Goal: Task Accomplishment & Management: Manage account settings

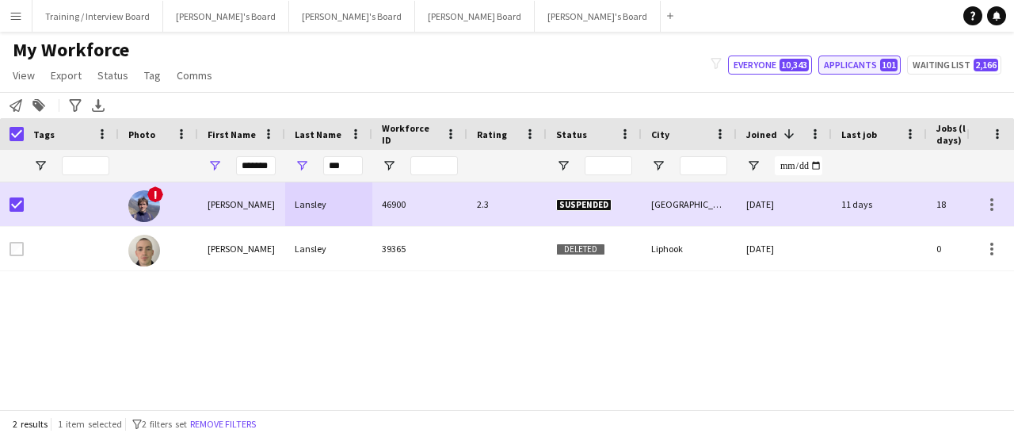
click at [861, 66] on button "Applicants 101" at bounding box center [860, 64] width 82 height 19
type input "**********"
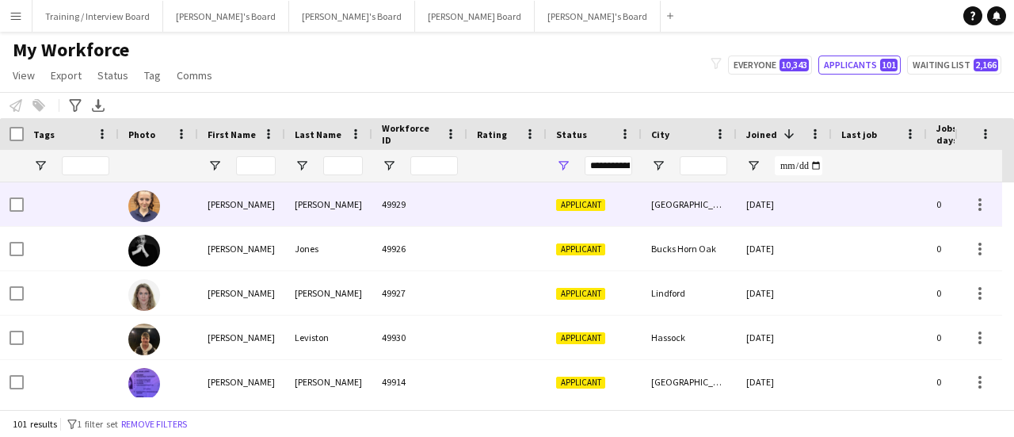
click at [546, 215] on div at bounding box center [507, 204] width 79 height 44
click at [739, 212] on div "[DATE]" at bounding box center [784, 204] width 95 height 44
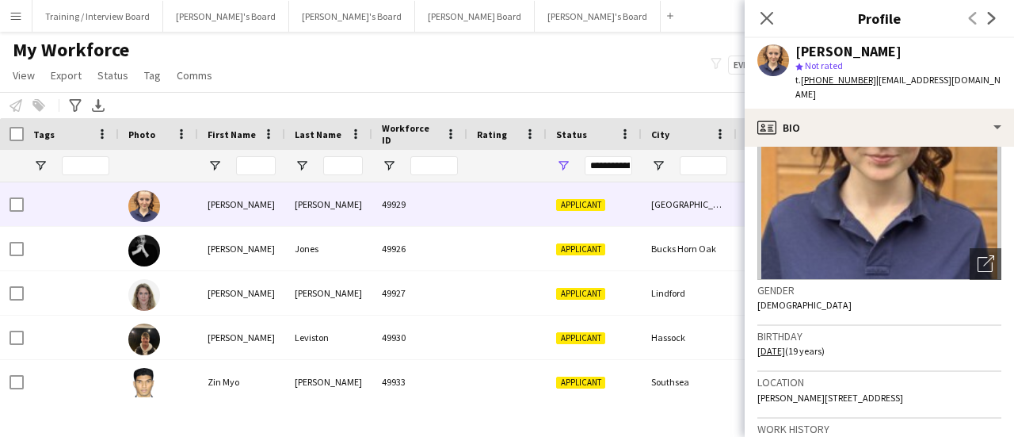
scroll to position [159, 0]
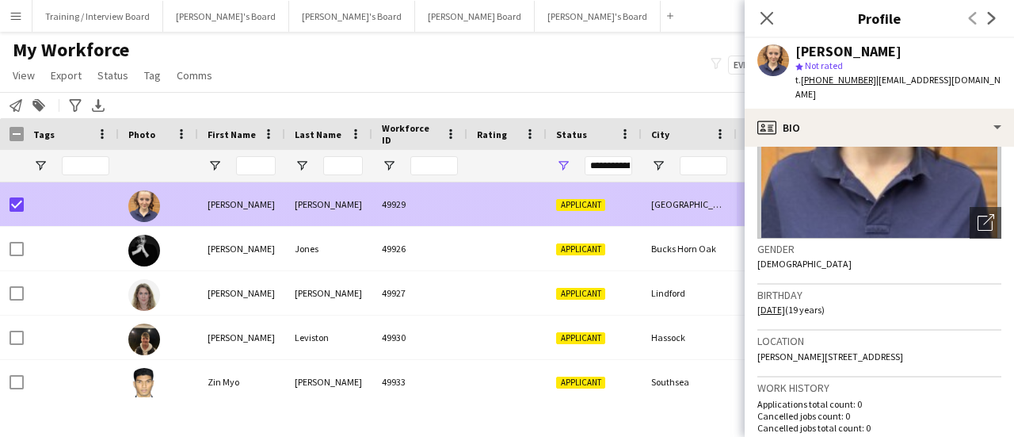
click at [351, 224] on div "[PERSON_NAME]" at bounding box center [328, 204] width 87 height 44
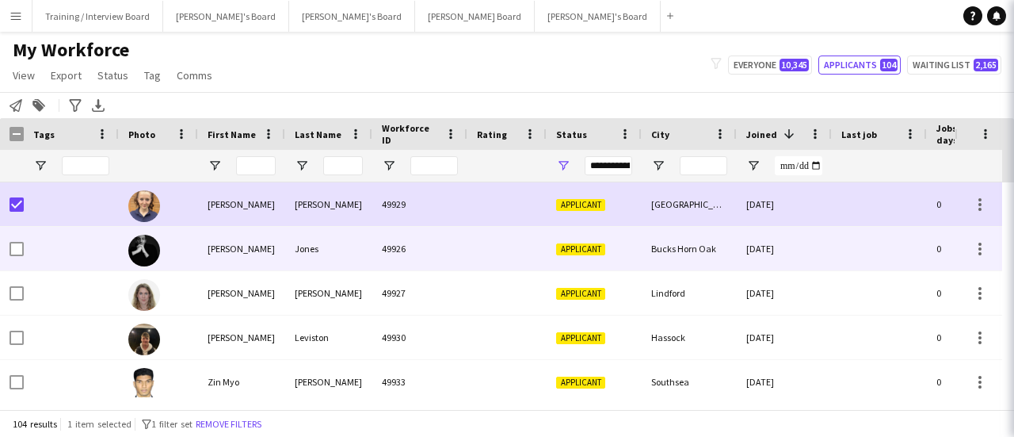
click at [346, 237] on div "Jones" at bounding box center [328, 249] width 87 height 44
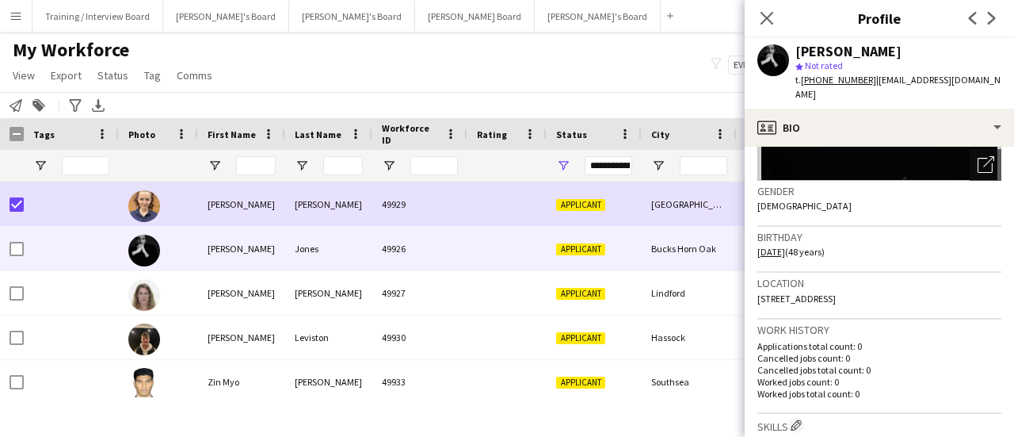
scroll to position [238, 0]
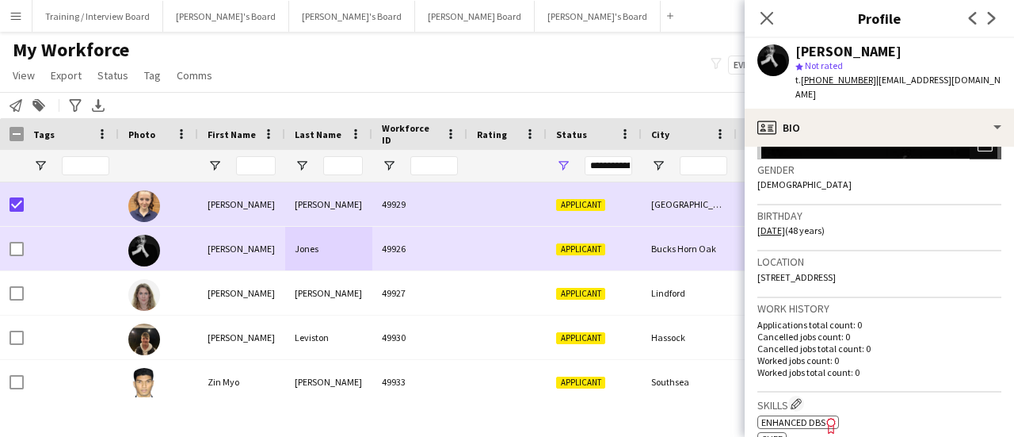
click at [13, 237] on div at bounding box center [17, 249] width 14 height 44
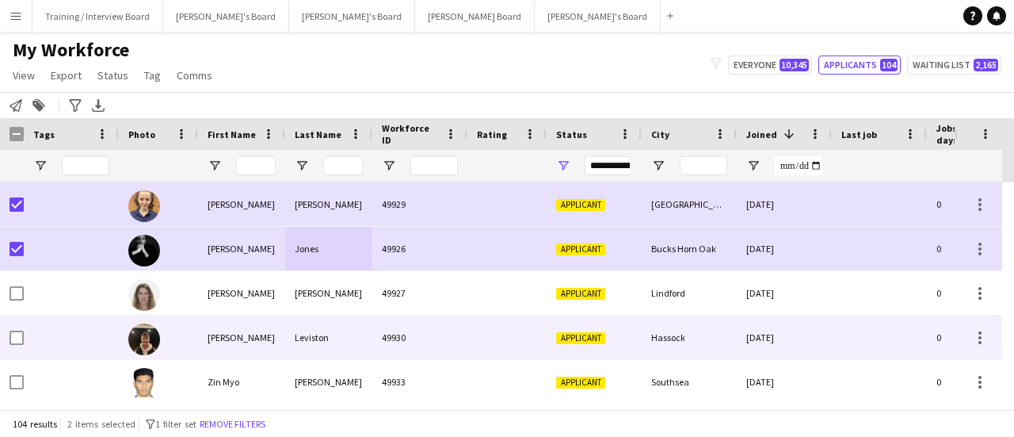
click at [342, 311] on div "[PERSON_NAME]" at bounding box center [328, 293] width 87 height 44
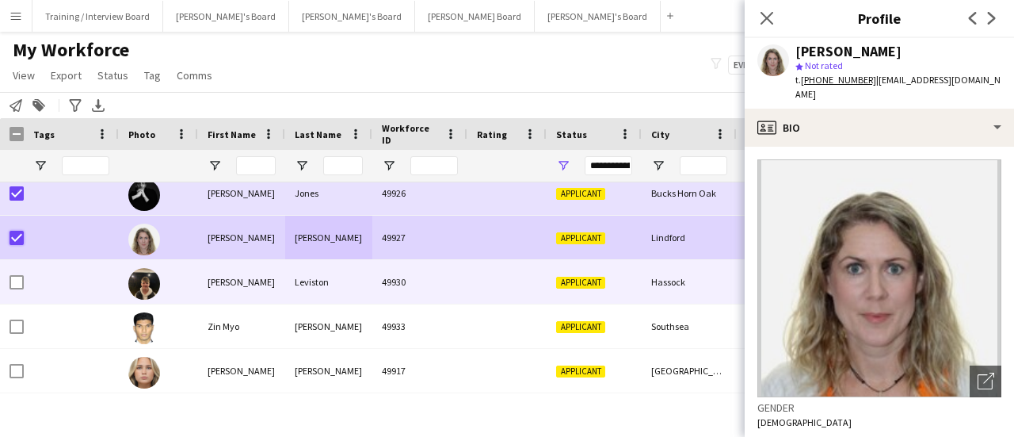
scroll to position [79, 0]
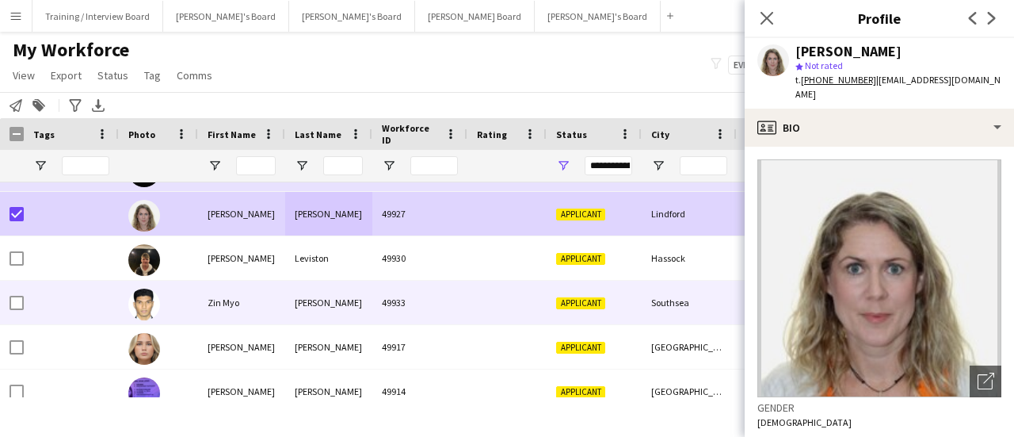
click at [312, 274] on div "Leviston" at bounding box center [328, 258] width 87 height 44
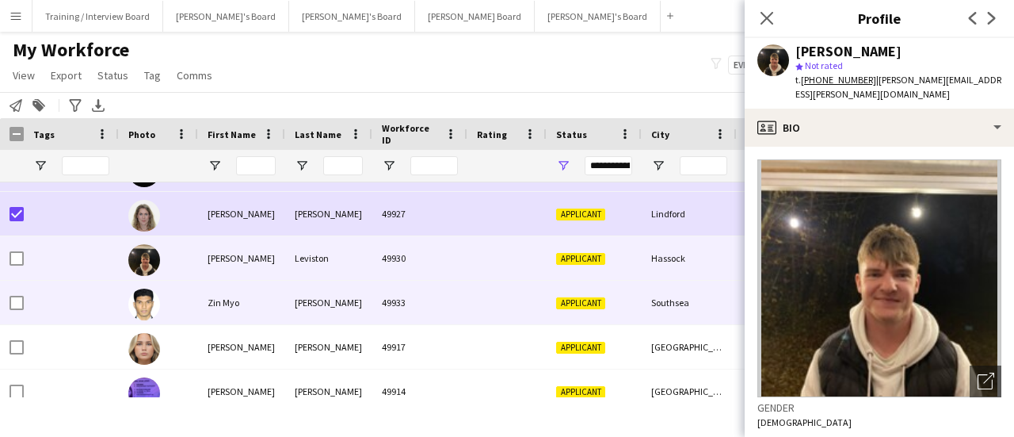
click at [605, 318] on div "Applicant" at bounding box center [594, 303] width 95 height 44
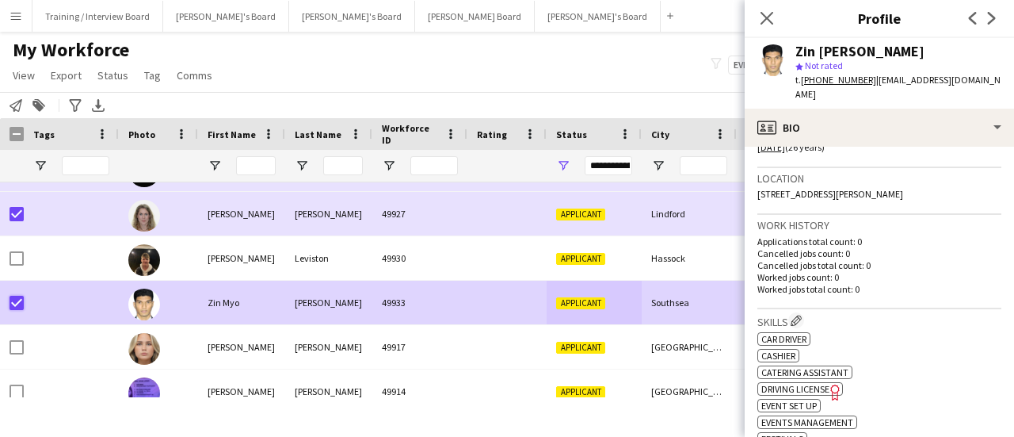
scroll to position [396, 0]
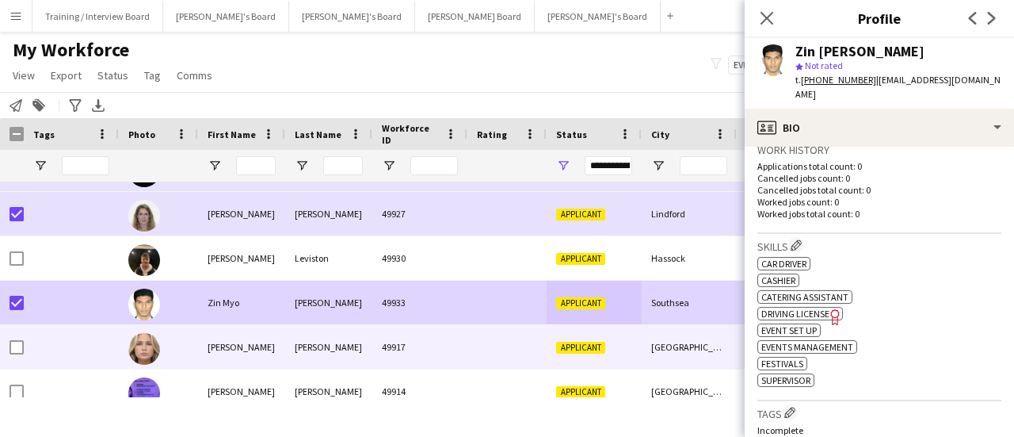
click at [559, 339] on div "Applicant" at bounding box center [594, 347] width 95 height 44
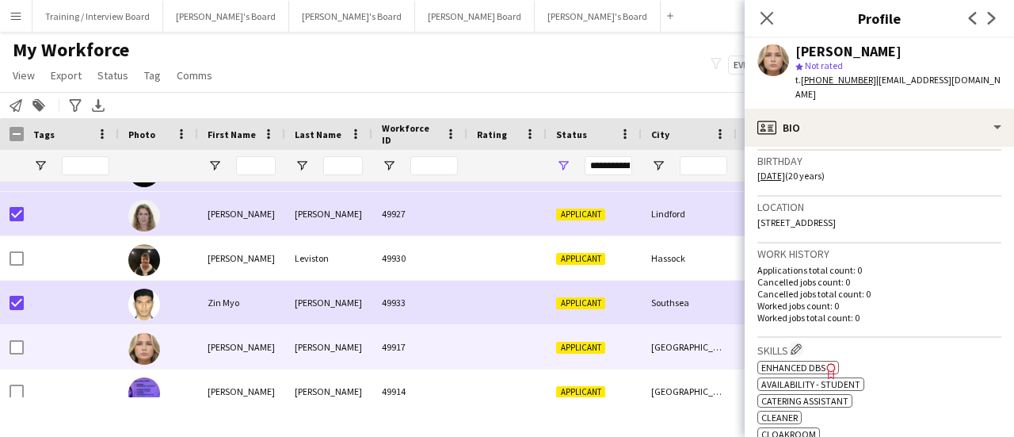
scroll to position [317, 0]
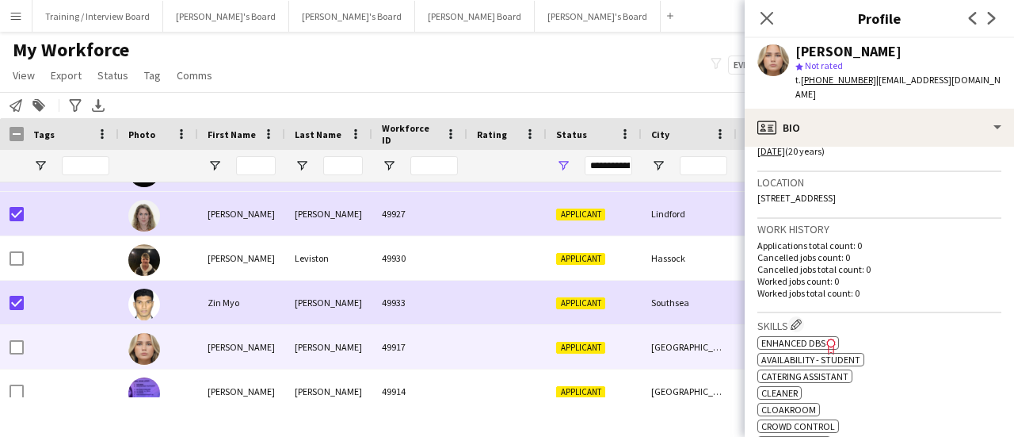
click at [913, 92] on div "[PERSON_NAME] star Not rated t. [PHONE_NUMBER] | [EMAIL_ADDRESS][DOMAIN_NAME]" at bounding box center [879, 73] width 269 height 71
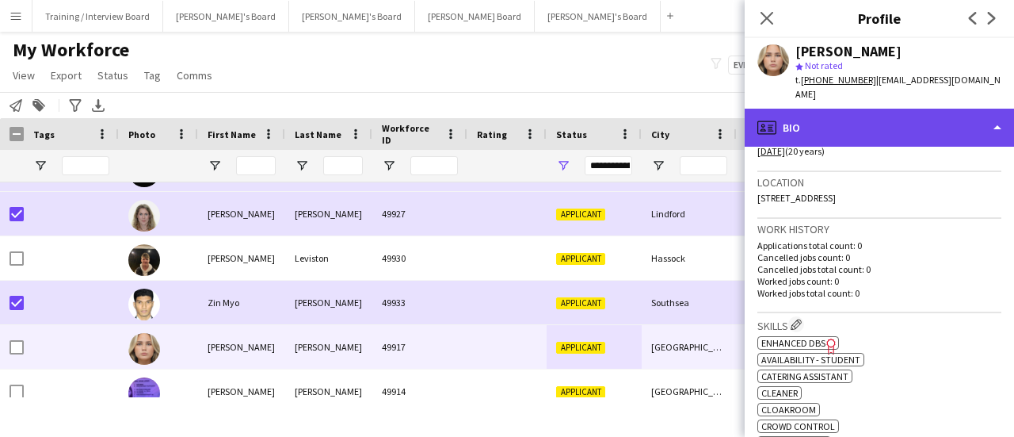
click at [913, 110] on div "profile Bio" at bounding box center [879, 128] width 269 height 38
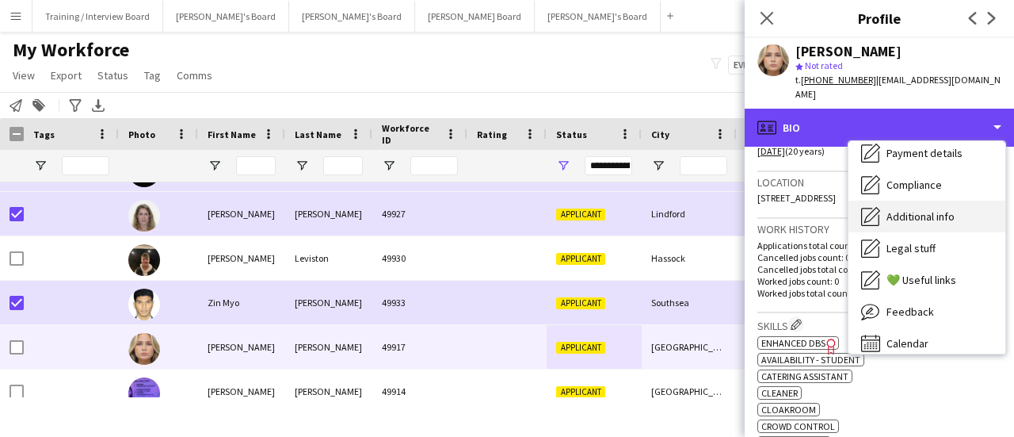
scroll to position [212, 0]
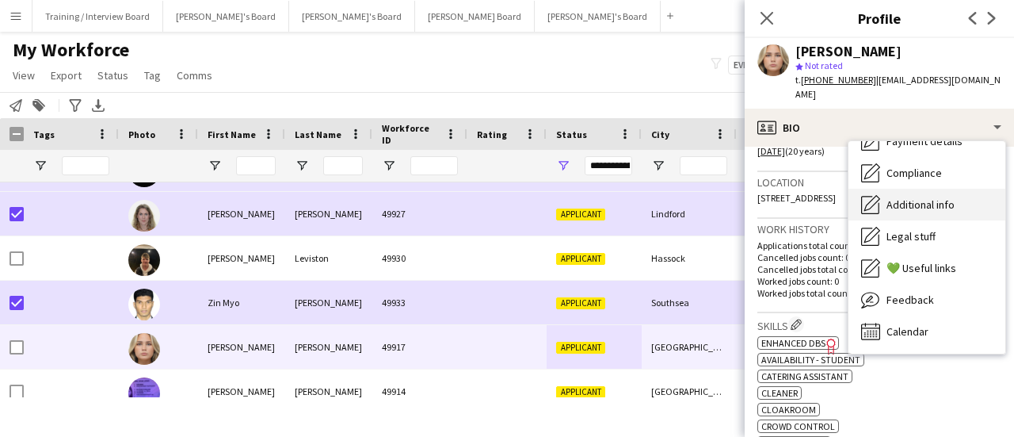
click at [935, 197] on span "Additional info" at bounding box center [921, 204] width 68 height 14
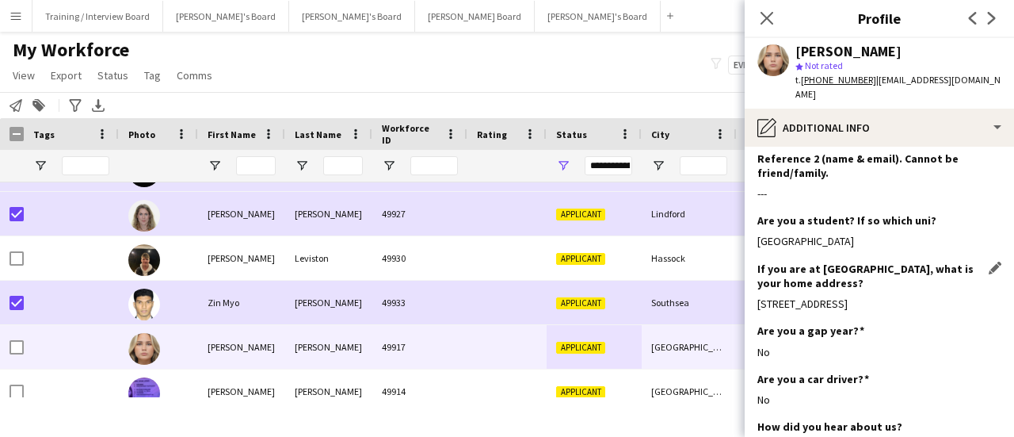
scroll to position [396, 0]
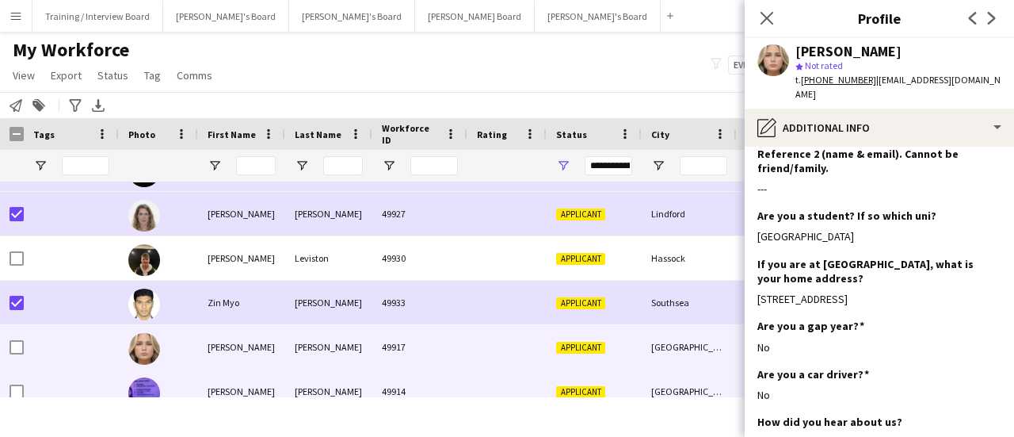
click at [641, 376] on div "Applicant" at bounding box center [594, 391] width 95 height 44
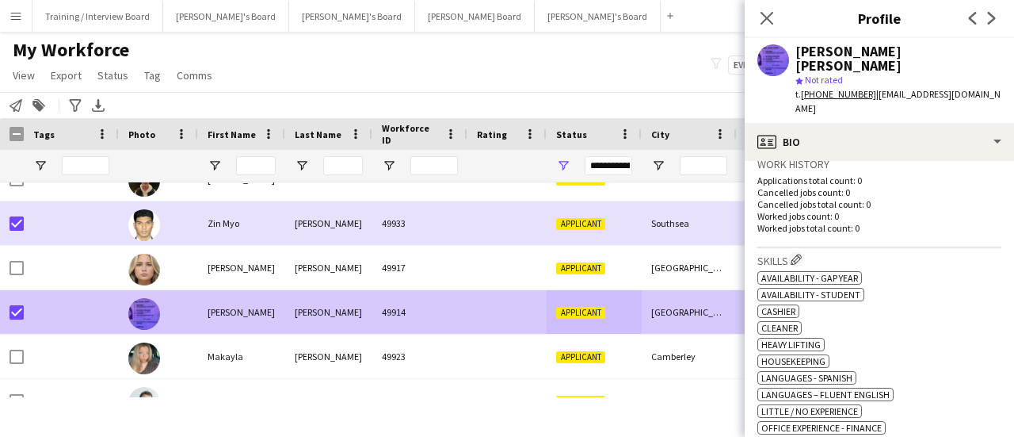
click at [201, 359] on div "Makayla" at bounding box center [241, 356] width 87 height 44
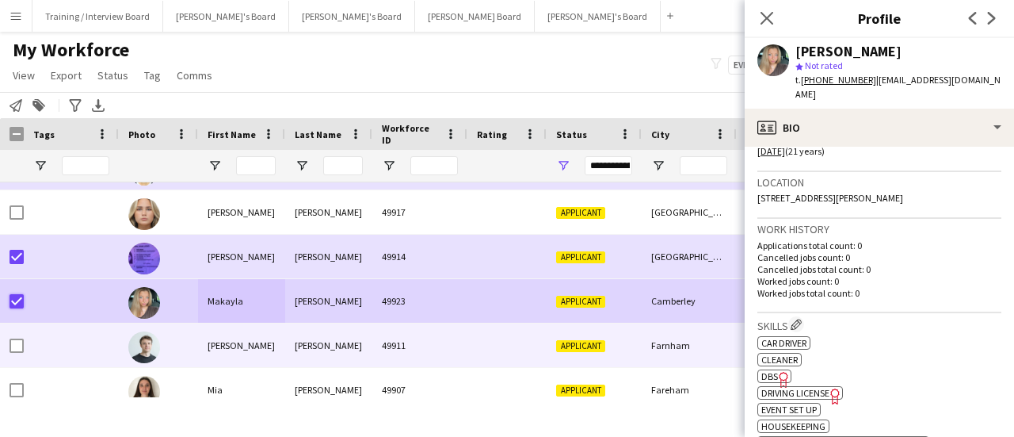
scroll to position [238, 0]
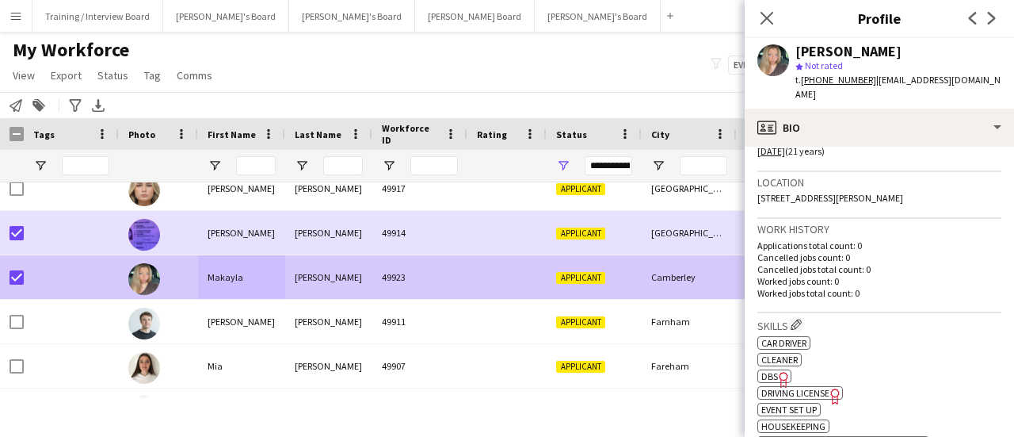
click at [412, 289] on div "49923" at bounding box center [419, 277] width 95 height 44
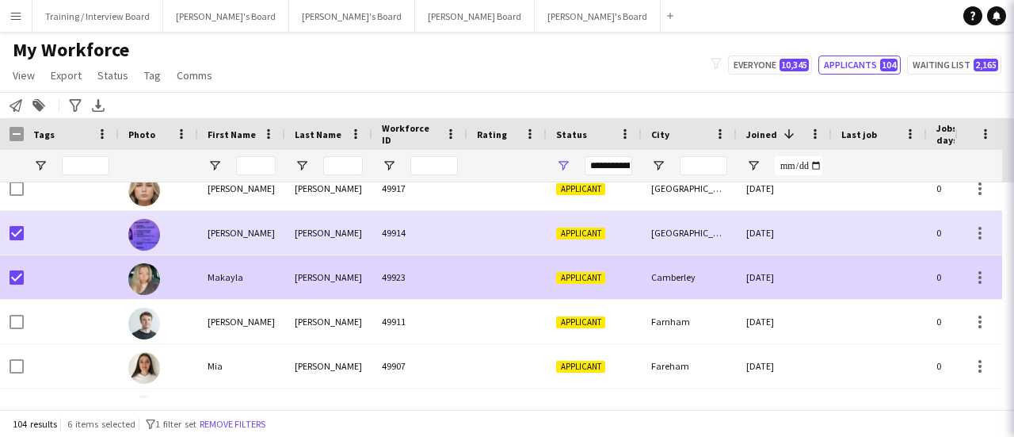
click at [445, 311] on div "49911" at bounding box center [419, 322] width 95 height 44
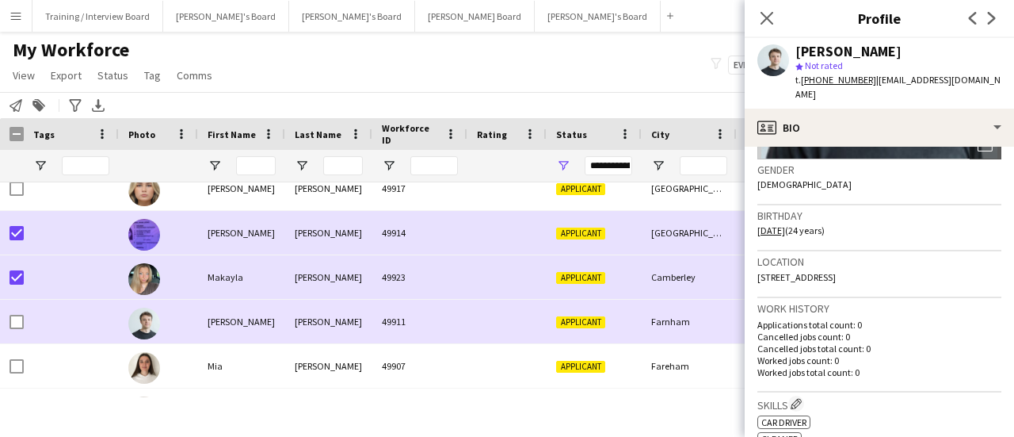
click at [8, 320] on div at bounding box center [12, 322] width 24 height 44
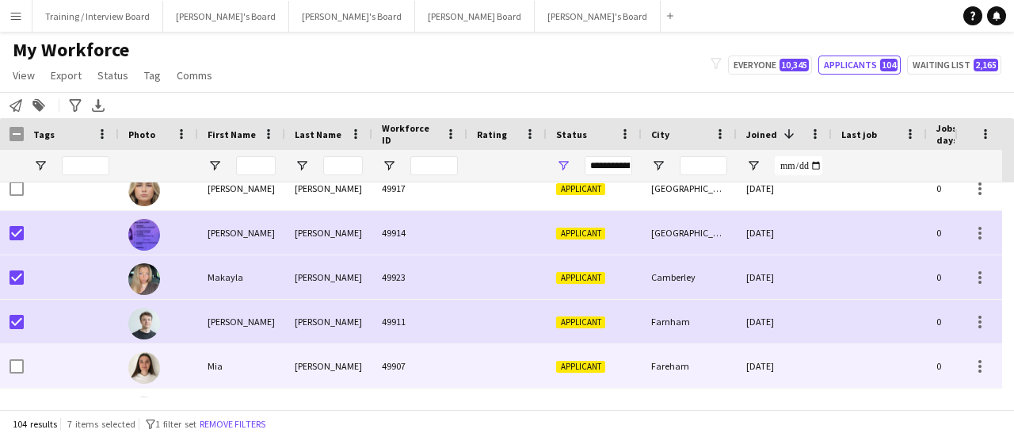
click at [296, 357] on div "[PERSON_NAME]" at bounding box center [328, 366] width 87 height 44
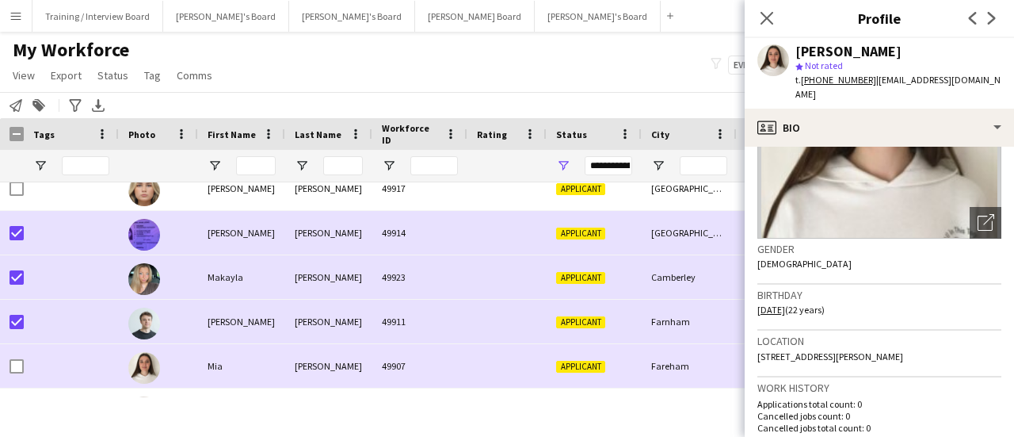
scroll to position [0, 0]
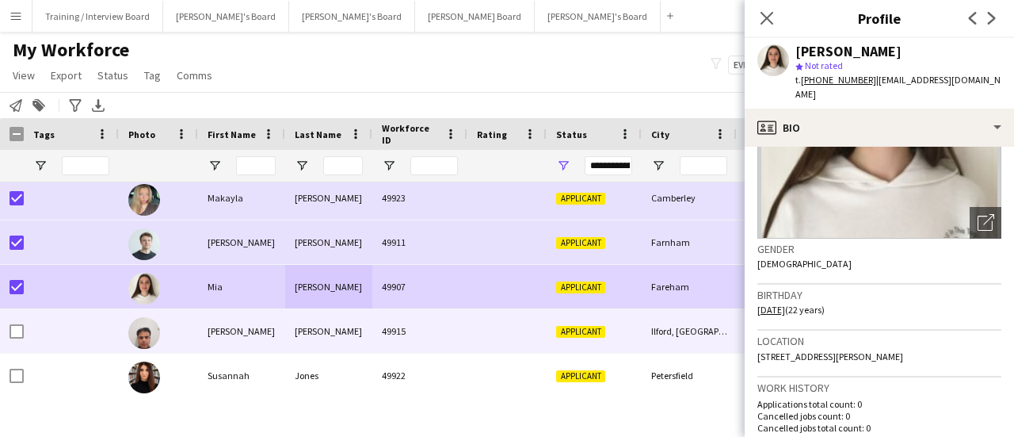
click at [249, 329] on div "[PERSON_NAME]" at bounding box center [241, 331] width 87 height 44
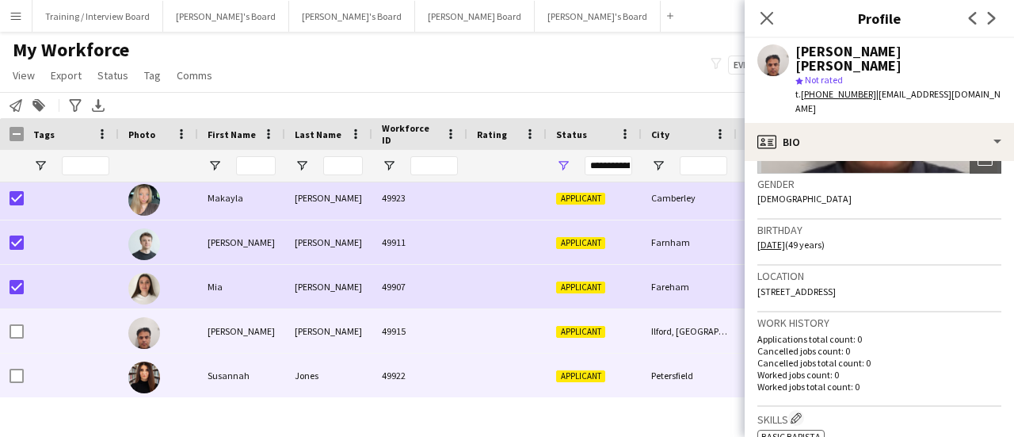
click at [577, 369] on span "Applicant" at bounding box center [580, 375] width 49 height 12
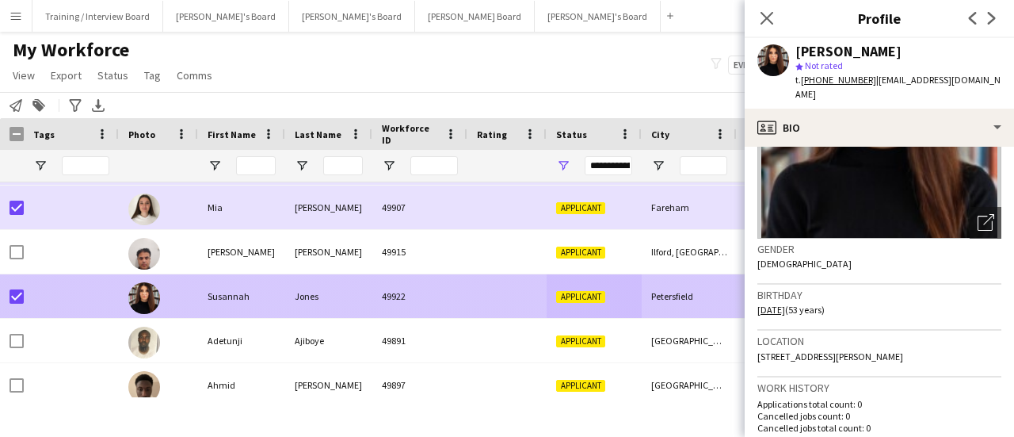
click at [380, 328] on div "49891" at bounding box center [419, 341] width 95 height 44
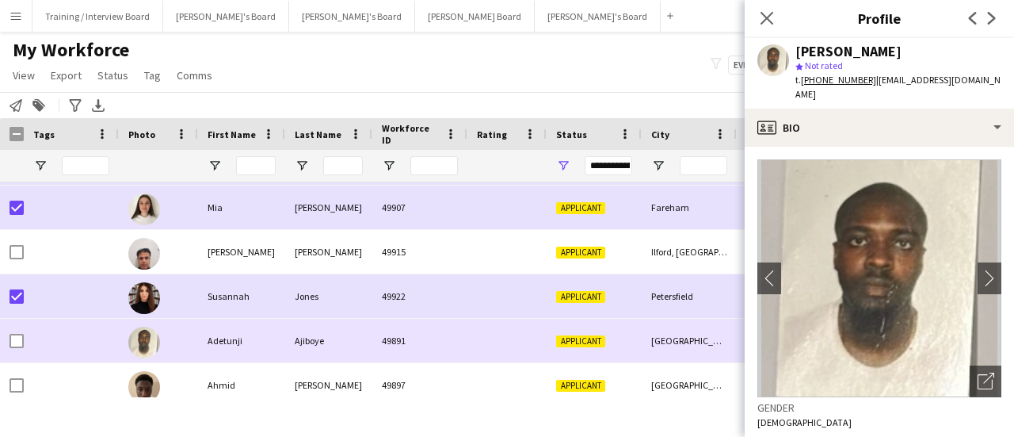
click at [6, 340] on div at bounding box center [12, 341] width 24 height 44
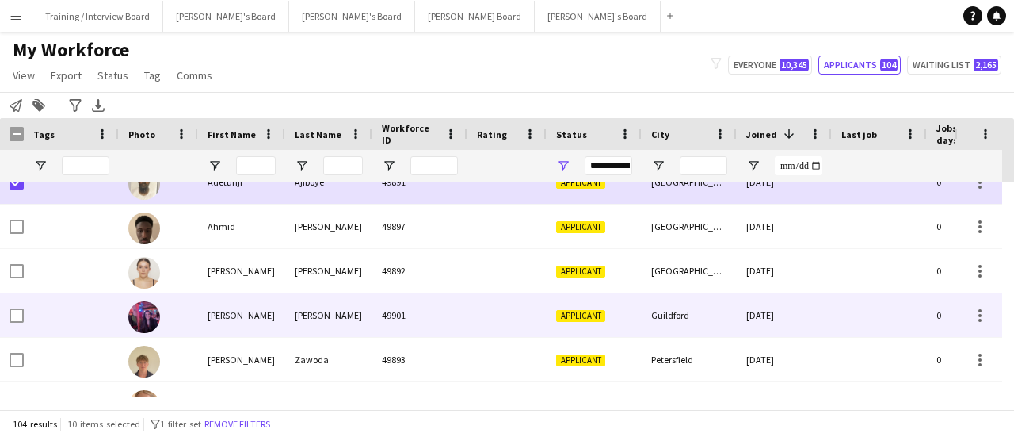
click at [527, 319] on div at bounding box center [507, 315] width 79 height 44
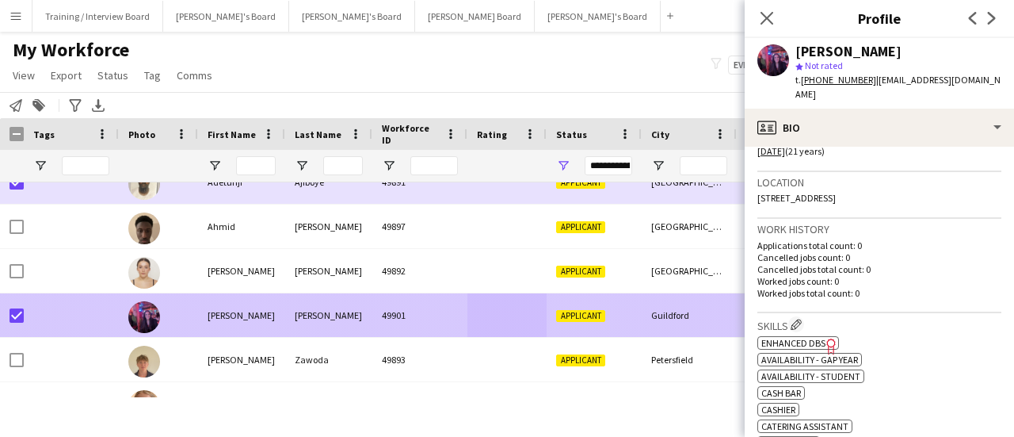
click at [160, 338] on div at bounding box center [158, 360] width 79 height 44
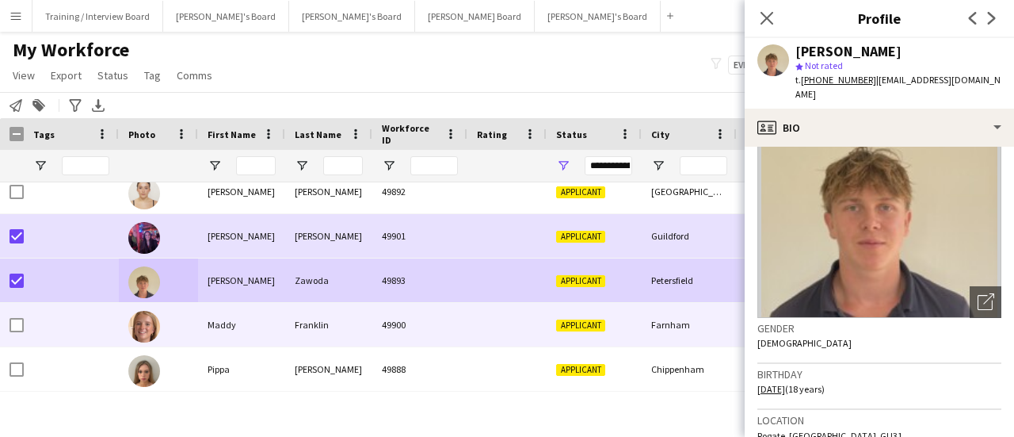
click at [549, 338] on div "Applicant" at bounding box center [594, 325] width 95 height 44
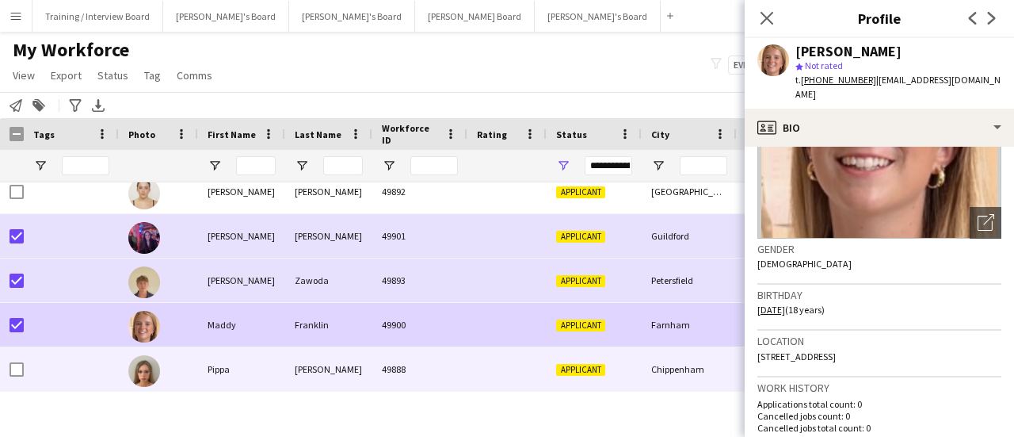
click at [160, 356] on div at bounding box center [158, 369] width 79 height 44
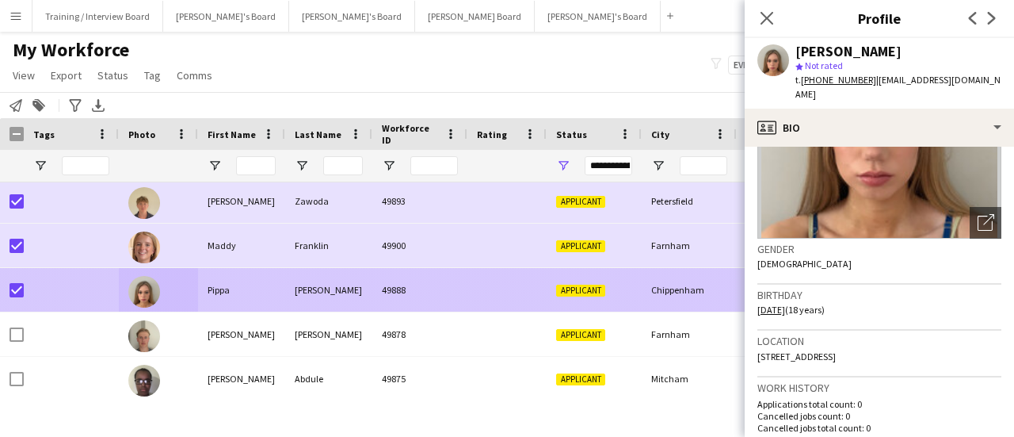
click at [336, 330] on div "[PERSON_NAME]" at bounding box center [328, 334] width 87 height 44
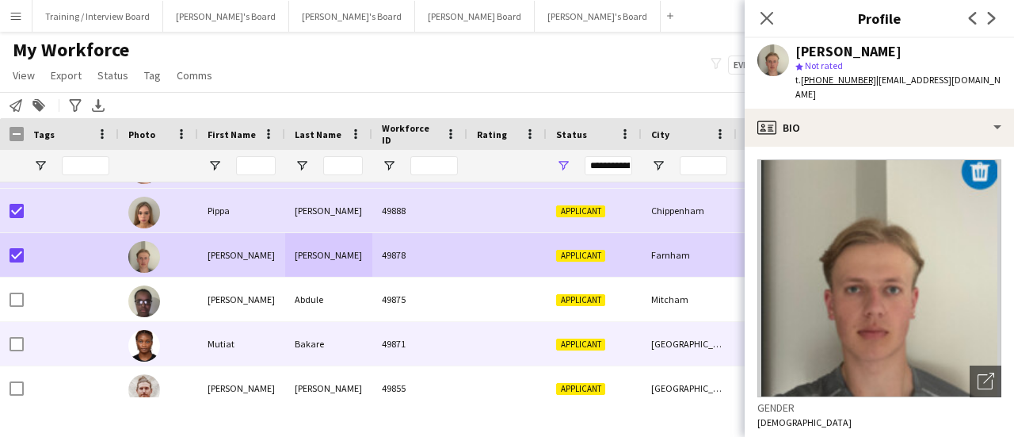
click at [387, 306] on div "49875" at bounding box center [419, 299] width 95 height 44
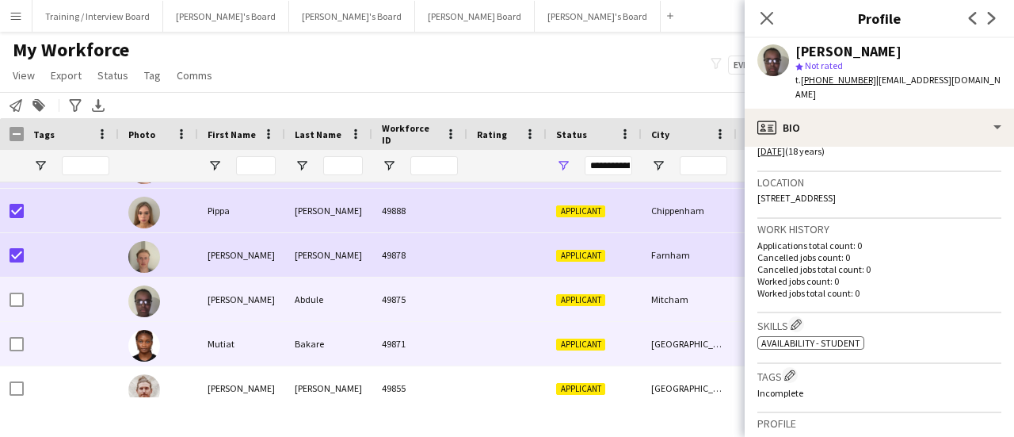
click at [590, 348] on span "Applicant" at bounding box center [580, 344] width 49 height 12
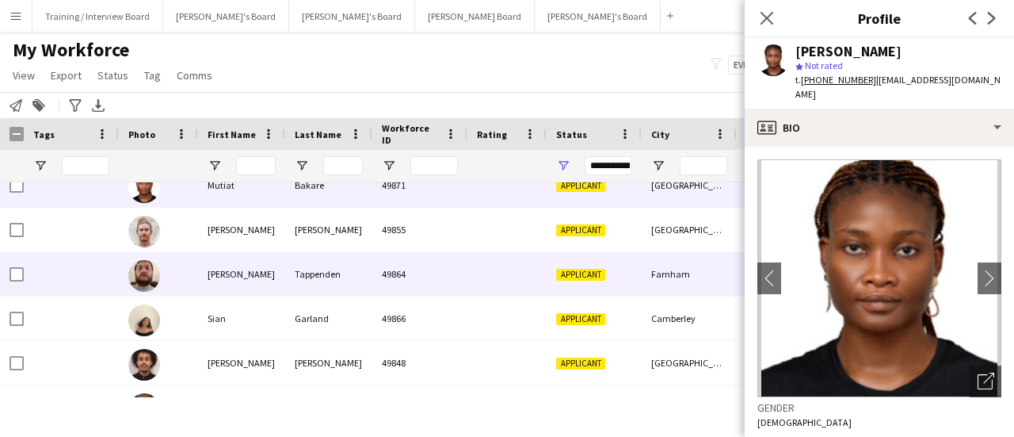
click at [639, 272] on div "Applicant" at bounding box center [594, 274] width 95 height 44
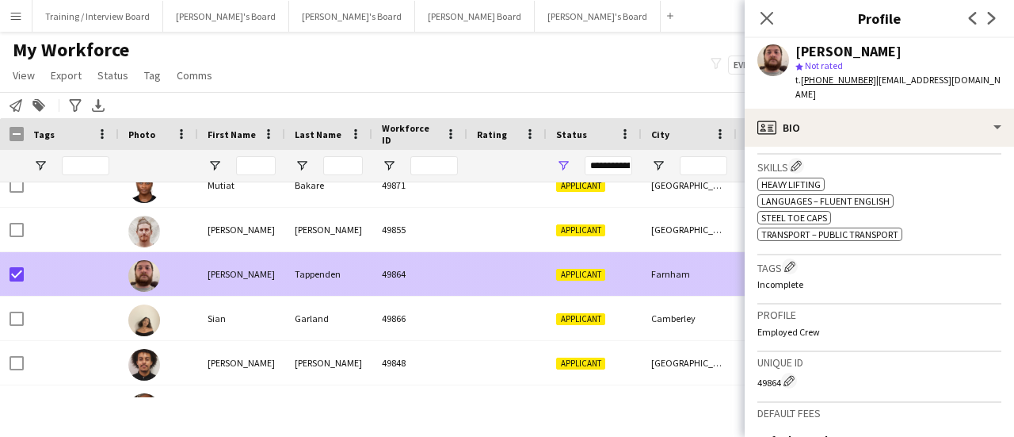
click at [340, 285] on div "Tappenden" at bounding box center [328, 274] width 87 height 44
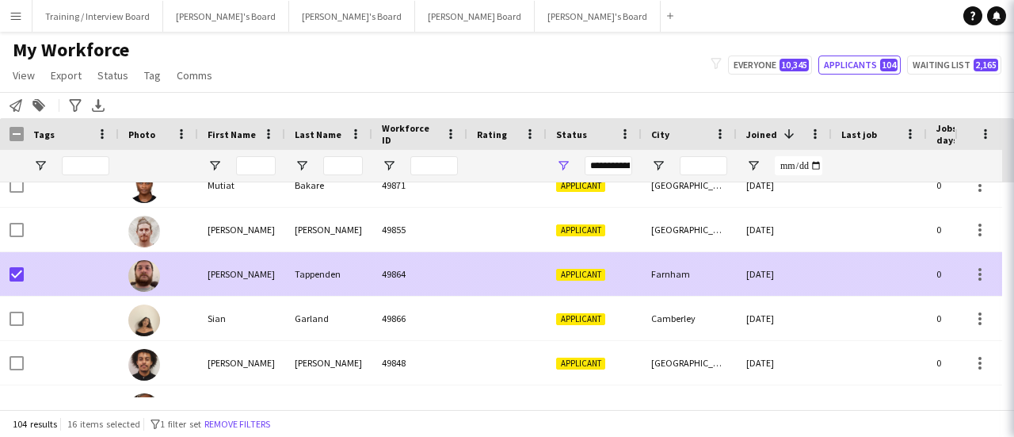
click at [353, 308] on div "Garland" at bounding box center [328, 318] width 87 height 44
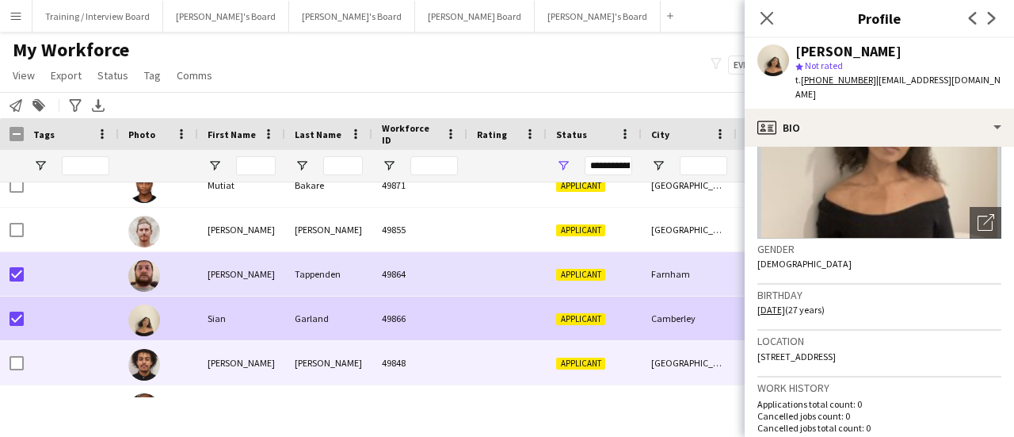
click at [339, 342] on div "[PERSON_NAME]" at bounding box center [328, 363] width 87 height 44
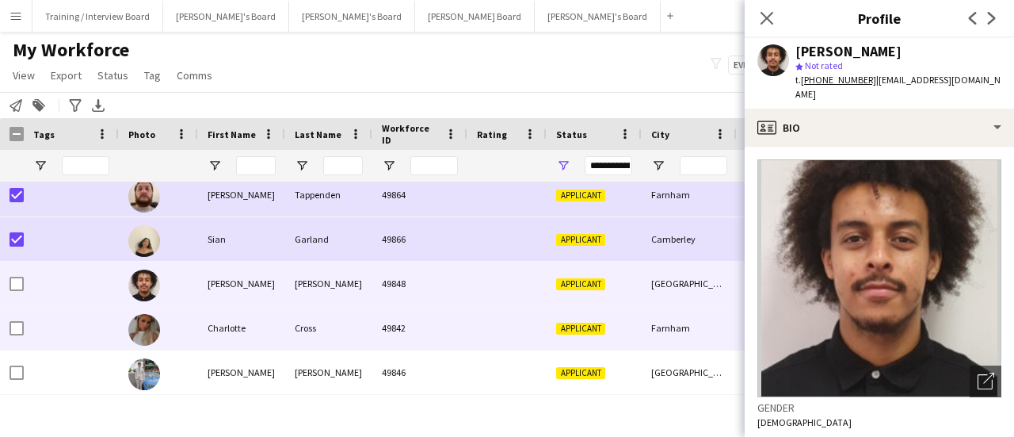
click at [423, 316] on div "49842" at bounding box center [419, 328] width 95 height 44
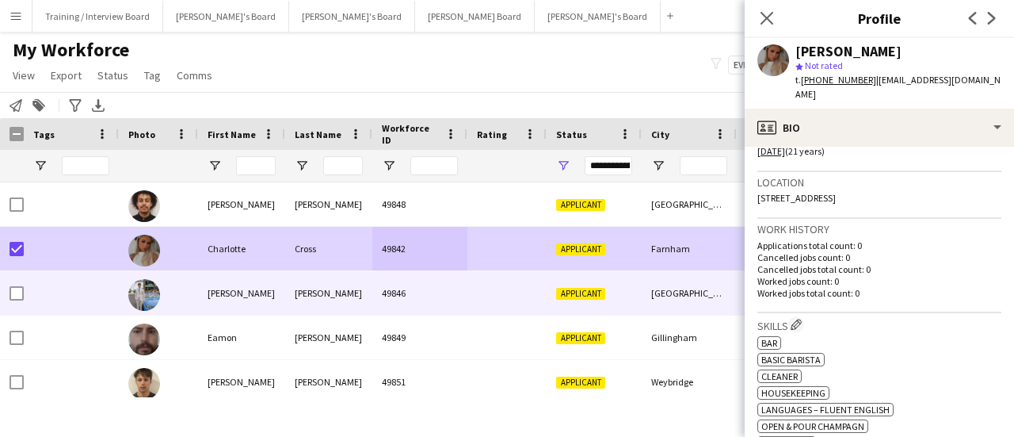
click at [288, 286] on div "[PERSON_NAME]" at bounding box center [328, 293] width 87 height 44
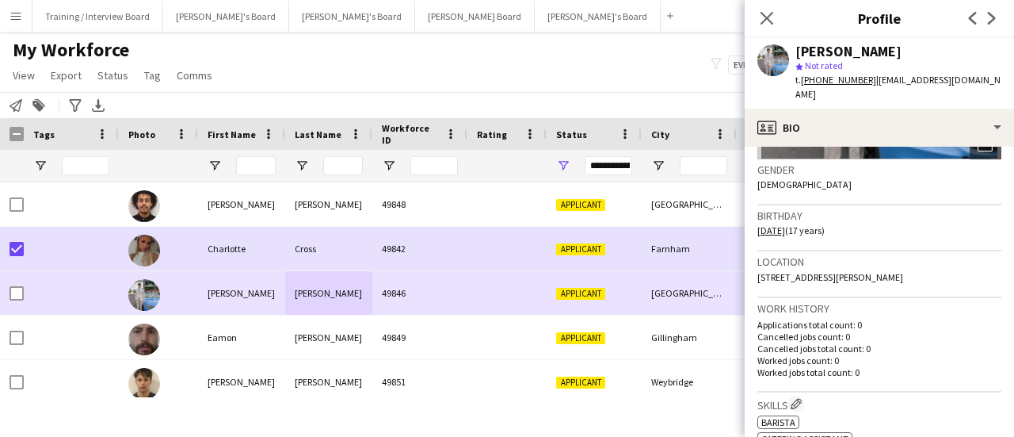
click at [232, 328] on div "Eamon" at bounding box center [241, 337] width 87 height 44
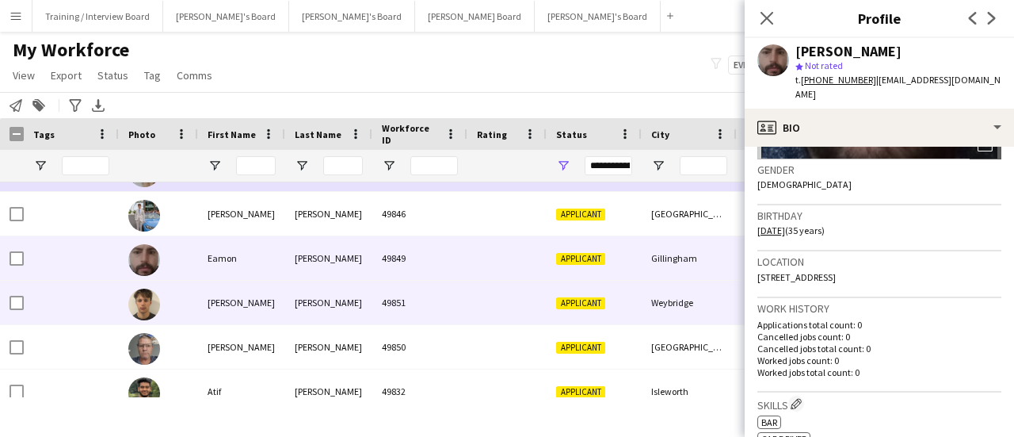
click at [610, 302] on div "Applicant" at bounding box center [594, 303] width 95 height 44
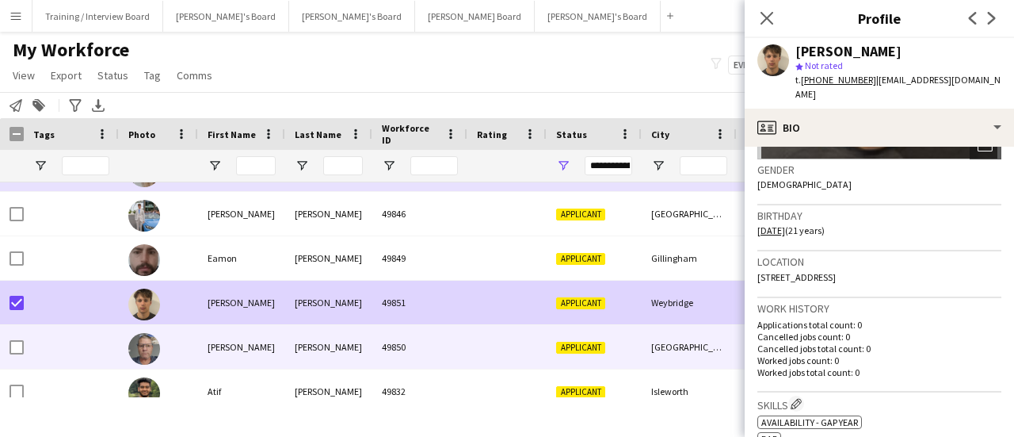
click at [576, 346] on span "Applicant" at bounding box center [580, 348] width 49 height 12
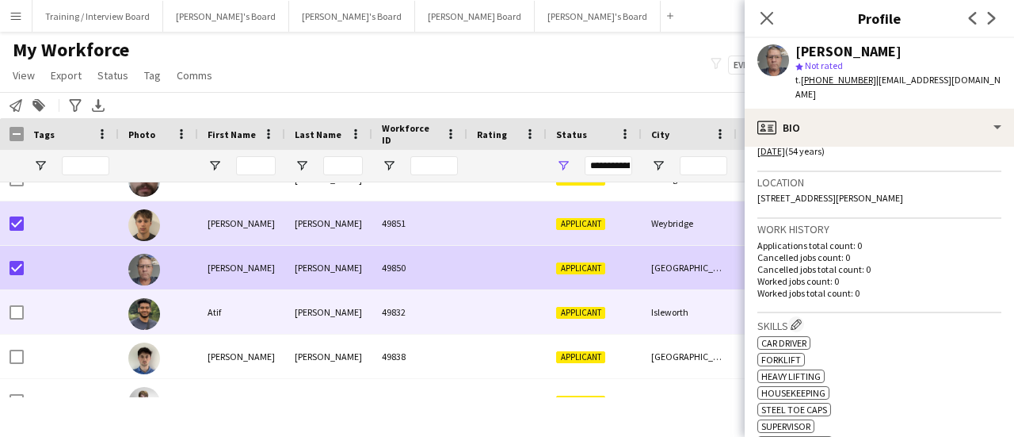
click at [456, 308] on div "49832" at bounding box center [419, 312] width 95 height 44
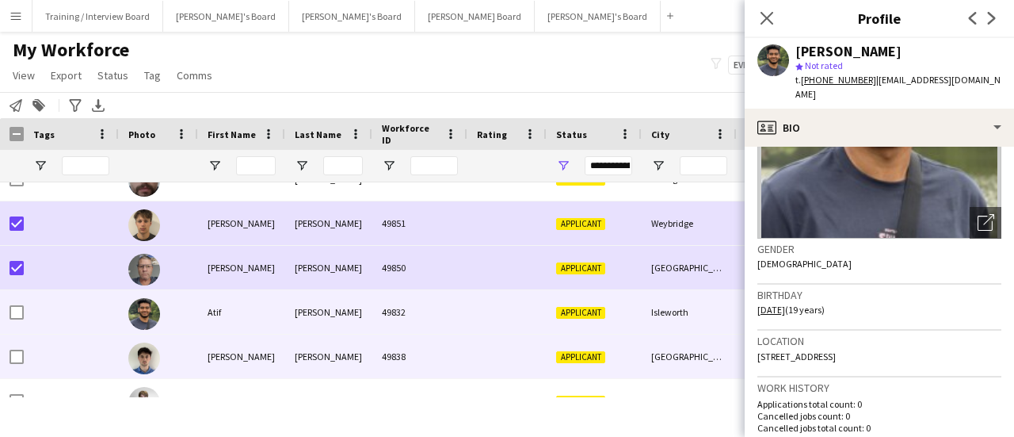
click at [553, 357] on div "Applicant" at bounding box center [594, 356] width 95 height 44
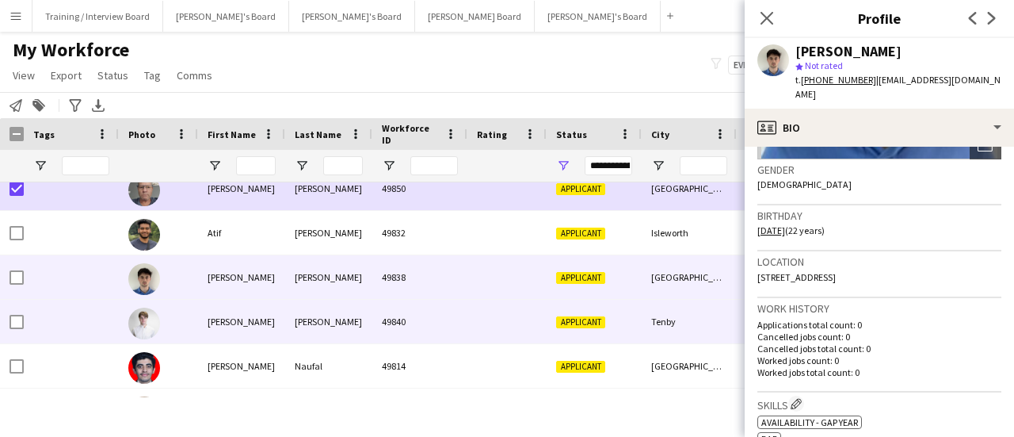
click at [597, 321] on span "Applicant" at bounding box center [580, 322] width 49 height 12
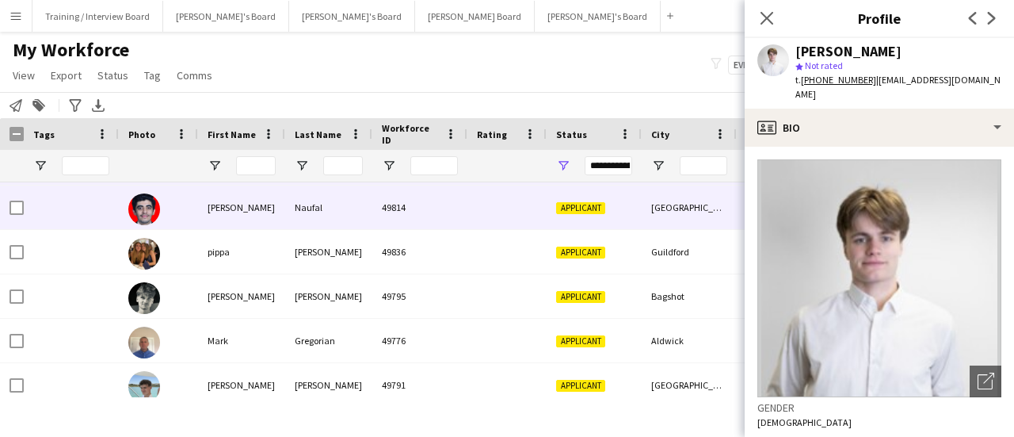
click at [621, 223] on div "Applicant" at bounding box center [594, 207] width 95 height 44
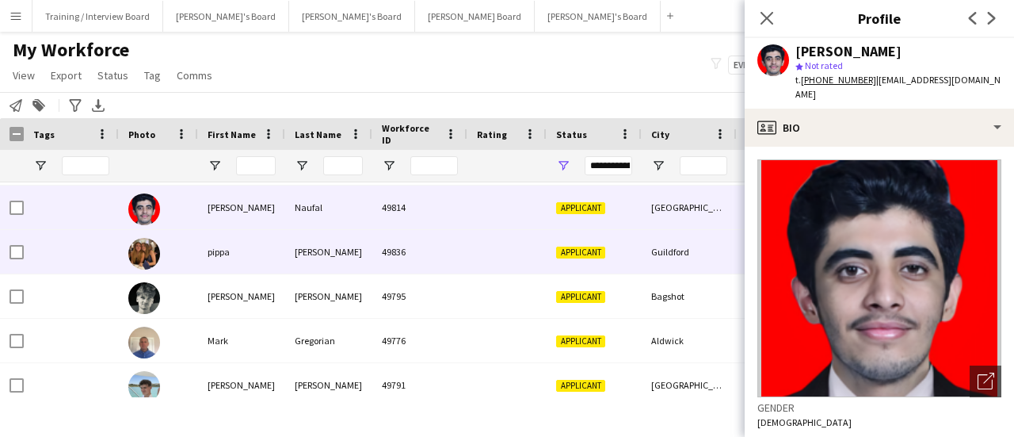
click at [602, 261] on div "Applicant" at bounding box center [594, 252] width 95 height 44
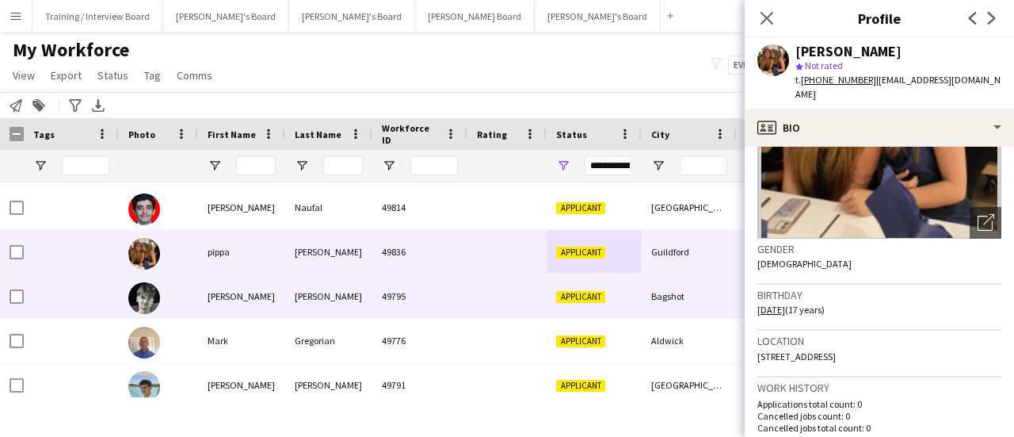
click at [229, 300] on div "[PERSON_NAME]" at bounding box center [241, 296] width 87 height 44
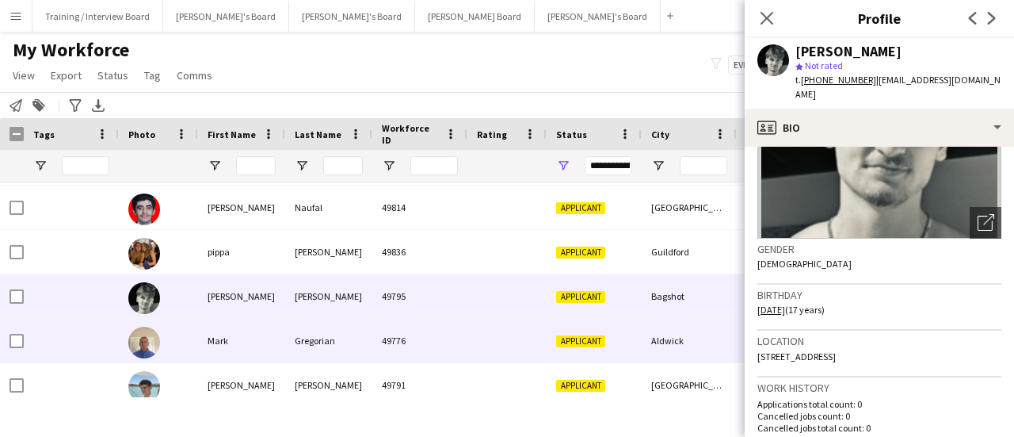
click at [466, 319] on div "49776" at bounding box center [419, 341] width 95 height 44
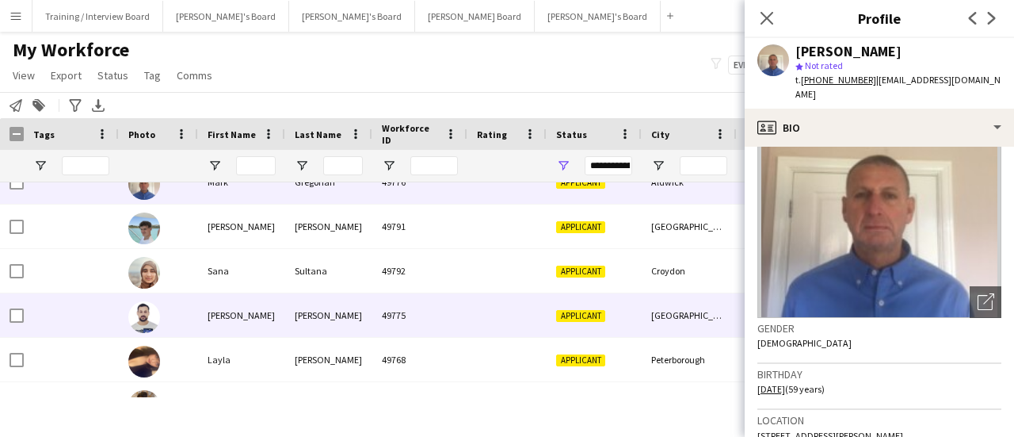
click at [669, 317] on div "[GEOGRAPHIC_DATA]" at bounding box center [689, 315] width 95 height 44
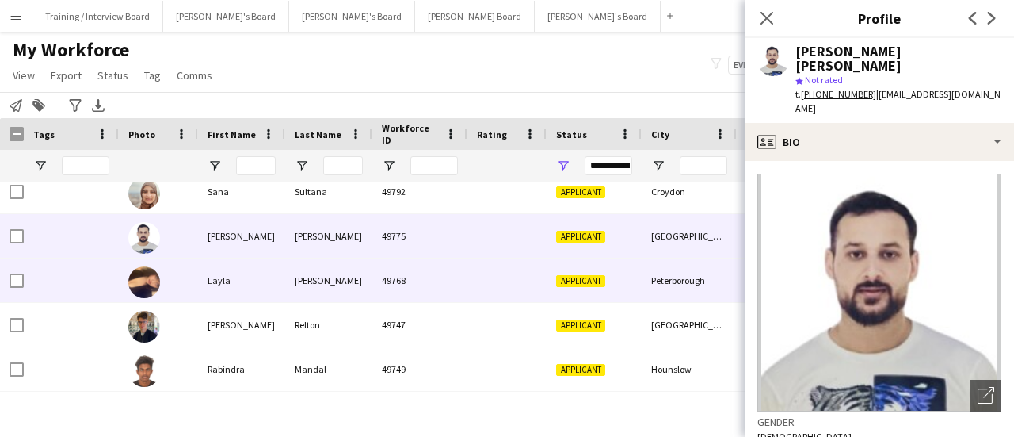
click at [672, 283] on div "Peterborough" at bounding box center [689, 280] width 95 height 44
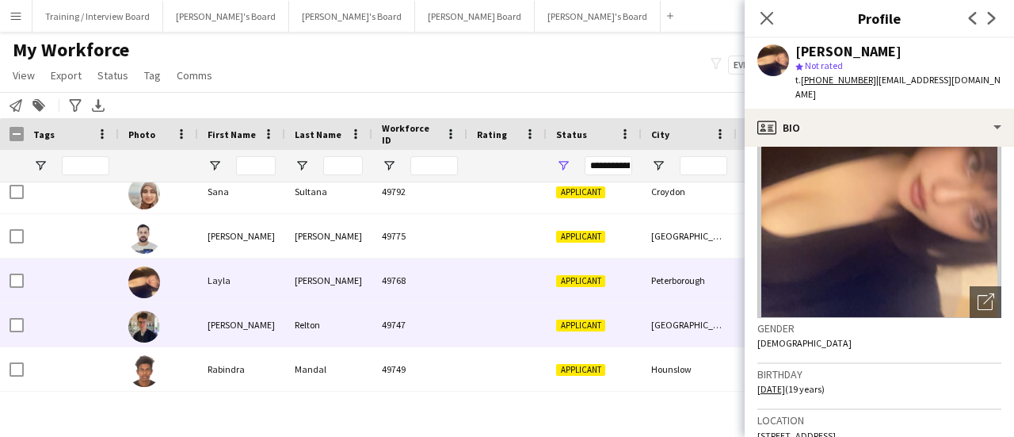
click at [667, 329] on div "[GEOGRAPHIC_DATA]" at bounding box center [689, 325] width 95 height 44
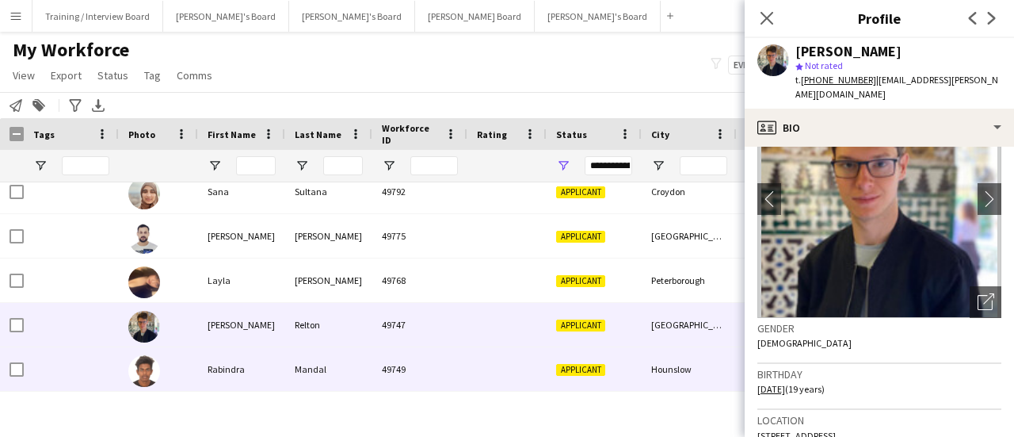
click at [668, 353] on div "Hounslow" at bounding box center [689, 369] width 95 height 44
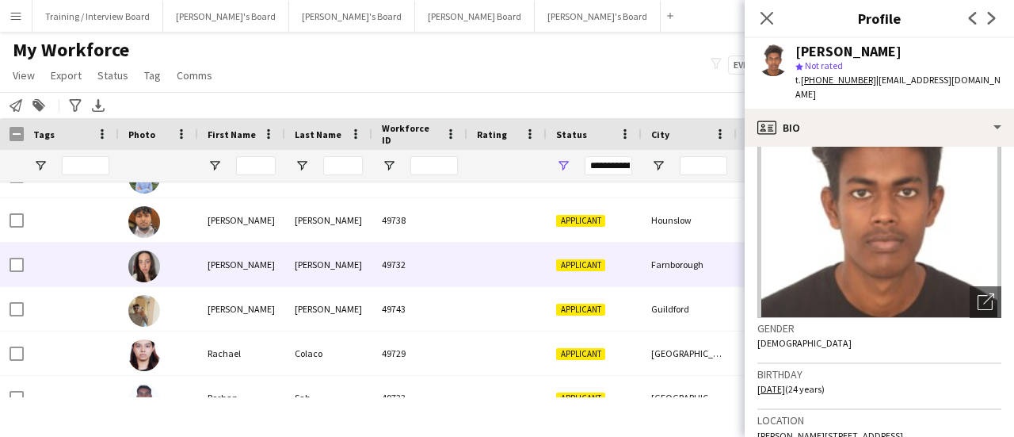
click at [664, 277] on div "Farnborough" at bounding box center [689, 265] width 95 height 44
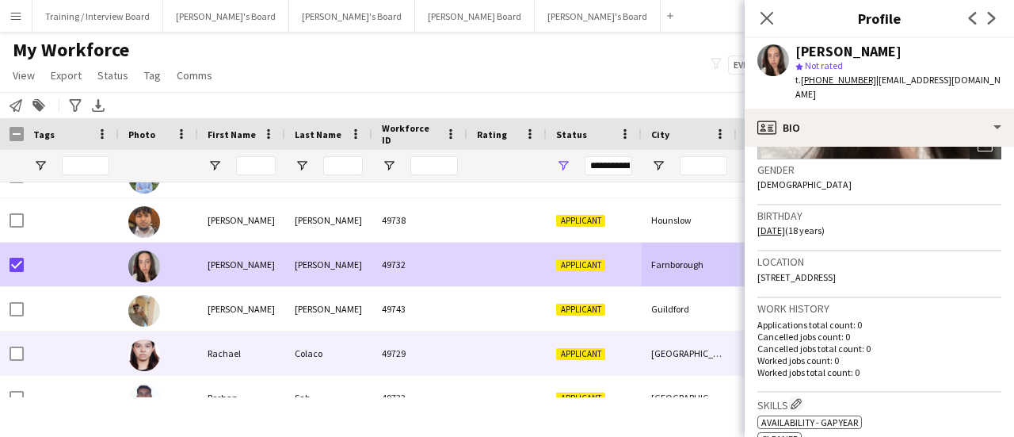
click at [651, 332] on div "[GEOGRAPHIC_DATA]" at bounding box center [689, 353] width 95 height 44
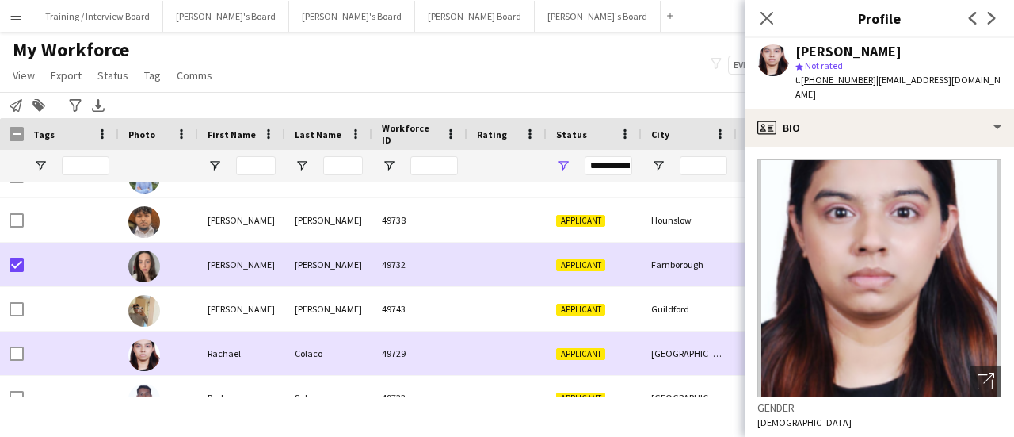
click at [671, 316] on div "Guildford" at bounding box center [689, 309] width 95 height 44
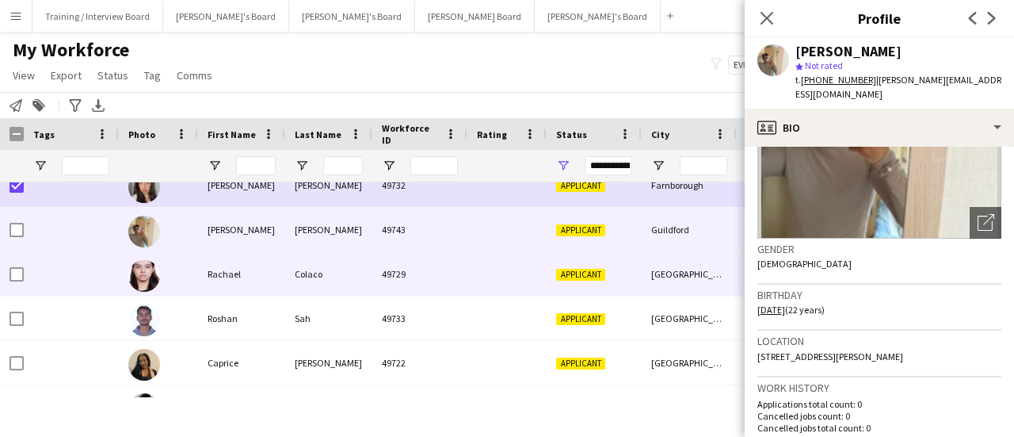
click at [698, 274] on div "[GEOGRAPHIC_DATA]" at bounding box center [689, 274] width 95 height 44
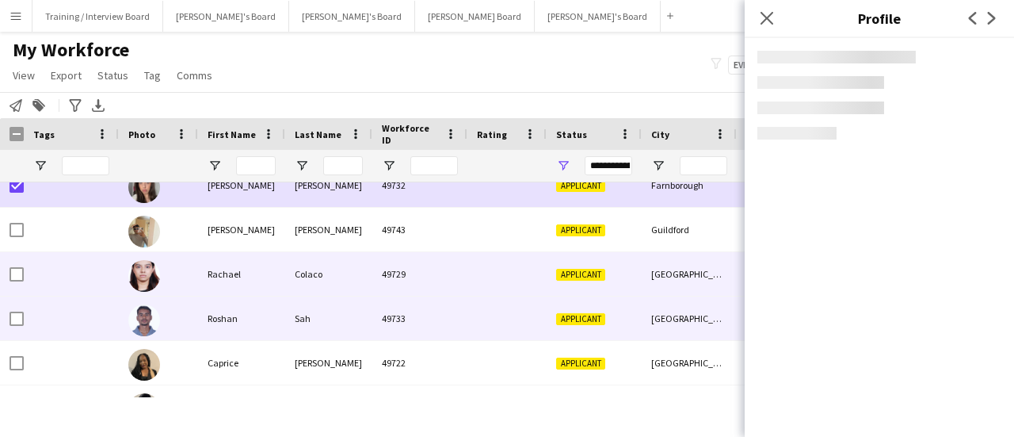
click at [693, 318] on div "[GEOGRAPHIC_DATA]" at bounding box center [689, 318] width 95 height 44
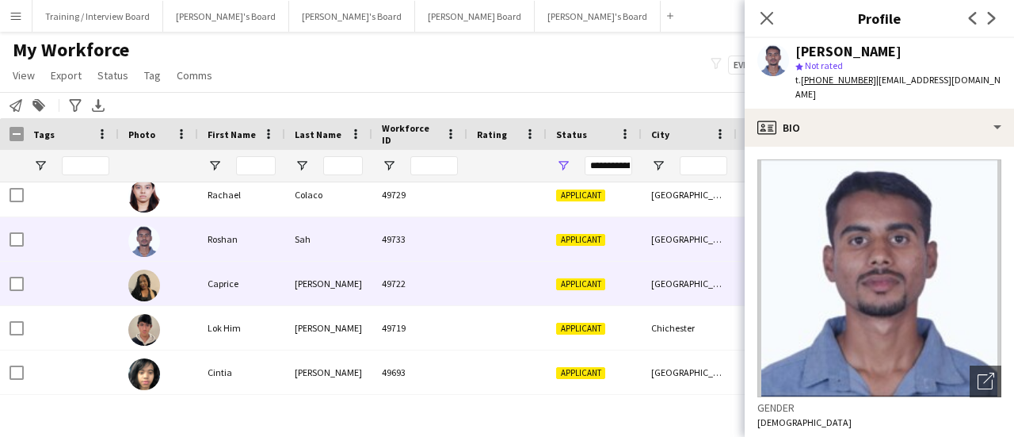
click at [672, 296] on div "[GEOGRAPHIC_DATA]" at bounding box center [689, 284] width 95 height 44
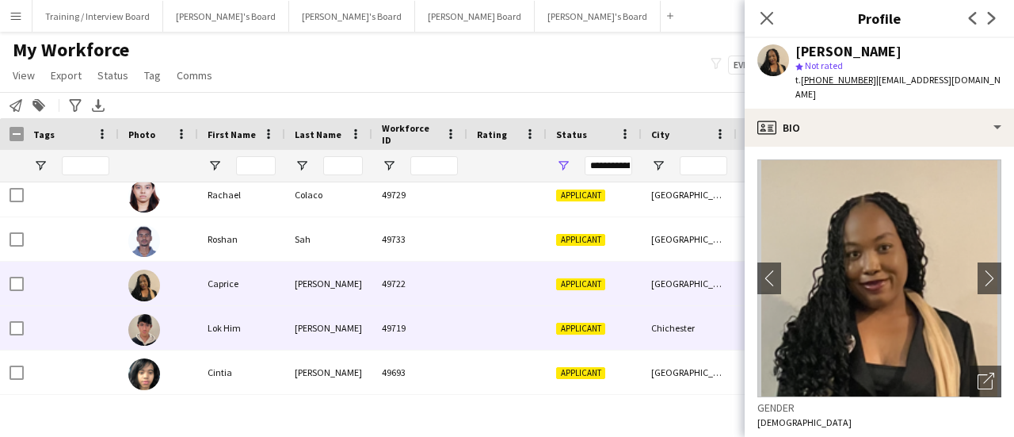
click at [652, 327] on div "Chichester" at bounding box center [689, 328] width 95 height 44
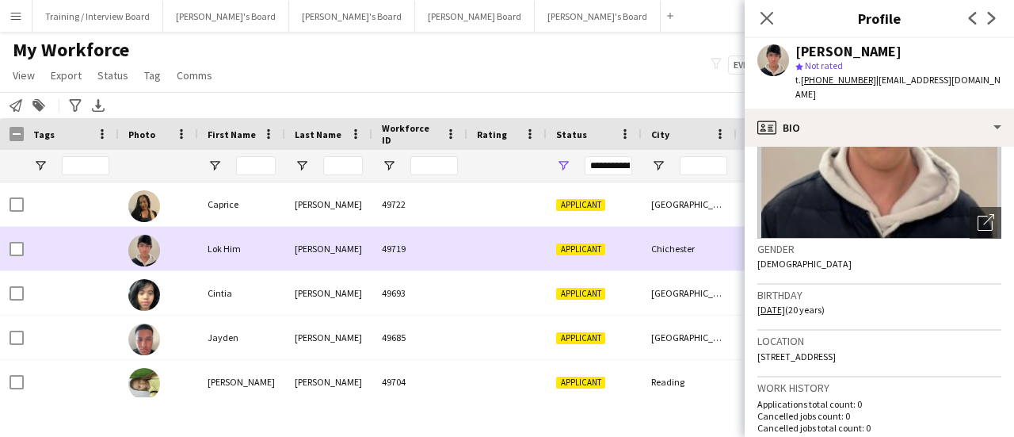
click at [669, 268] on div "Chichester" at bounding box center [689, 249] width 95 height 44
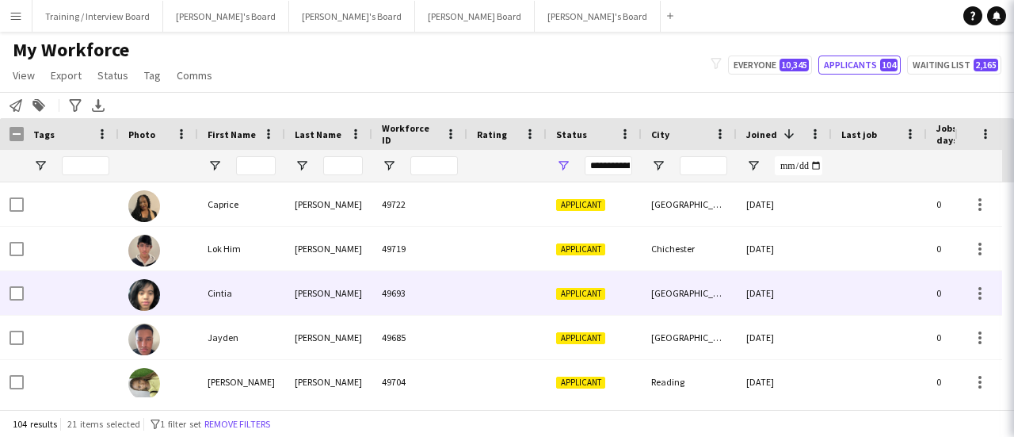
click at [671, 288] on div "[GEOGRAPHIC_DATA]" at bounding box center [689, 293] width 95 height 44
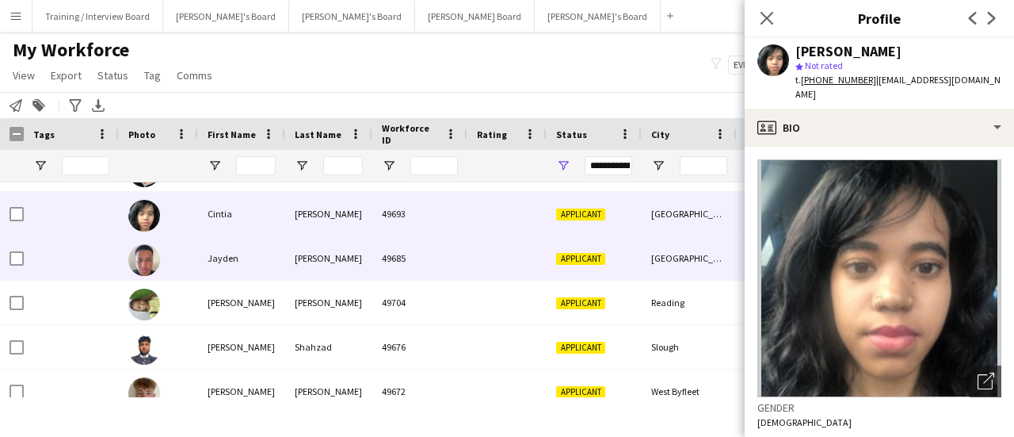
click at [668, 256] on div "[GEOGRAPHIC_DATA]" at bounding box center [689, 258] width 95 height 44
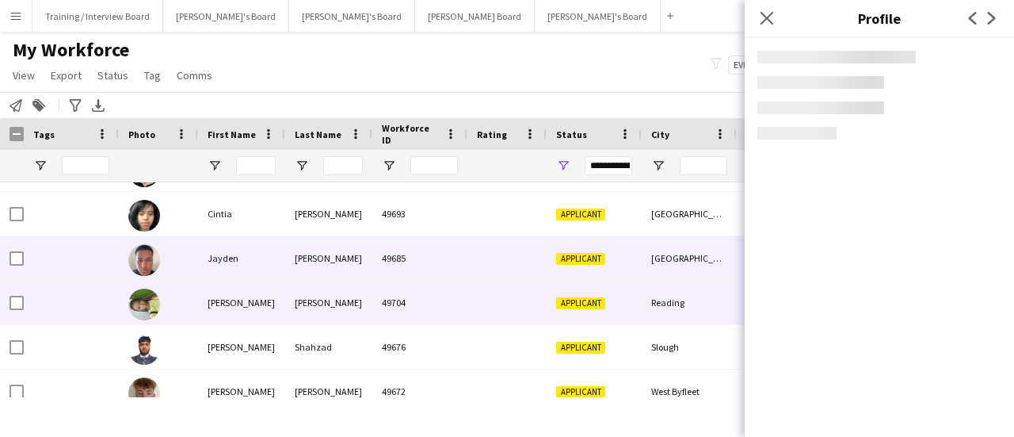
click at [677, 311] on div "Reading" at bounding box center [689, 303] width 95 height 44
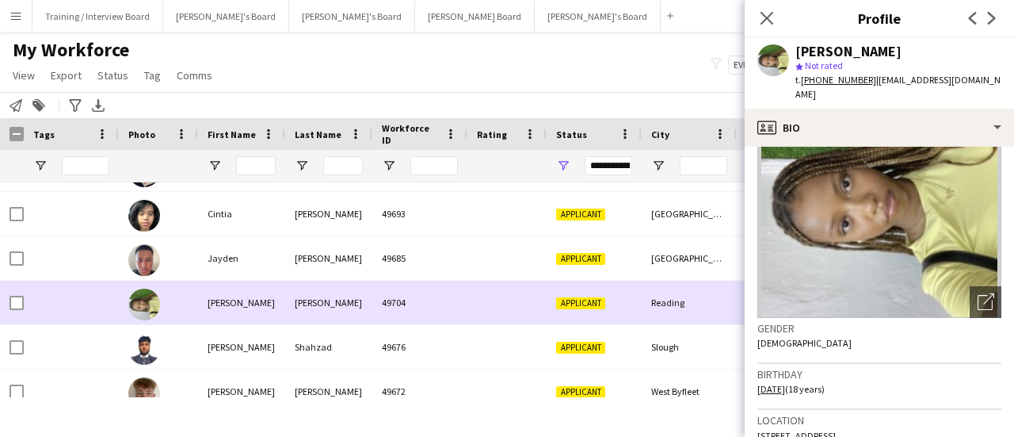
click at [656, 321] on div "Reading" at bounding box center [689, 303] width 95 height 44
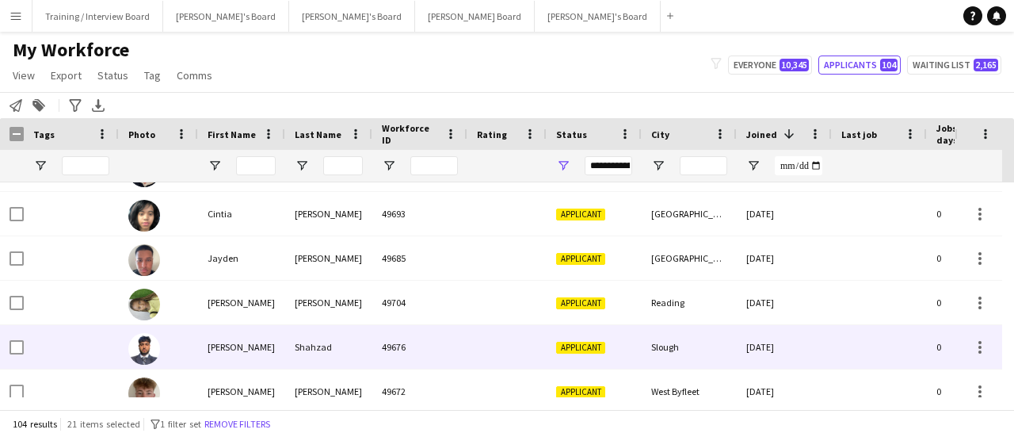
click at [656, 345] on div "Slough" at bounding box center [689, 347] width 95 height 44
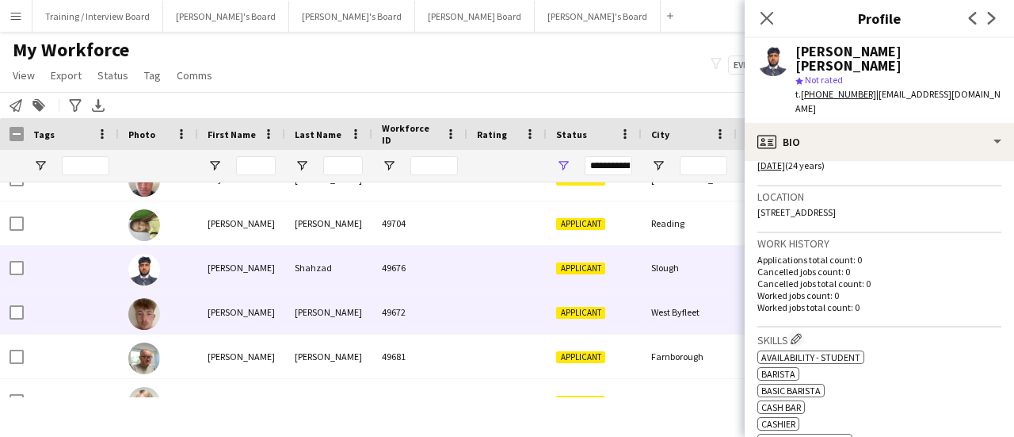
click at [644, 315] on div "West Byfleet" at bounding box center [689, 312] width 95 height 44
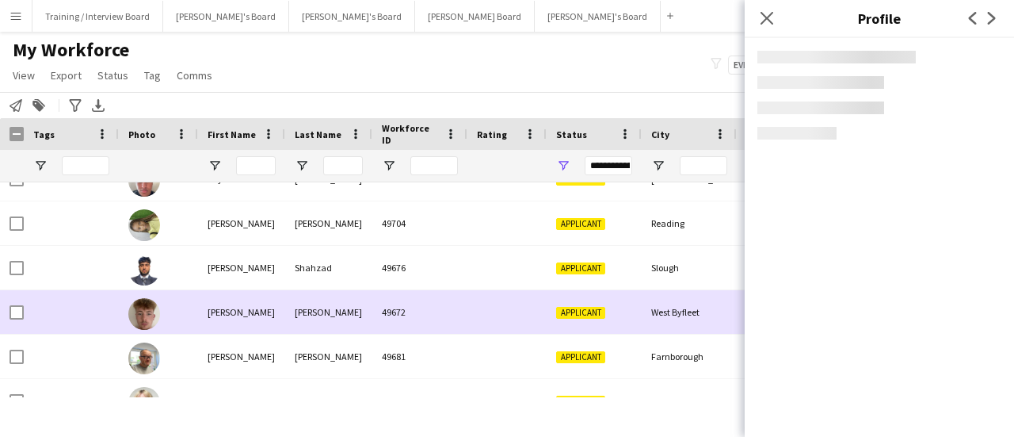
click at [666, 357] on div "Farnborough" at bounding box center [689, 356] width 95 height 44
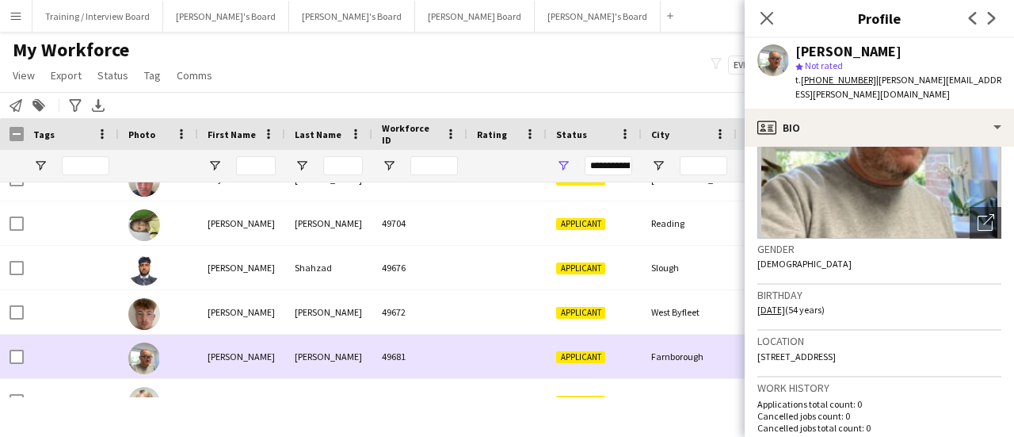
click at [2, 355] on div at bounding box center [12, 356] width 24 height 44
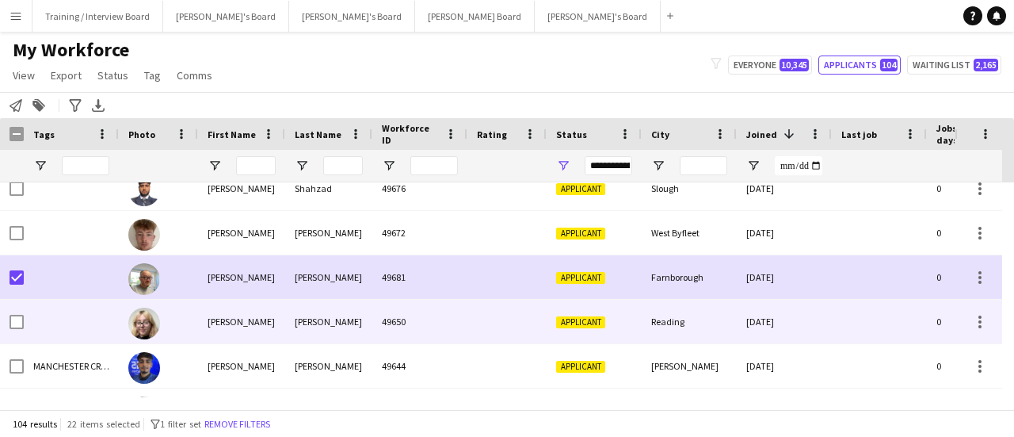
click at [648, 319] on div "Reading" at bounding box center [689, 322] width 95 height 44
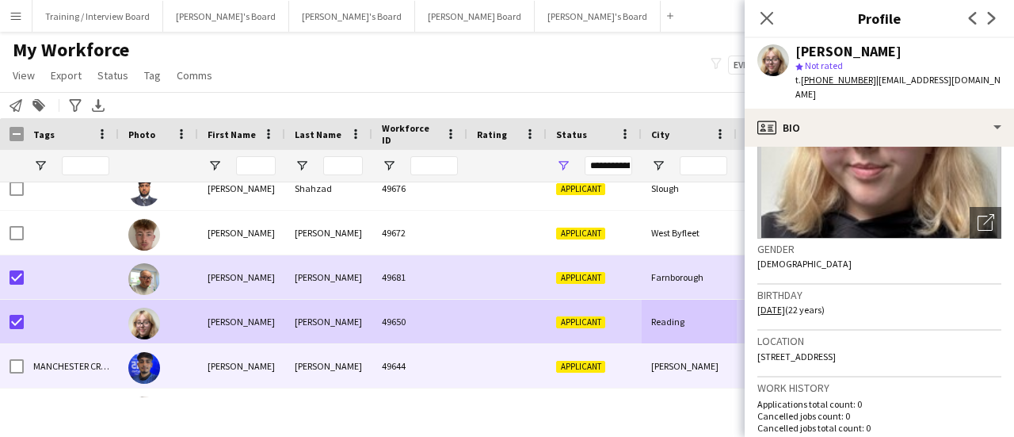
click at [436, 350] on div "49644" at bounding box center [419, 366] width 95 height 44
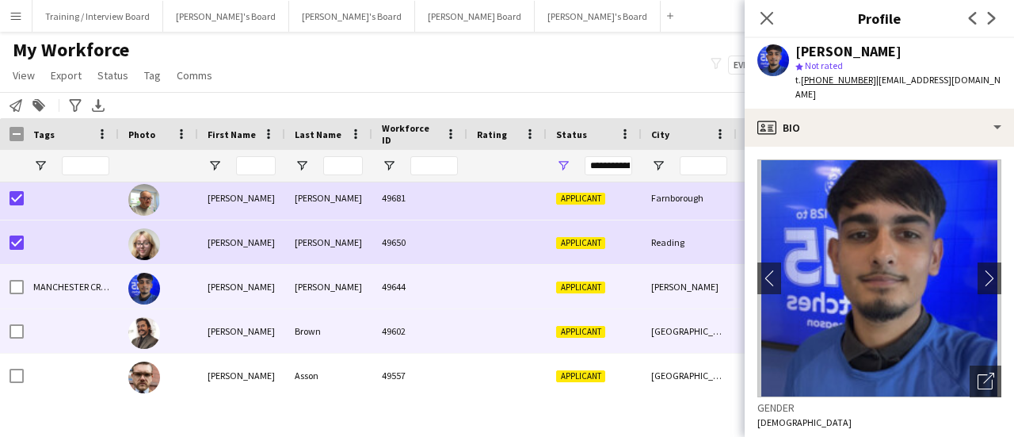
click at [585, 327] on span "Applicant" at bounding box center [580, 332] width 49 height 12
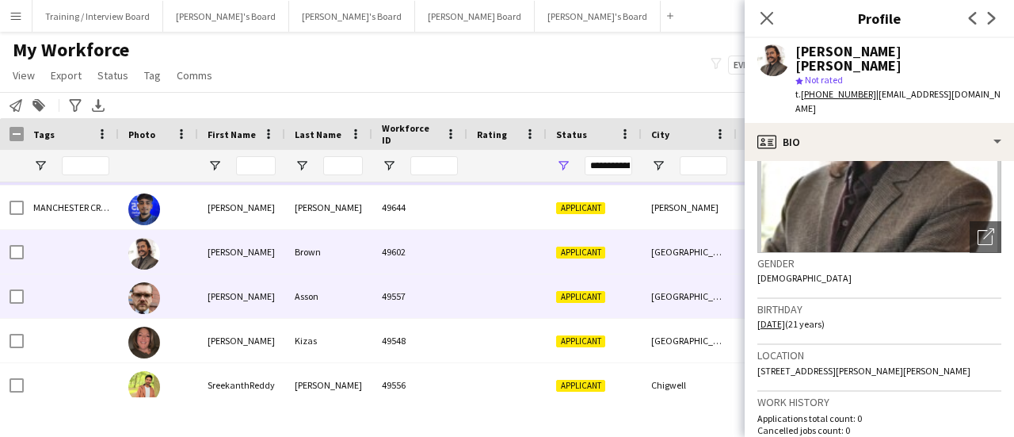
click at [630, 300] on div "Applicant" at bounding box center [594, 296] width 95 height 44
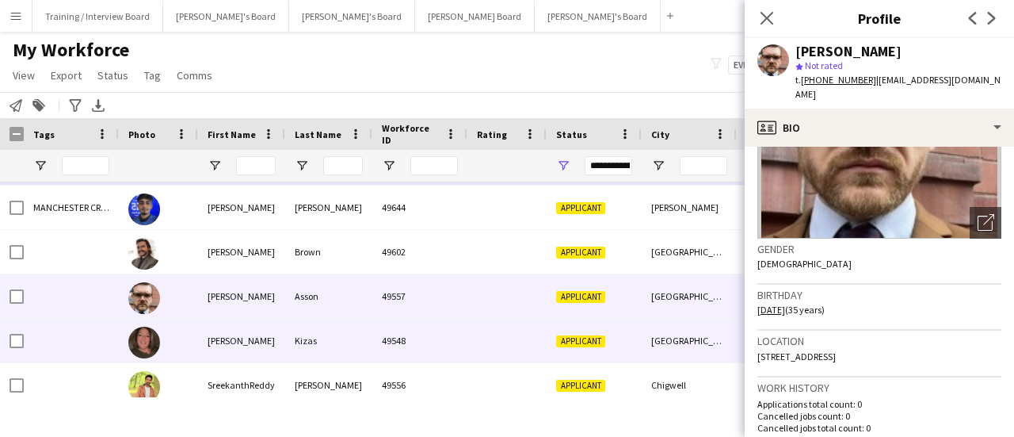
click at [654, 351] on div "[GEOGRAPHIC_DATA]" at bounding box center [689, 341] width 95 height 44
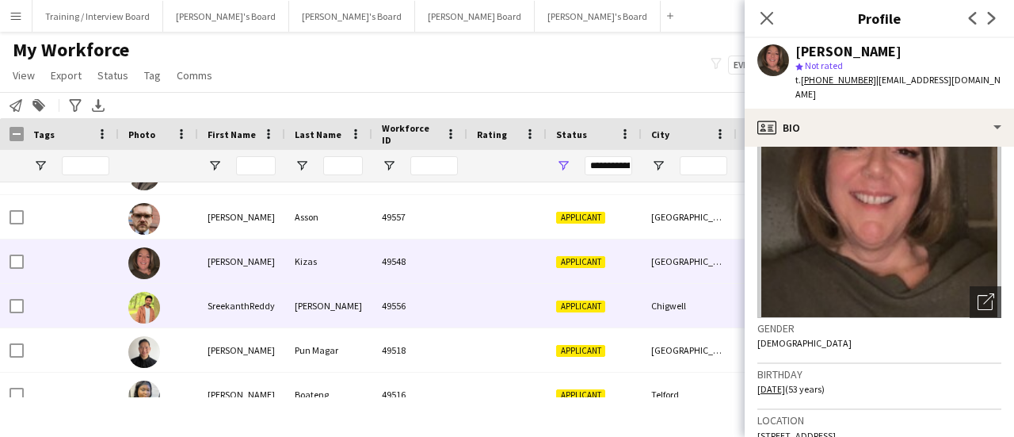
click at [674, 303] on div "Chigwell" at bounding box center [689, 306] width 95 height 44
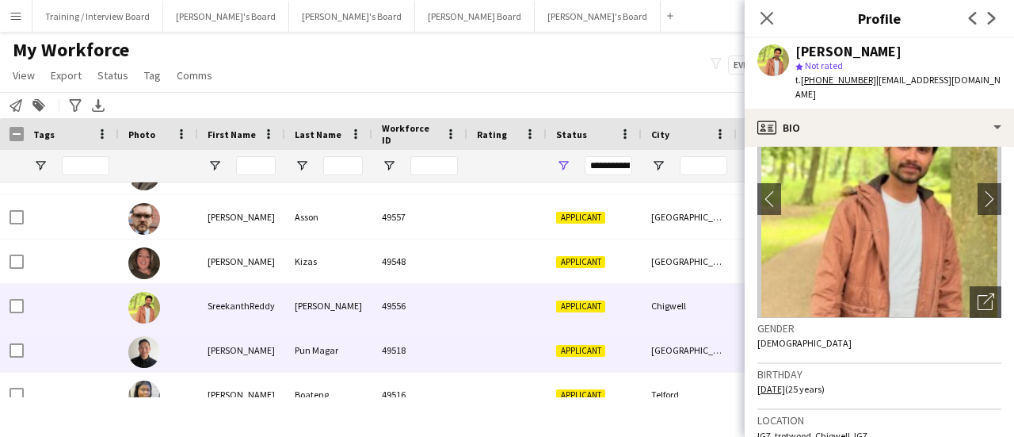
click at [688, 364] on div "[GEOGRAPHIC_DATA]" at bounding box center [689, 350] width 95 height 44
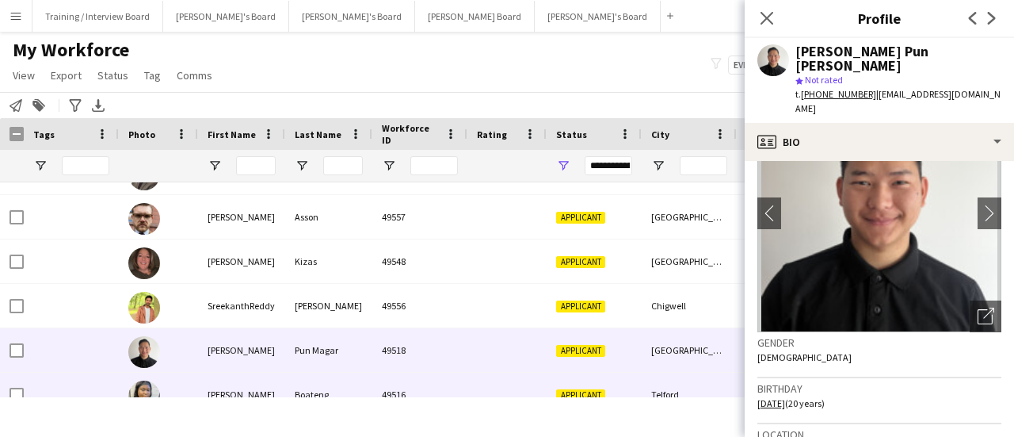
click at [604, 376] on div "Applicant" at bounding box center [594, 394] width 95 height 44
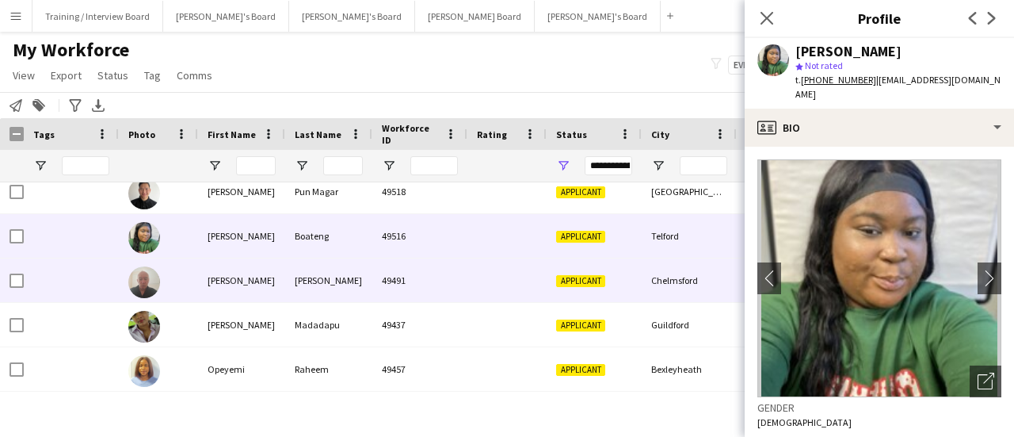
click at [644, 285] on div "Chelmsford" at bounding box center [689, 280] width 95 height 44
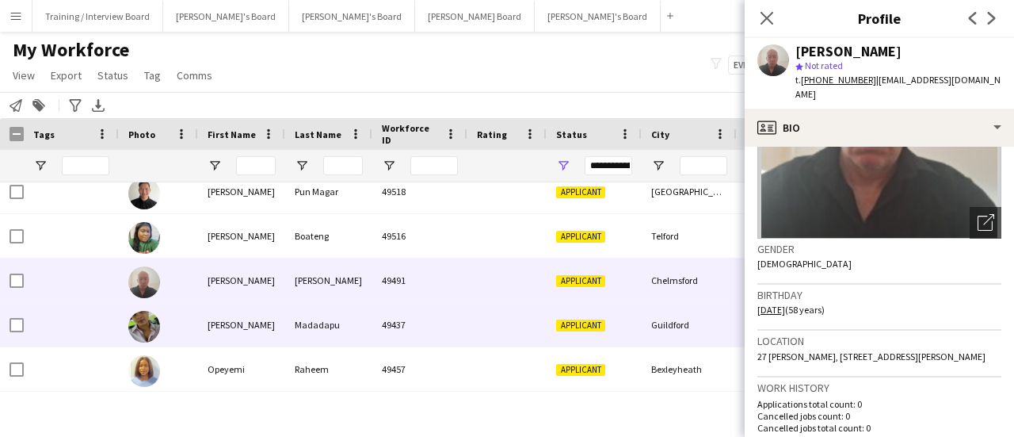
click at [653, 332] on div "Guildford" at bounding box center [689, 325] width 95 height 44
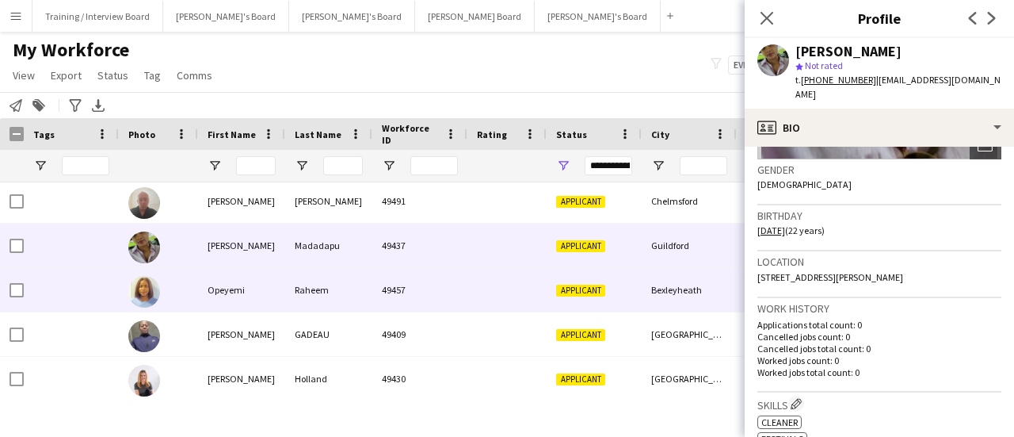
click at [689, 304] on div "Bexleyheath" at bounding box center [689, 290] width 95 height 44
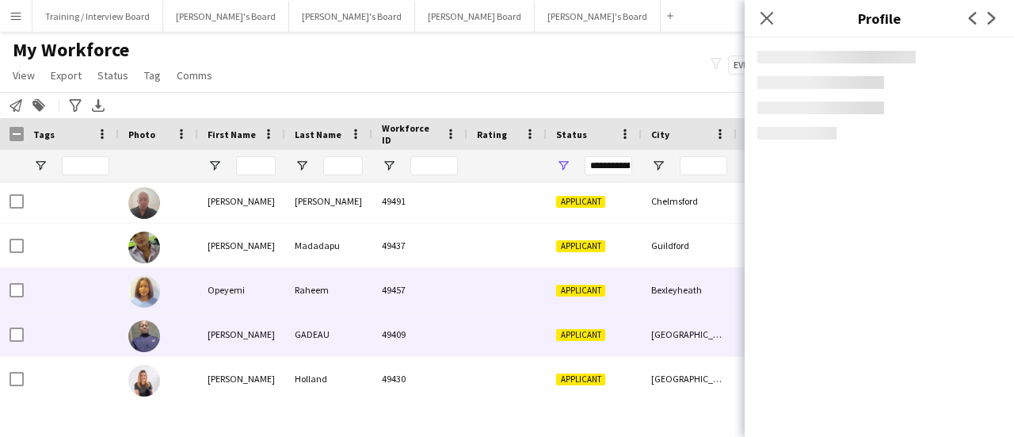
click at [682, 337] on div "[GEOGRAPHIC_DATA]" at bounding box center [689, 334] width 95 height 44
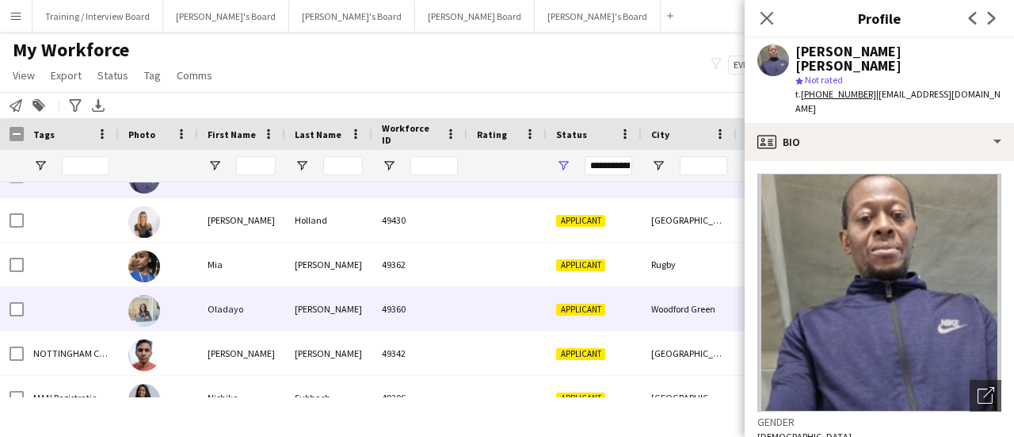
click at [683, 315] on div "Woodford Green" at bounding box center [689, 309] width 95 height 44
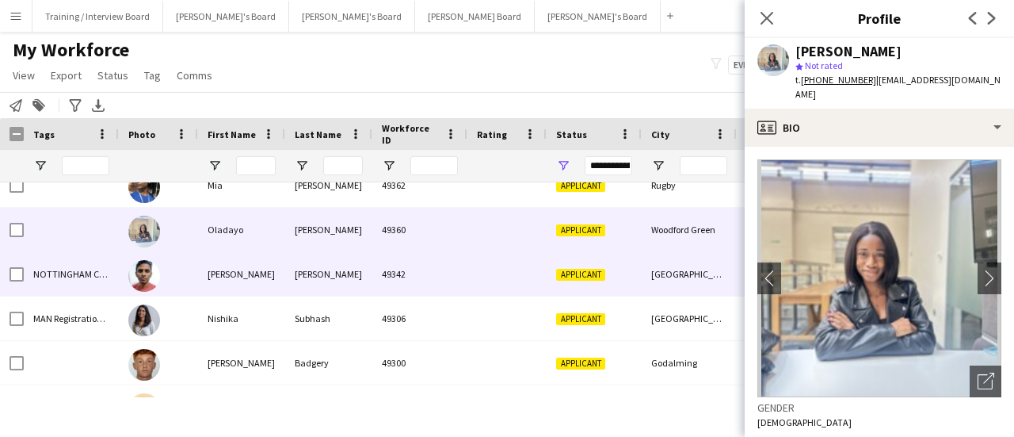
click at [688, 278] on div "[GEOGRAPHIC_DATA]" at bounding box center [689, 274] width 95 height 44
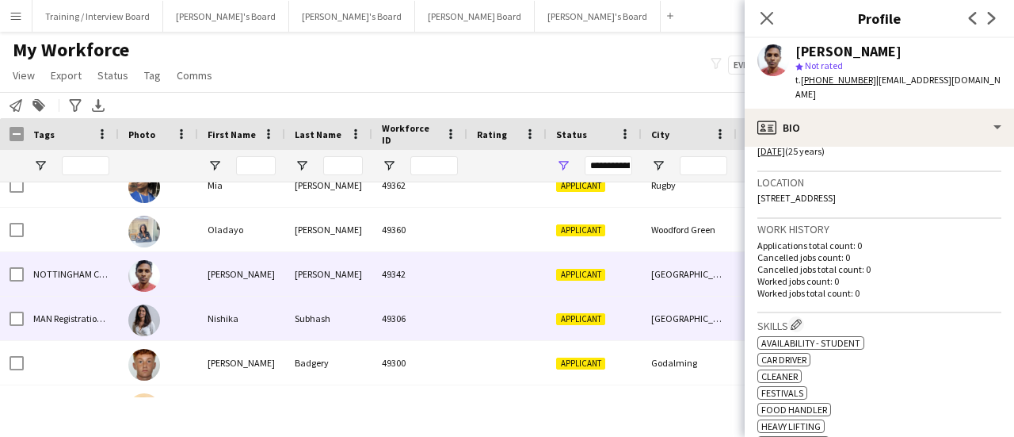
click at [661, 304] on div "[GEOGRAPHIC_DATA]" at bounding box center [689, 318] width 95 height 44
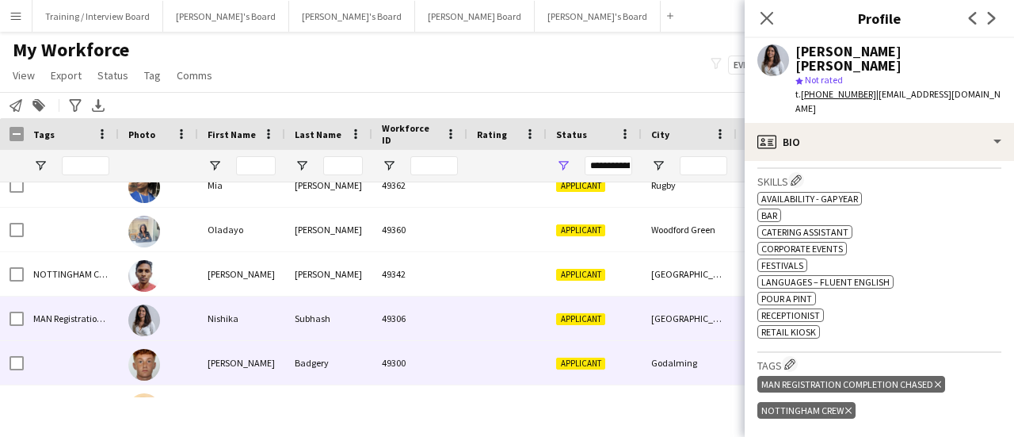
click at [704, 364] on div "Godalming" at bounding box center [689, 363] width 95 height 44
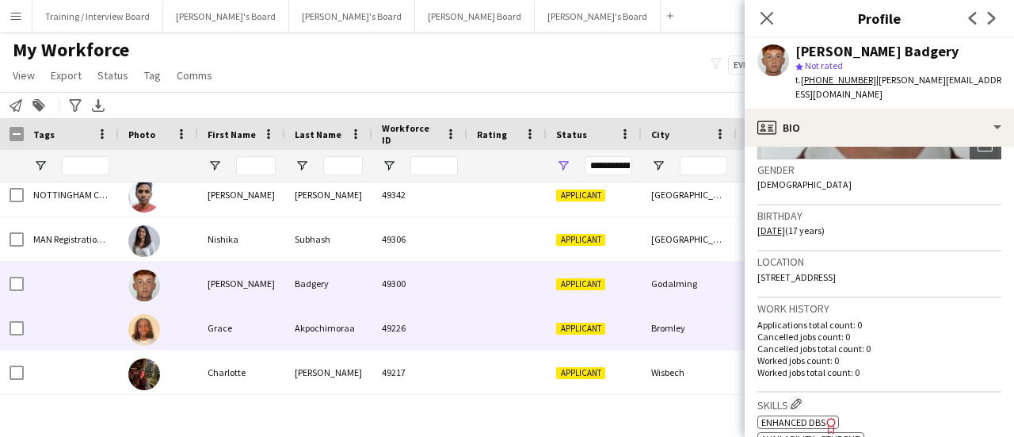
click at [653, 335] on div "Bromley" at bounding box center [689, 328] width 95 height 44
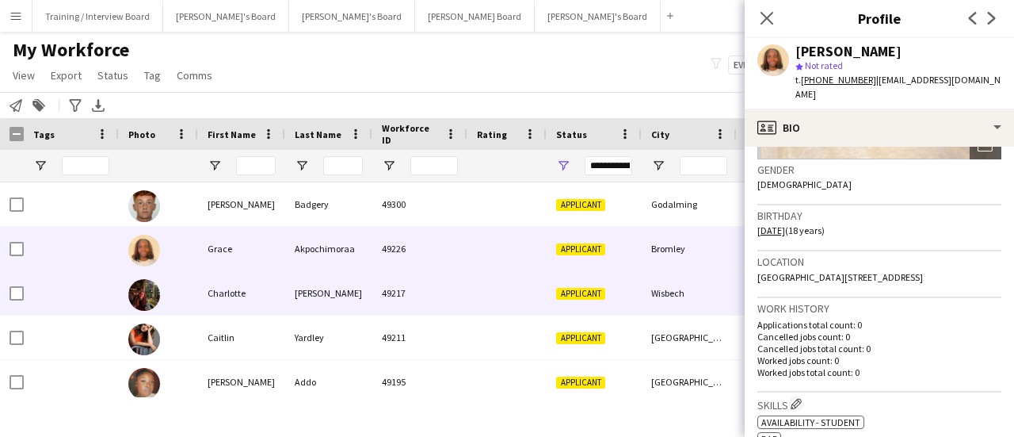
click at [663, 313] on div "Wisbech" at bounding box center [689, 293] width 95 height 44
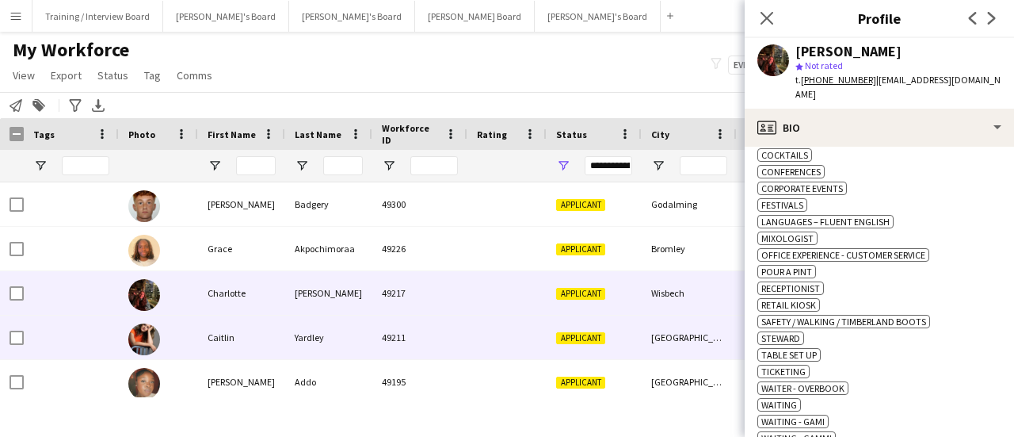
click at [665, 336] on div "[GEOGRAPHIC_DATA]" at bounding box center [689, 337] width 95 height 44
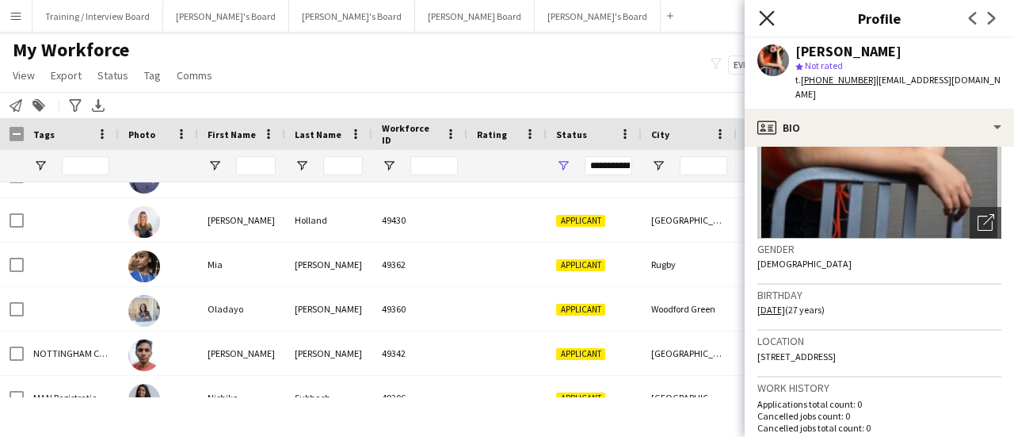
click at [770, 16] on icon at bounding box center [766, 17] width 15 height 15
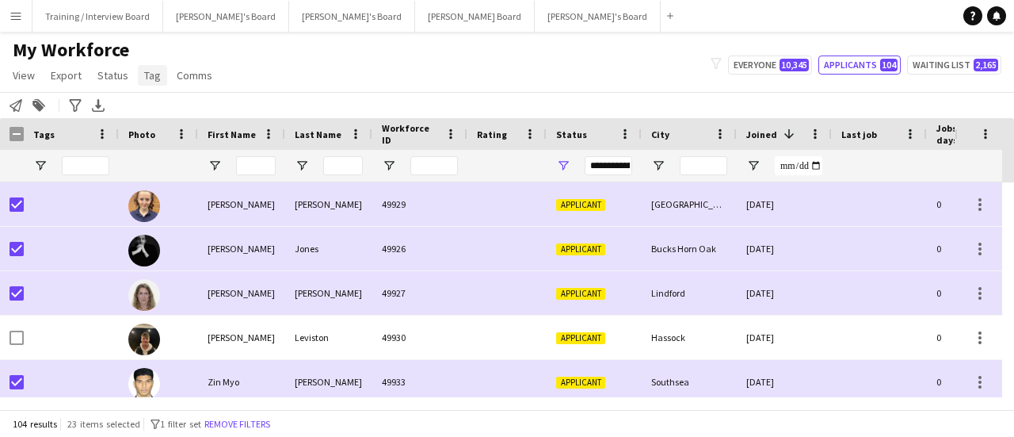
click at [150, 83] on link "Tag" at bounding box center [152, 75] width 29 height 21
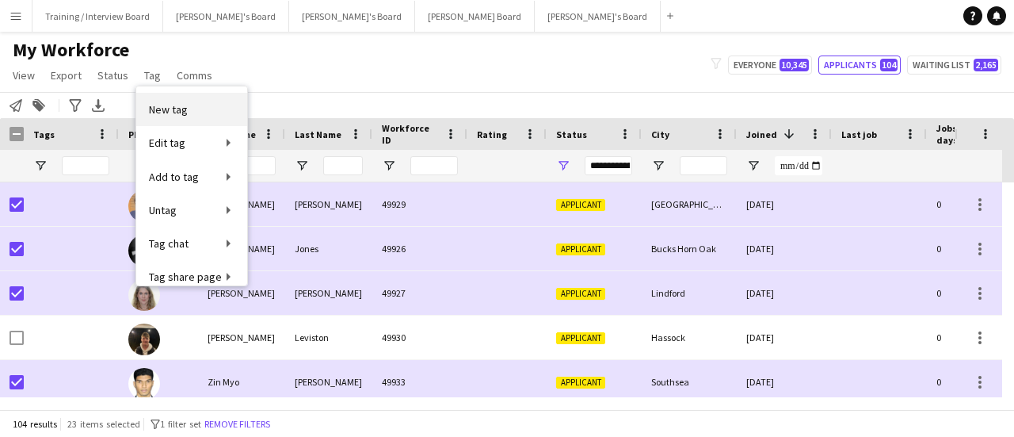
click at [174, 110] on span "New tag" at bounding box center [168, 109] width 39 height 14
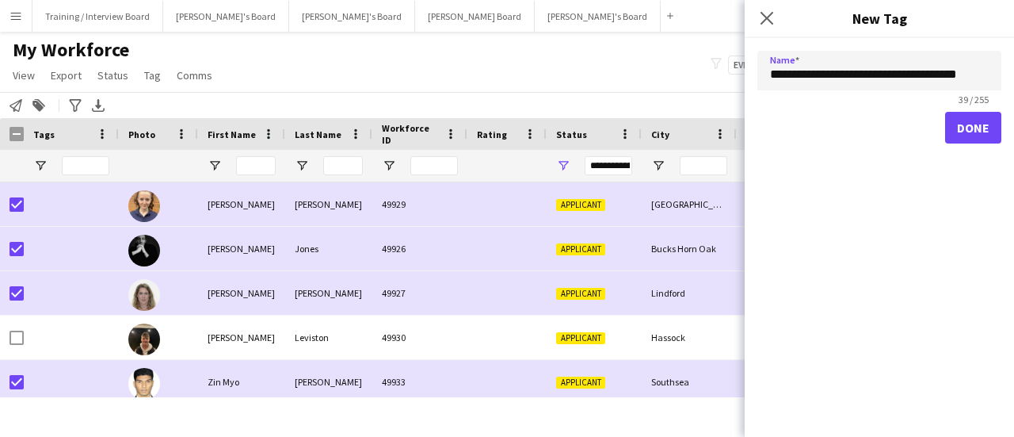
type input "**********"
click at [972, 124] on button "Done" at bounding box center [973, 128] width 56 height 32
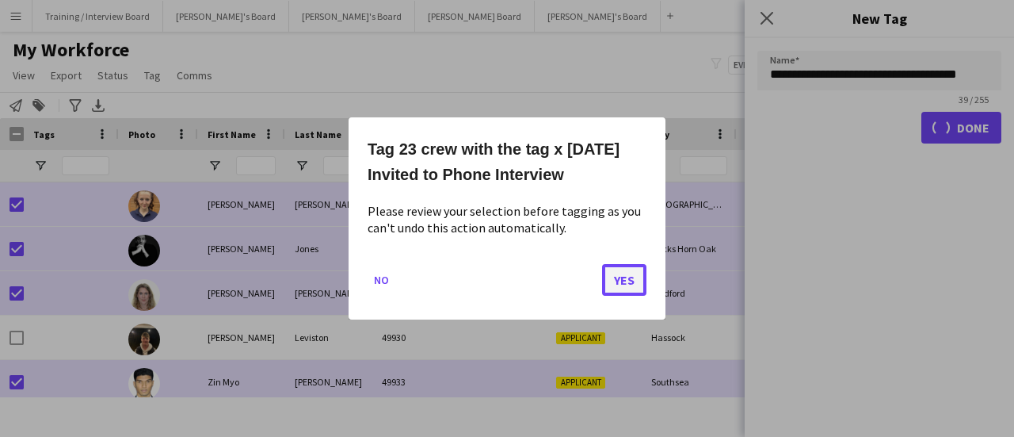
click at [628, 291] on button "Yes" at bounding box center [624, 280] width 44 height 32
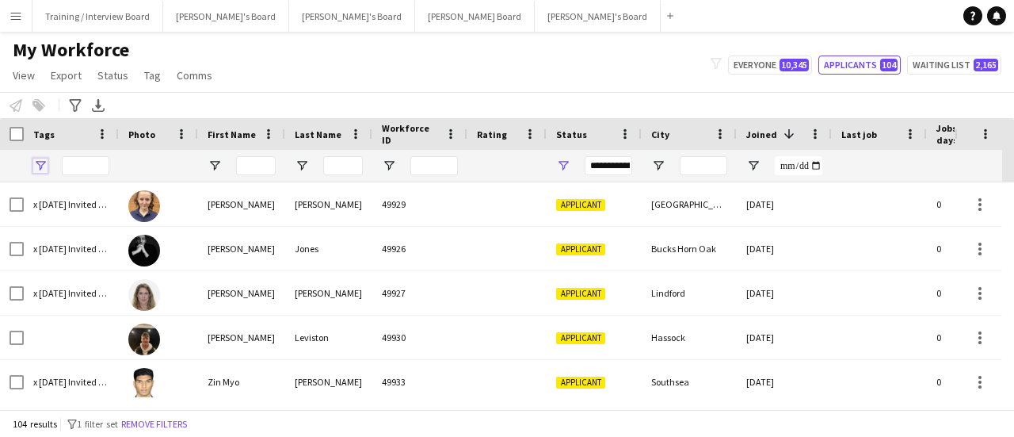
click at [38, 166] on span "Open Filter Menu" at bounding box center [40, 166] width 14 height 14
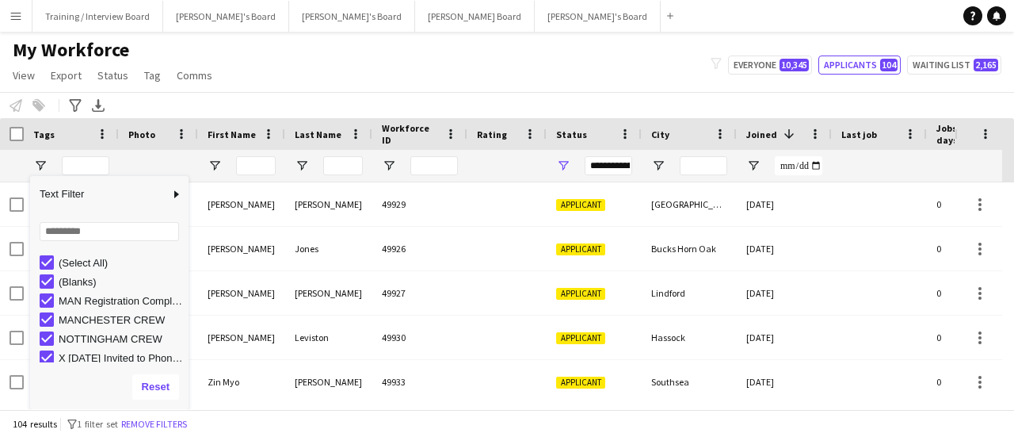
click at [49, 253] on div "(Select All)" at bounding box center [114, 262] width 149 height 19
click at [54, 259] on div "(Select All)" at bounding box center [114, 262] width 149 height 19
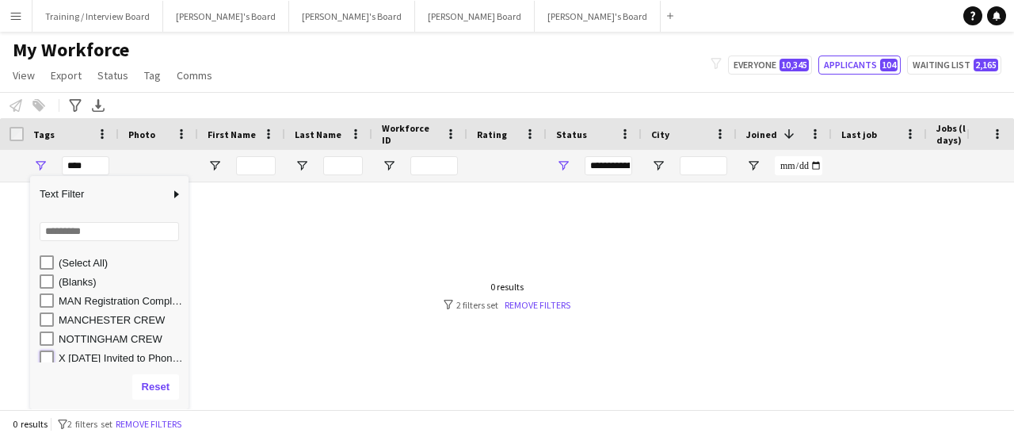
type input "**********"
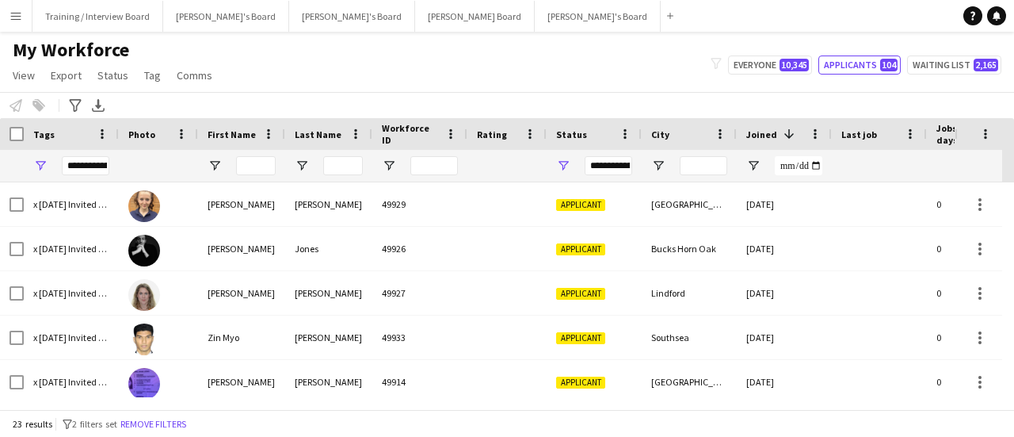
click at [285, 97] on div "Notify workforce Add to tag Select at least one crew to tag him or her. Advance…" at bounding box center [507, 105] width 1014 height 26
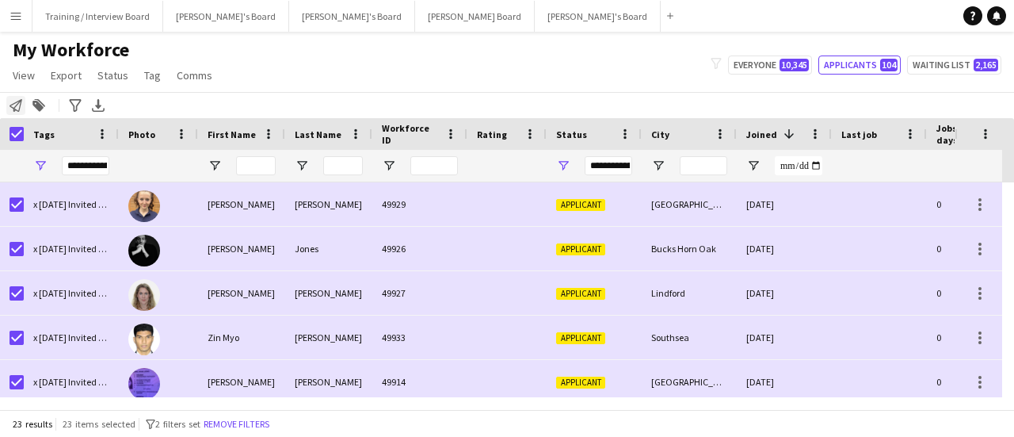
click at [19, 108] on icon at bounding box center [16, 105] width 13 height 13
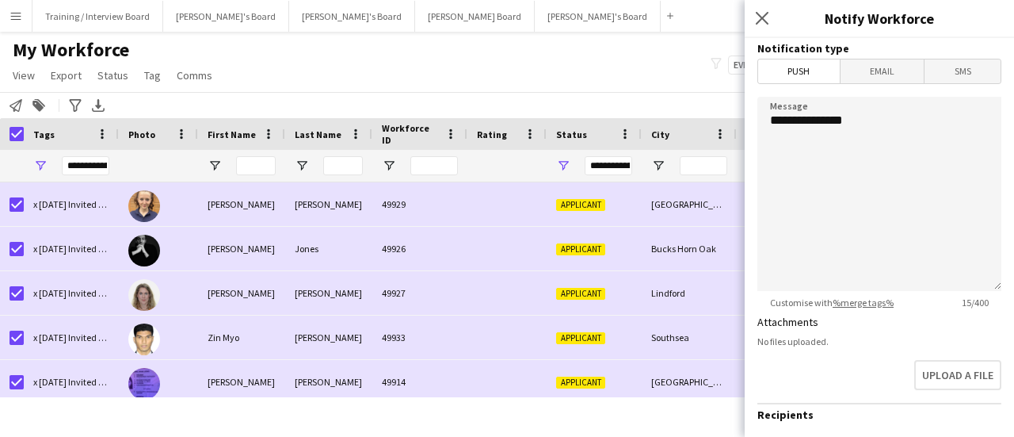
click at [865, 69] on span "Email" at bounding box center [883, 71] width 84 height 24
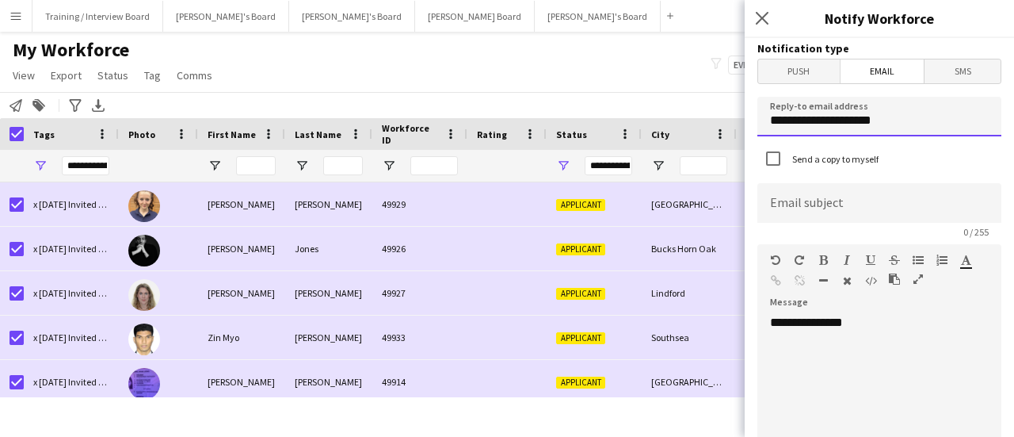
drag, startPoint x: 931, startPoint y: 123, endPoint x: 0, endPoint y: 130, distance: 931.2
click at [663, 138] on body "Menu Boards Boards Boards All jobs Status Workforce Workforce My Workforce Recr…" at bounding box center [507, 218] width 1014 height 437
type input "**********"
click at [907, 405] on div "**********" at bounding box center [874, 410] width 232 height 190
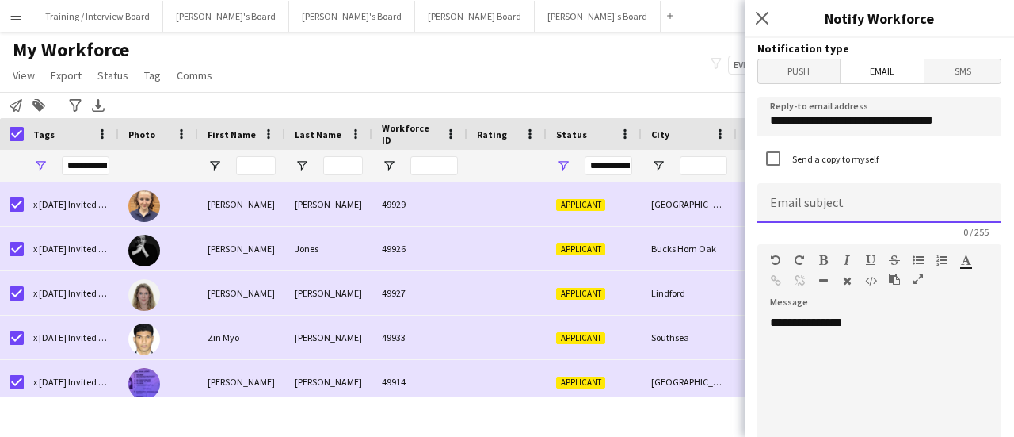
click at [814, 191] on input at bounding box center [880, 203] width 244 height 40
paste input "**********"
type input "**********"
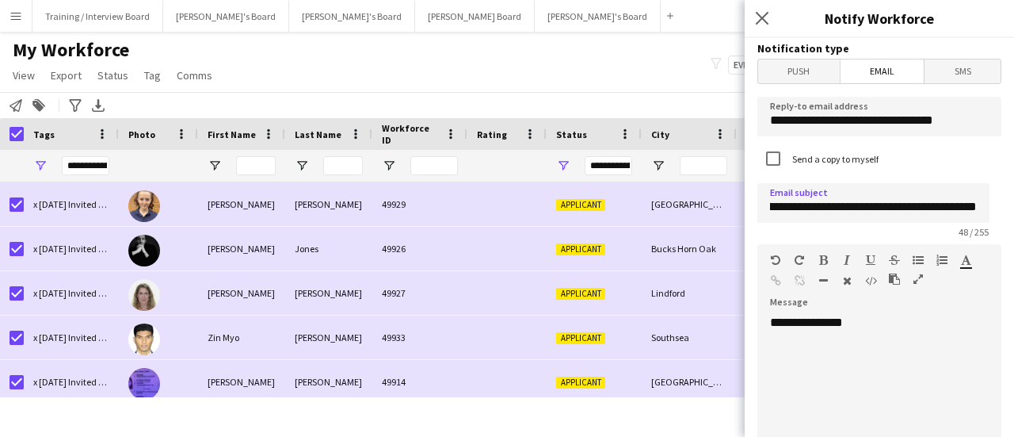
click at [920, 318] on div "**********" at bounding box center [874, 410] width 232 height 190
click at [889, 399] on div "**********" at bounding box center [874, 410] width 232 height 190
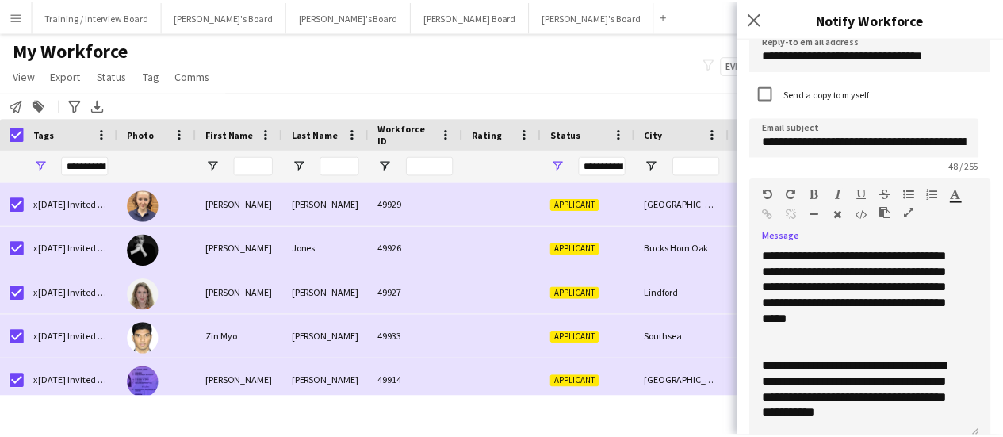
scroll to position [17, 0]
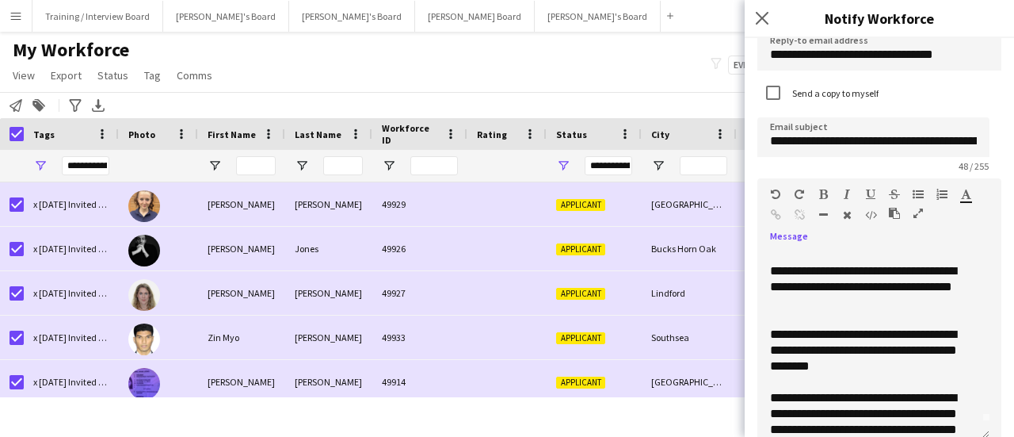
click at [919, 212] on icon "button" at bounding box center [919, 213] width 10 height 11
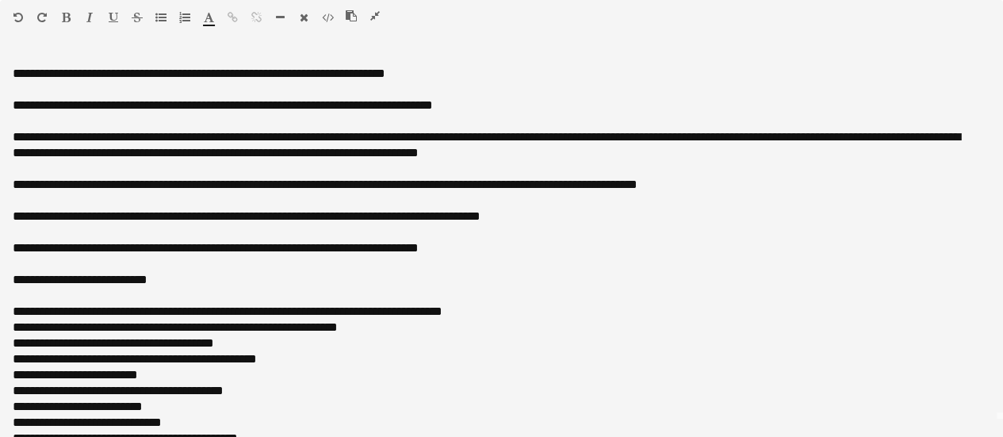
scroll to position [0, 0]
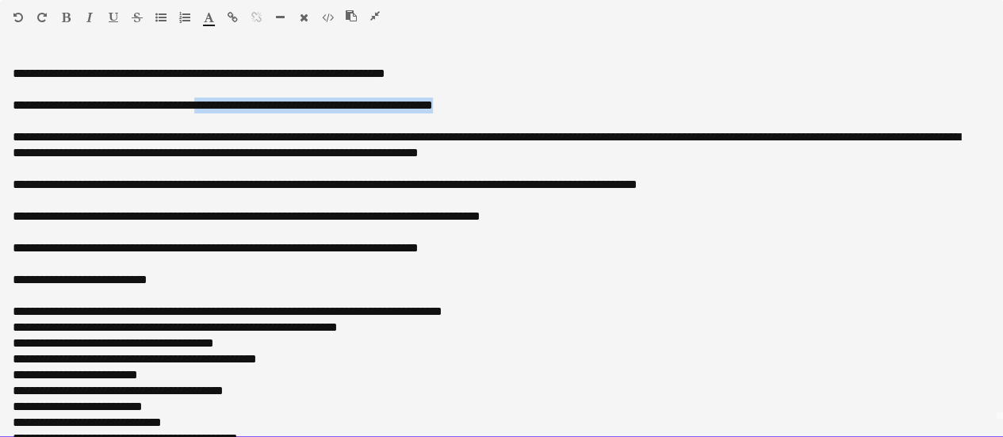
drag, startPoint x: 504, startPoint y: 96, endPoint x: 227, endPoint y: 97, distance: 277.4
click at [227, 97] on div "**********" at bounding box center [495, 105] width 964 height 16
drag, startPoint x: 231, startPoint y: 105, endPoint x: 196, endPoint y: 101, distance: 35.2
click at [196, 101] on div "**********" at bounding box center [495, 105] width 964 height 16
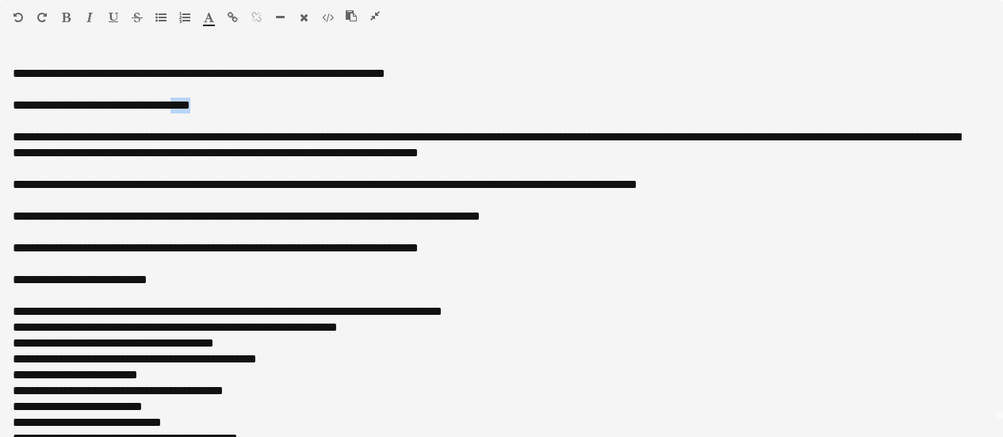
click at [230, 12] on icon "button" at bounding box center [232, 17] width 10 height 11
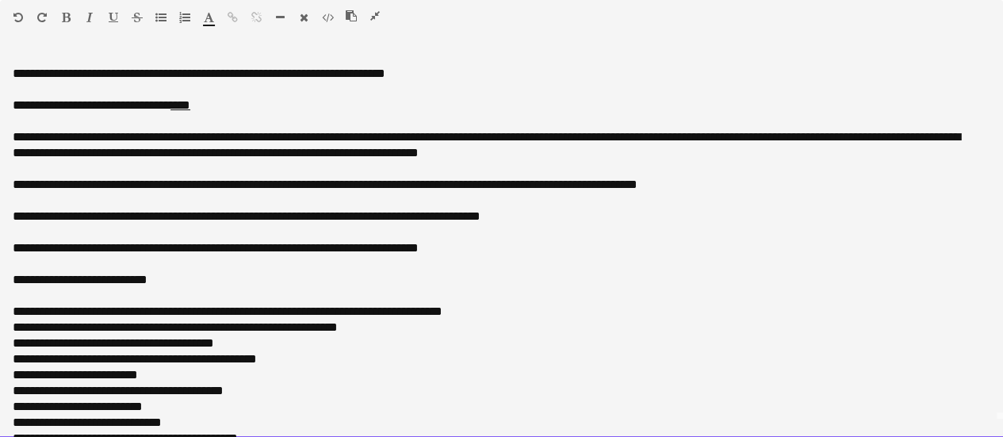
click at [353, 179] on div "**********" at bounding box center [495, 185] width 964 height 16
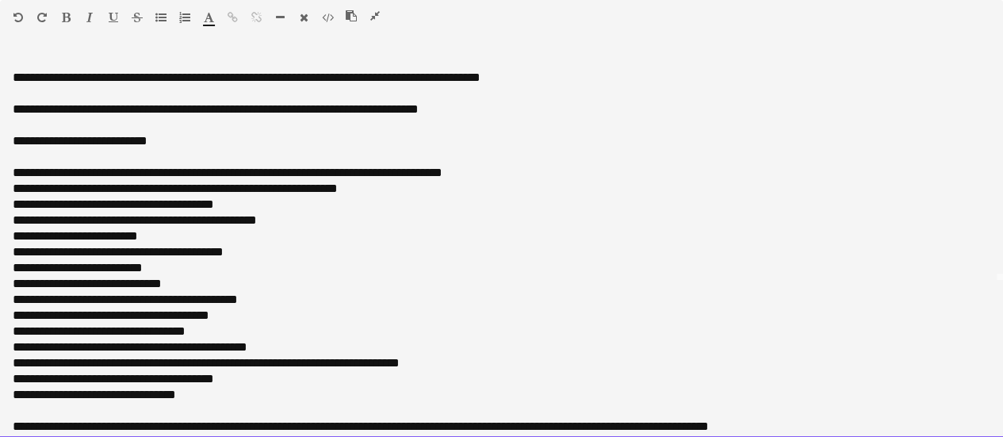
scroll to position [176, 0]
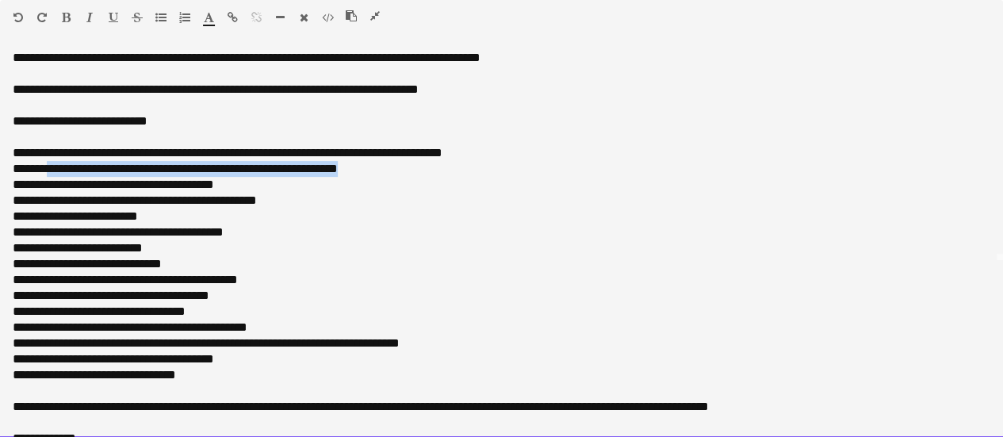
drag, startPoint x: 406, startPoint y: 163, endPoint x: 56, endPoint y: 170, distance: 349.6
click at [56, 170] on div "**********" at bounding box center [495, 169] width 964 height 16
click at [132, 193] on div "**********" at bounding box center [495, 201] width 964 height 16
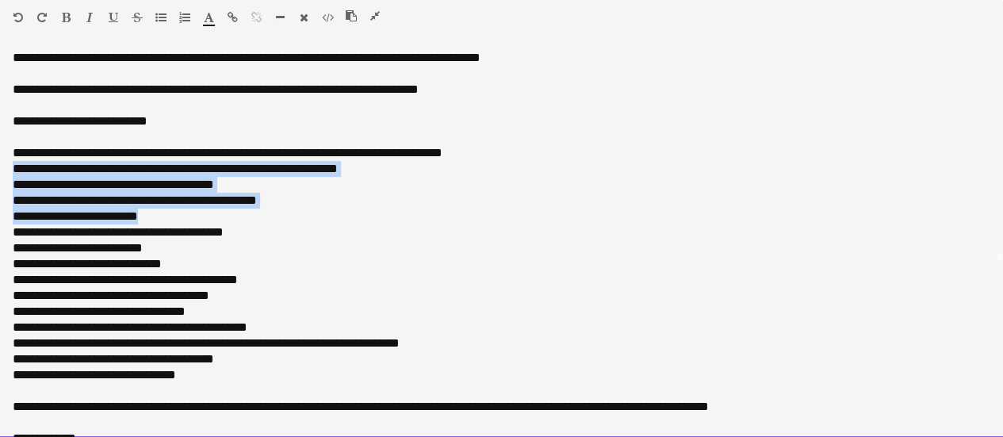
drag, startPoint x: 254, startPoint y: 214, endPoint x: 16, endPoint y: 172, distance: 241.4
click at [16, 172] on div "**********" at bounding box center [501, 208] width 977 height 602
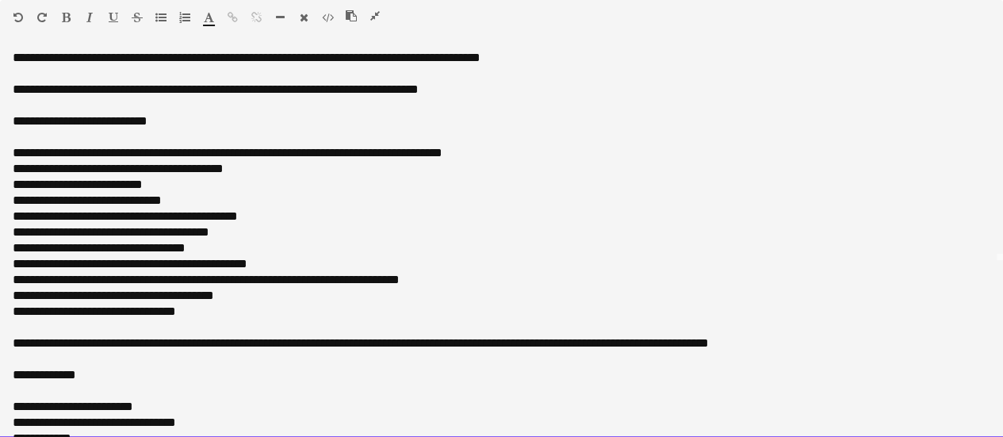
click at [260, 339] on div "**********" at bounding box center [495, 343] width 964 height 16
click at [236, 307] on div "**********" at bounding box center [495, 312] width 964 height 16
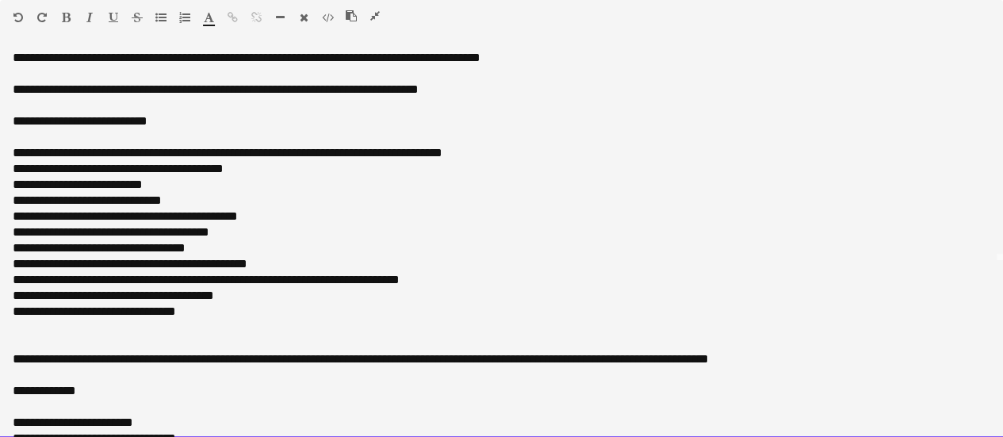
scroll to position [329, 0]
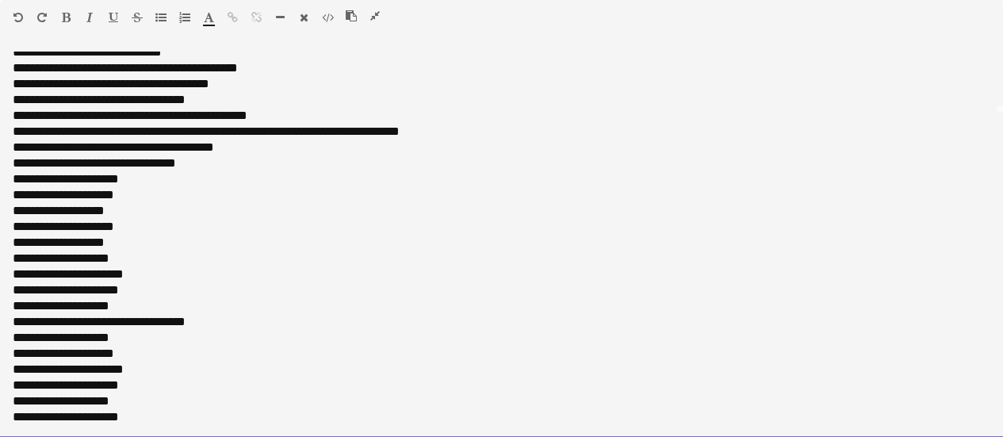
click at [163, 253] on div "**********" at bounding box center [495, 258] width 964 height 16
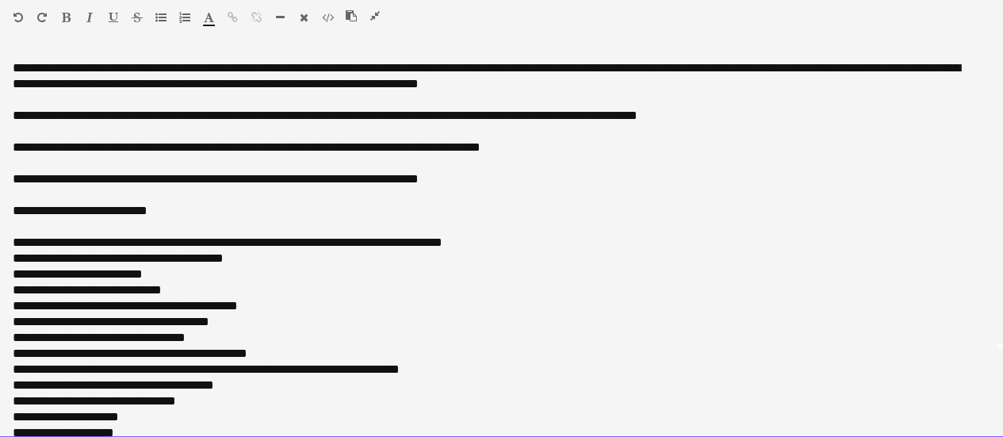
scroll to position [166, 0]
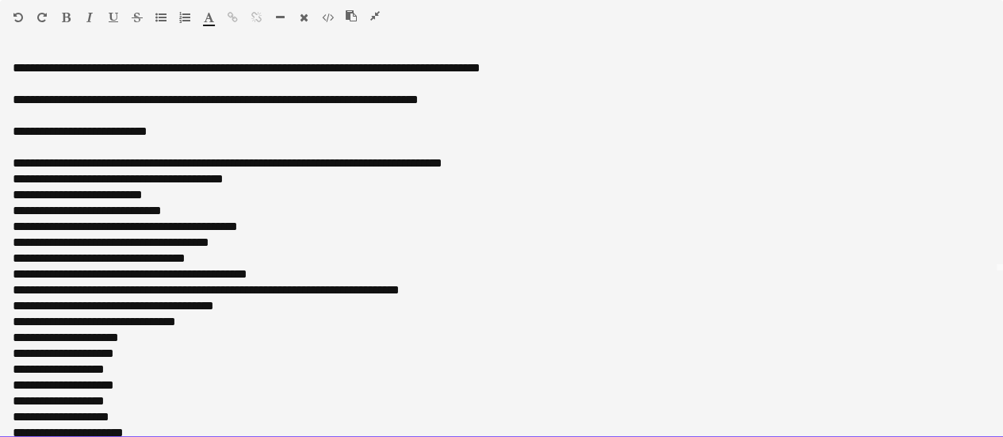
click at [243, 282] on div "**********" at bounding box center [495, 290] width 964 height 16
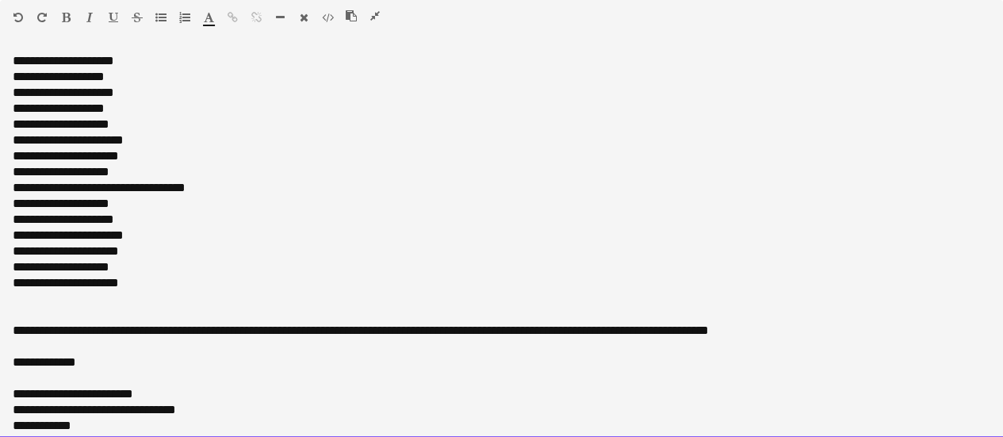
scroll to position [483, 0]
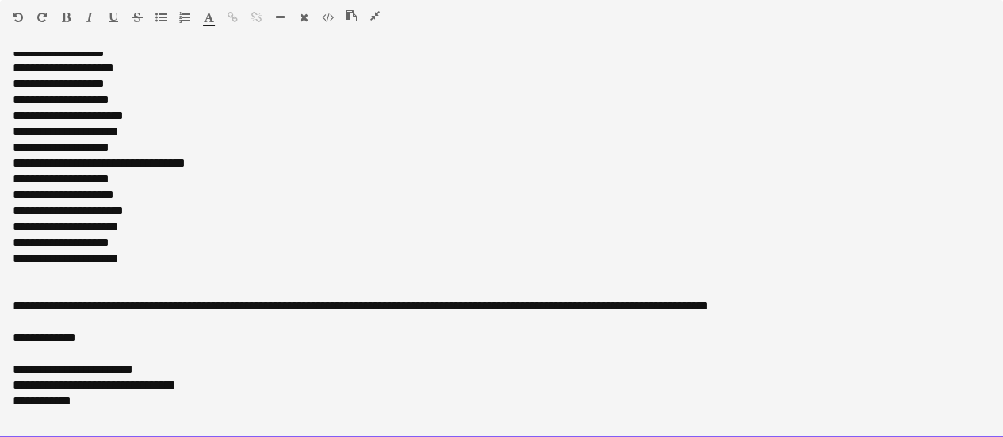
click at [165, 286] on div at bounding box center [501, 290] width 977 height 16
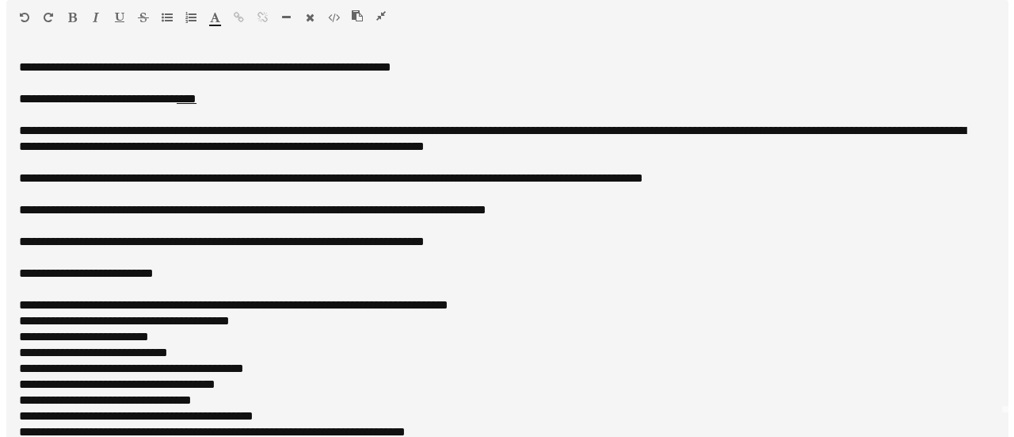
scroll to position [0, 0]
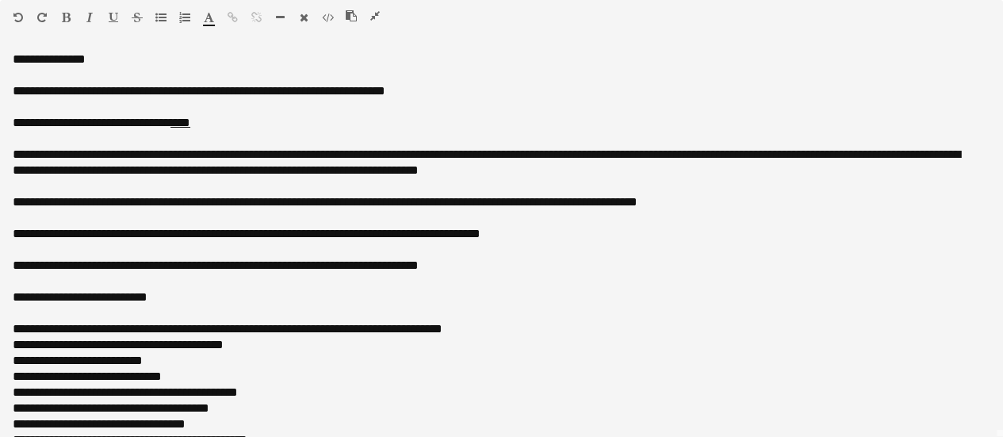
click at [377, 20] on icon "button" at bounding box center [375, 15] width 10 height 11
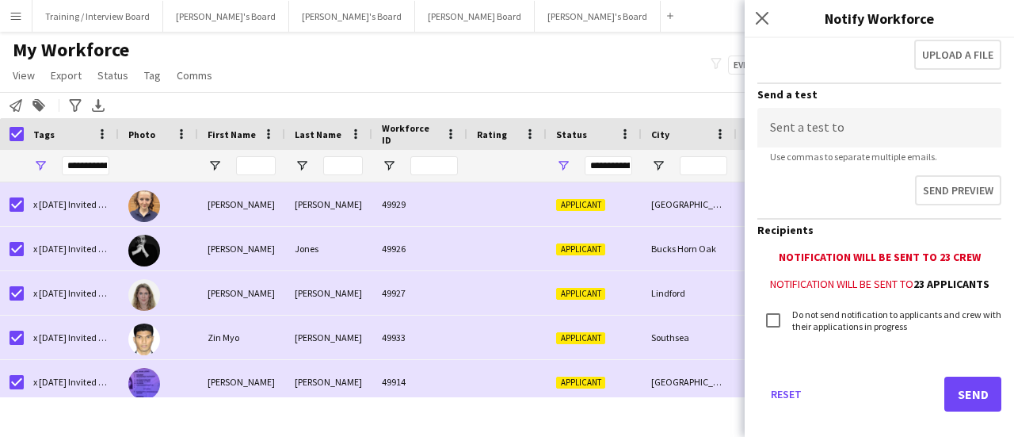
scroll to position [550, 0]
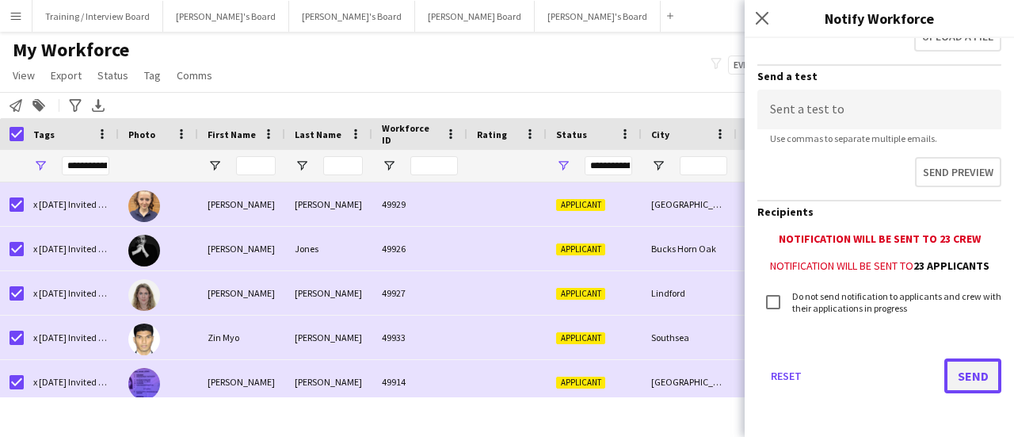
click at [948, 358] on button "Send" at bounding box center [973, 375] width 57 height 35
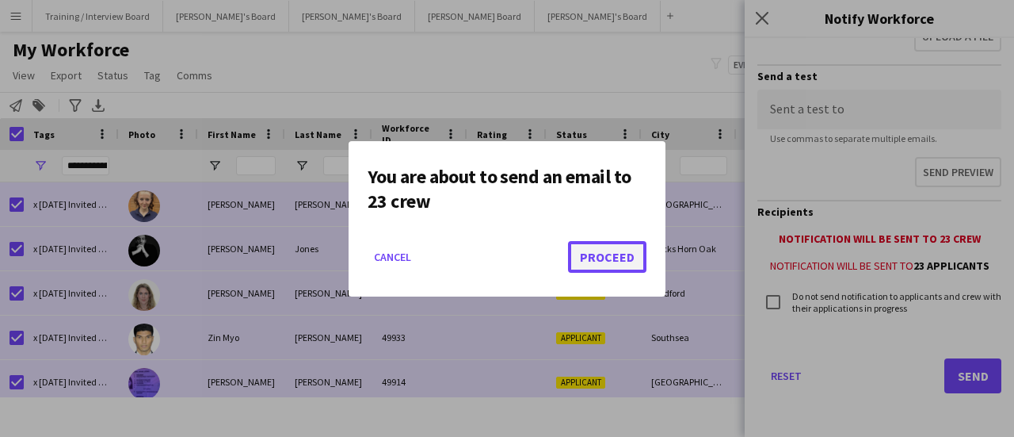
click at [622, 264] on button "Proceed" at bounding box center [607, 257] width 78 height 32
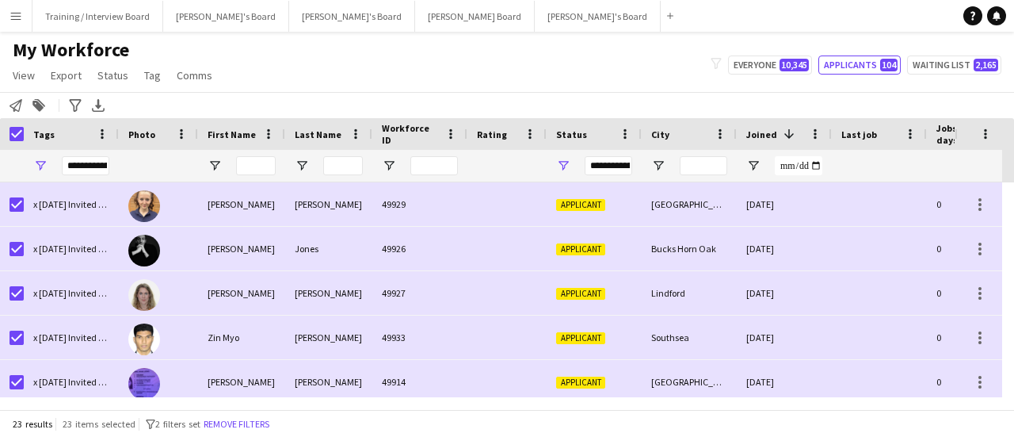
drag, startPoint x: 116, startPoint y: 80, endPoint x: 122, endPoint y: 86, distance: 9.0
click at [116, 80] on span "Status" at bounding box center [112, 75] width 31 height 14
click at [153, 118] on link "Edit" at bounding box center [146, 109] width 111 height 33
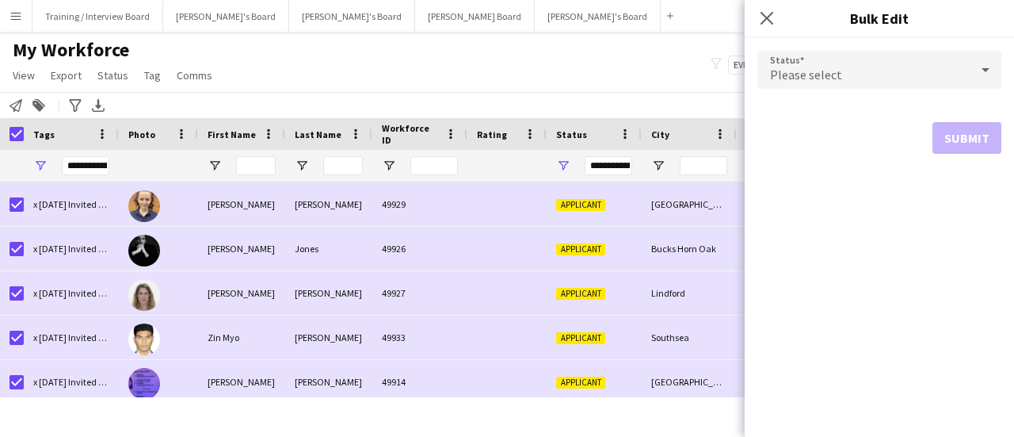
click at [839, 67] on div "Please select" at bounding box center [864, 70] width 212 height 38
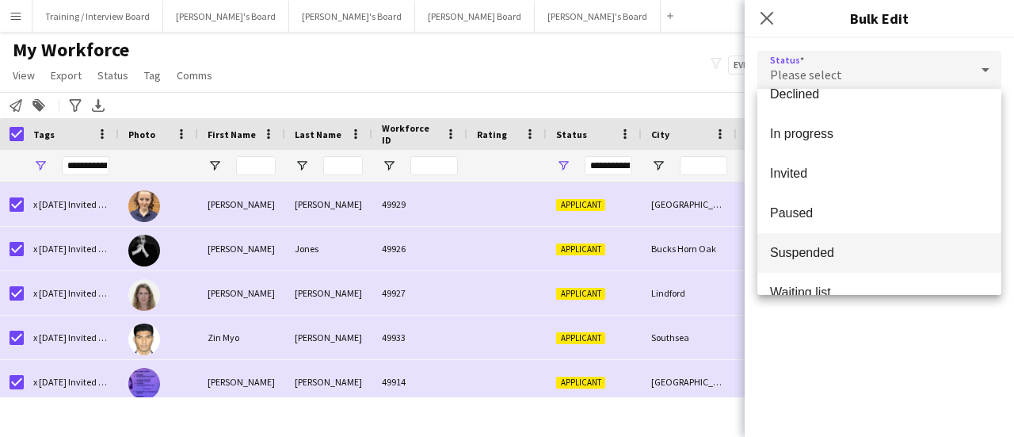
scroll to position [163, 0]
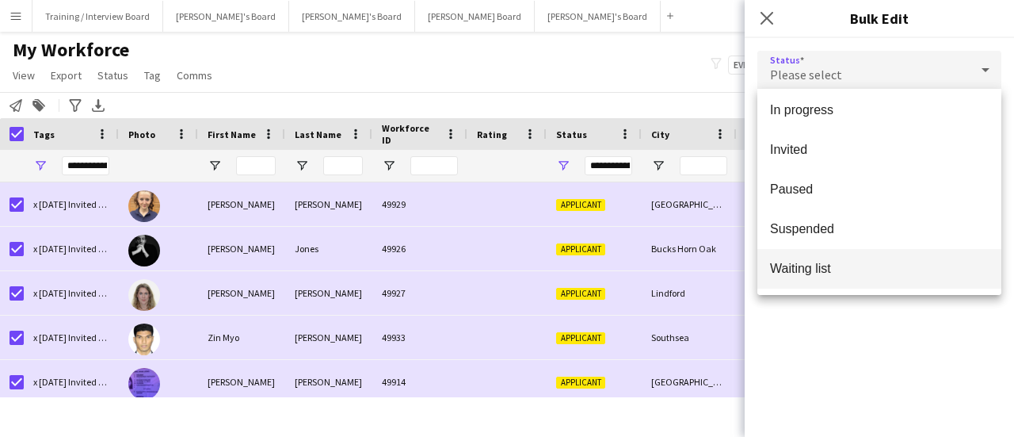
click at [843, 258] on mat-option "Waiting list" at bounding box center [880, 269] width 244 height 40
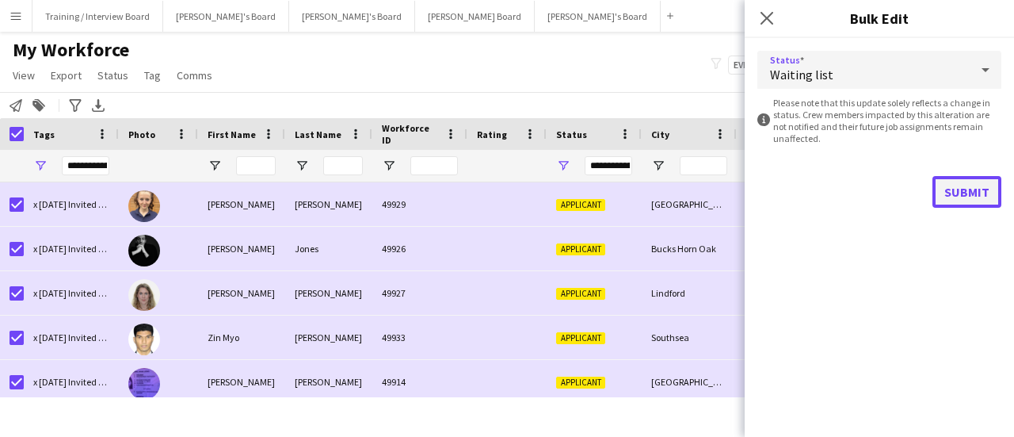
click at [956, 186] on button "Submit" at bounding box center [967, 192] width 69 height 32
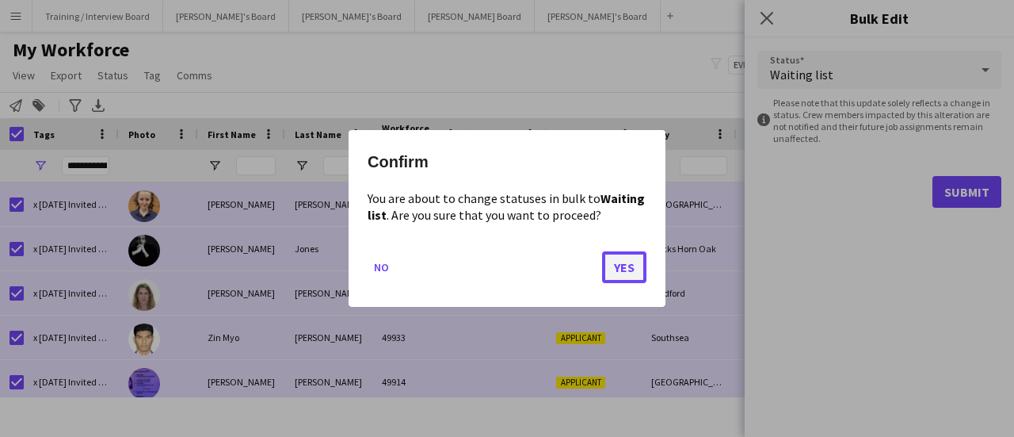
click at [618, 274] on button "Yes" at bounding box center [624, 267] width 44 height 32
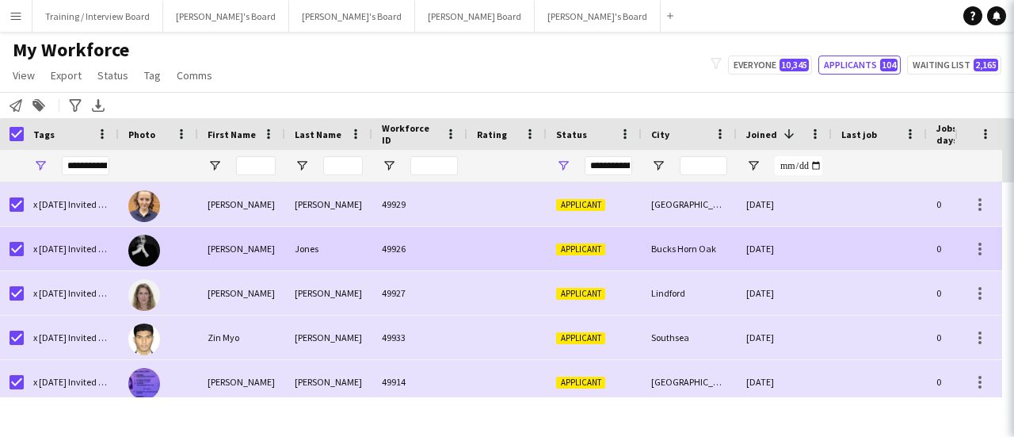
type input "***"
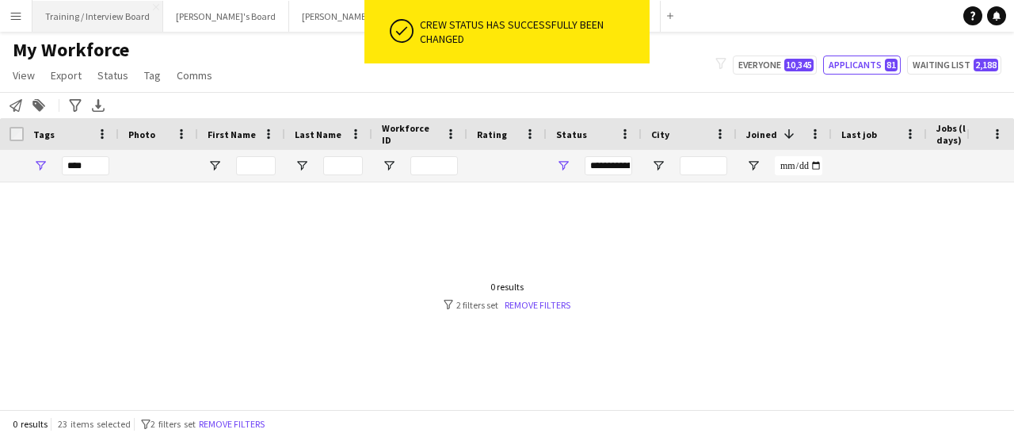
click at [86, 18] on button "Training / Interview Board Close" at bounding box center [97, 16] width 131 height 31
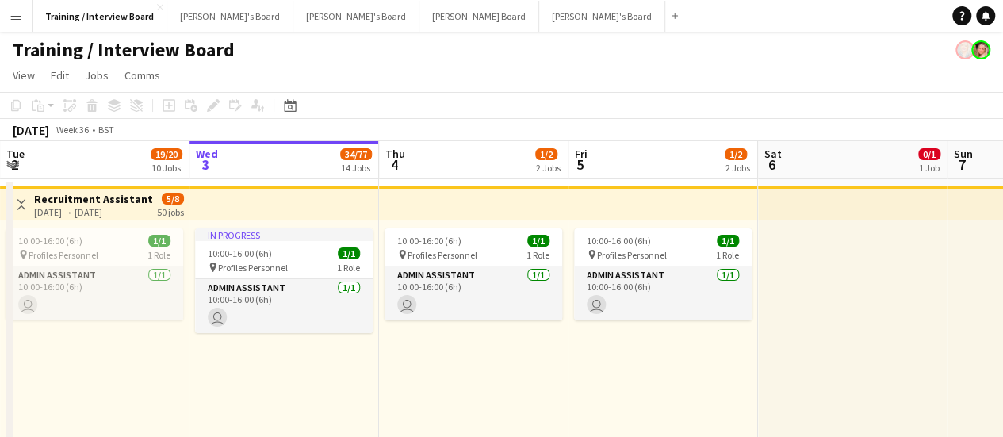
drag, startPoint x: 398, startPoint y: 331, endPoint x: 475, endPoint y: 329, distance: 76.9
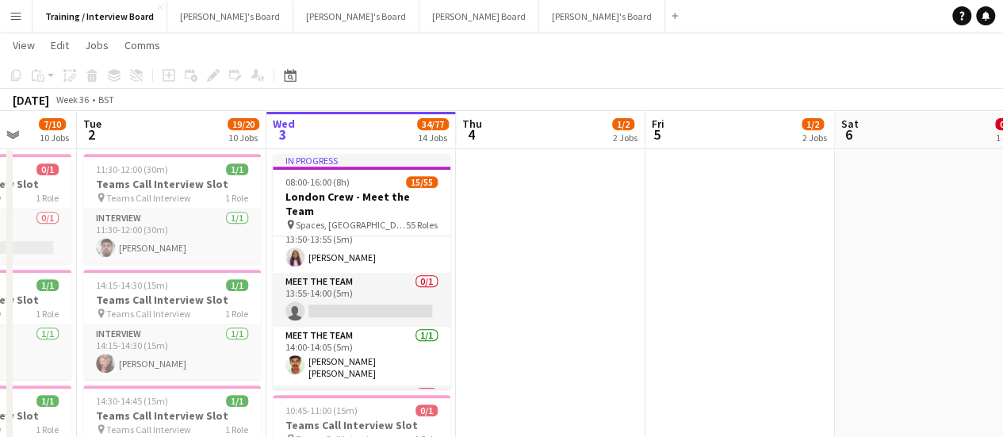
scroll to position [1506, 0]
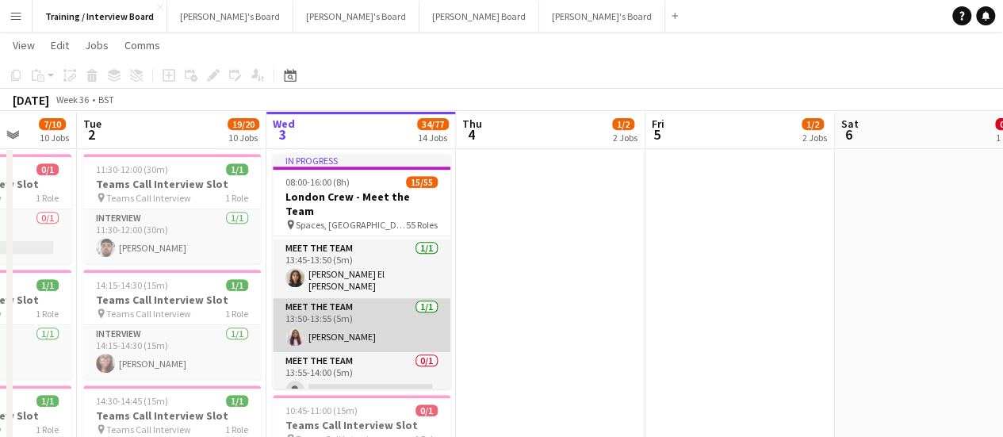
click at [357, 315] on app-card-role "Meet The Team [DATE] 13:50-13:55 (5m) [PERSON_NAME]" at bounding box center [362, 325] width 178 height 54
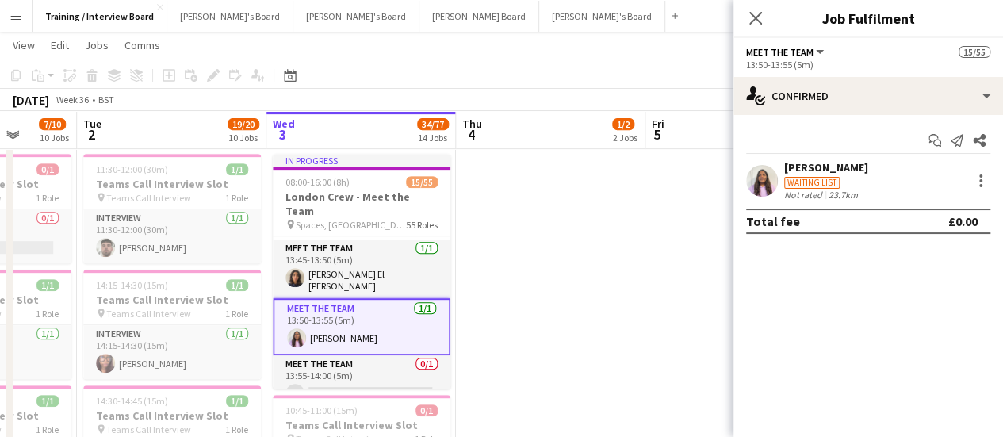
click at [831, 186] on div "Waiting list" at bounding box center [811, 183] width 55 height 12
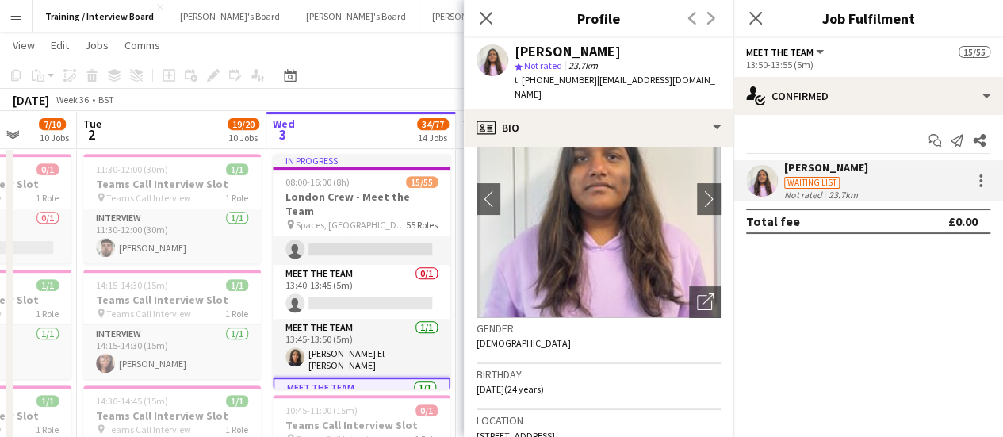
scroll to position [0, 480]
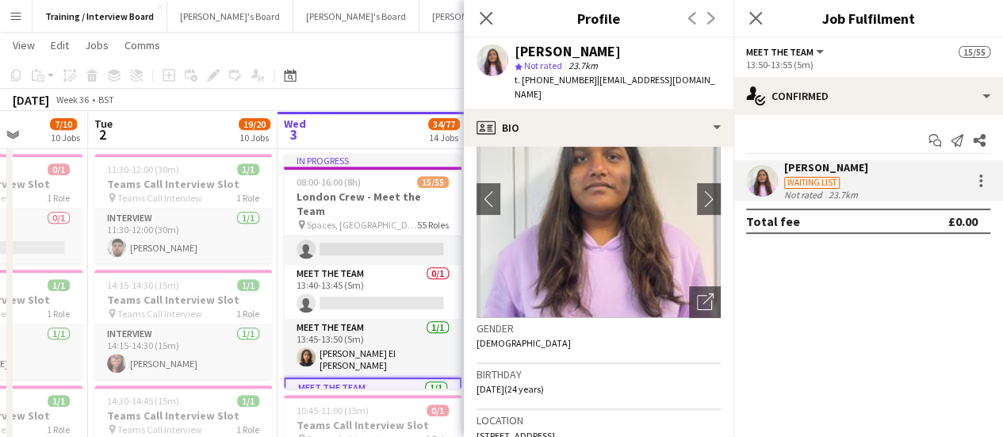
drag, startPoint x: 381, startPoint y: 273, endPoint x: 392, endPoint y: 275, distance: 11.3
click at [598, 69] on span "23.7km" at bounding box center [583, 65] width 36 height 12
click at [597, 47] on div "[PERSON_NAME]" at bounding box center [617, 51] width 206 height 14
click at [574, 47] on div "[PERSON_NAME]" at bounding box center [567, 51] width 106 height 14
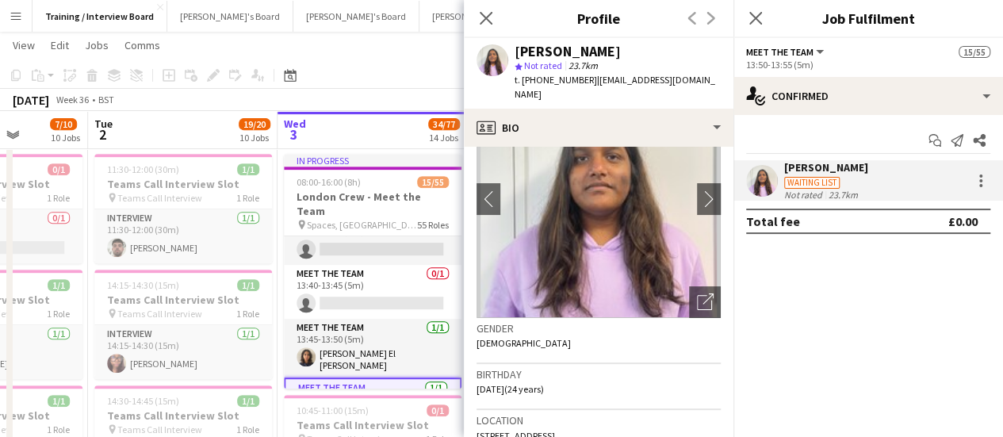
click at [574, 47] on div "[PERSON_NAME]" at bounding box center [567, 51] width 106 height 14
copy div "[PERSON_NAME]"
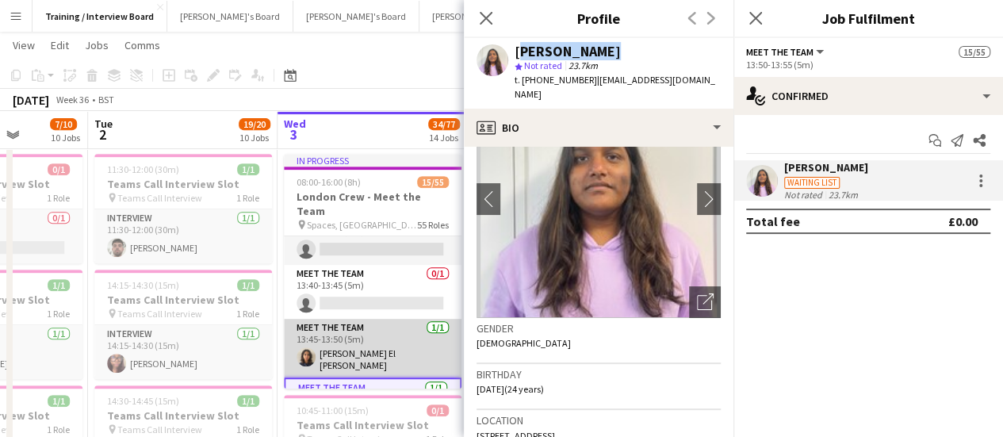
click at [376, 348] on app-card-role "Meet The Team [DATE] 13:45-13:50 (5m) [PERSON_NAME]" at bounding box center [373, 348] width 178 height 59
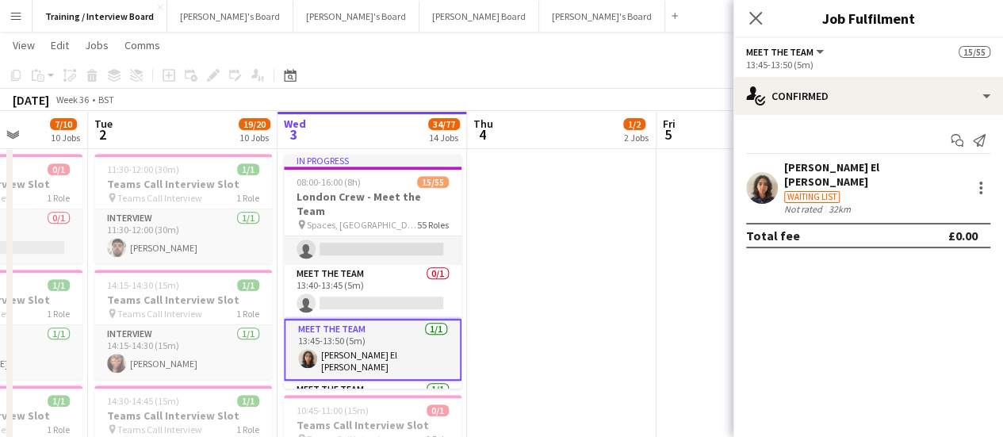
click at [911, 189] on div "Waiting list" at bounding box center [874, 196] width 181 height 14
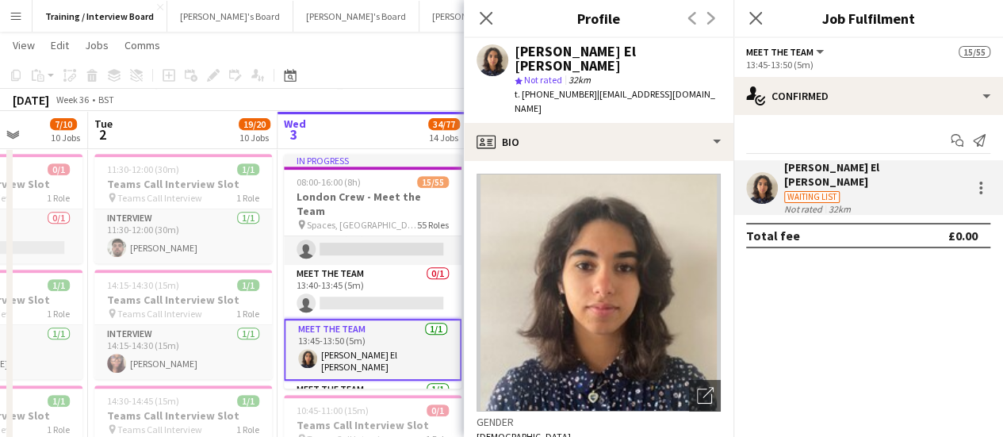
drag, startPoint x: 674, startPoint y: 48, endPoint x: 691, endPoint y: 52, distance: 17.7
click at [674, 49] on div "[PERSON_NAME] El [PERSON_NAME]" at bounding box center [617, 58] width 206 height 29
drag, startPoint x: 691, startPoint y: 52, endPoint x: 509, endPoint y: 52, distance: 182.3
click at [509, 52] on div "[PERSON_NAME] star Not rated 32km t. [PHONE_NUMBER] | [EMAIL_ADDRESS][DOMAIN_NA…" at bounding box center [598, 80] width 269 height 85
copy div "[PERSON_NAME] El [PERSON_NAME]"
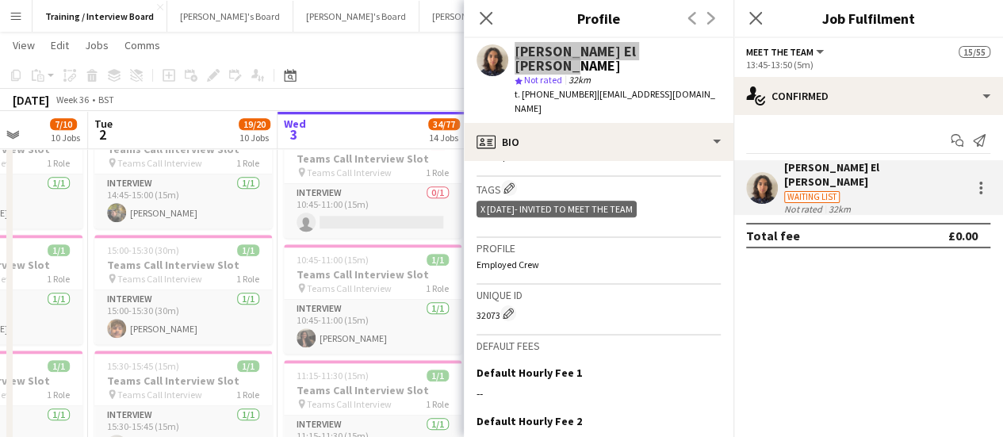
scroll to position [476, 0]
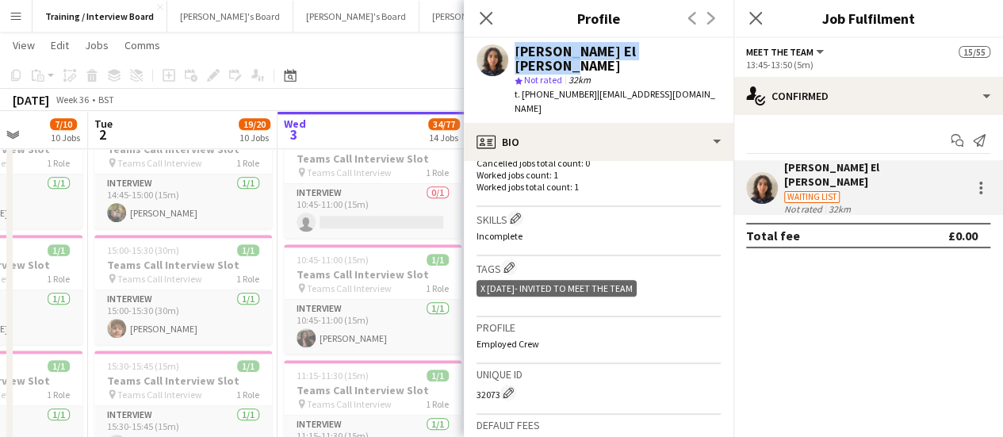
click at [435, 200] on app-card-role "Interview 0/1 10:45-11:00 (15m) single-neutral-actions" at bounding box center [373, 211] width 178 height 54
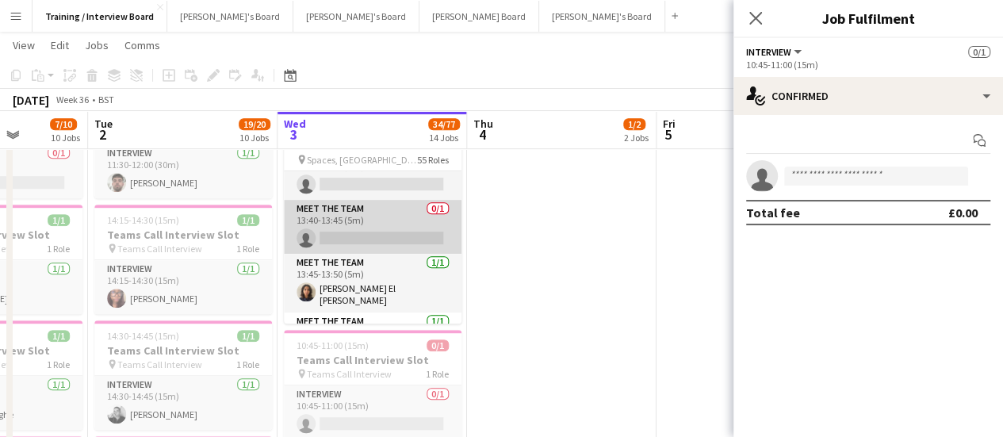
scroll to position [1506, 0]
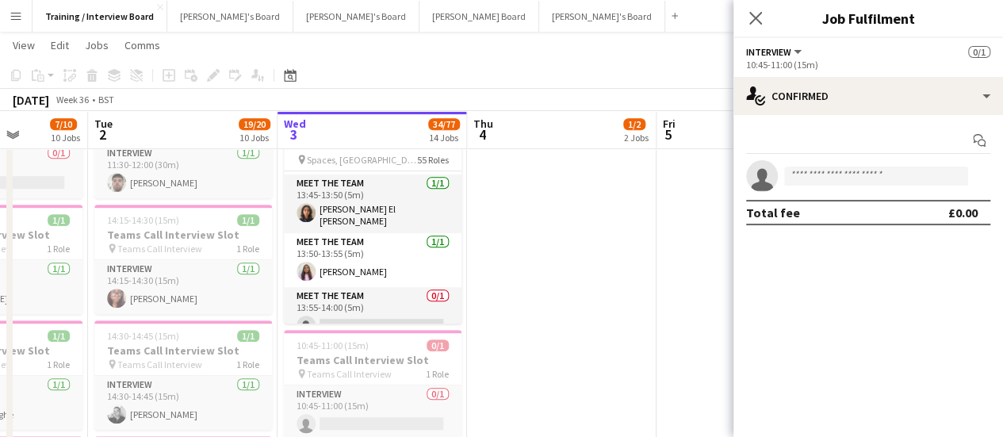
drag, startPoint x: 399, startPoint y: 249, endPoint x: 766, endPoint y: 227, distance: 367.6
click at [397, 250] on app-card-role "Meet The Team [DATE] 13:50-13:55 (5m) [PERSON_NAME]" at bounding box center [373, 260] width 178 height 54
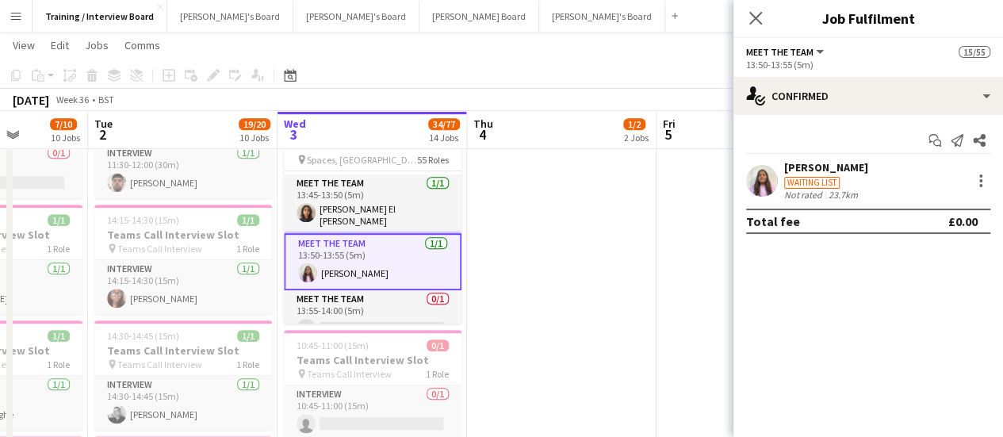
scroll to position [0, 482]
click at [836, 147] on div "Start chat Send notification Share" at bounding box center [868, 141] width 244 height 26
click at [846, 192] on div "23.7km" at bounding box center [843, 195] width 36 height 12
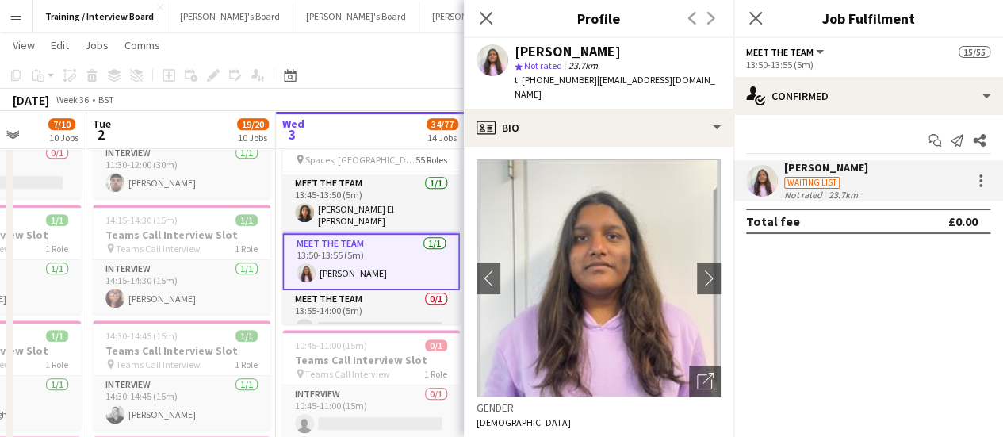
scroll to position [238, 0]
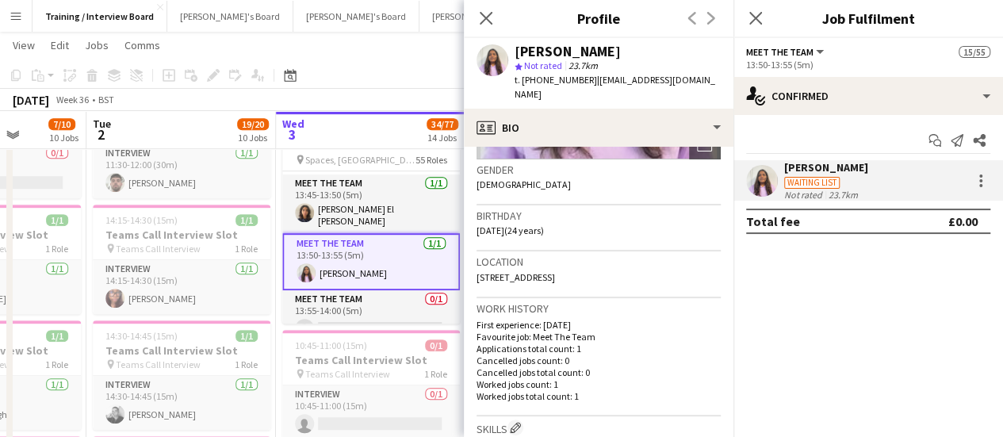
click at [472, 285] on app-crew-profile-bio "chevron-left chevron-right Open photos pop-in Gender [DEMOGRAPHIC_DATA] Birthda…" at bounding box center [598, 292] width 269 height 290
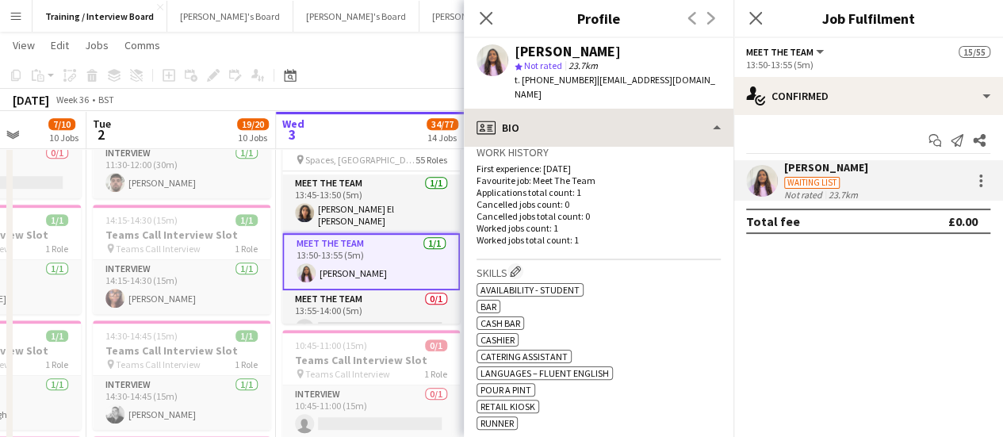
scroll to position [317, 0]
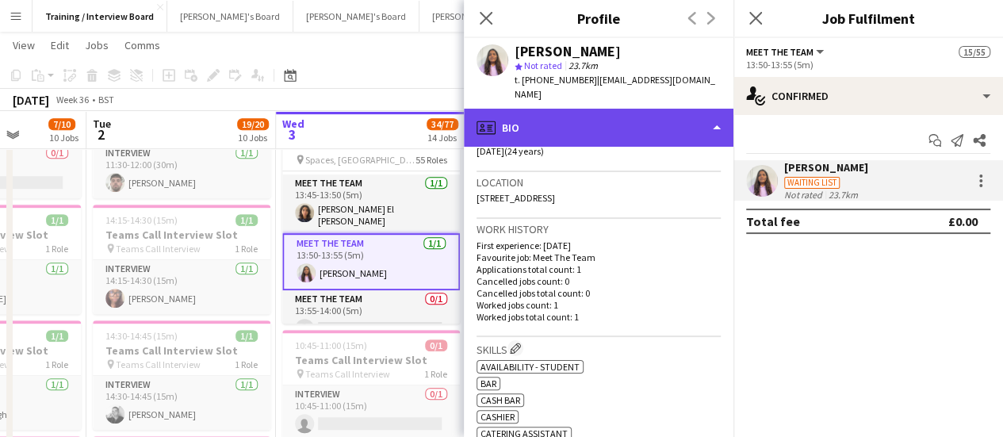
click at [579, 115] on div "profile Bio" at bounding box center [598, 128] width 269 height 38
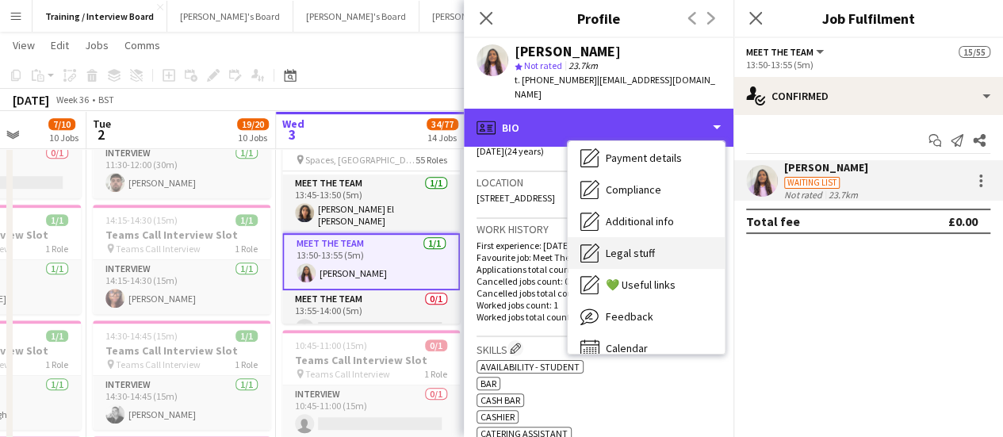
scroll to position [212, 0]
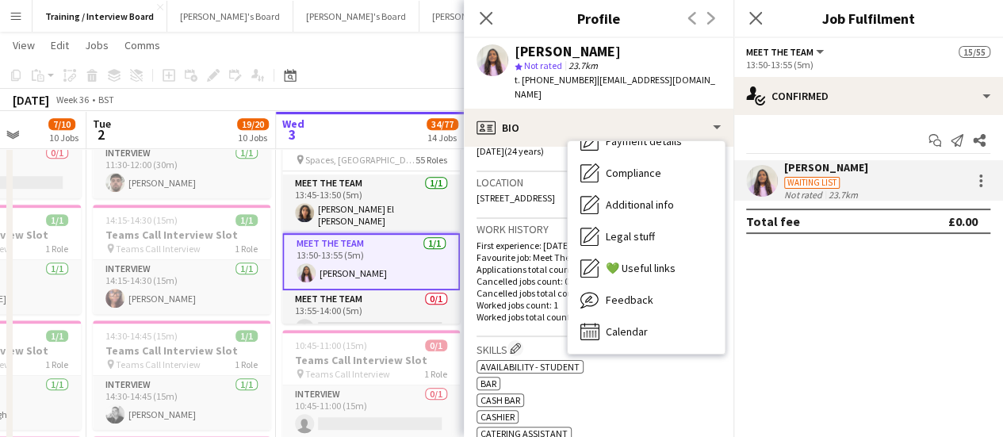
click at [543, 222] on h3 "Work history" at bounding box center [598, 229] width 244 height 14
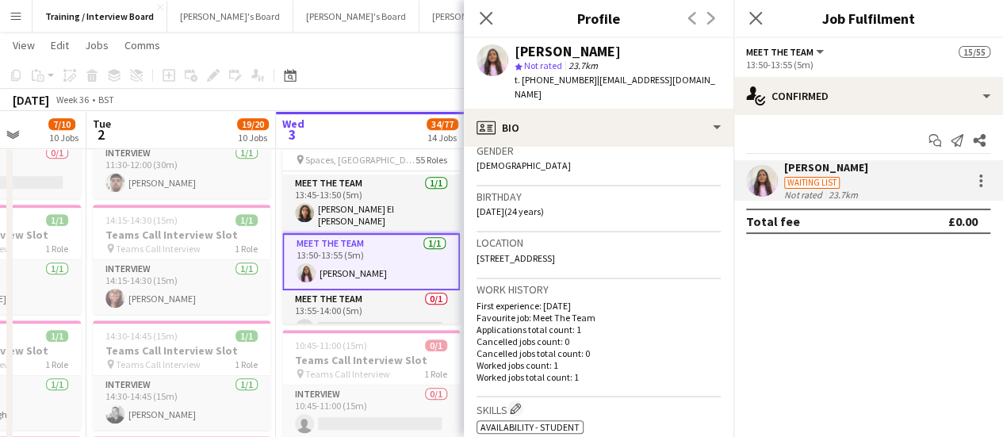
scroll to position [159, 0]
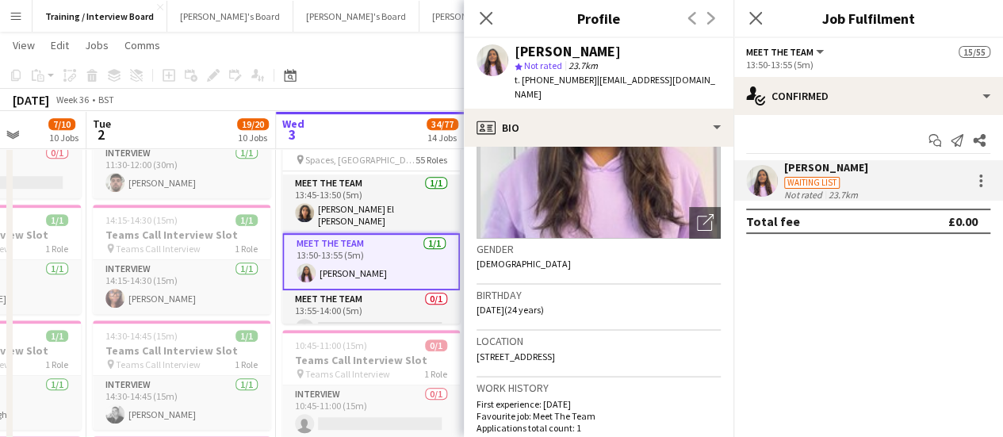
click at [583, 269] on div "Gender [DEMOGRAPHIC_DATA]" at bounding box center [598, 262] width 244 height 46
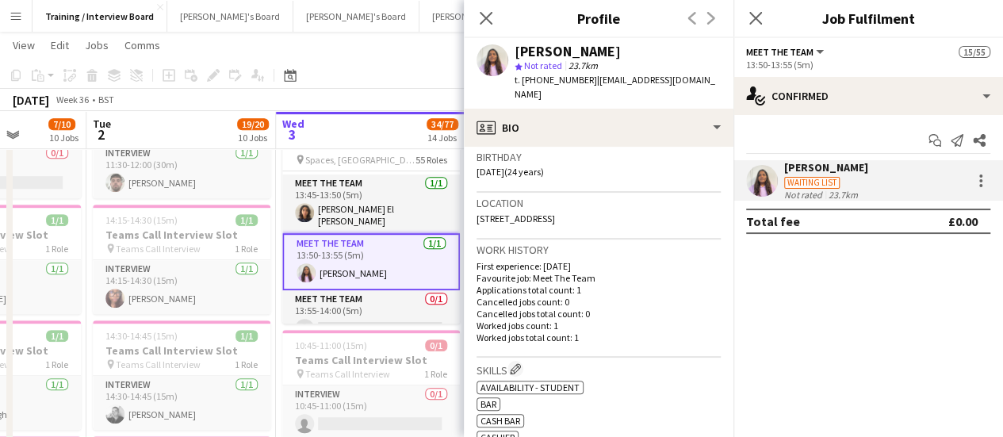
scroll to position [317, 0]
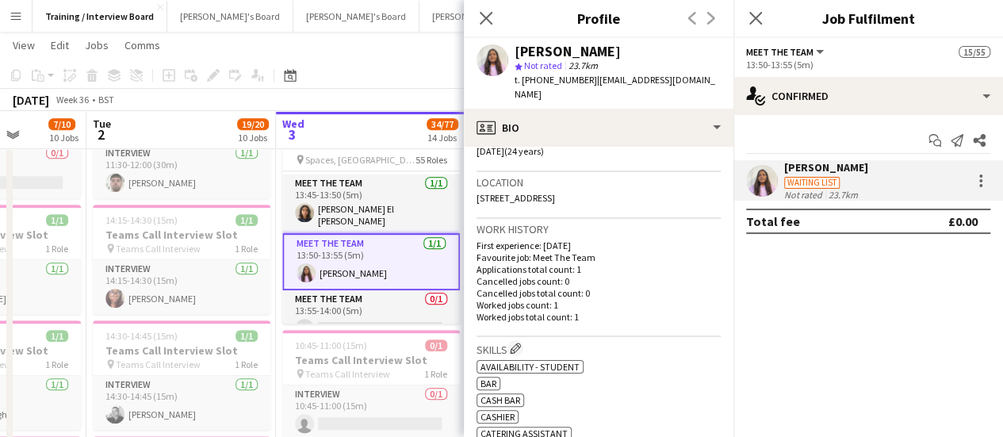
click at [428, 59] on app-page-menu "View Day view expanded Day view collapsed Month view Date picker Jump to [DATE]…" at bounding box center [501, 47] width 1003 height 30
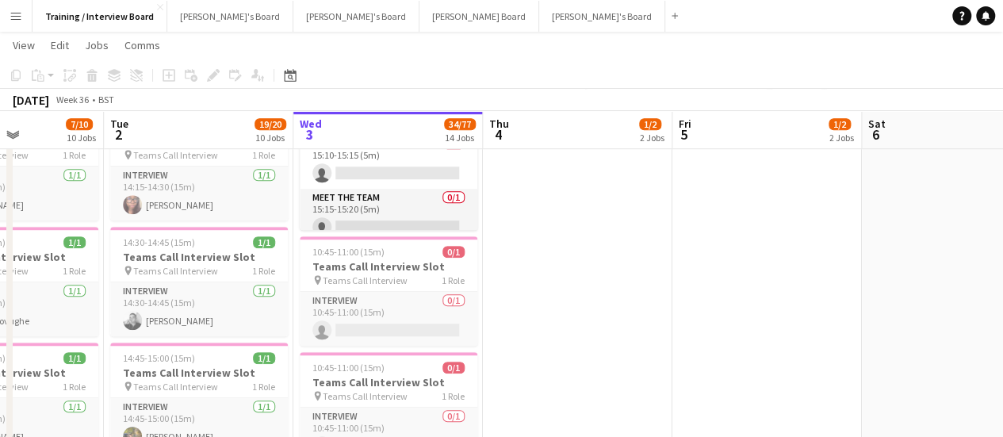
scroll to position [0, 404]
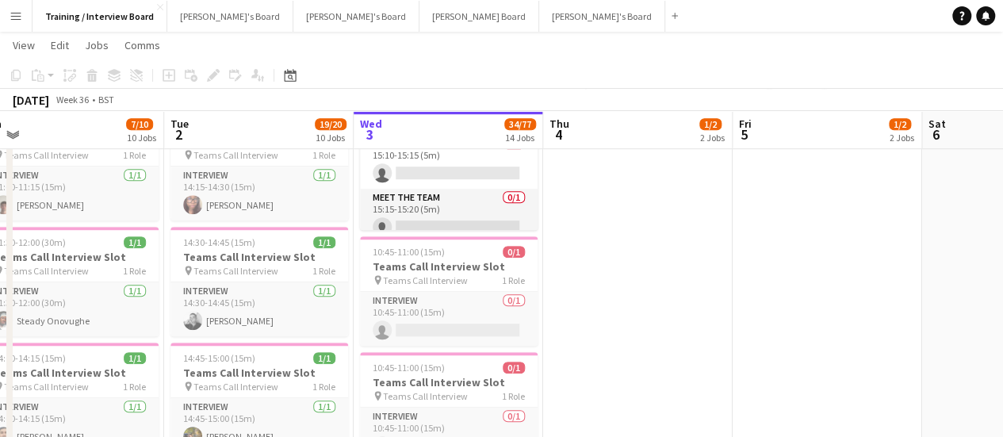
drag, startPoint x: 498, startPoint y: 316, endPoint x: 567, endPoint y: 340, distance: 73.7
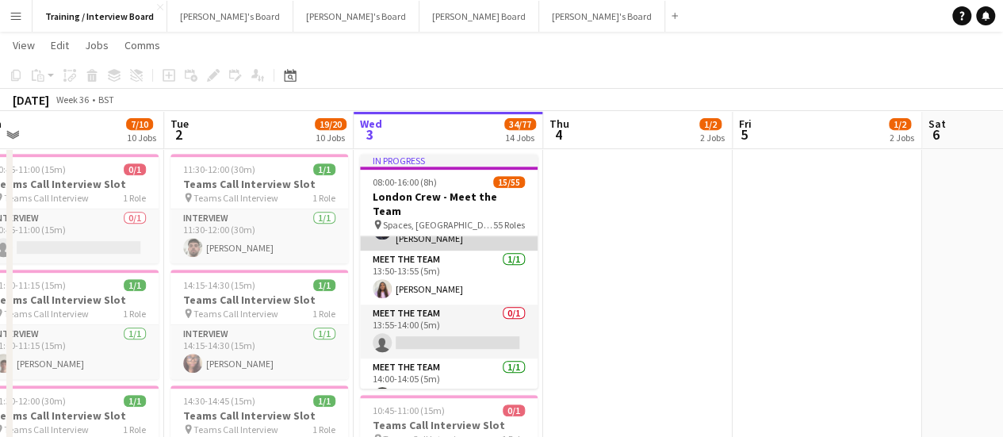
scroll to position [1609, 0]
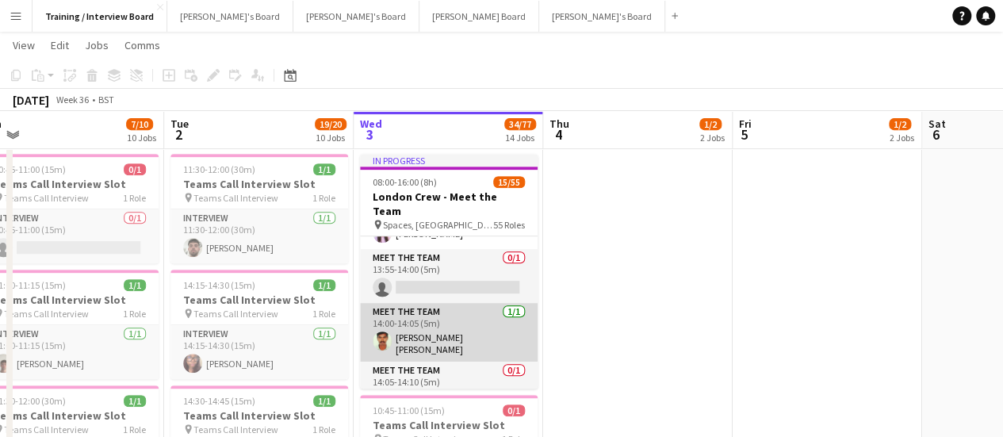
click at [474, 323] on app-card-role "Meet The Team [DATE] 14:00-14:05 (5m) [PERSON_NAME] [PERSON_NAME]" at bounding box center [449, 332] width 178 height 59
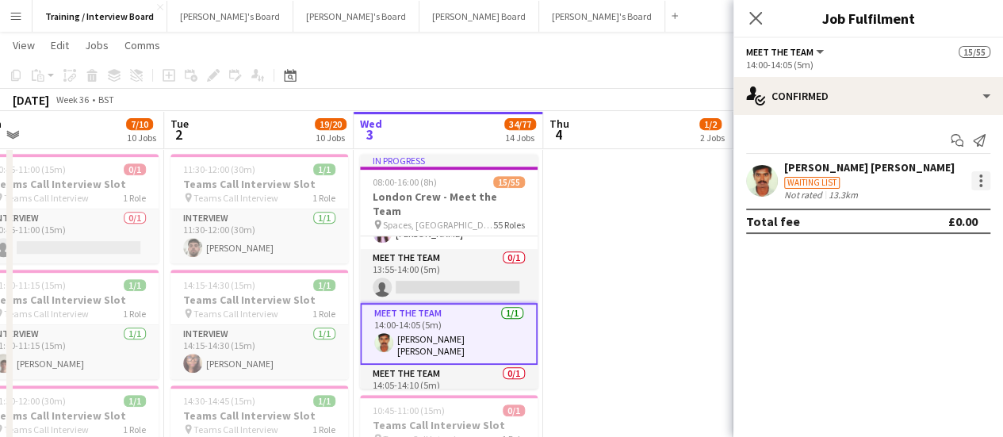
click at [976, 181] on div at bounding box center [980, 180] width 19 height 19
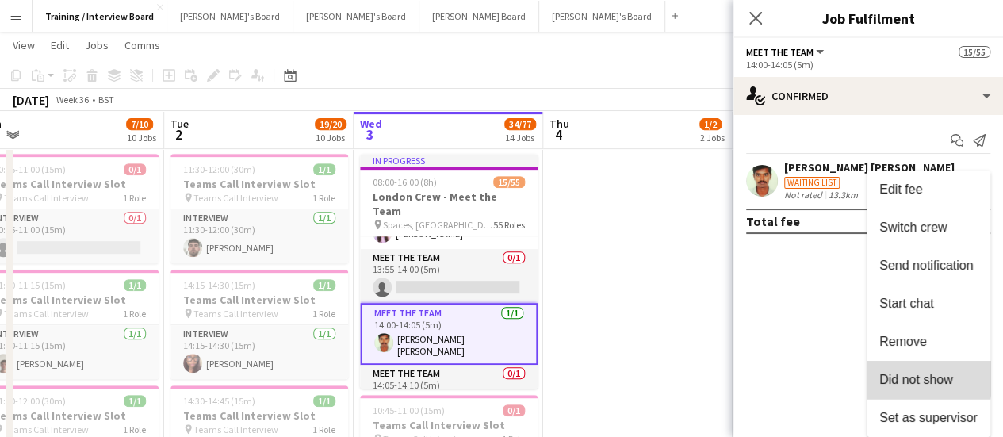
click at [915, 376] on span "Did not show" at bounding box center [916, 378] width 74 height 13
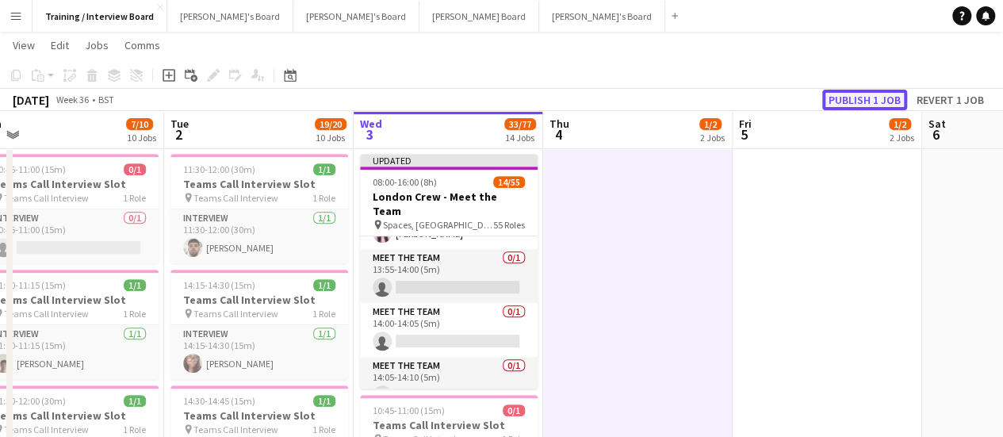
click at [856, 97] on button "Publish 1 job" at bounding box center [864, 100] width 85 height 21
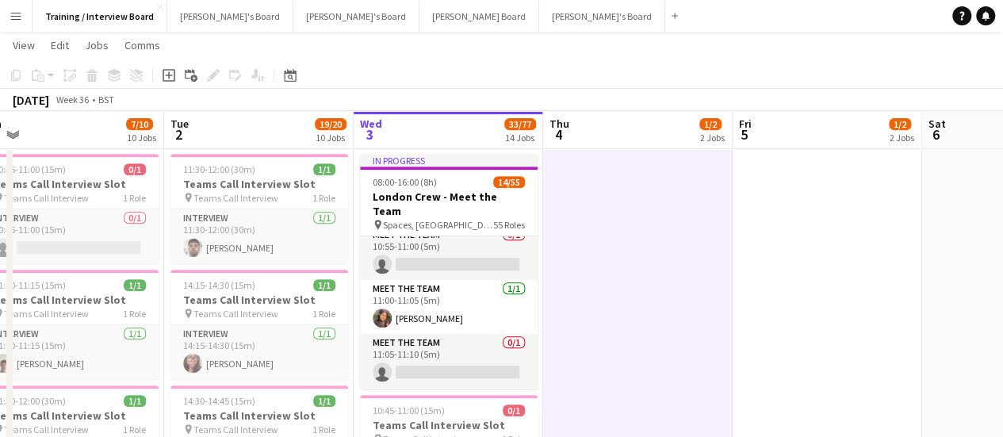
scroll to position [181, 0]
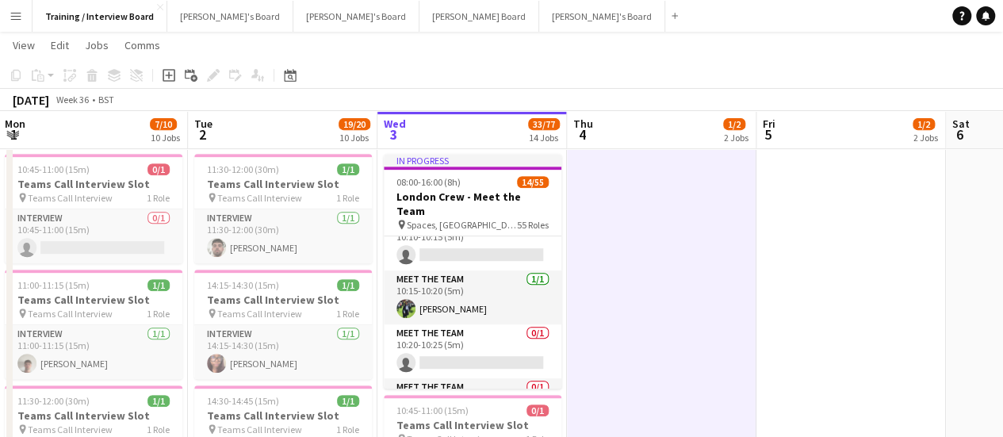
drag, startPoint x: 615, startPoint y: 318, endPoint x: 641, endPoint y: 313, distance: 26.6
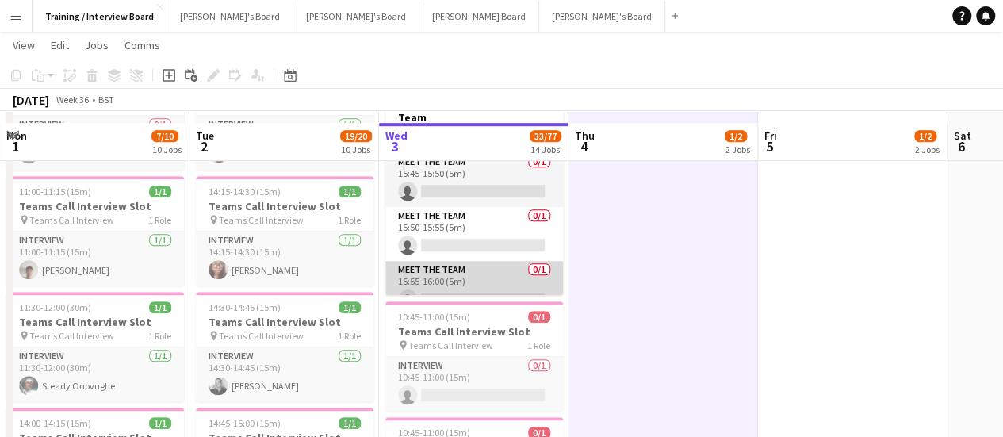
scroll to position [396, 0]
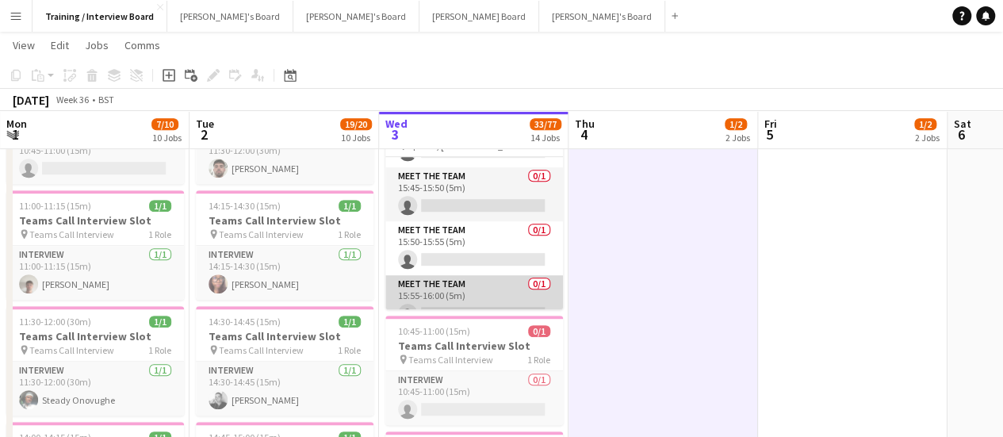
click at [491, 292] on app-card-role "Meet The Team 0/1 15:55-16:00 (5m) single-neutral-actions" at bounding box center [474, 302] width 178 height 54
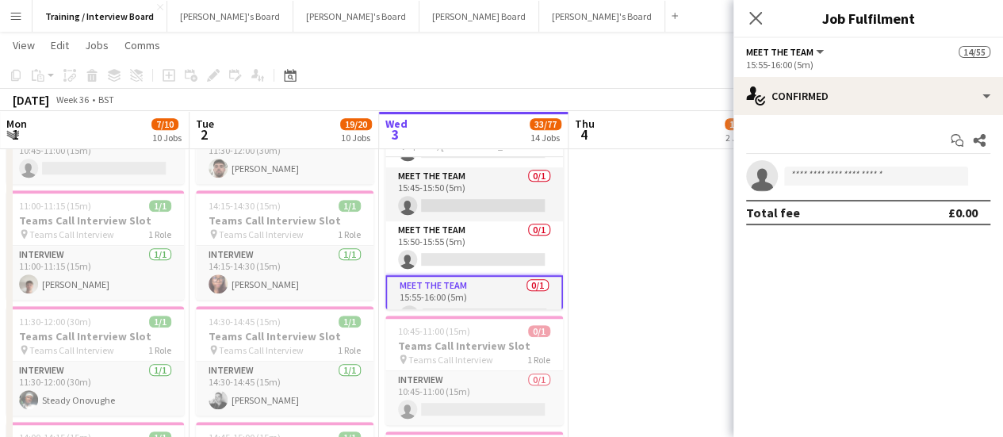
click at [873, 189] on app-invite-slot "single-neutral-actions" at bounding box center [867, 176] width 269 height 32
click at [877, 186] on app-invite-slot "single-neutral-actions" at bounding box center [867, 176] width 269 height 32
click at [886, 178] on input at bounding box center [876, 175] width 184 height 19
drag, startPoint x: 836, startPoint y: 156, endPoint x: 811, endPoint y: 169, distance: 28.4
click at [811, 169] on div "Start chat Share single-neutral-actions ** Total fee £0.00" at bounding box center [867, 176] width 269 height 123
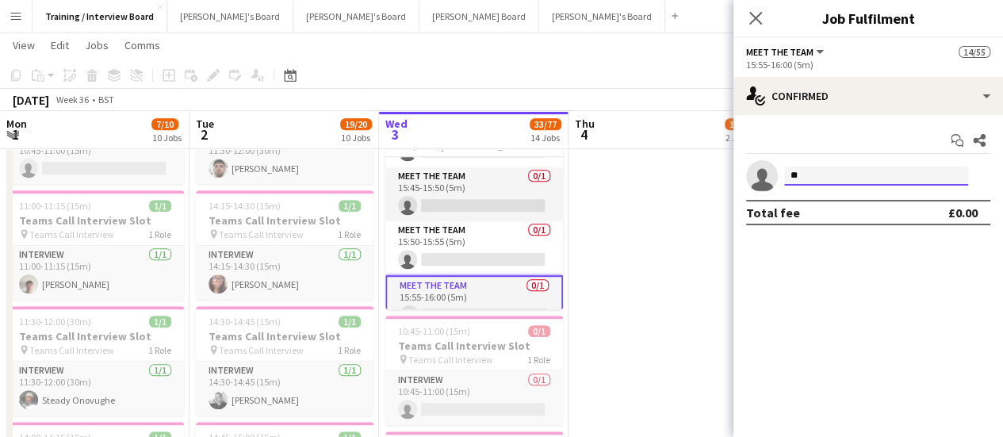
drag, startPoint x: 815, startPoint y: 170, endPoint x: 721, endPoint y: 176, distance: 93.7
paste input "**********"
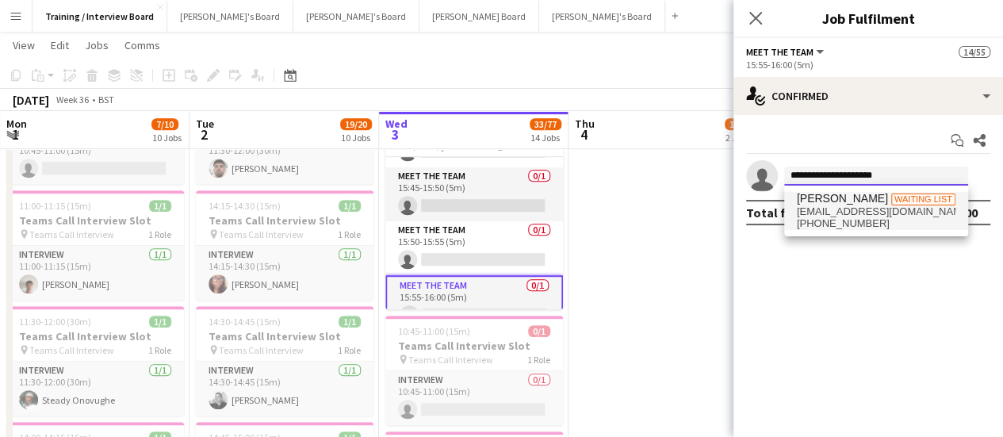
type input "**********"
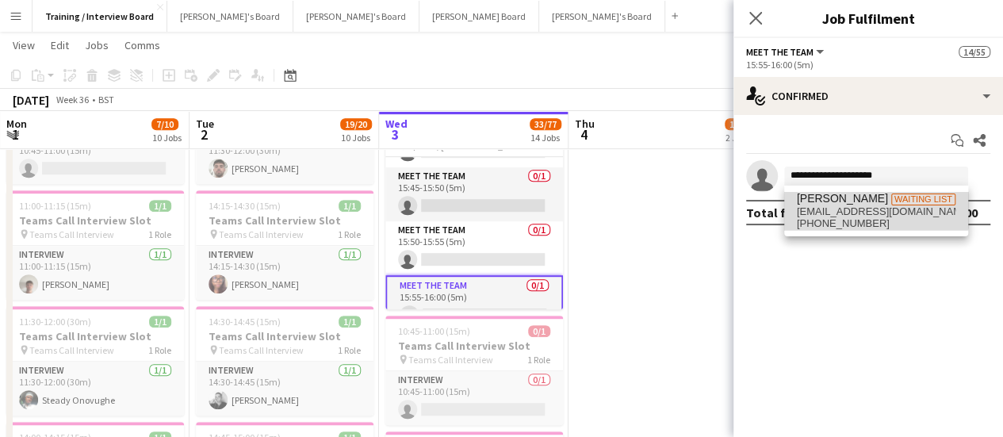
click at [861, 196] on span "[PERSON_NAME]" at bounding box center [841, 198] width 91 height 13
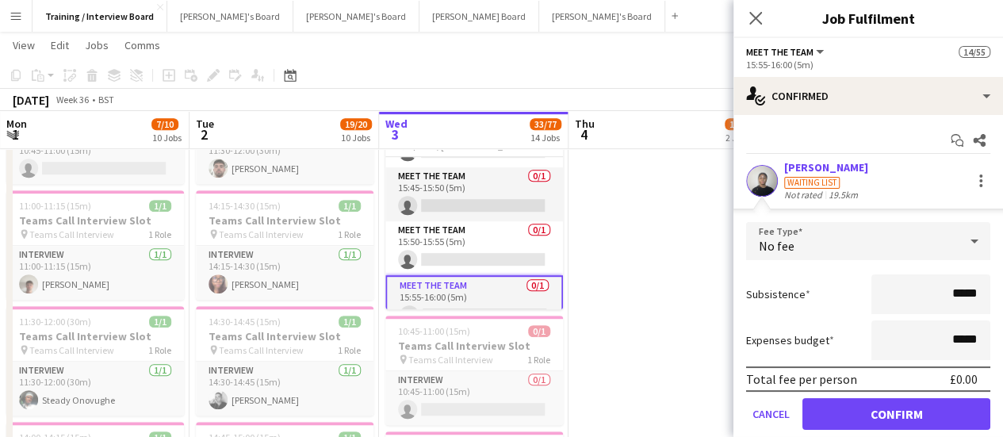
click at [848, 193] on div "19.5km" at bounding box center [843, 195] width 36 height 12
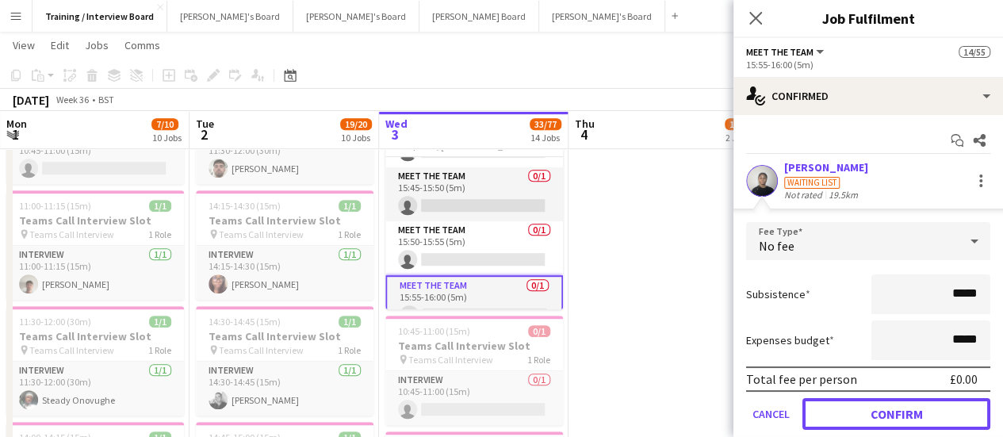
drag, startPoint x: 854, startPoint y: 421, endPoint x: 780, endPoint y: 315, distance: 129.7
click at [854, 421] on button "Confirm" at bounding box center [896, 414] width 188 height 32
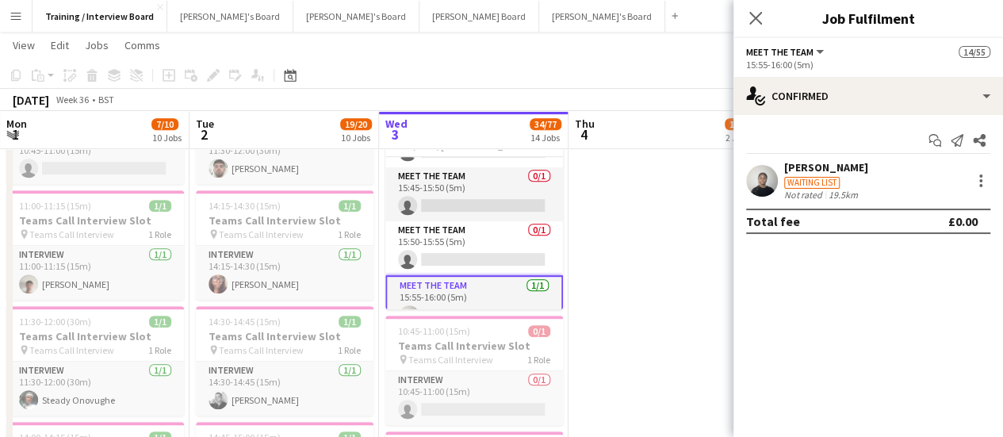
click at [775, 189] on div at bounding box center [762, 181] width 32 height 32
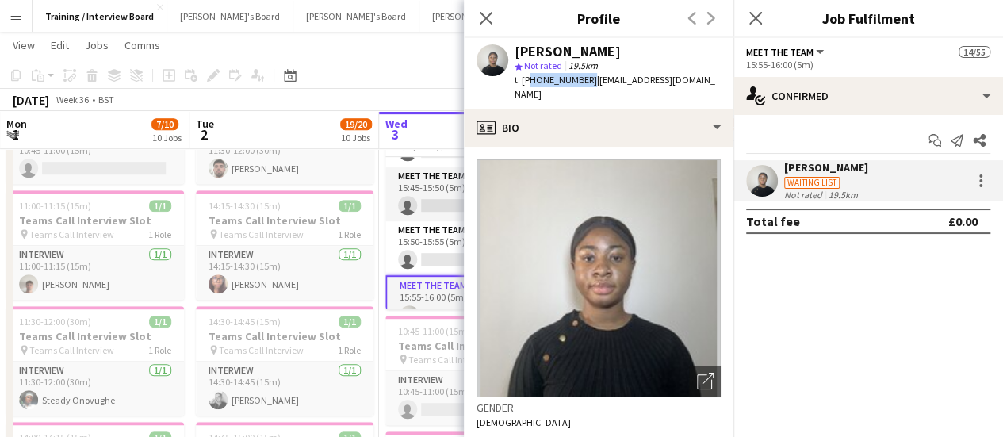
drag, startPoint x: 582, startPoint y: 76, endPoint x: 526, endPoint y: 88, distance: 56.7
click at [526, 88] on div "[PERSON_NAME] star Not rated 19.5km t. [PHONE_NUMBER] | [EMAIL_ADDRESS][DOMAIN_…" at bounding box center [598, 73] width 269 height 71
copy span "447883618161"
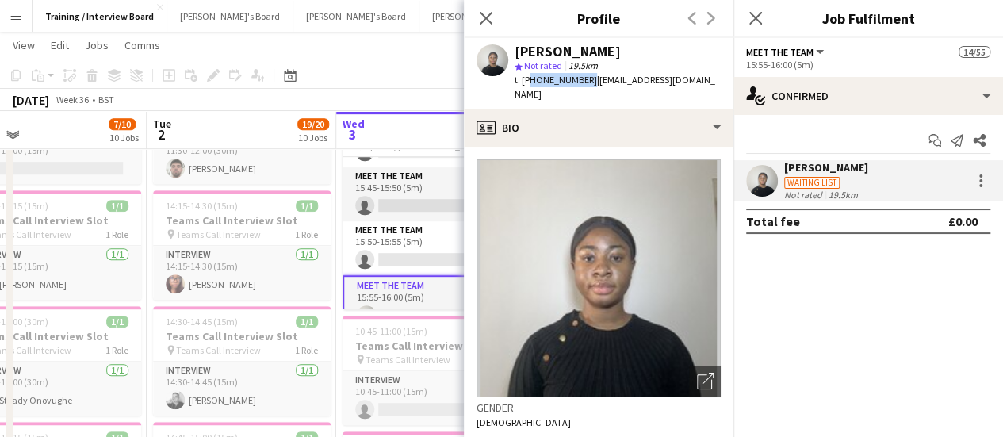
drag, startPoint x: 429, startPoint y: 278, endPoint x: 385, endPoint y: 277, distance: 43.6
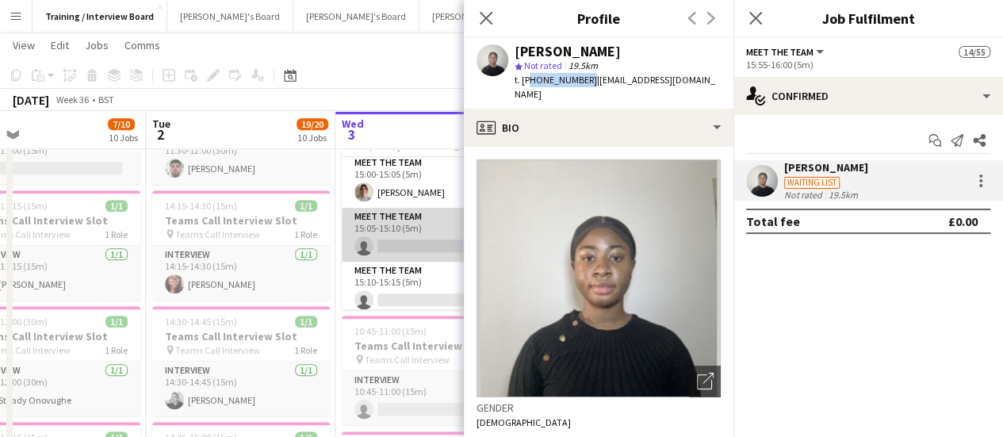
scroll to position [2246, 0]
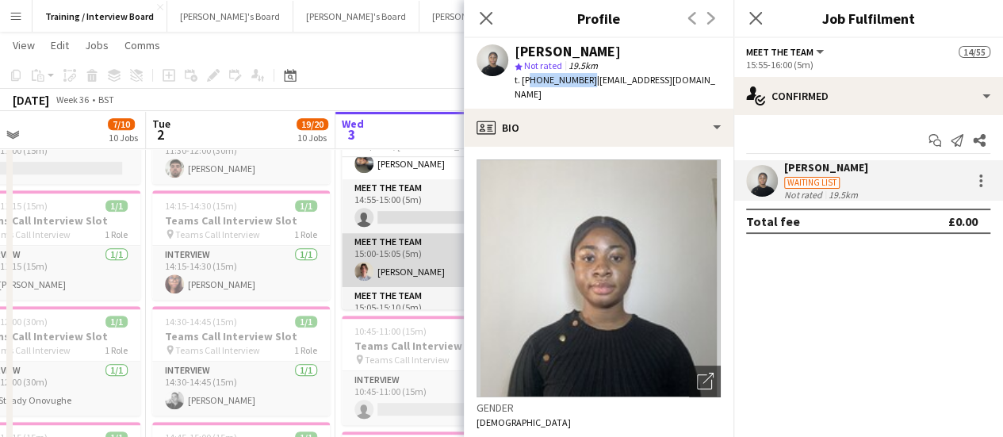
click at [419, 257] on app-card-role "Meet The Team [DATE] 15:00-15:05 (5m) [PERSON_NAME]" at bounding box center [431, 260] width 178 height 54
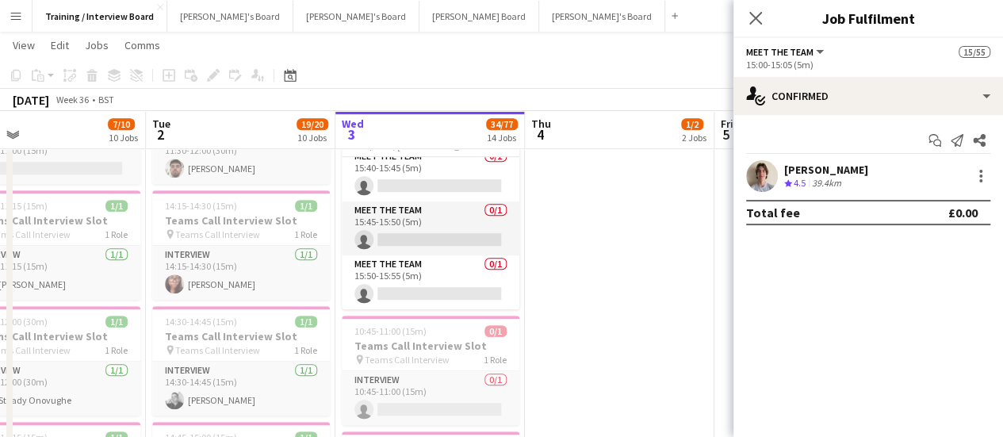
scroll to position [2800, 0]
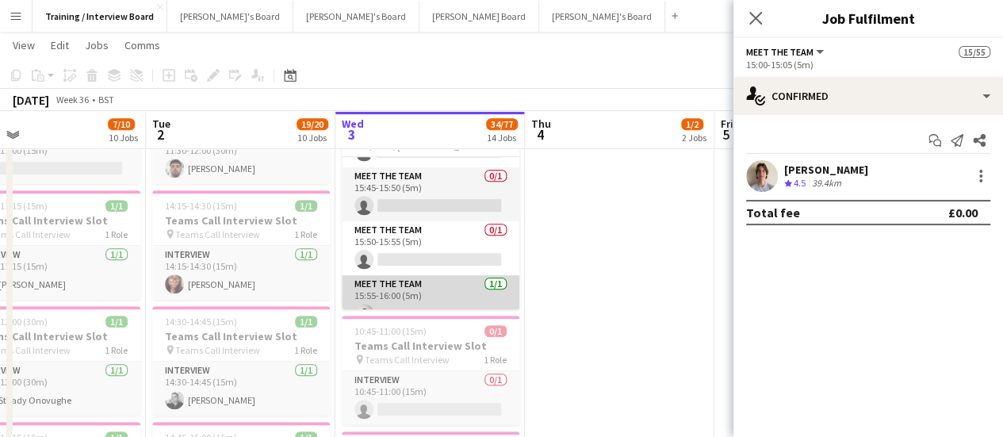
click at [434, 286] on app-card-role "Meet The Team [DATE] 15:55-16:00 (5m) [PERSON_NAME]" at bounding box center [431, 302] width 178 height 54
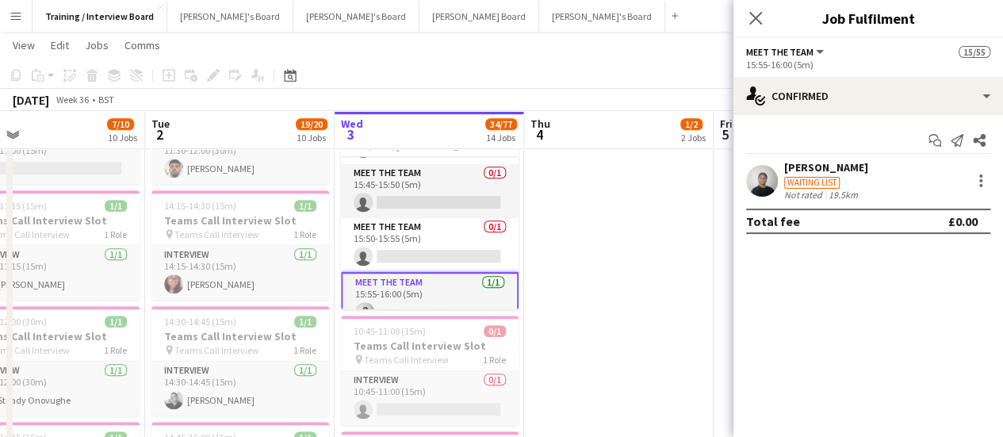
scroll to position [2797, 0]
click at [980, 185] on div at bounding box center [980, 185] width 3 height 3
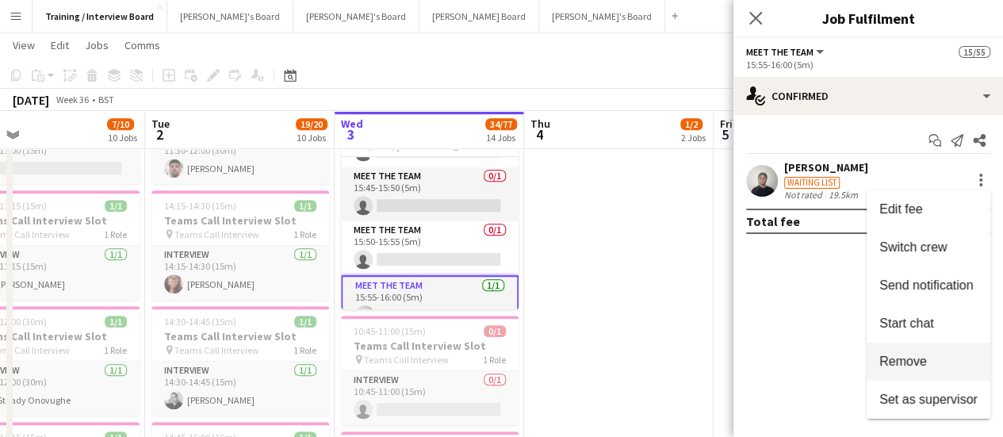
click at [934, 363] on span "Remove" at bounding box center [928, 361] width 98 height 14
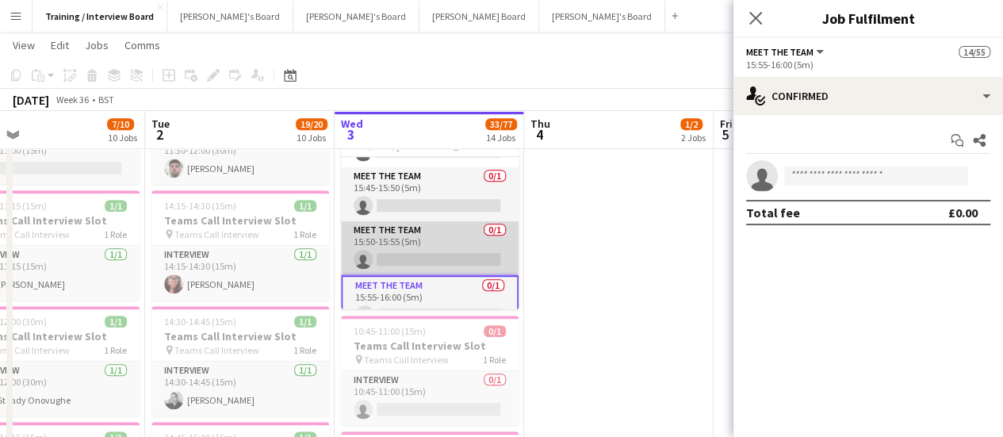
click at [411, 233] on app-card-role "Meet The Team 0/1 15:50-15:55 (5m) single-neutral-actions" at bounding box center [430, 248] width 178 height 54
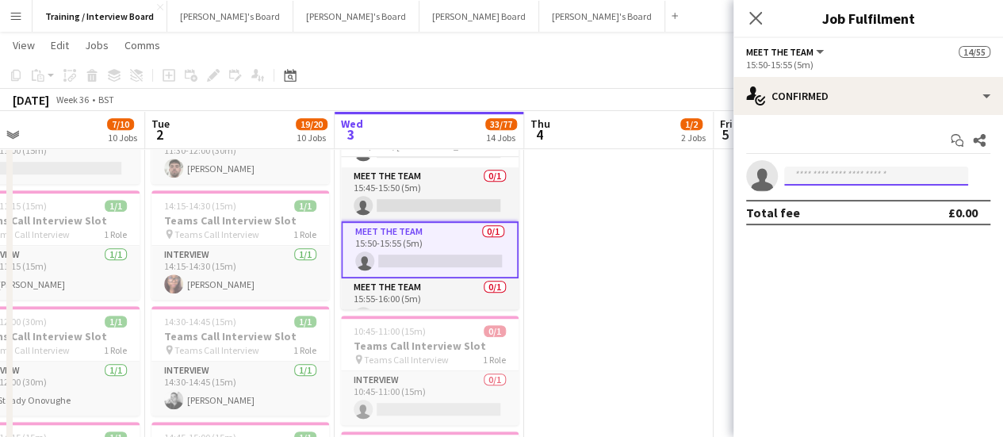
click at [818, 185] on input at bounding box center [876, 175] width 184 height 19
paste input "**********"
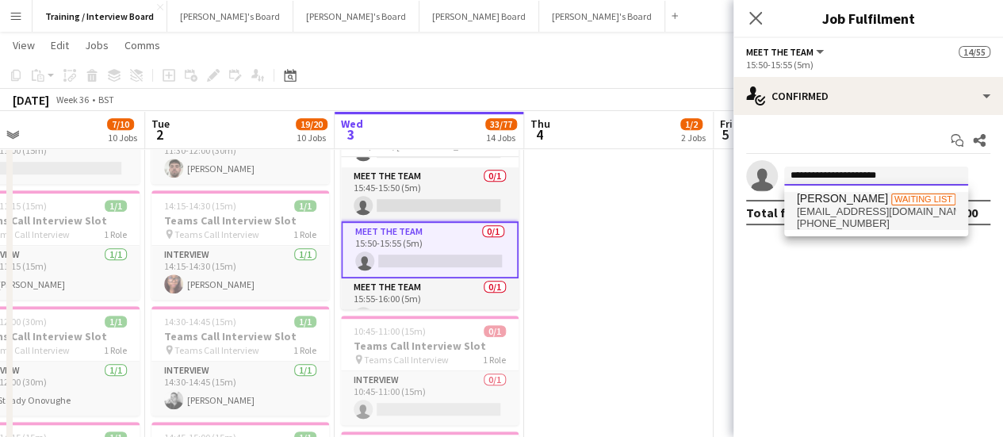
type input "**********"
click at [856, 213] on span "[EMAIL_ADDRESS][DOMAIN_NAME]" at bounding box center [875, 211] width 159 height 13
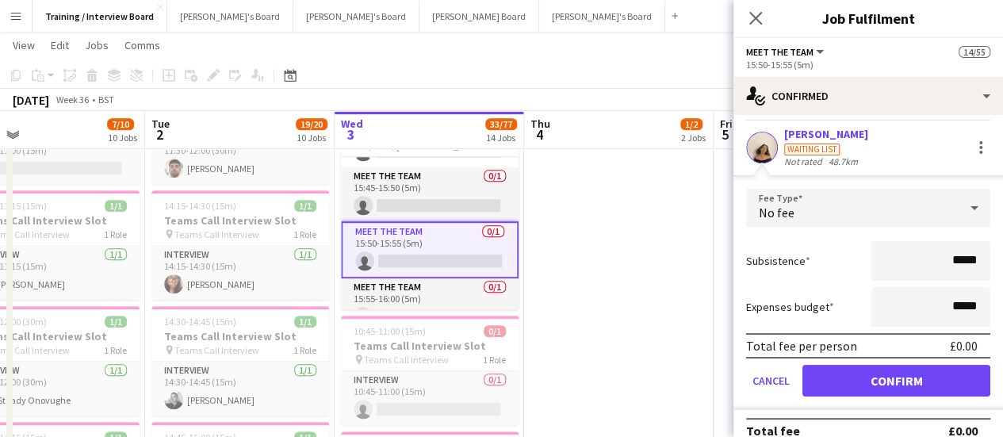
scroll to position [52, 0]
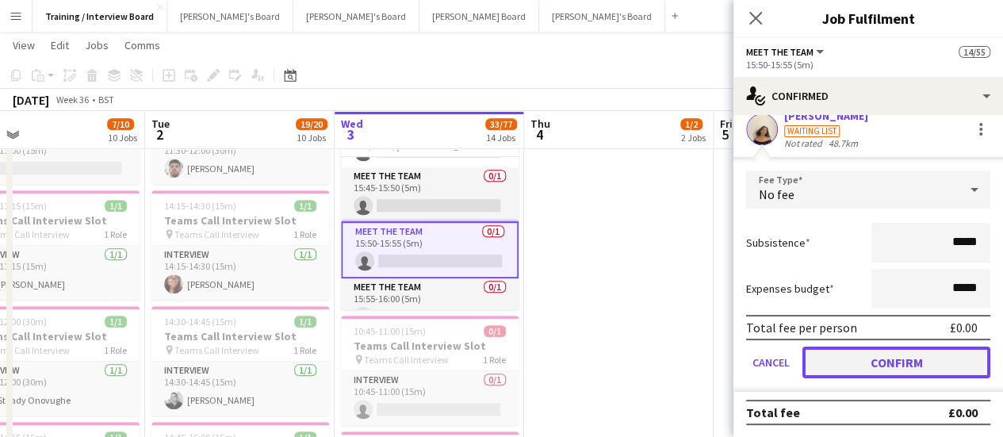
click at [850, 353] on button "Confirm" at bounding box center [896, 362] width 188 height 32
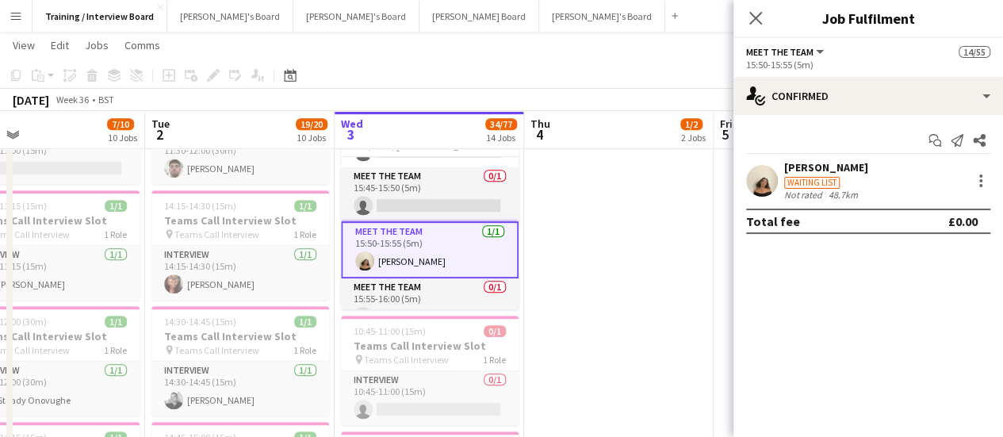
scroll to position [0, 0]
click at [759, 174] on app-user-avatar at bounding box center [762, 181] width 32 height 32
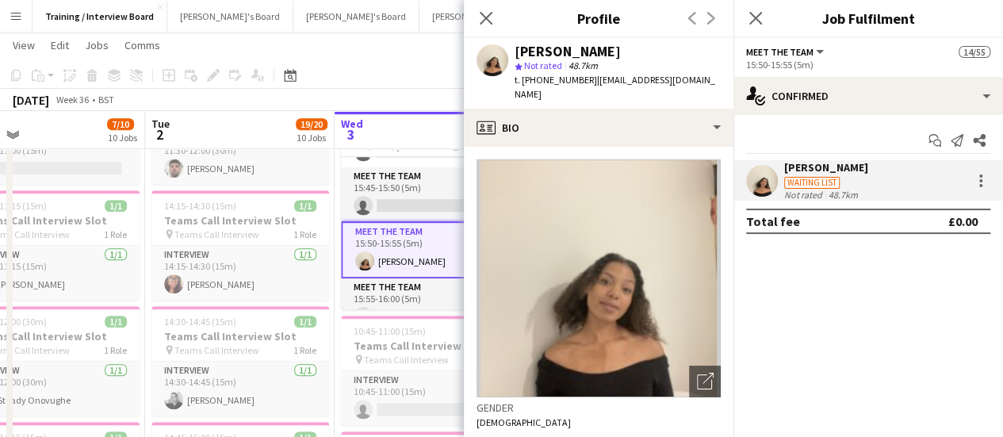
drag, startPoint x: 585, startPoint y: 80, endPoint x: 528, endPoint y: 79, distance: 57.1
click at [528, 79] on div "t. [PHONE_NUMBER] | [EMAIL_ADDRESS][DOMAIN_NAME]" at bounding box center [617, 87] width 206 height 29
copy span "447903021665"
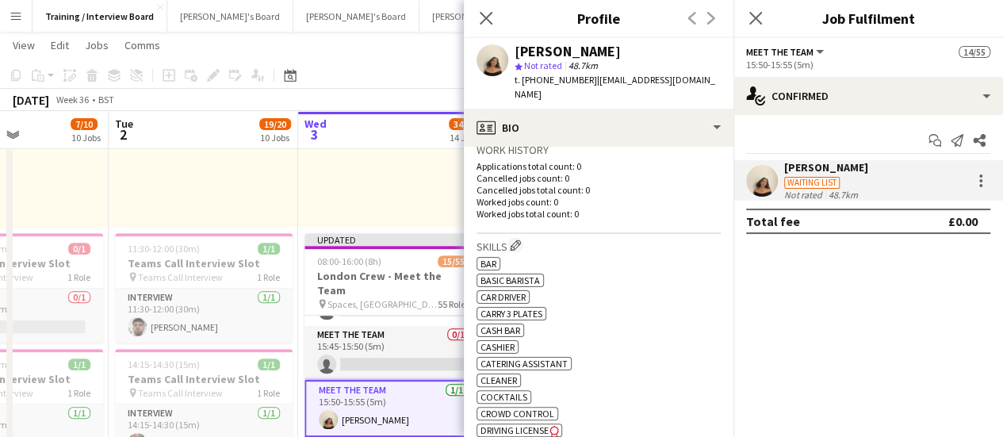
scroll to position [0, 474]
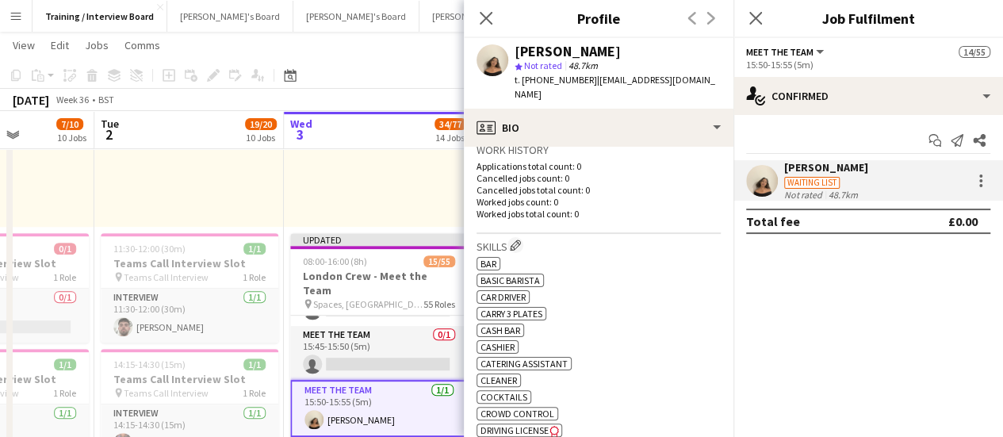
drag, startPoint x: 402, startPoint y: 317, endPoint x: 355, endPoint y: 319, distance: 46.8
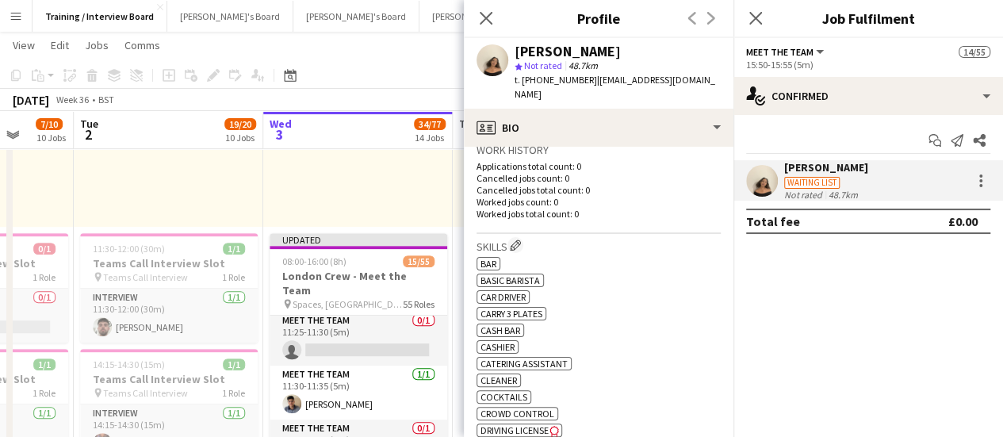
scroll to position [0, 495]
drag, startPoint x: 315, startPoint y: 381, endPoint x: 294, endPoint y: 384, distance: 21.6
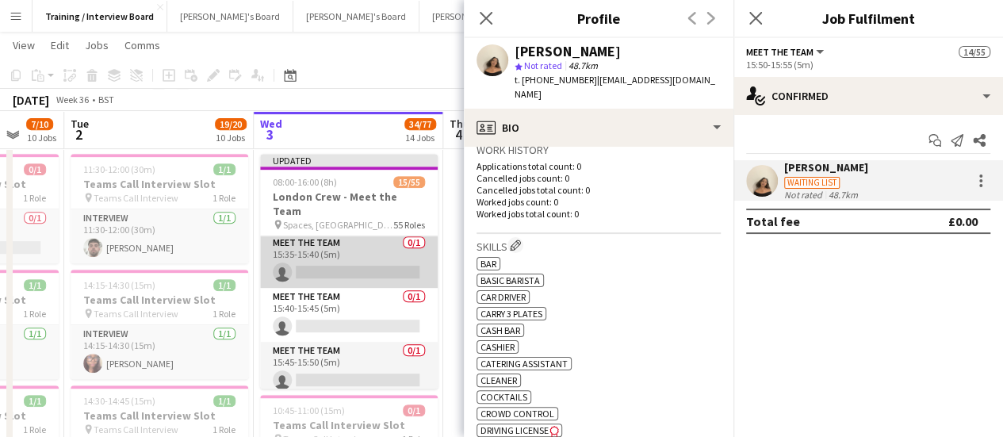
scroll to position [2718, 0]
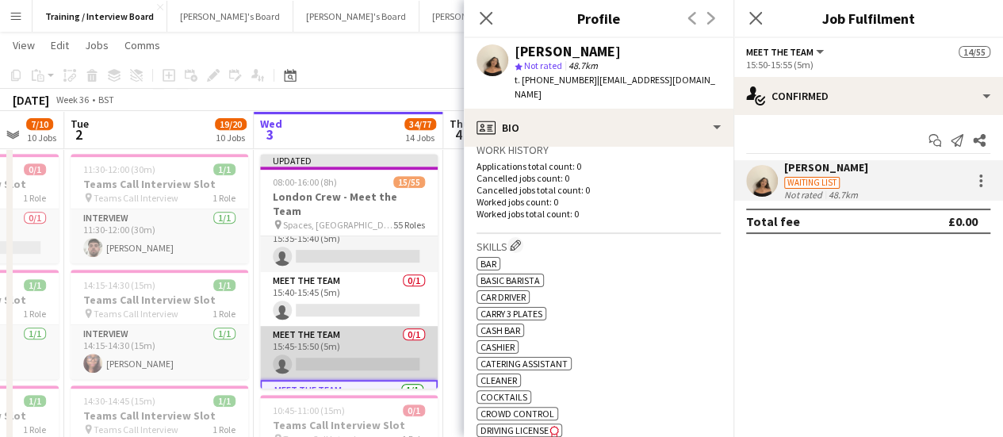
click at [346, 331] on app-card-role "Meet The Team 0/1 15:45-15:50 (5m) single-neutral-actions" at bounding box center [349, 353] width 178 height 54
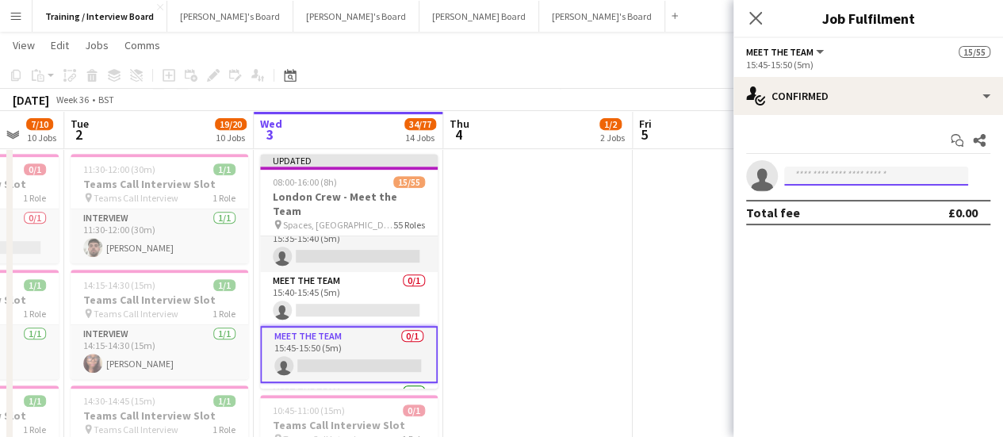
click at [840, 170] on input at bounding box center [876, 175] width 184 height 19
paste input "**********"
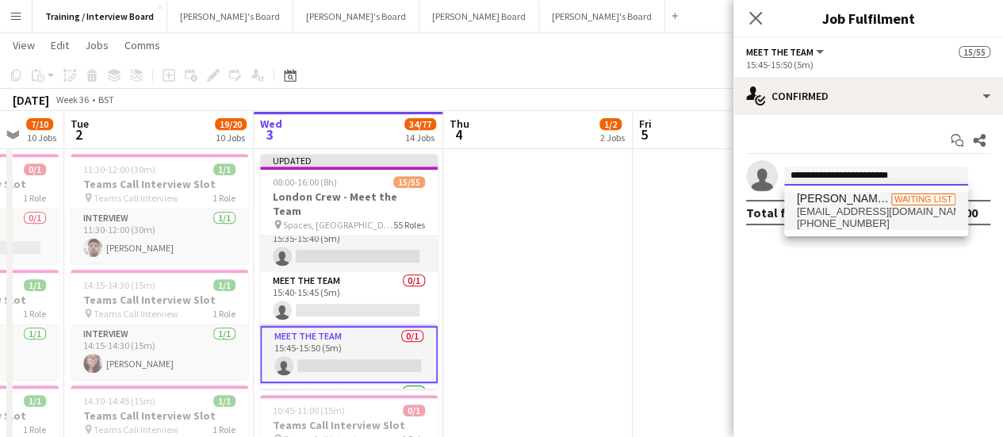
type input "**********"
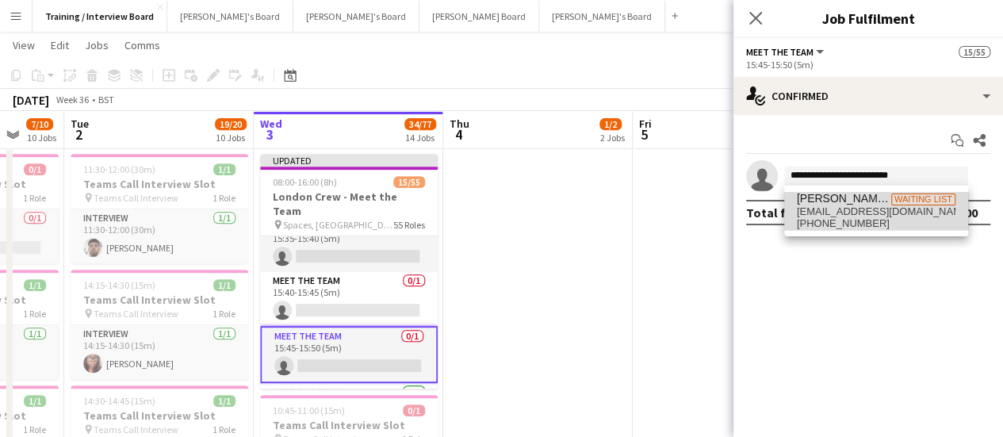
click at [912, 206] on span "[EMAIL_ADDRESS][DOMAIN_NAME]" at bounding box center [875, 211] width 159 height 13
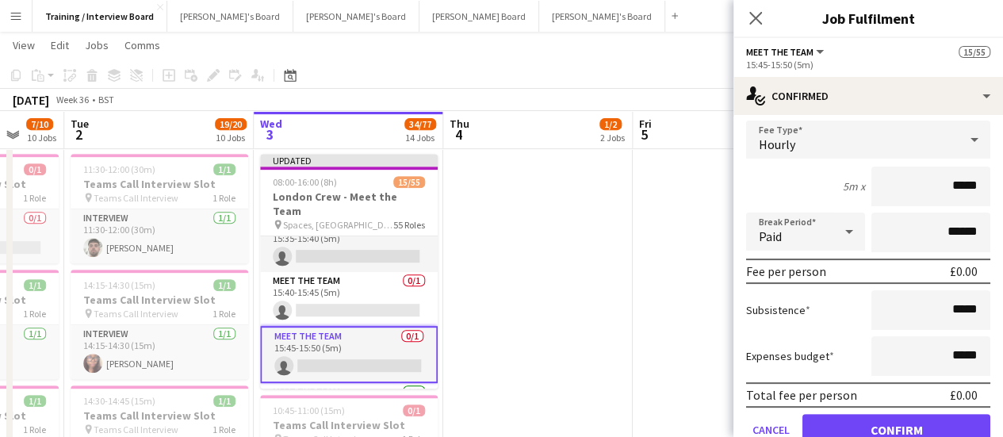
scroll to position [169, 0]
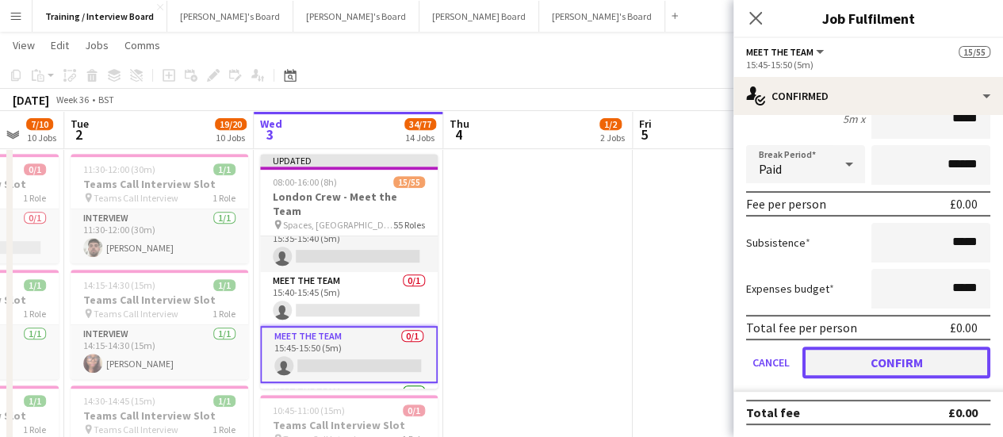
click at [850, 353] on button "Confirm" at bounding box center [896, 362] width 188 height 32
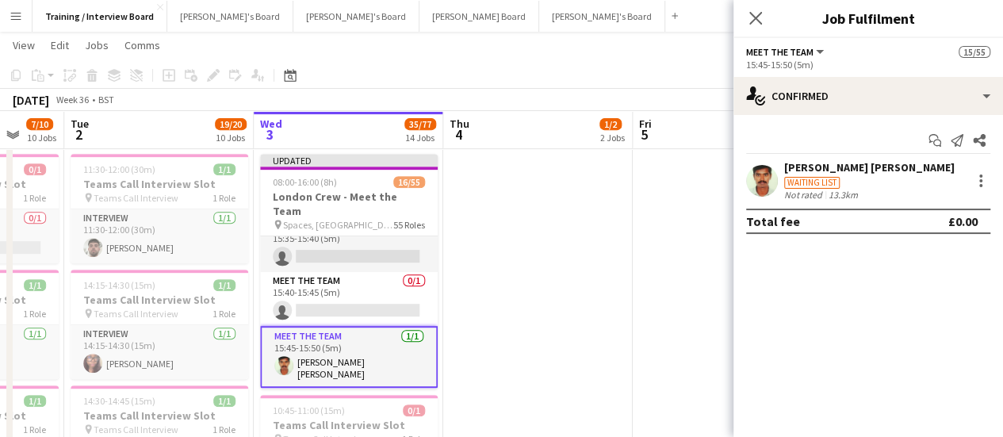
scroll to position [0, 0]
click at [804, 170] on div "[PERSON_NAME] [PERSON_NAME]" at bounding box center [869, 167] width 170 height 14
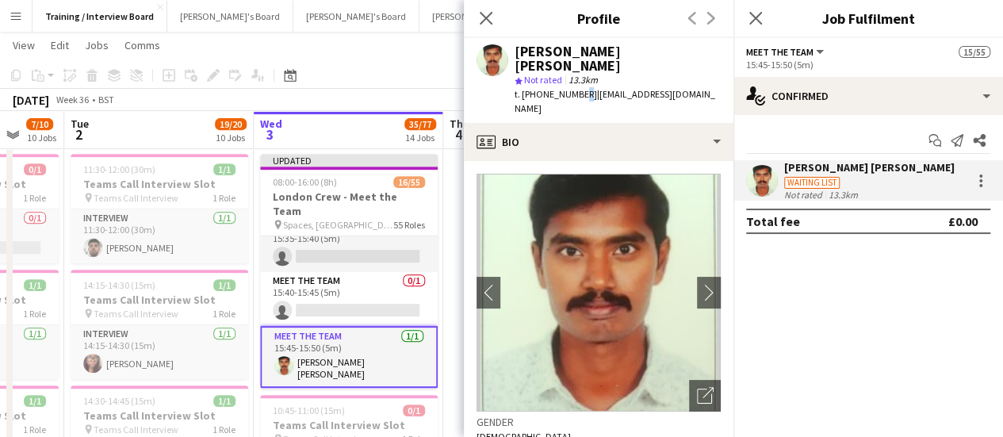
click at [571, 88] on span "t. [PHONE_NUMBER]" at bounding box center [555, 94] width 82 height 12
click at [579, 88] on span "t. [PHONE_NUMBER]" at bounding box center [555, 94] width 82 height 12
drag, startPoint x: 580, startPoint y: 82, endPoint x: 555, endPoint y: 84, distance: 25.5
click at [555, 88] on span "t. [PHONE_NUMBER]" at bounding box center [555, 94] width 82 height 12
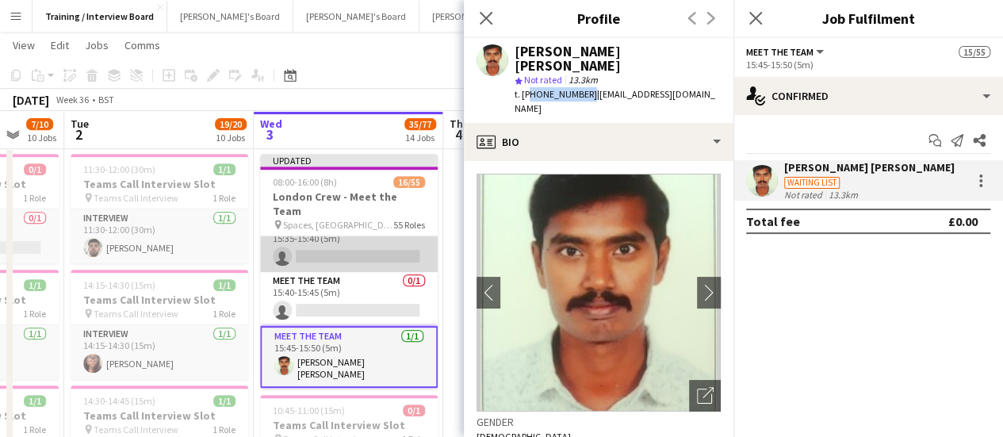
click at [372, 235] on app-card-role "Meet The Team 0/1 15:35-15:40 (5m) single-neutral-actions" at bounding box center [349, 245] width 178 height 54
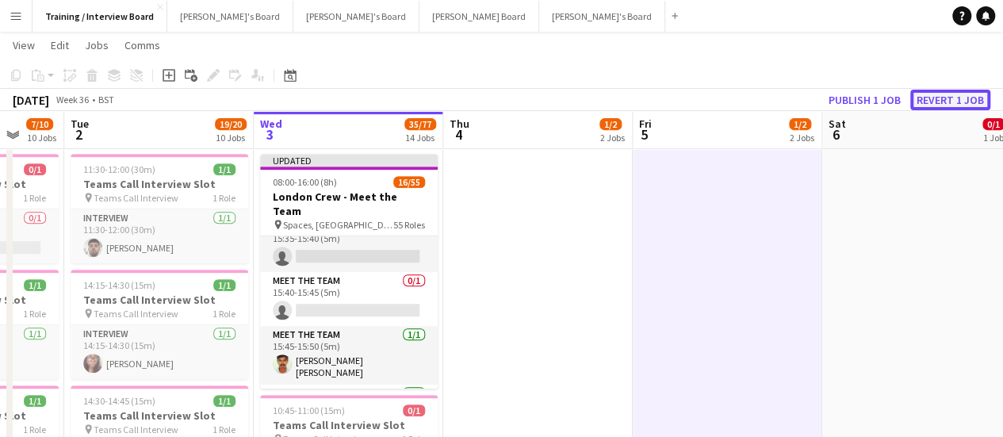
click at [939, 105] on button "Revert 1 job" at bounding box center [950, 100] width 80 height 21
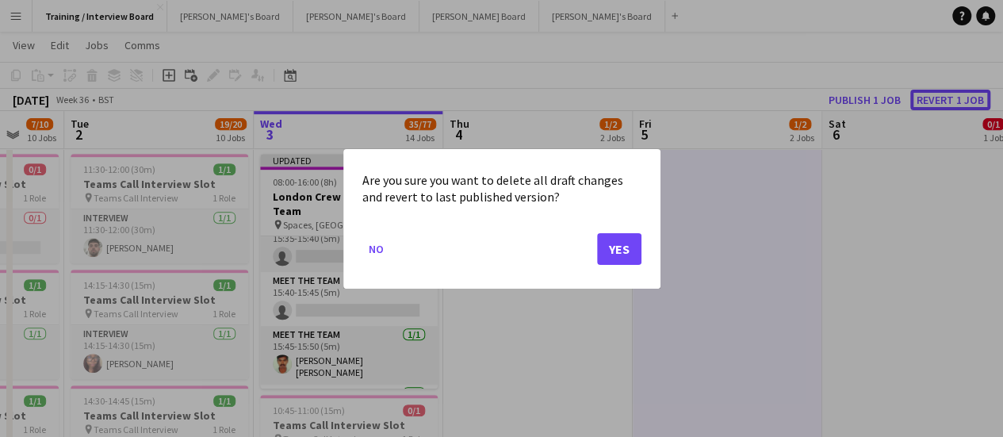
scroll to position [0, 0]
click at [621, 247] on button "Yes" at bounding box center [619, 248] width 44 height 32
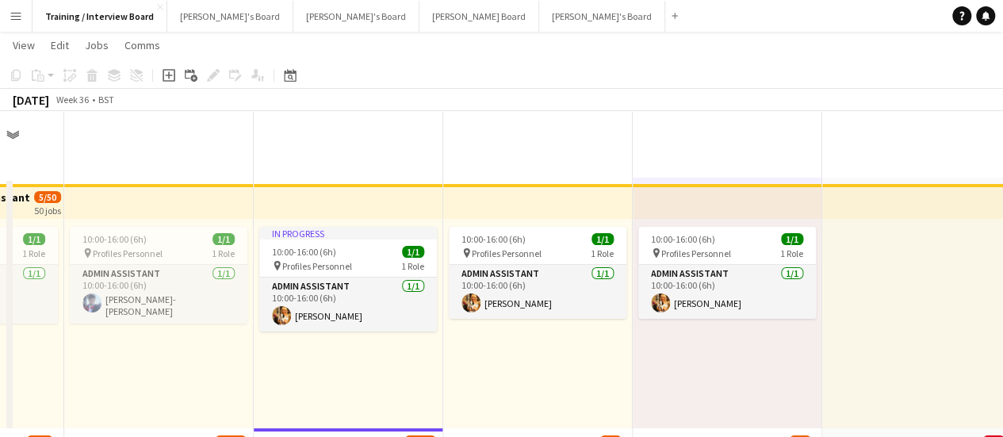
scroll to position [317, 0]
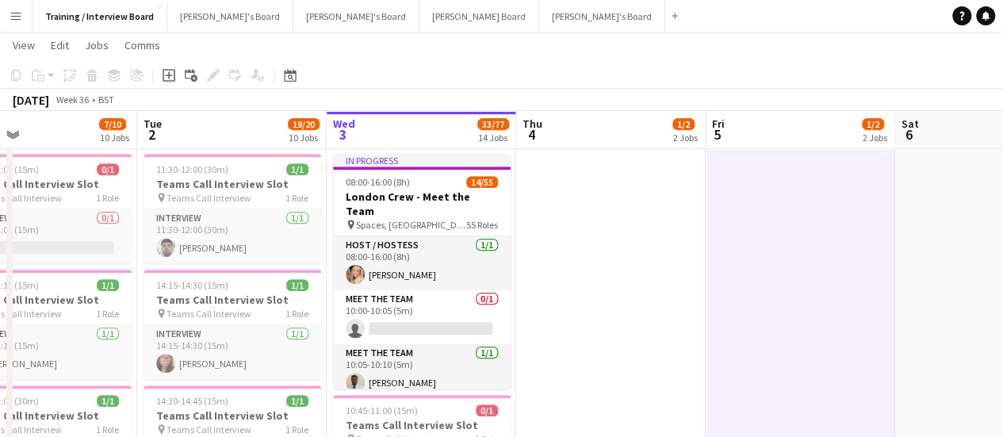
drag, startPoint x: 439, startPoint y: 361, endPoint x: 499, endPoint y: 362, distance: 60.3
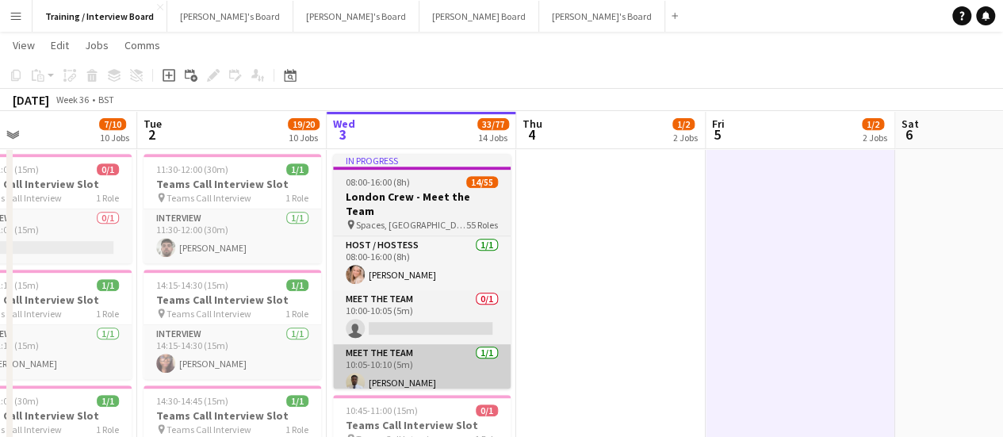
scroll to position [0, 430]
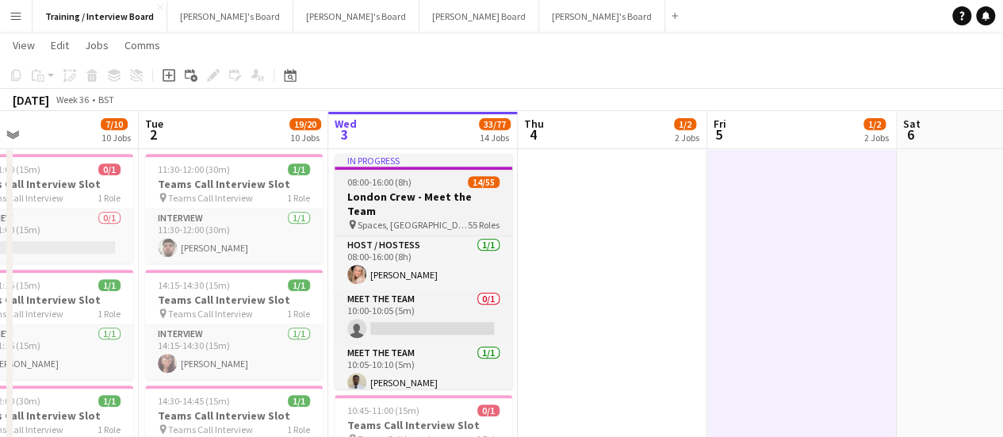
click at [453, 194] on h3 "London Crew - Meet the Team" at bounding box center [423, 203] width 178 height 29
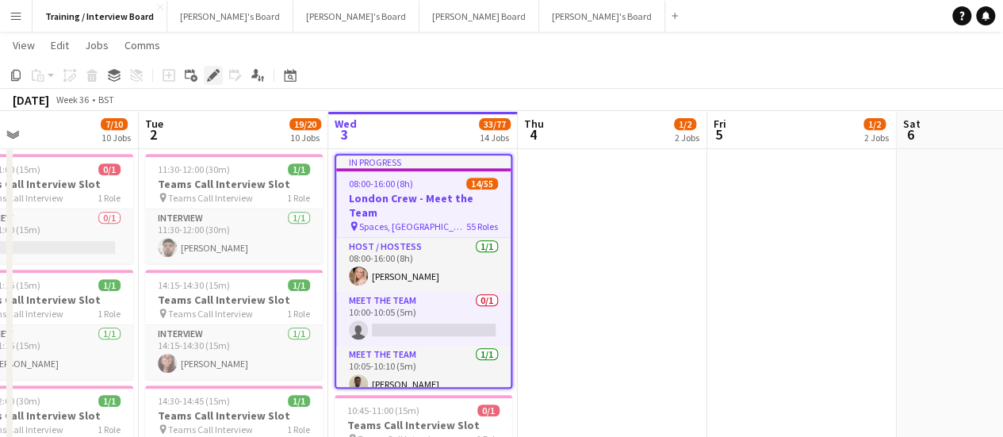
click at [216, 79] on icon "Edit" at bounding box center [213, 75] width 13 height 13
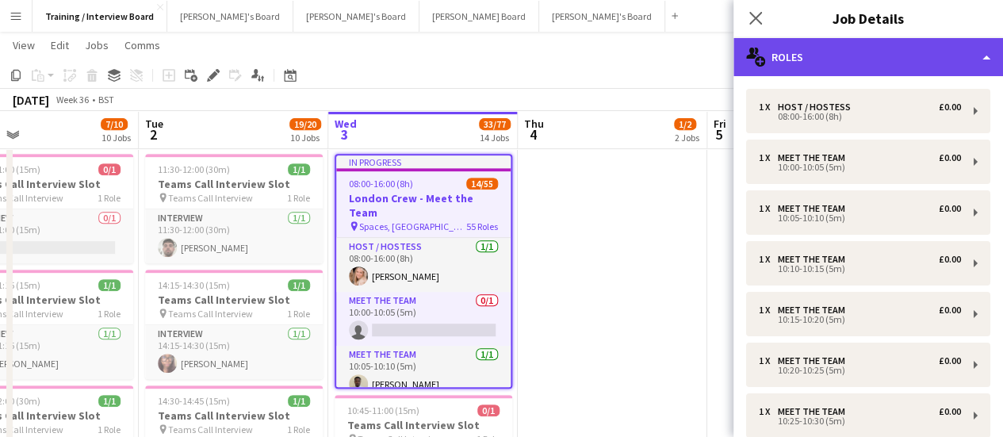
click at [889, 61] on div "multiple-users-add Roles" at bounding box center [867, 57] width 269 height 38
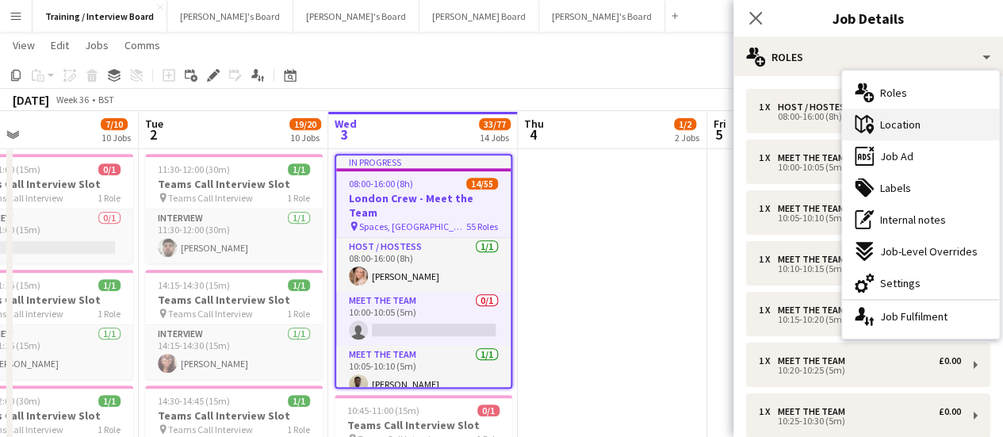
click at [902, 124] on span "Location" at bounding box center [900, 124] width 40 height 14
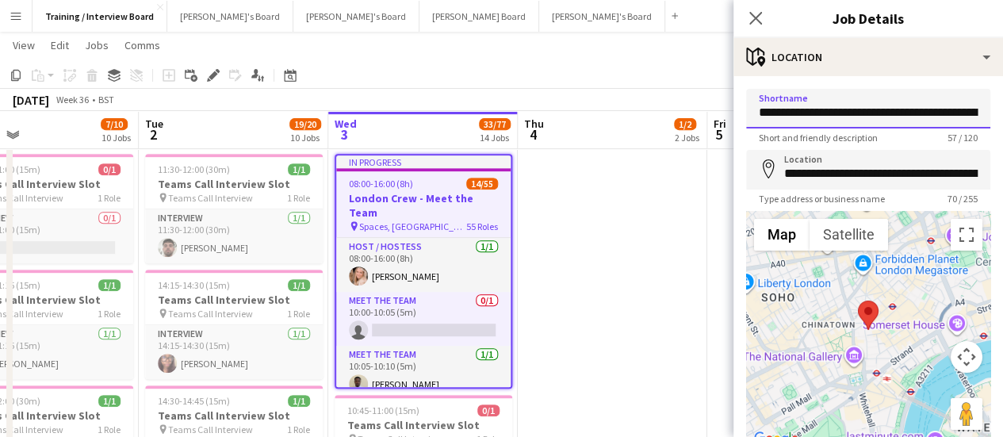
scroll to position [0, 109]
drag, startPoint x: 886, startPoint y: 109, endPoint x: 1014, endPoint y: 155, distance: 135.6
click at [859, 118] on input "**********" at bounding box center [862, 109] width 232 height 40
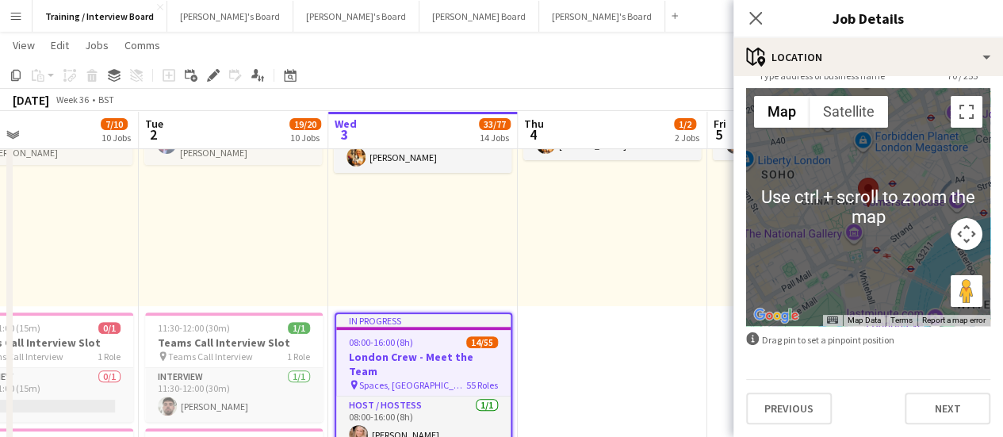
scroll to position [0, 0]
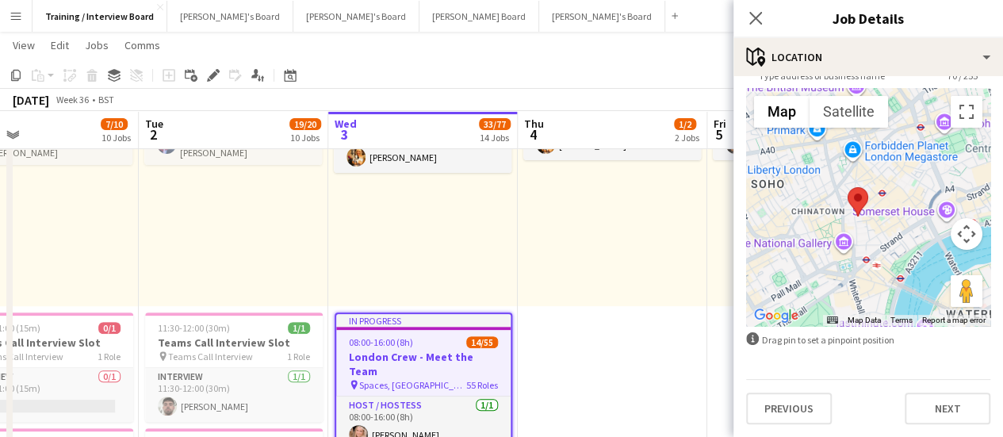
click at [870, 262] on div at bounding box center [868, 207] width 244 height 238
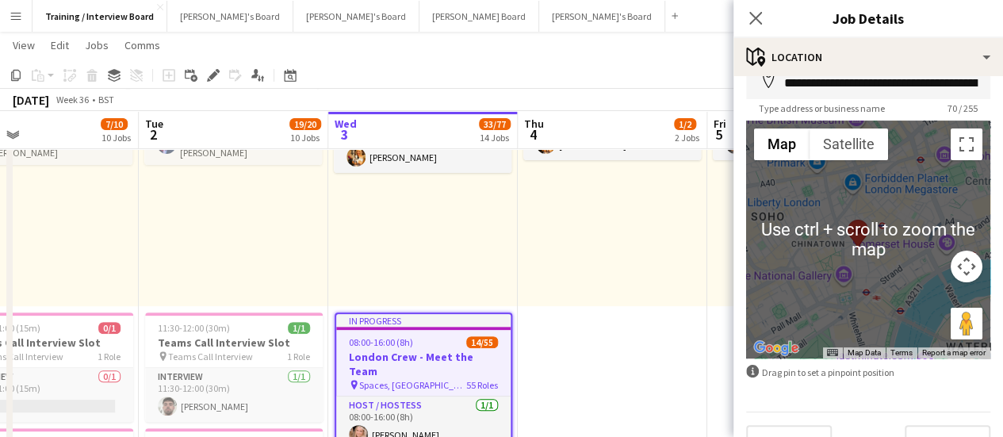
scroll to position [123, 0]
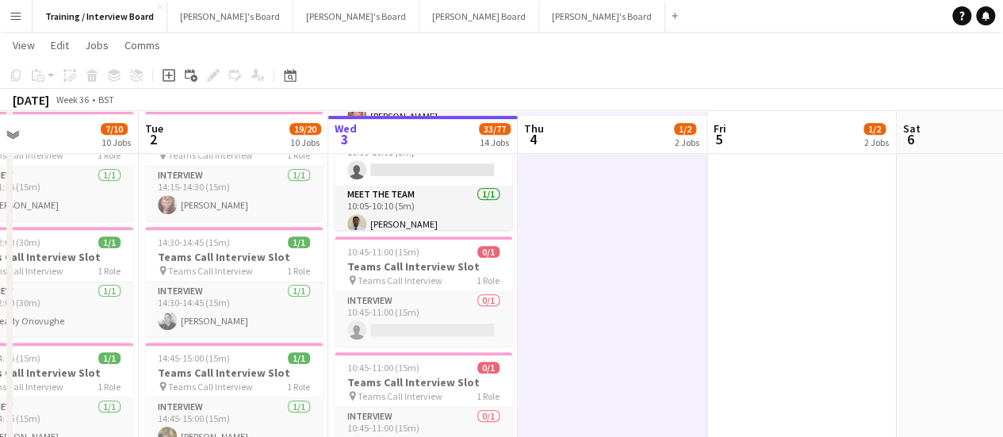
scroll to position [713, 0]
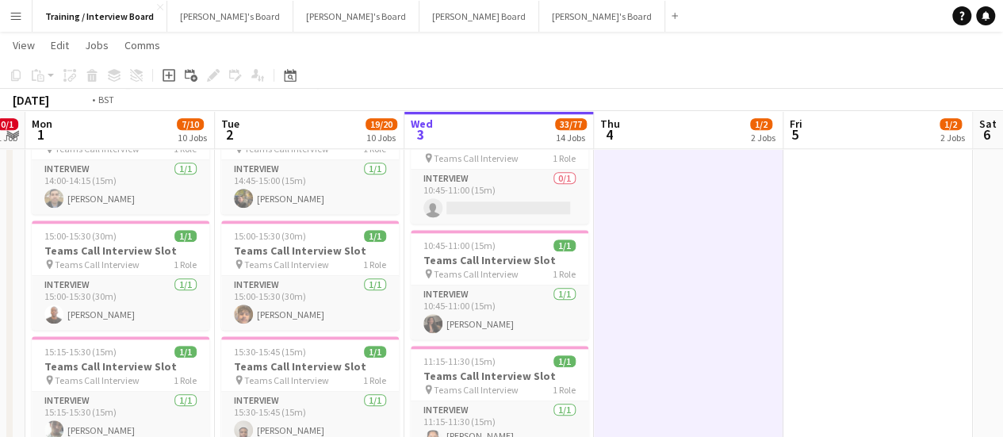
drag, startPoint x: 604, startPoint y: 363, endPoint x: 644, endPoint y: 362, distance: 39.6
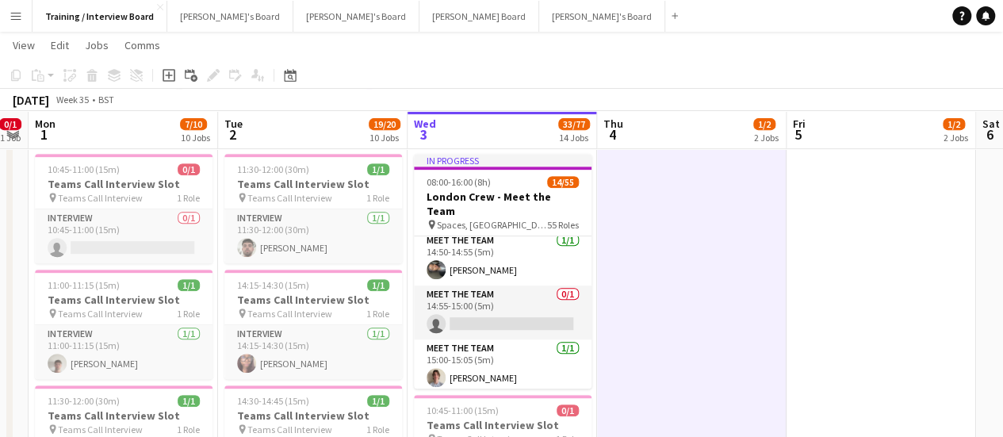
scroll to position [2140, 0]
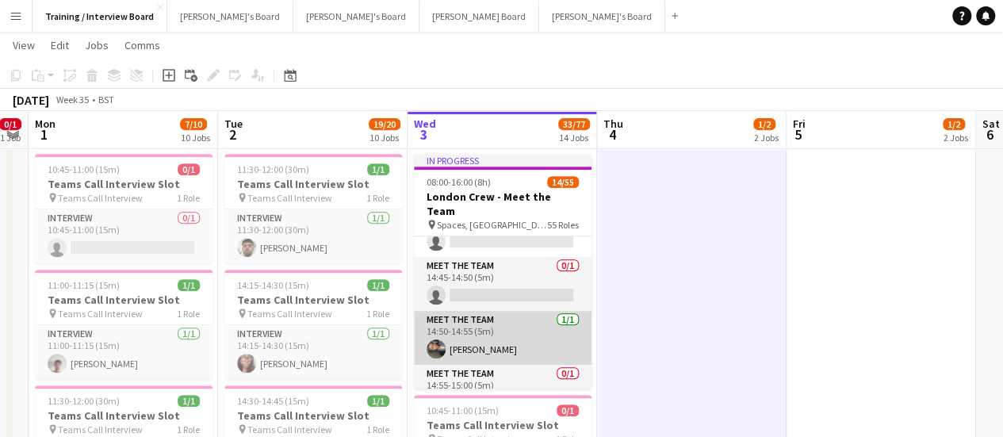
click at [515, 334] on app-card-role "Meet The Team [DATE] 14:50-14:55 (5m) [PERSON_NAME]" at bounding box center [503, 338] width 178 height 54
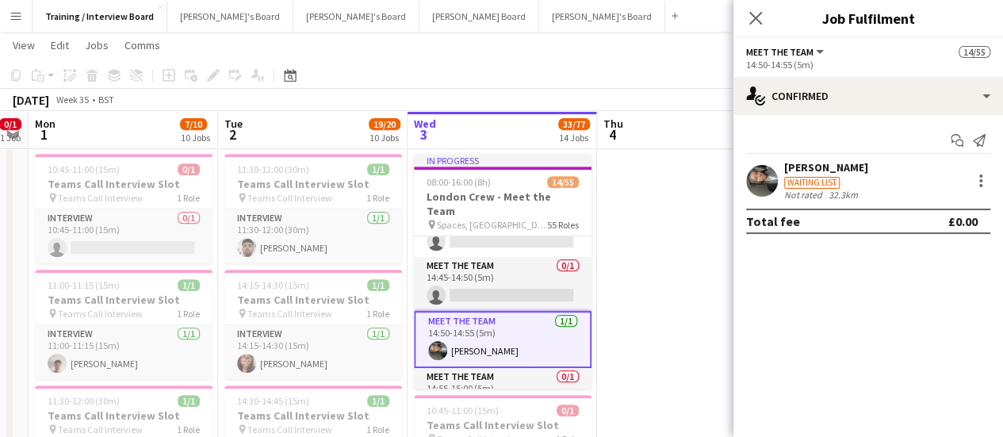
click at [810, 166] on div "[PERSON_NAME]" at bounding box center [826, 167] width 84 height 14
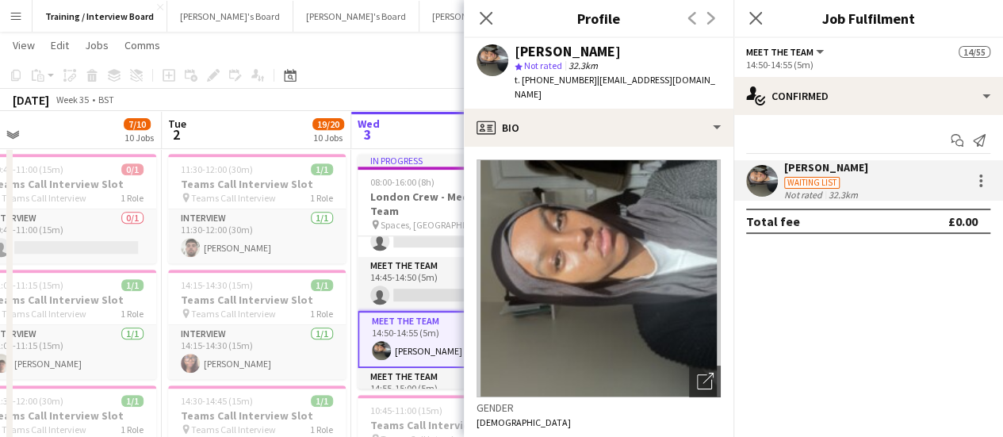
drag, startPoint x: 444, startPoint y: 349, endPoint x: 387, endPoint y: 349, distance: 57.1
click at [574, 52] on div "[PERSON_NAME]" at bounding box center [567, 51] width 106 height 14
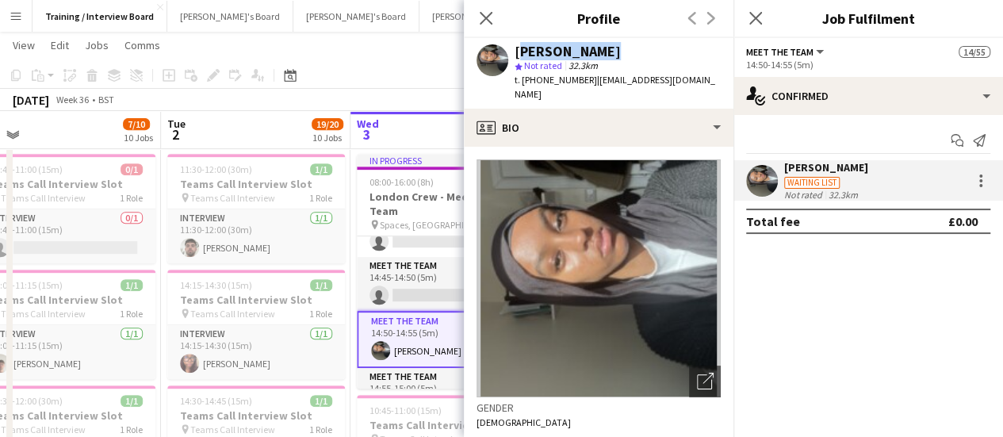
click at [574, 52] on div "[PERSON_NAME]" at bounding box center [567, 51] width 106 height 14
copy div "[PERSON_NAME]"
click at [426, 323] on app-card-role "Meet The Team [DATE] 14:50-14:55 (5m) [PERSON_NAME]" at bounding box center [446, 339] width 178 height 57
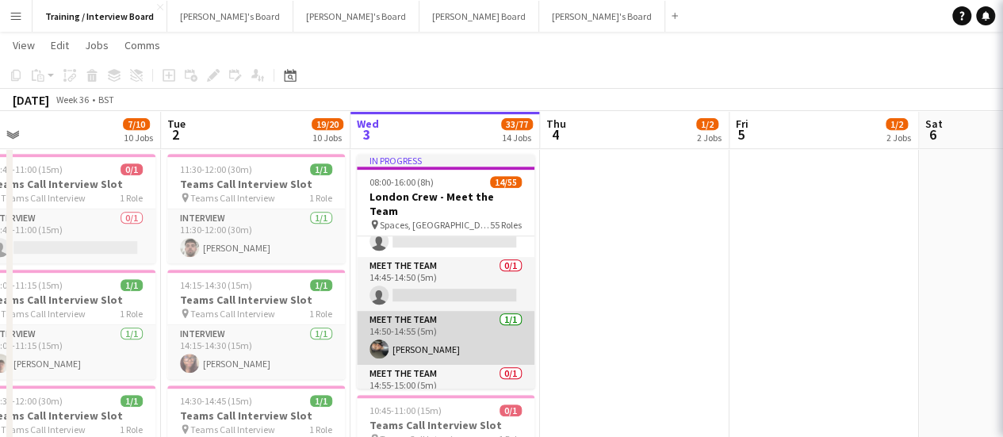
click at [429, 331] on app-card-role "Meet The Team [DATE] 14:50-14:55 (5m) [PERSON_NAME]" at bounding box center [446, 338] width 178 height 54
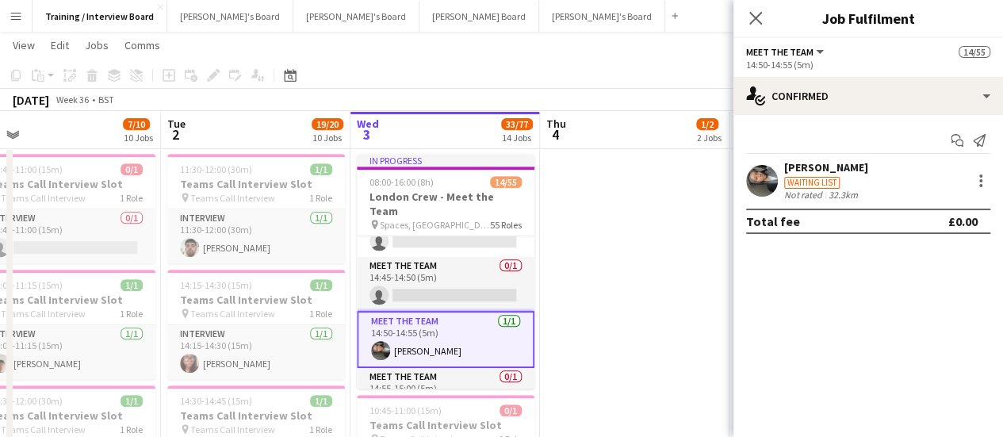
click at [786, 163] on div "[PERSON_NAME]" at bounding box center [826, 167] width 84 height 14
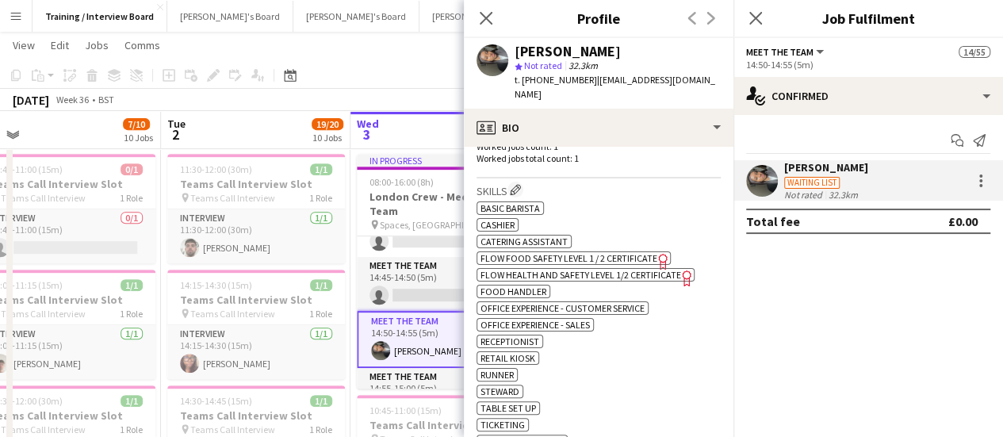
scroll to position [713, 0]
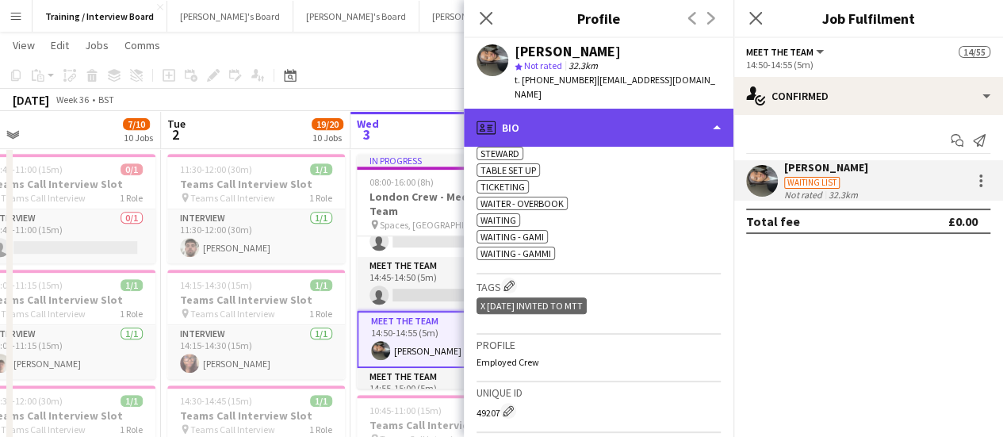
click at [677, 109] on div "profile Bio" at bounding box center [598, 128] width 269 height 38
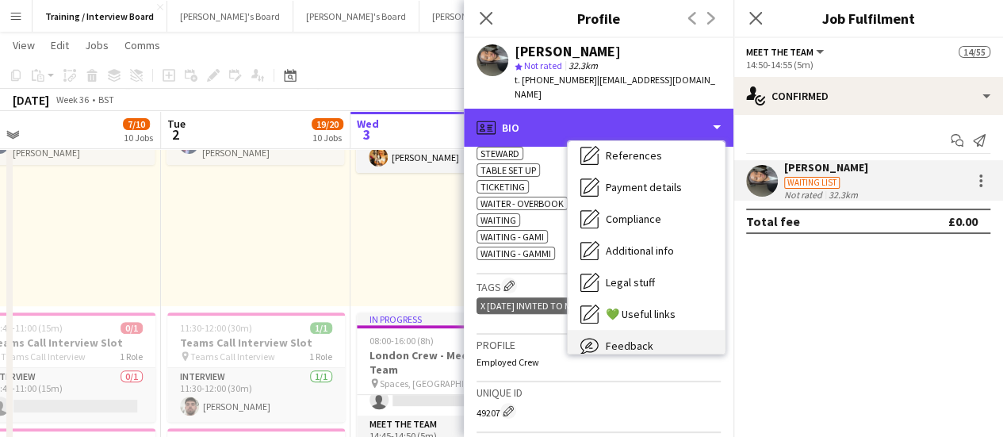
scroll to position [212, 0]
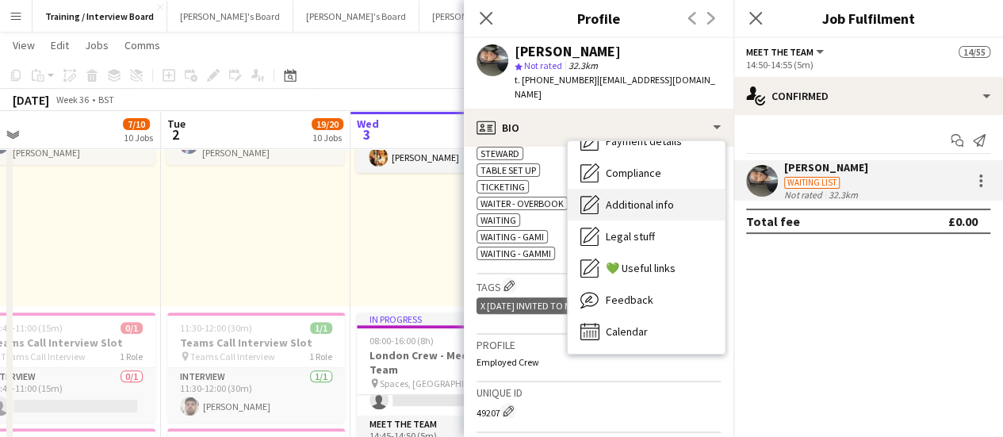
click at [649, 197] on span "Additional info" at bounding box center [639, 204] width 68 height 14
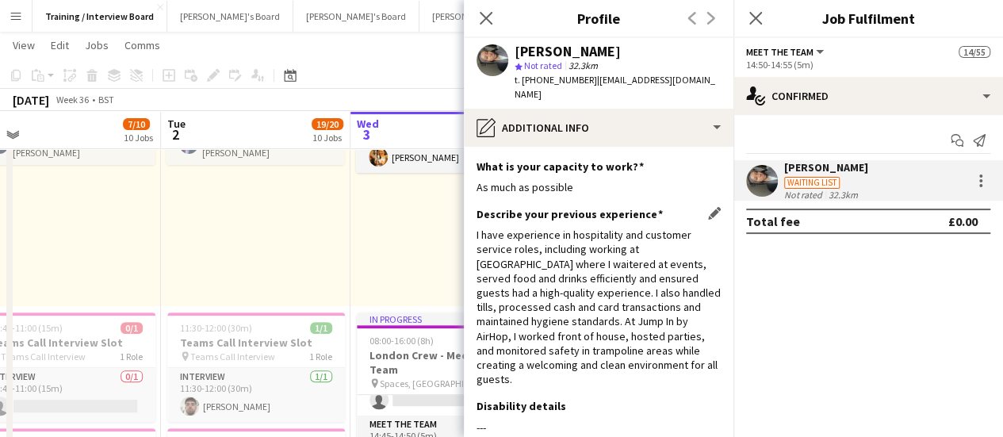
click at [595, 295] on div "I have experience in hospitality and customer service roles, including working …" at bounding box center [598, 306] width 244 height 159
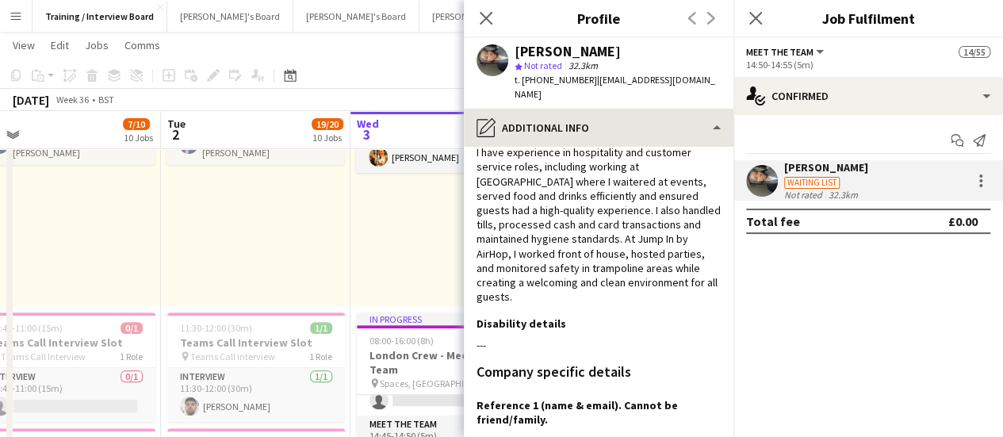
scroll to position [79, 0]
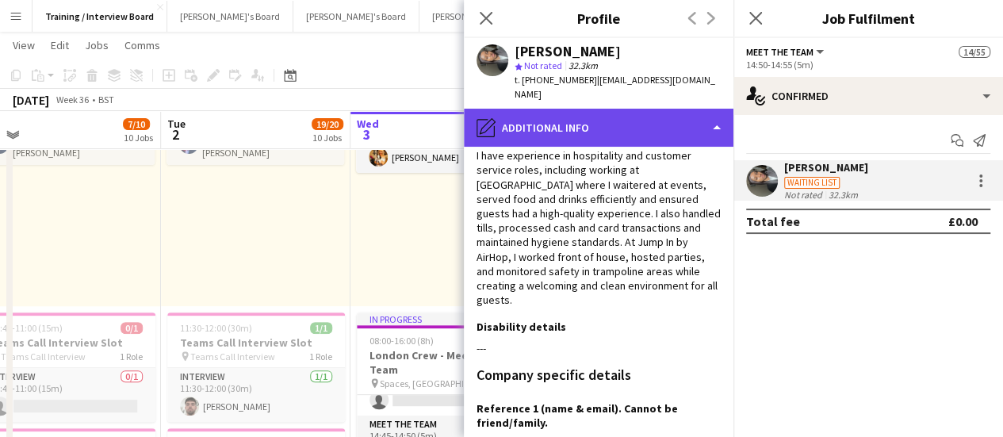
click at [571, 109] on div "pencil4 Additional info" at bounding box center [598, 128] width 269 height 38
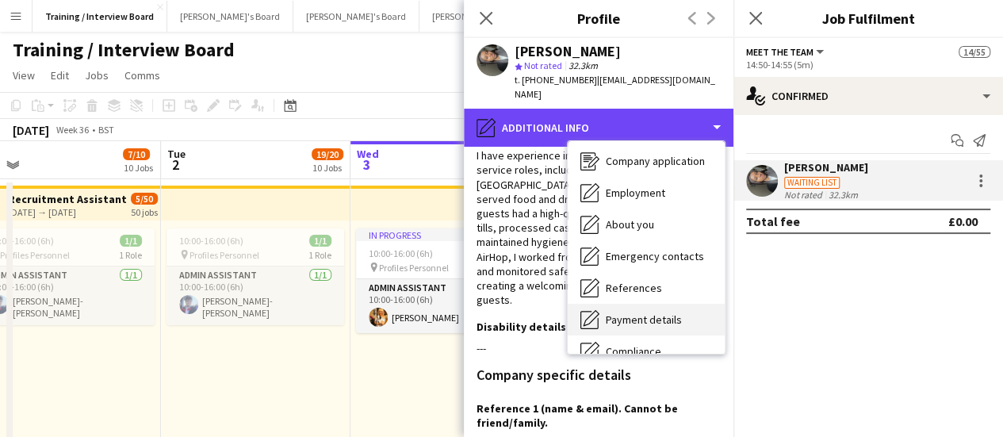
scroll to position [0, 0]
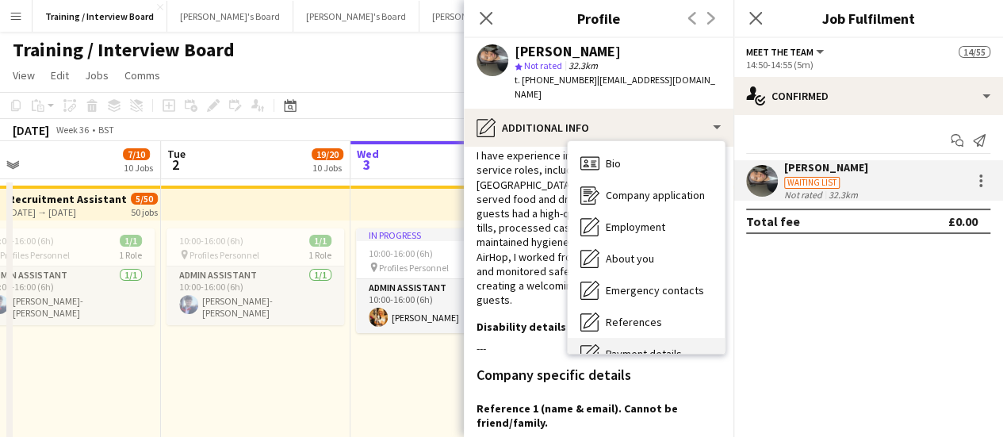
click at [658, 147] on div "Bio Bio" at bounding box center [645, 163] width 157 height 32
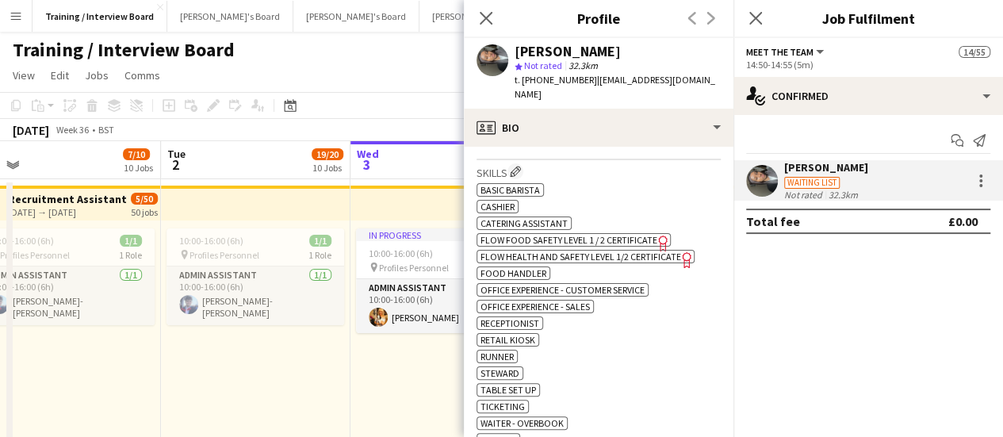
scroll to position [476, 0]
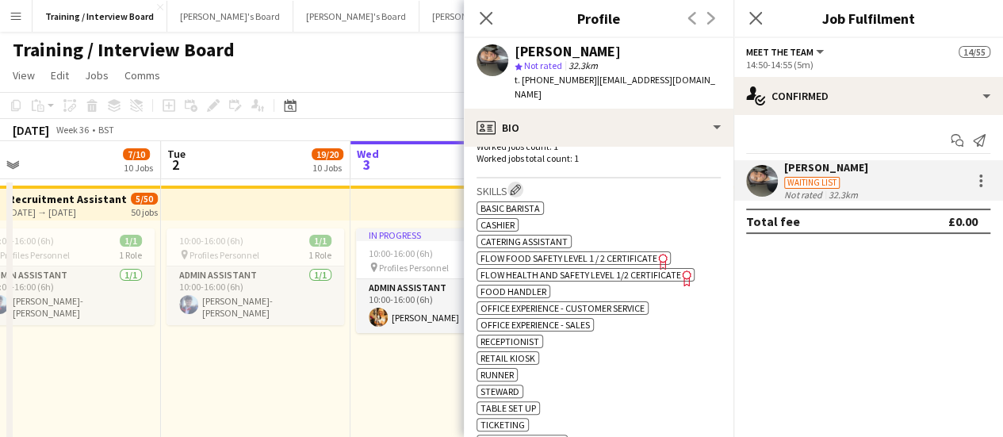
click at [512, 184] on app-icon "Edit crew company skills" at bounding box center [515, 189] width 11 height 11
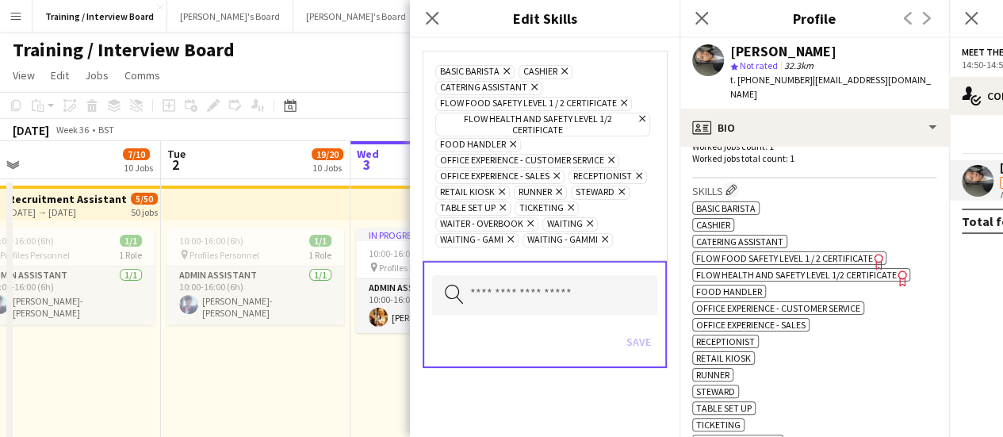
click at [509, 236] on icon at bounding box center [510, 239] width 6 height 6
click at [514, 234] on icon "Remove" at bounding box center [515, 239] width 10 height 10
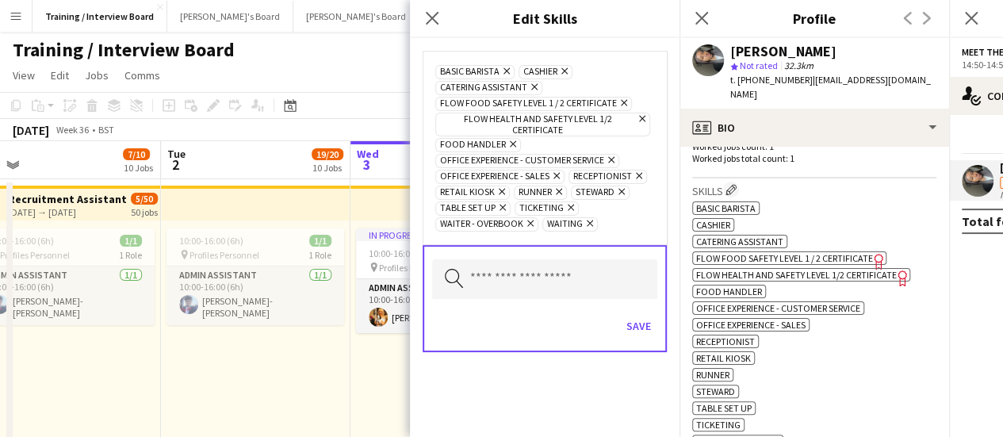
click at [618, 186] on icon "Remove" at bounding box center [619, 191] width 10 height 10
click at [640, 174] on icon "Remove" at bounding box center [637, 175] width 10 height 10
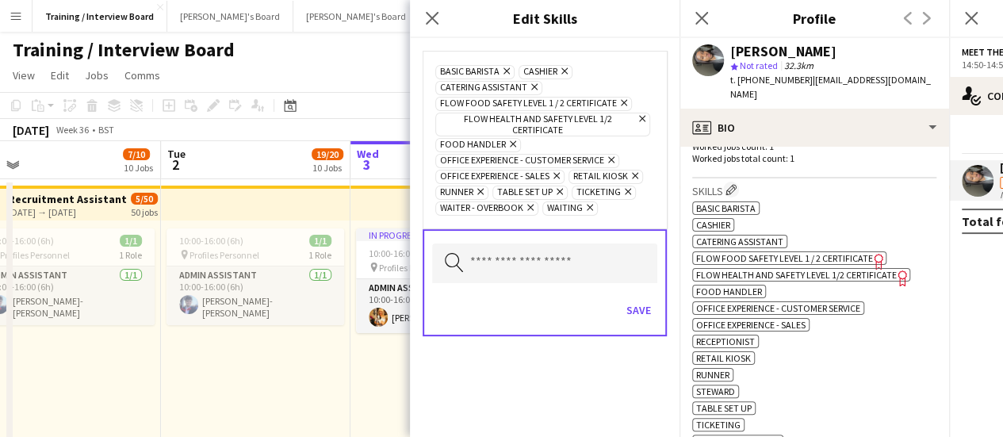
click at [626, 289] on div "Save" at bounding box center [544, 311] width 225 height 45
click at [626, 300] on button "Save" at bounding box center [638, 309] width 37 height 25
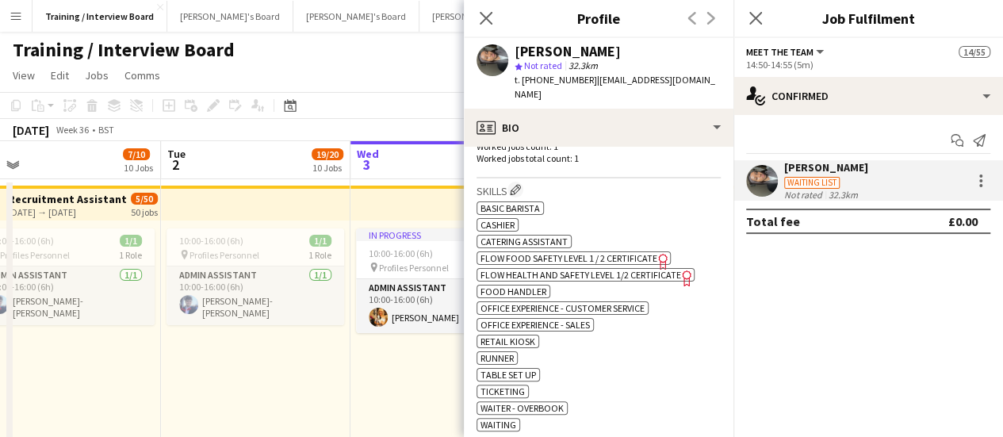
scroll to position [634, 0]
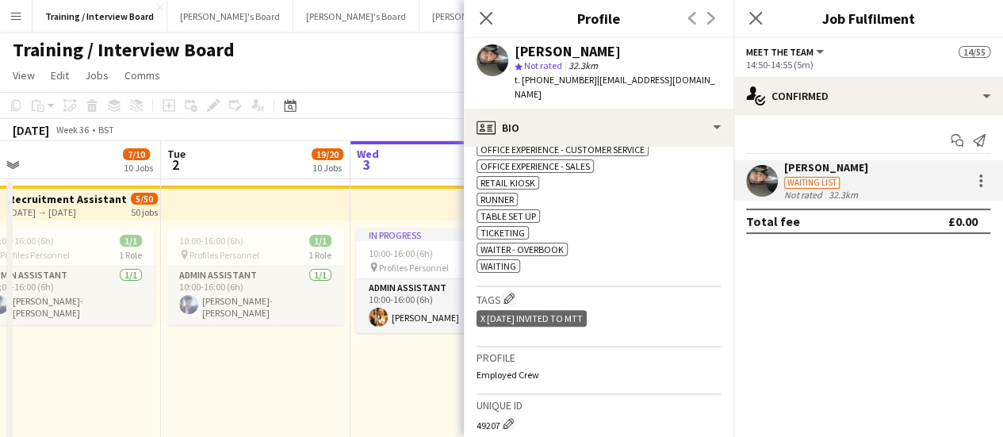
click at [653, 205] on div "ok-circled2 background Layer 1 cross-circle-red background Layer 1 BASIC BARIST…" at bounding box center [598, 156] width 244 height 233
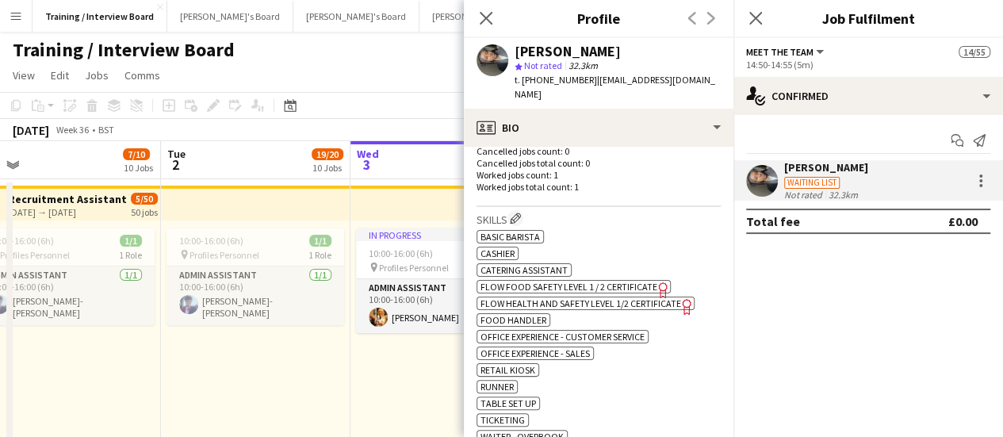
scroll to position [396, 0]
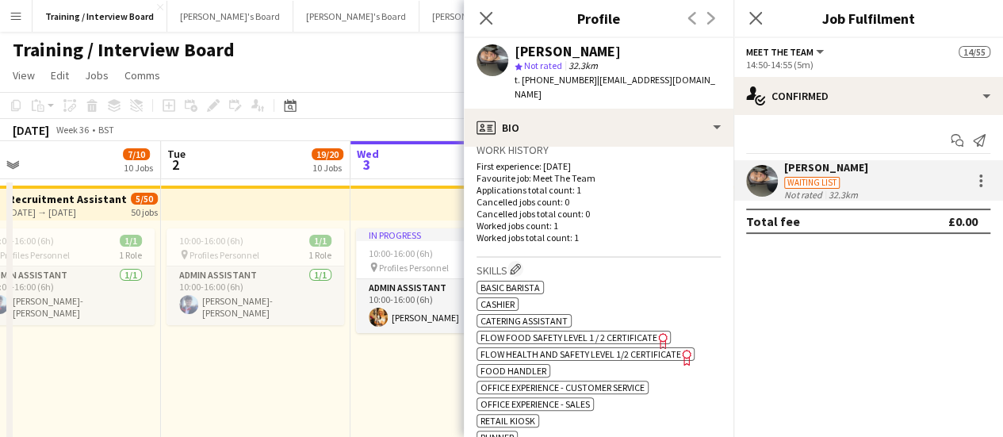
click at [395, 398] on div "In progress 10:00-16:00 (6h) 1/1 pin Profiles Personnel 1 Role Admin Assistant …" at bounding box center [444, 343] width 189 height 246
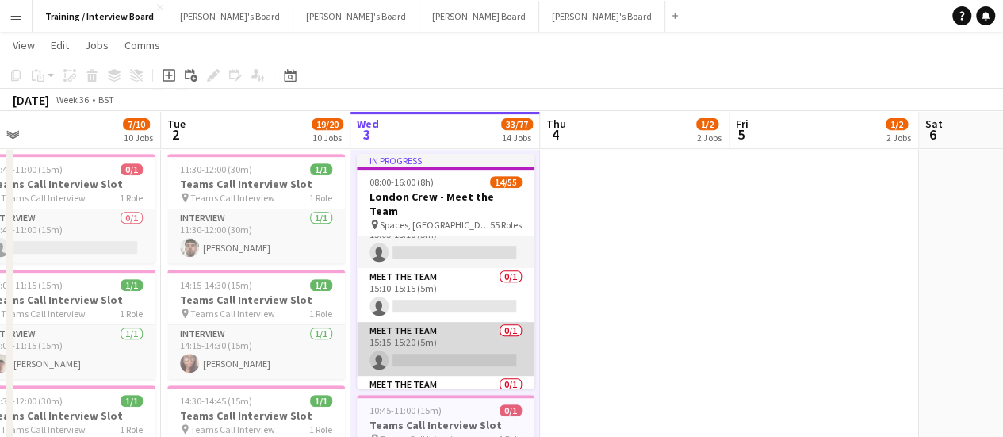
scroll to position [2378, 0]
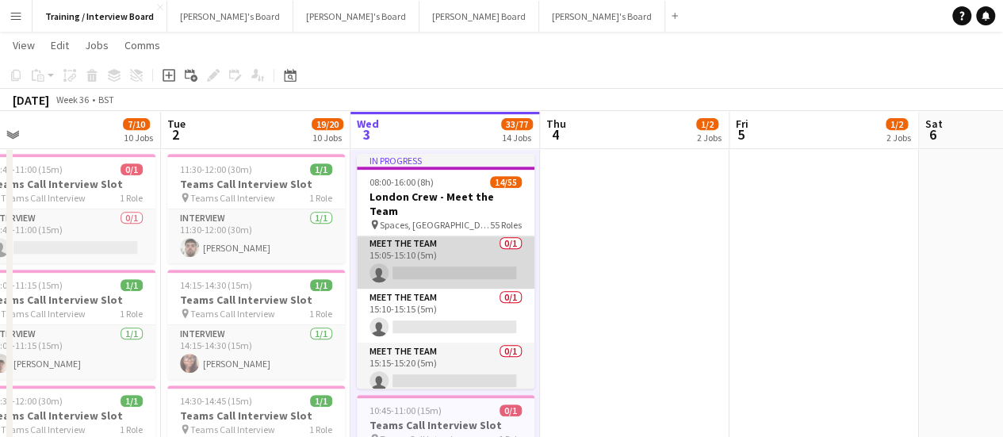
click at [432, 248] on app-card-role "Meet The Team 0/1 15:05-15:10 (5m) single-neutral-actions" at bounding box center [446, 262] width 178 height 54
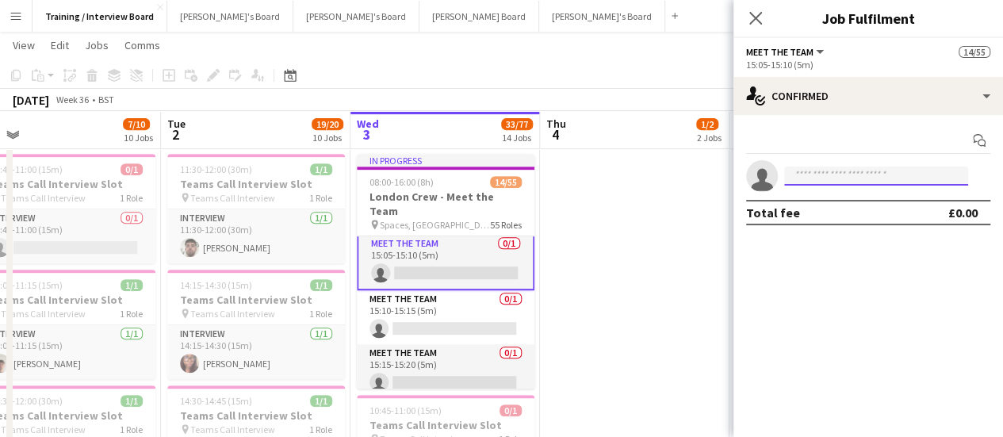
click at [871, 169] on input at bounding box center [876, 175] width 184 height 19
paste input "**********"
type input "********"
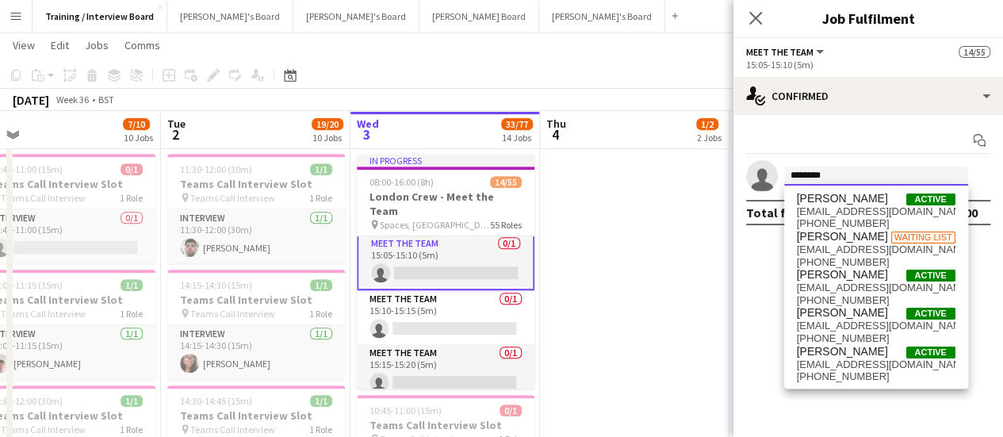
drag, startPoint x: 820, startPoint y: 170, endPoint x: 727, endPoint y: 162, distance: 93.9
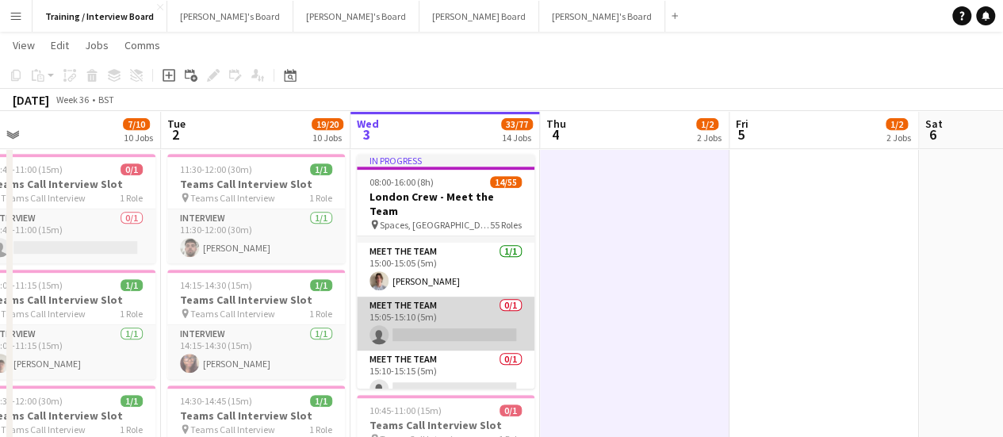
scroll to position [2298, 0]
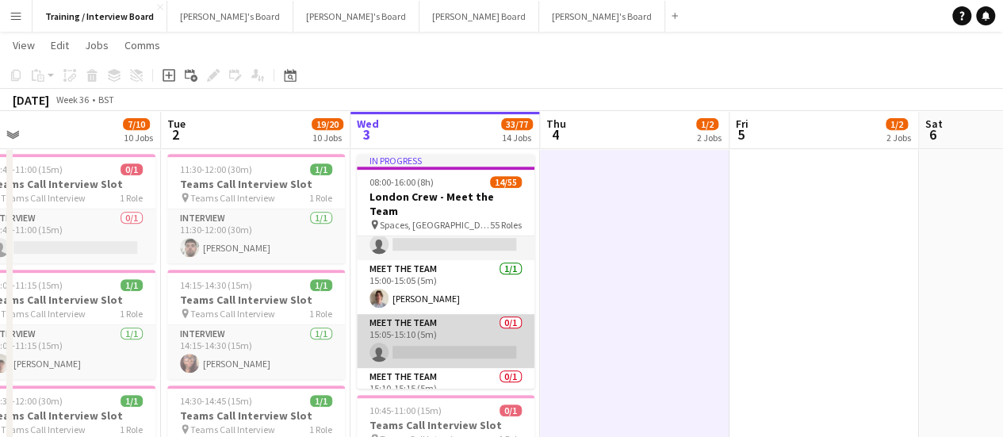
click at [440, 324] on app-card-role "Meet The Team 0/1 15:05-15:10 (5m) single-neutral-actions" at bounding box center [446, 341] width 178 height 54
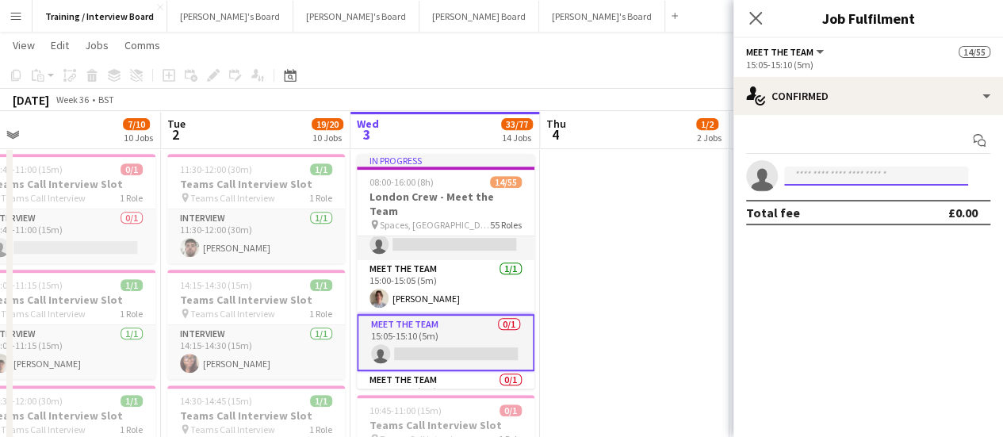
click at [900, 174] on input at bounding box center [876, 175] width 184 height 19
paste input "**********"
type input "*"
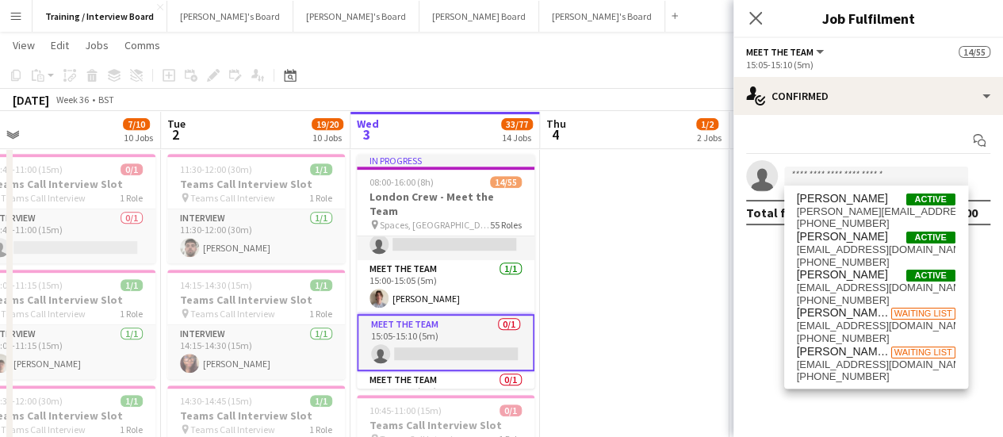
click at [925, 186] on div "[PERSON_NAME] Active [PERSON_NAME][EMAIL_ADDRESS][DOMAIN_NAME] [PHONE_NUMBER] […" at bounding box center [876, 286] width 184 height 203
paste input "**********"
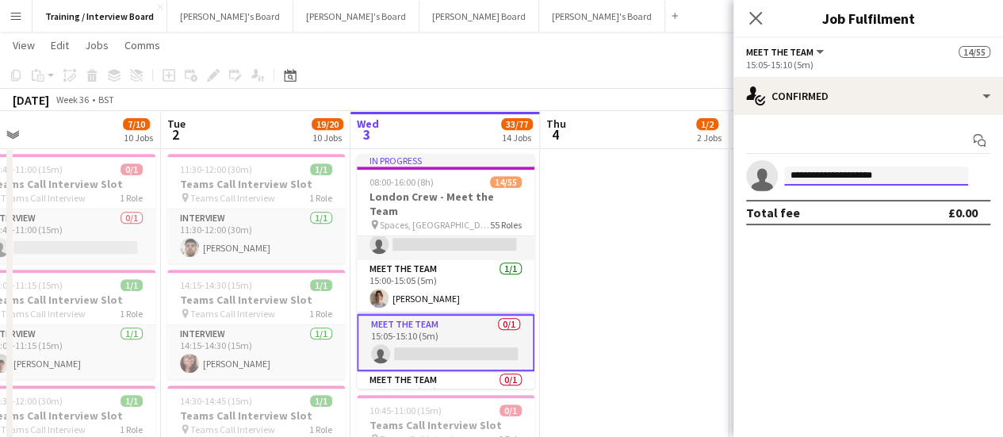
type input "**********"
drag, startPoint x: 944, startPoint y: 181, endPoint x: 743, endPoint y: 205, distance: 202.7
click at [743, 205] on app-confirmed-crew "**********" at bounding box center [867, 192] width 269 height 65
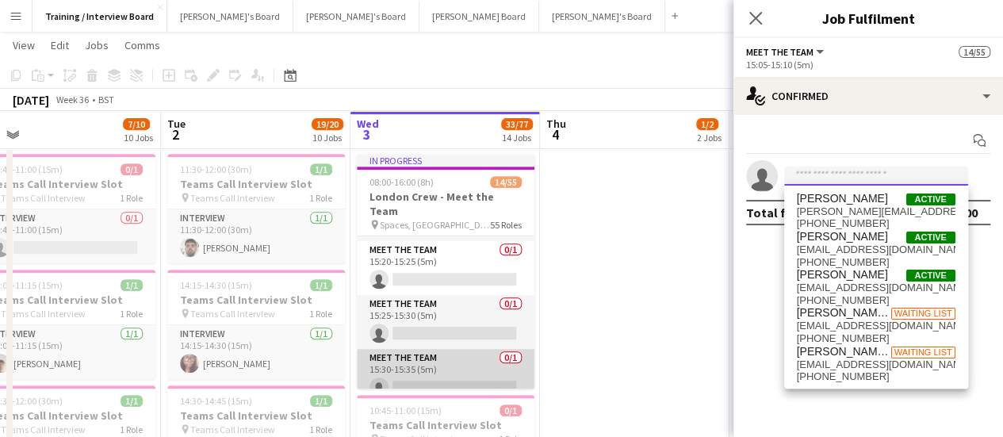
scroll to position [2615, 0]
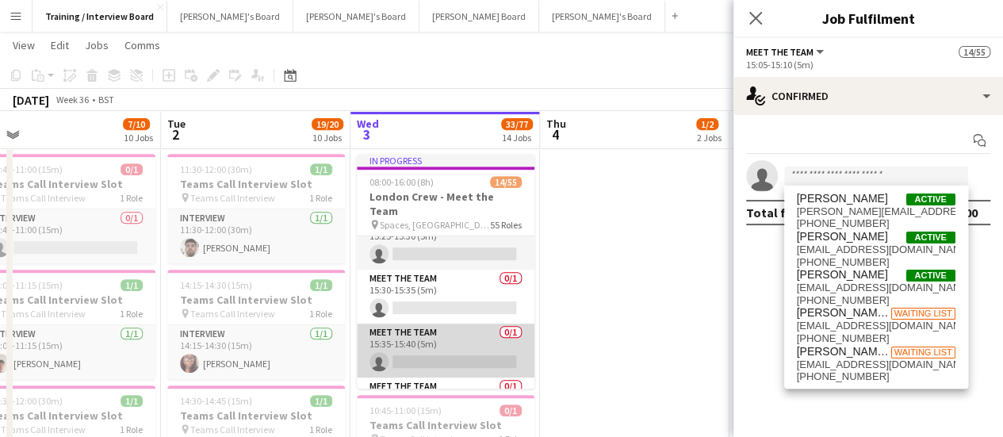
click at [440, 330] on app-card-role "Meet The Team 0/1 15:35-15:40 (5m) single-neutral-actions" at bounding box center [446, 350] width 178 height 54
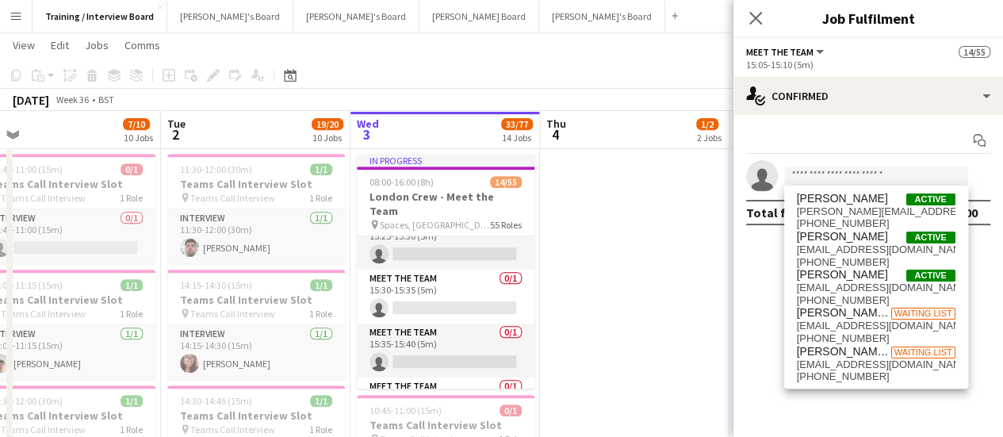
scroll to position [2612, 0]
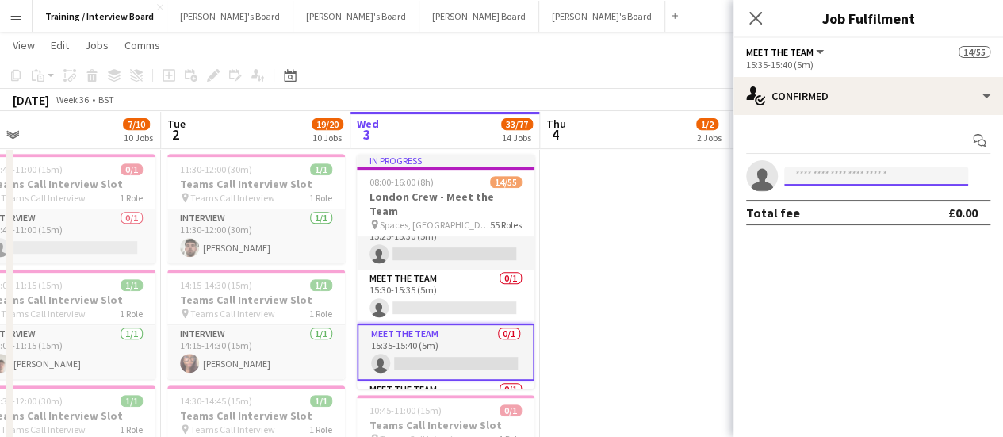
click at [861, 177] on input at bounding box center [876, 175] width 184 height 19
paste input "**********"
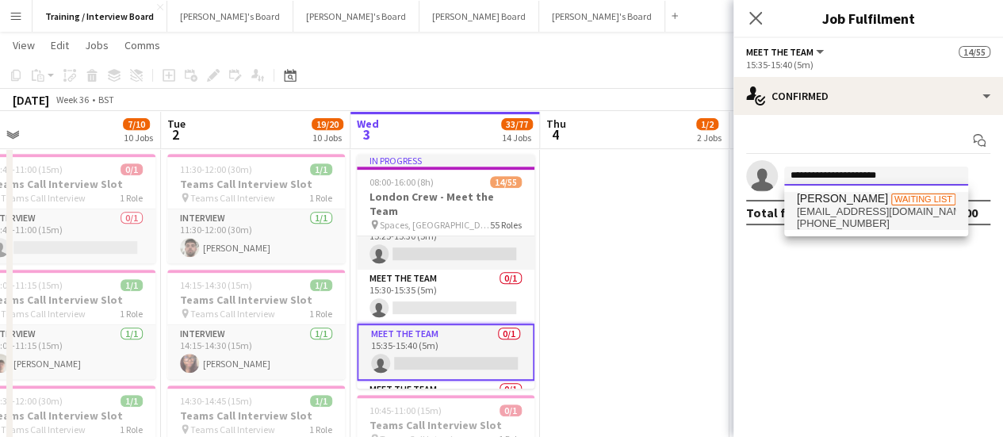
type input "**********"
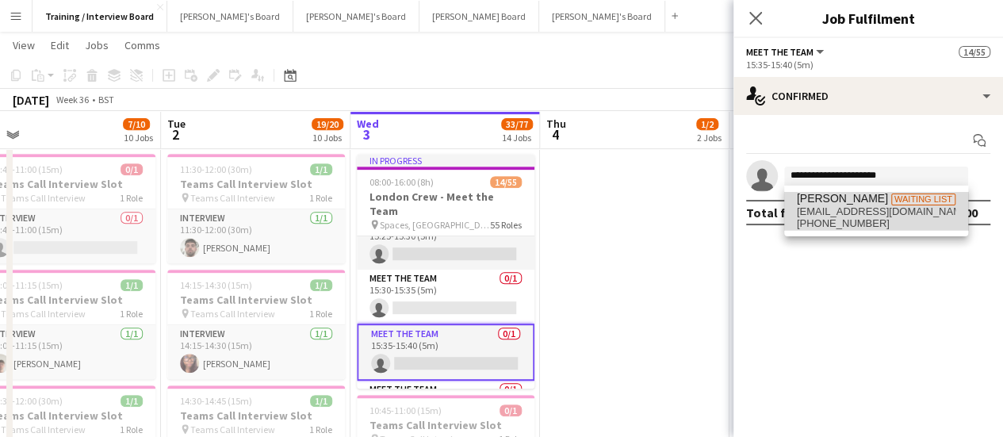
click at [884, 209] on span "[EMAIL_ADDRESS][DOMAIN_NAME]" at bounding box center [875, 211] width 159 height 13
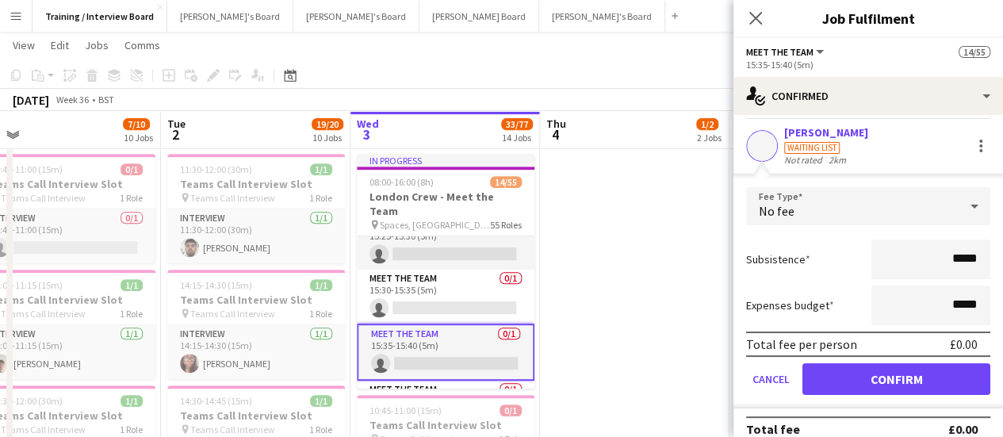
scroll to position [52, 0]
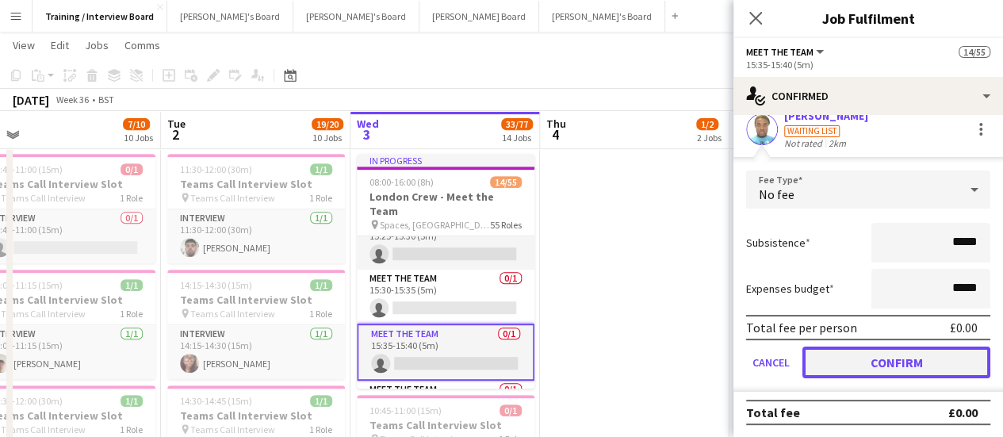
click at [899, 361] on button "Confirm" at bounding box center [896, 362] width 188 height 32
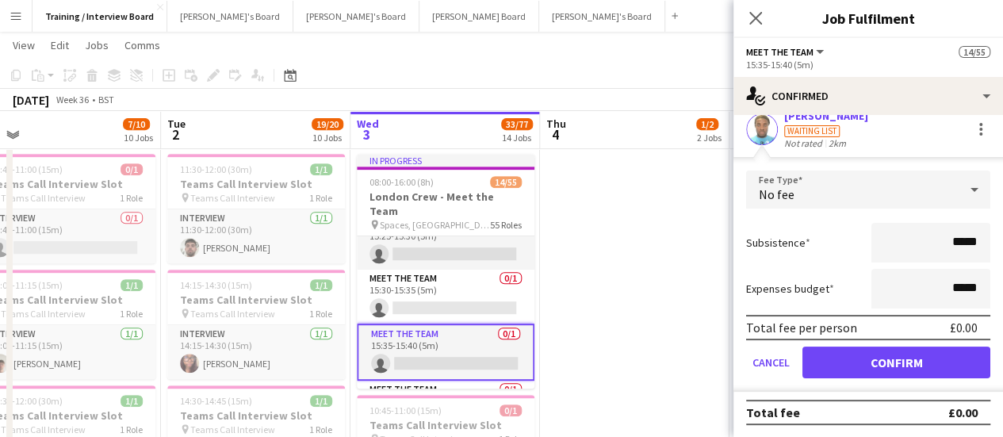
scroll to position [0, 0]
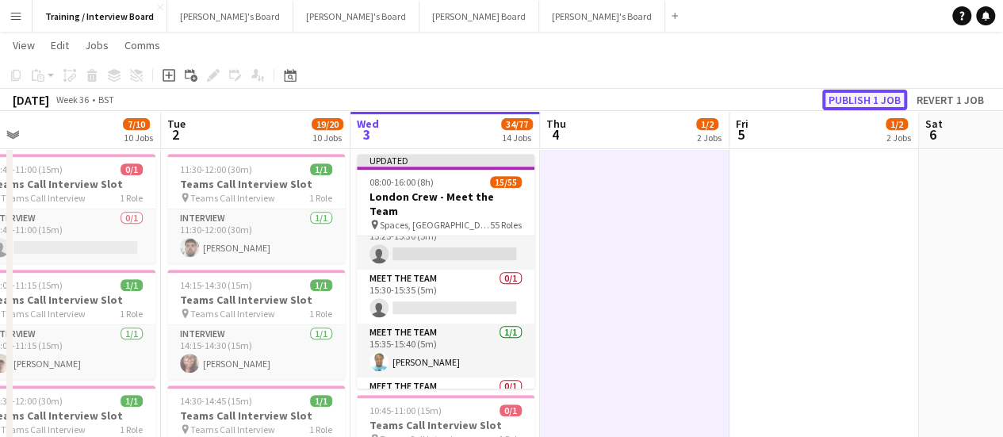
click at [885, 96] on button "Publish 1 job" at bounding box center [864, 100] width 85 height 21
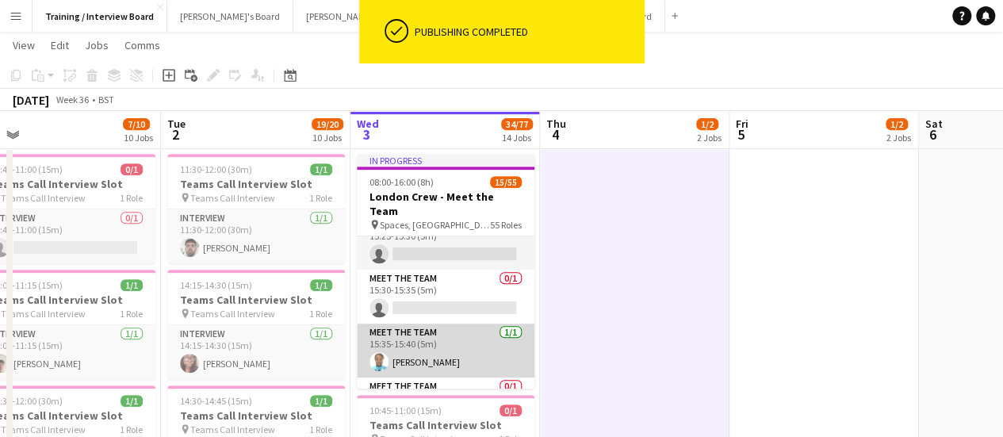
click at [469, 338] on app-card-role "Meet The Team [DATE] 15:35-15:40 (5m) [PERSON_NAME]" at bounding box center [446, 350] width 178 height 54
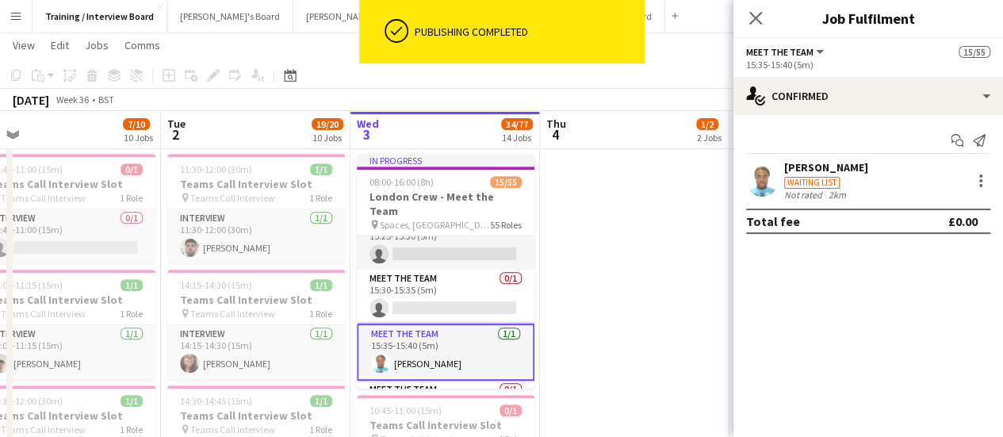
click at [894, 171] on div "[PERSON_NAME] Waiting list Not rated 2km" at bounding box center [867, 180] width 269 height 40
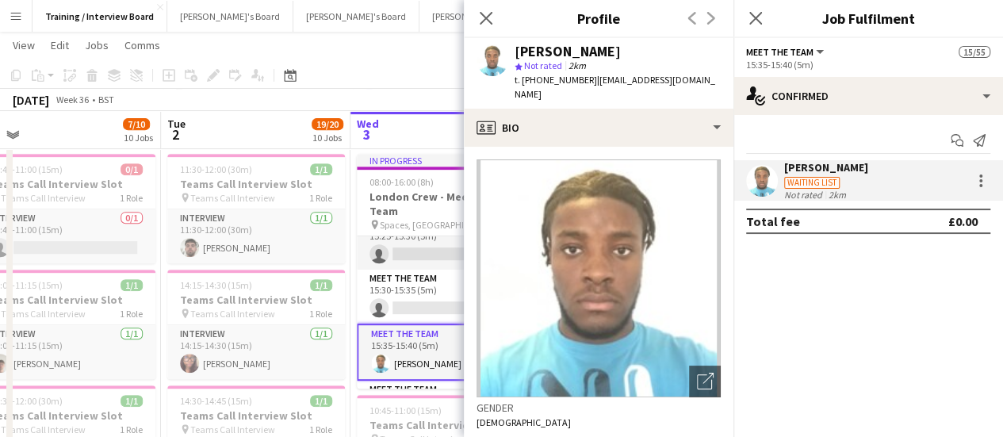
click at [563, 55] on div "[PERSON_NAME]" at bounding box center [567, 51] width 106 height 14
click at [564, 55] on div "[PERSON_NAME]" at bounding box center [567, 51] width 106 height 14
copy div "[PERSON_NAME]"
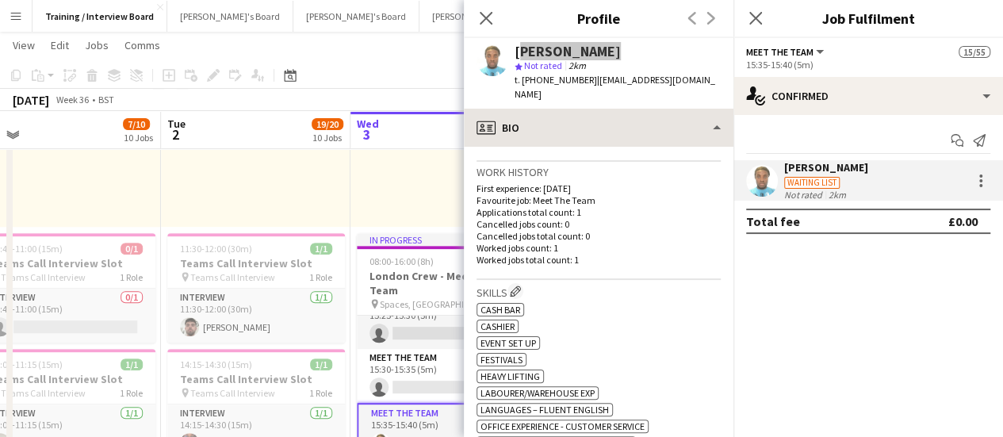
scroll to position [317, 0]
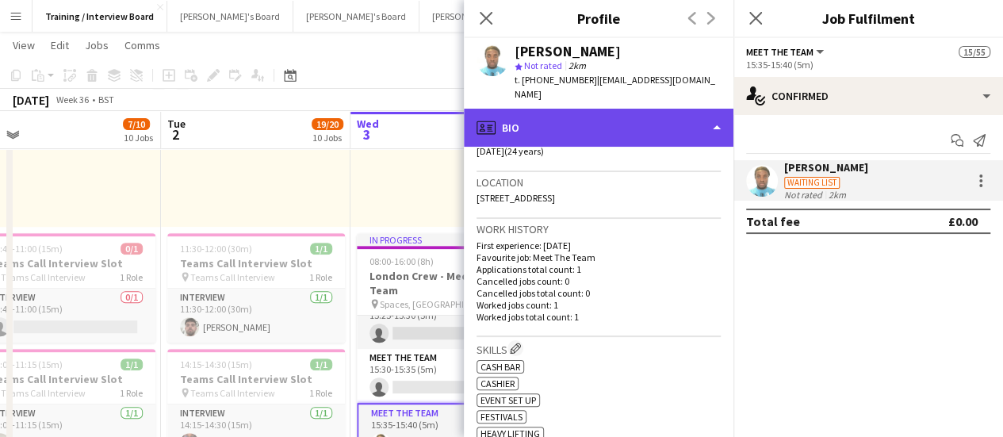
click at [612, 117] on div "profile Bio" at bounding box center [598, 128] width 269 height 38
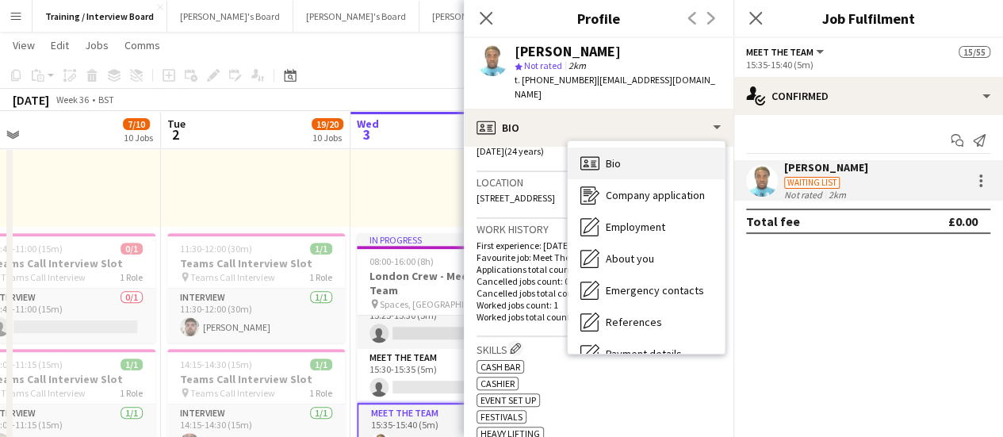
click at [639, 153] on div "Bio Bio" at bounding box center [645, 163] width 157 height 32
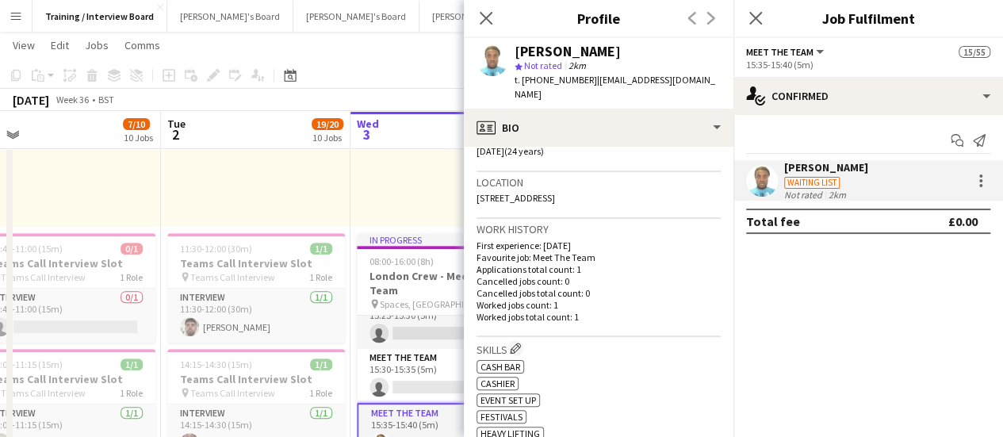
click at [345, 184] on div "10:00-16:00 (6h) 1/1 pin Profiles Personnel 1 Role Admin Assistant [DATE] 10:00…" at bounding box center [255, 104] width 189 height 246
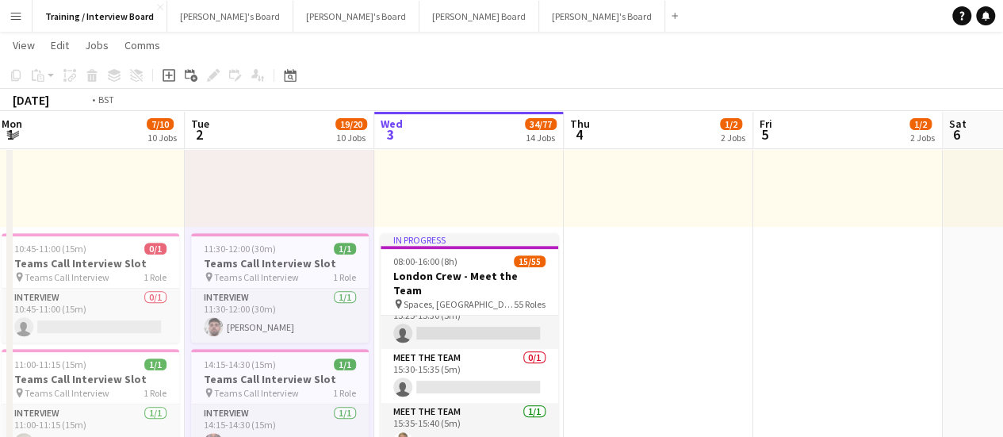
drag, startPoint x: 678, startPoint y: 403, endPoint x: 702, endPoint y: 392, distance: 27.0
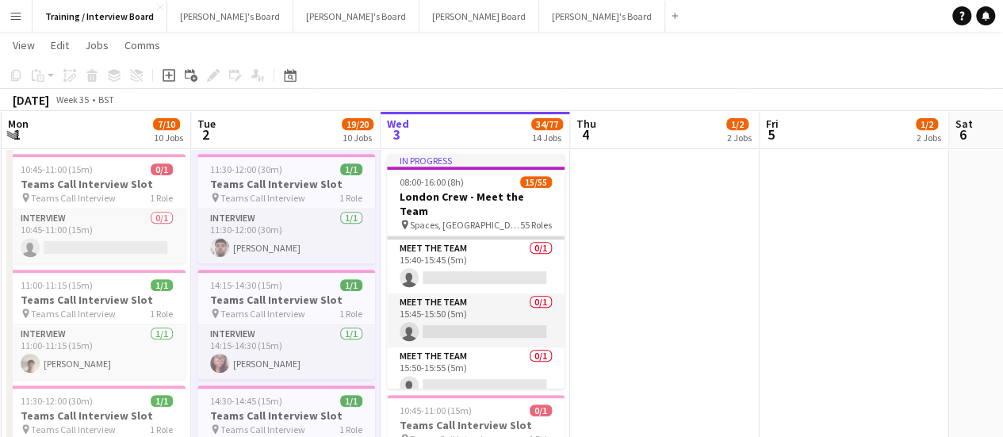
scroll to position [2797, 0]
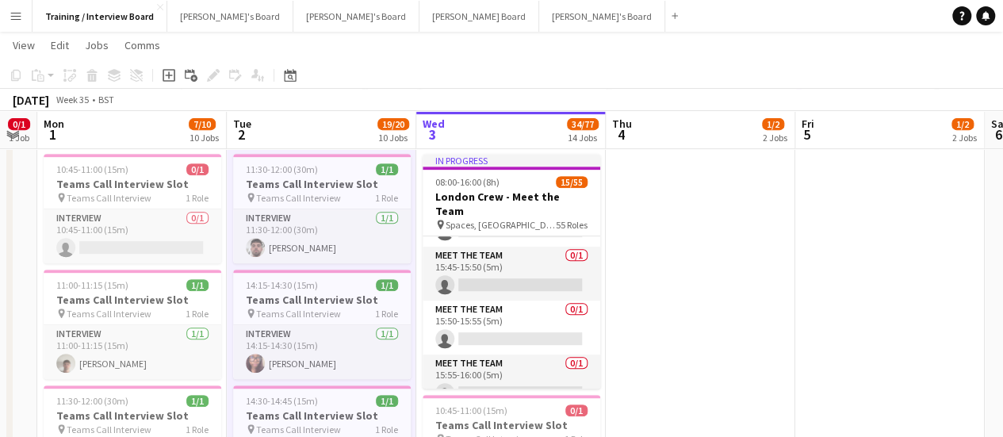
drag, startPoint x: 693, startPoint y: 281, endPoint x: 709, endPoint y: 286, distance: 16.5
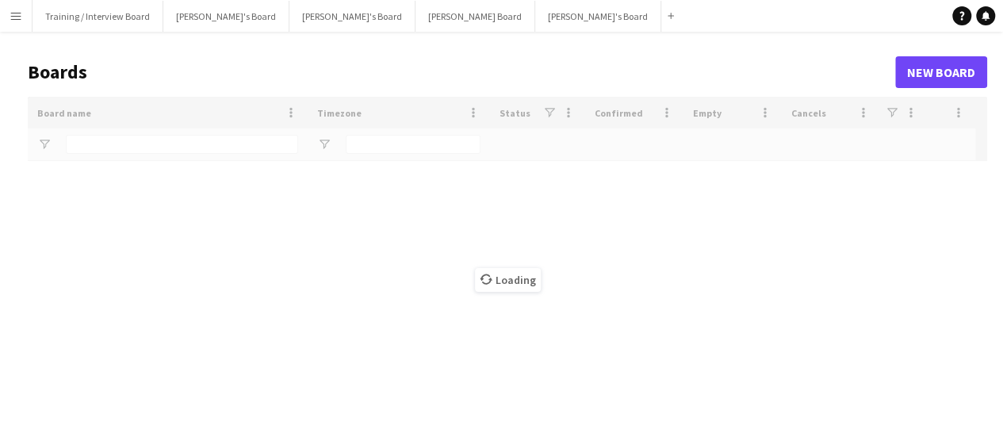
click at [15, 15] on app-icon "Menu" at bounding box center [16, 16] width 13 height 13
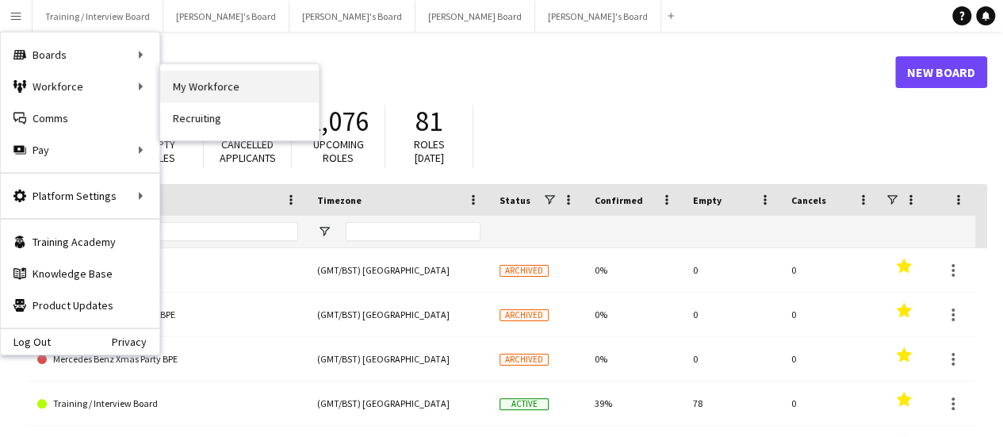
click at [200, 82] on link "My Workforce" at bounding box center [239, 87] width 159 height 32
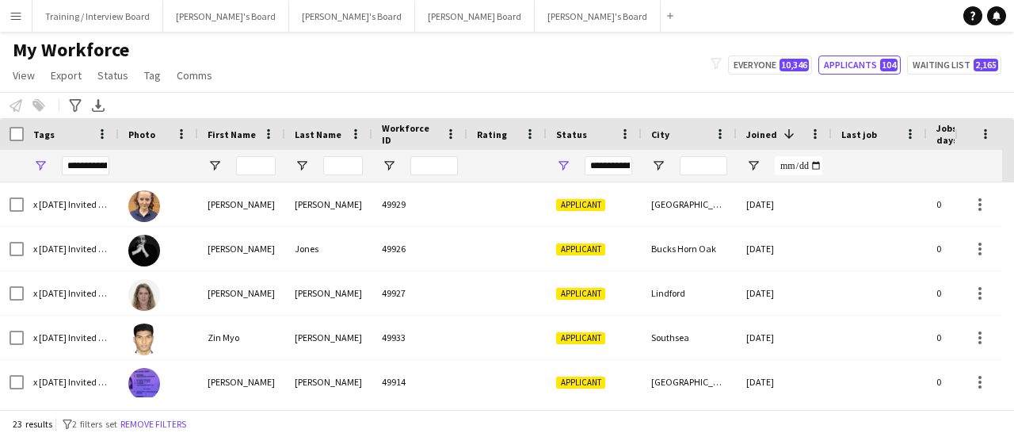
click at [71, 165] on div "**********" at bounding box center [86, 165] width 48 height 19
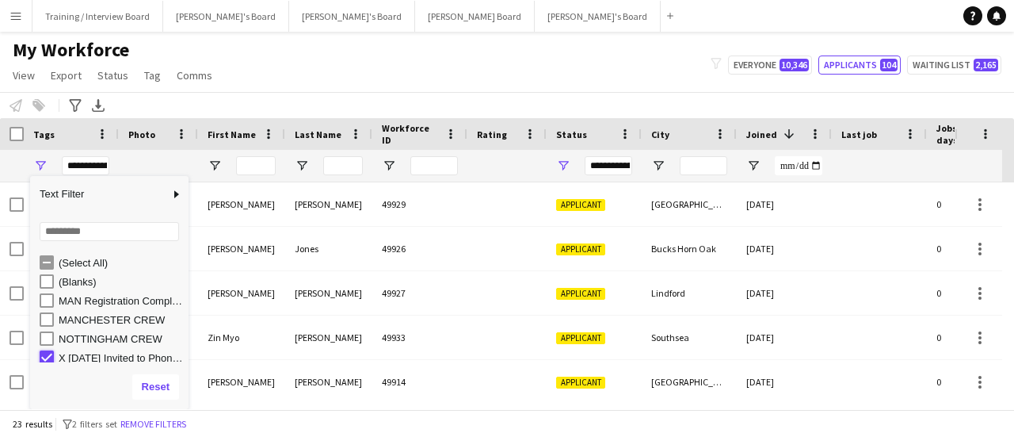
type input "***"
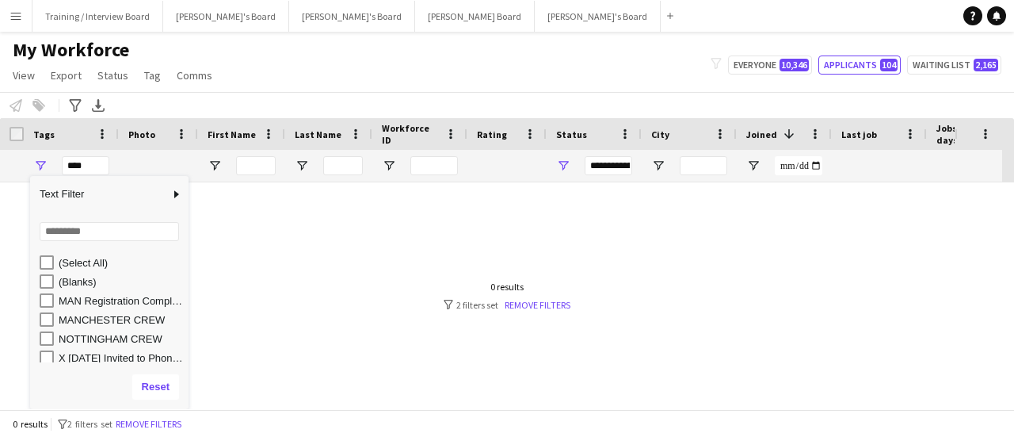
scroll to position [5, 0]
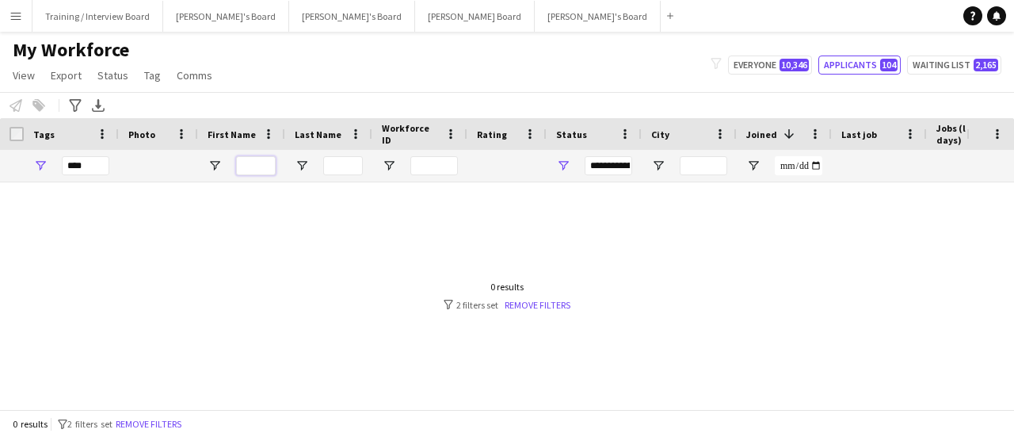
click at [275, 172] on input "First Name Filter Input" at bounding box center [256, 165] width 40 height 19
type input "*****"
click at [557, 304] on link "Remove filters" at bounding box center [538, 305] width 66 height 12
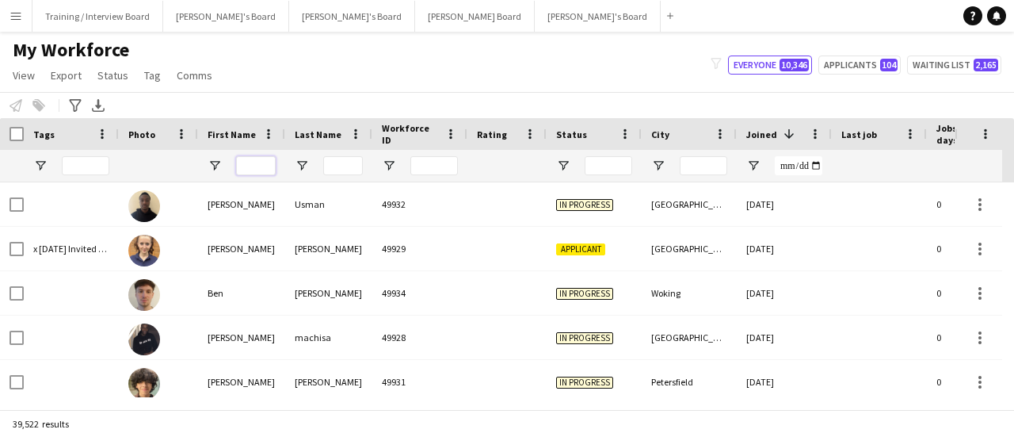
drag, startPoint x: 252, startPoint y: 164, endPoint x: 249, endPoint y: 151, distance: 13.1
click at [250, 155] on div at bounding box center [256, 166] width 40 height 32
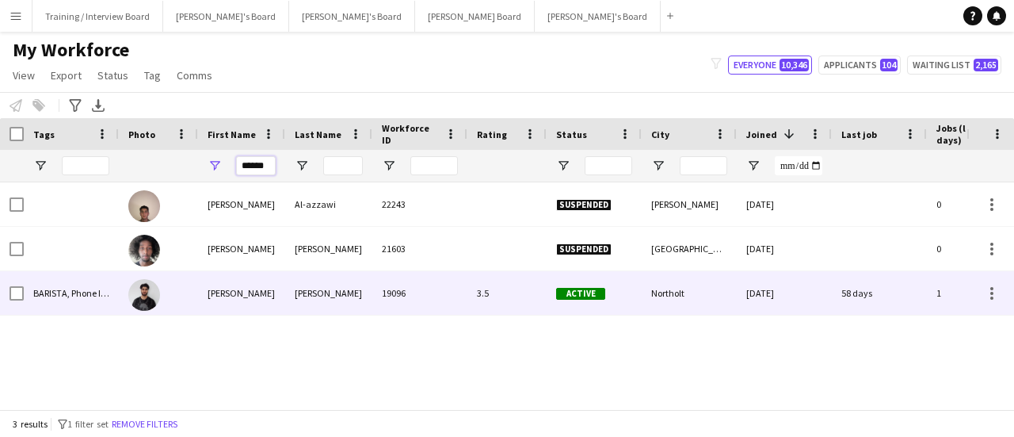
type input "******"
click at [302, 285] on div "Hussein" at bounding box center [328, 293] width 87 height 44
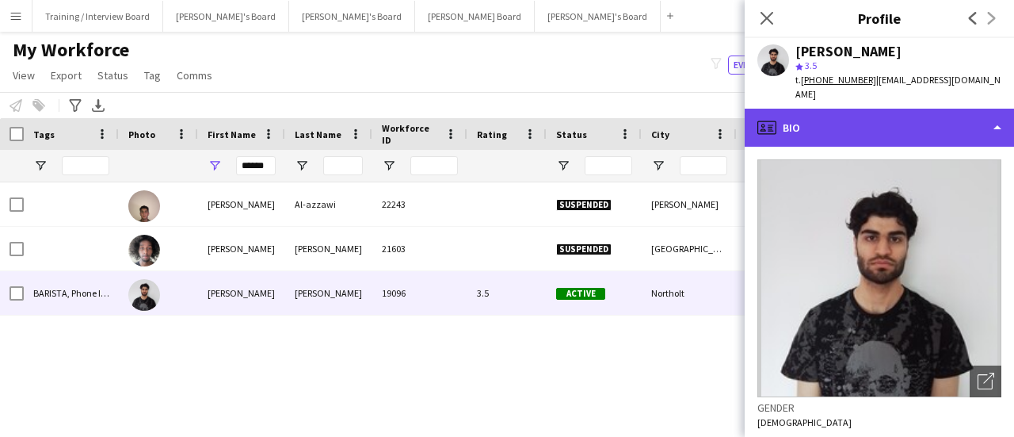
click at [886, 109] on div "profile Bio" at bounding box center [879, 128] width 269 height 38
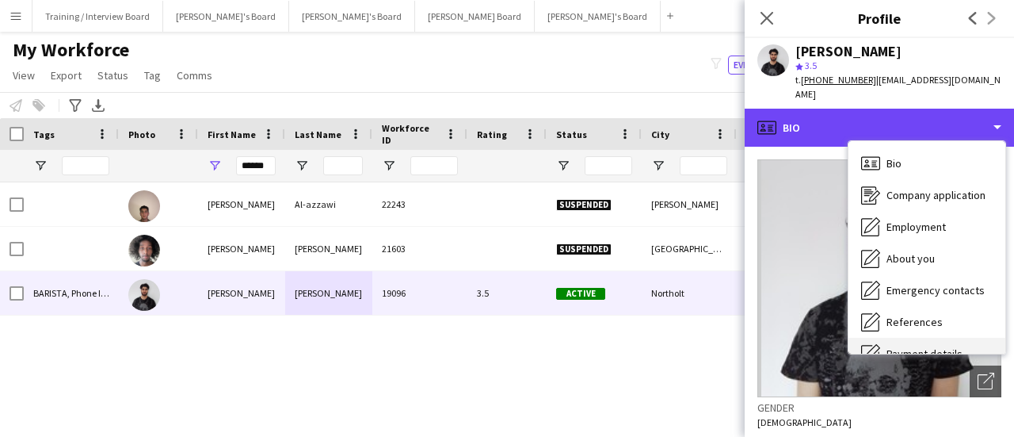
scroll to position [212, 0]
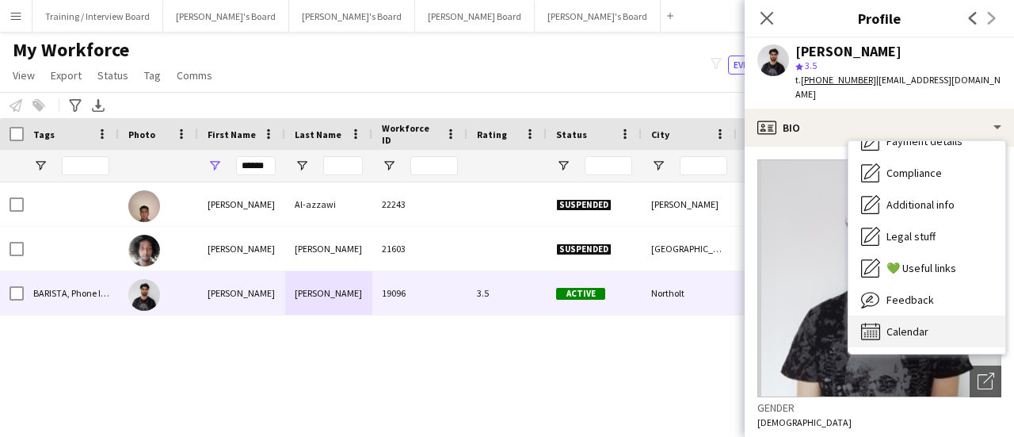
click at [921, 324] on span "Calendar" at bounding box center [908, 331] width 42 height 14
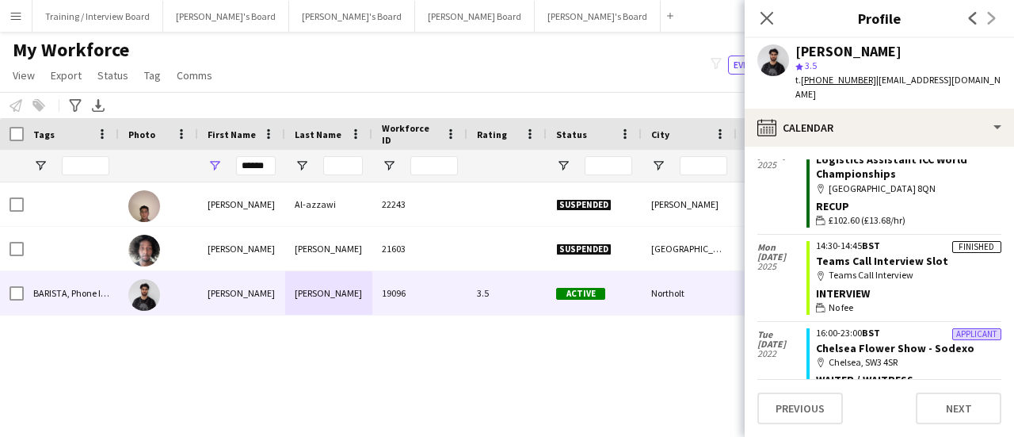
scroll to position [2469, 0]
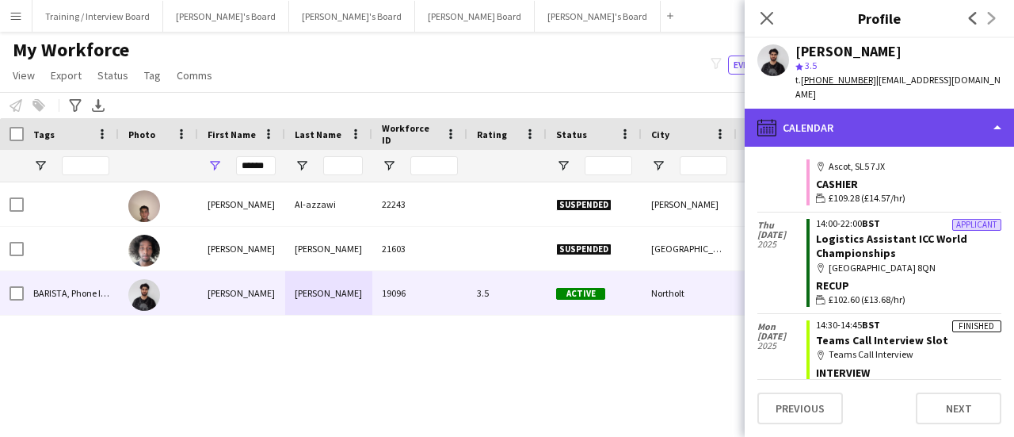
click at [899, 115] on div "calendar-full Calendar" at bounding box center [879, 128] width 269 height 38
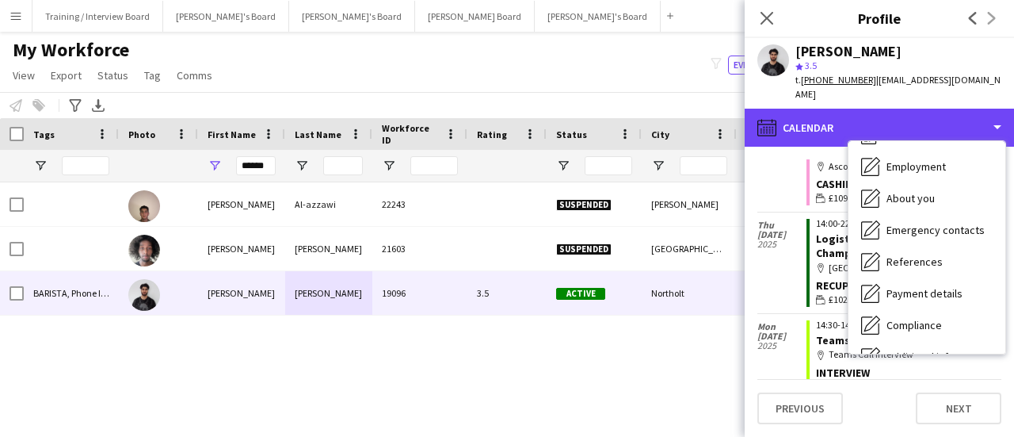
scroll to position [0, 0]
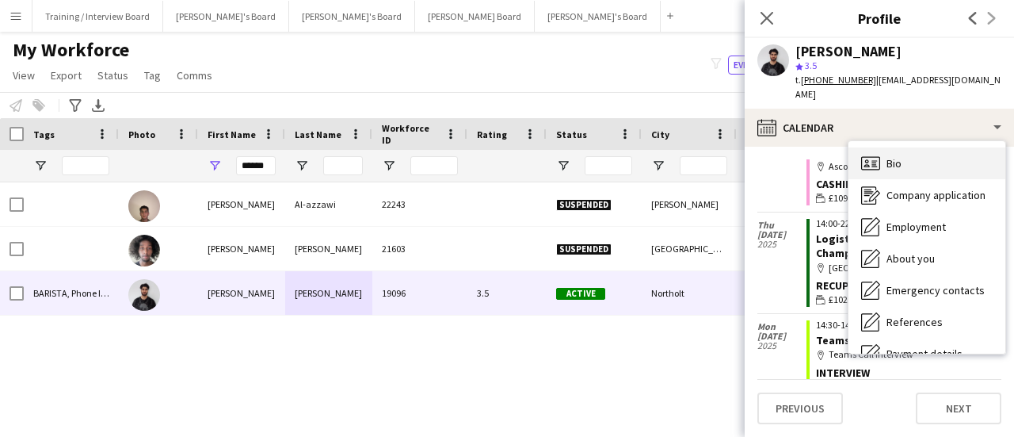
click at [924, 159] on div "Bio Bio" at bounding box center [927, 163] width 157 height 32
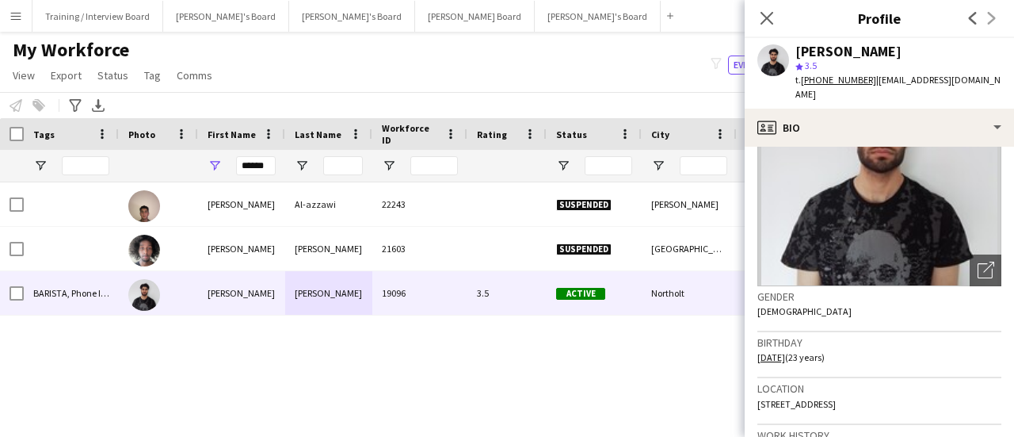
scroll to position [238, 0]
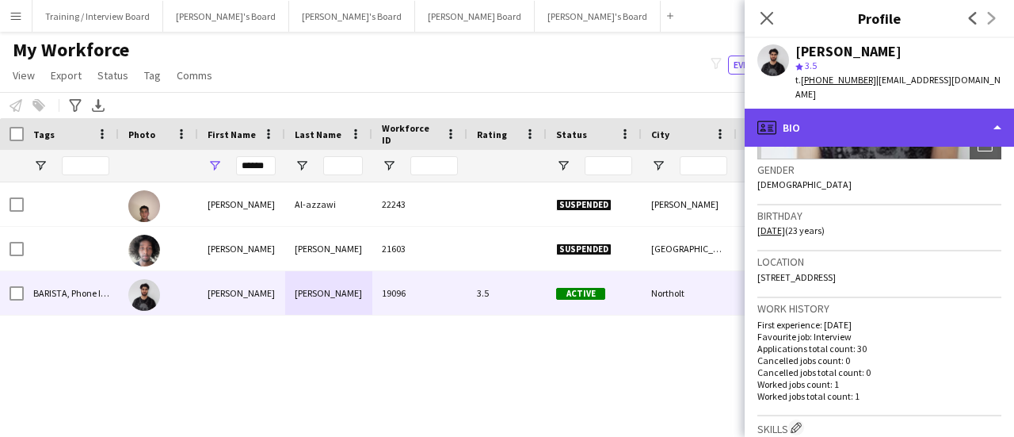
click at [919, 116] on div "profile Bio" at bounding box center [879, 128] width 269 height 38
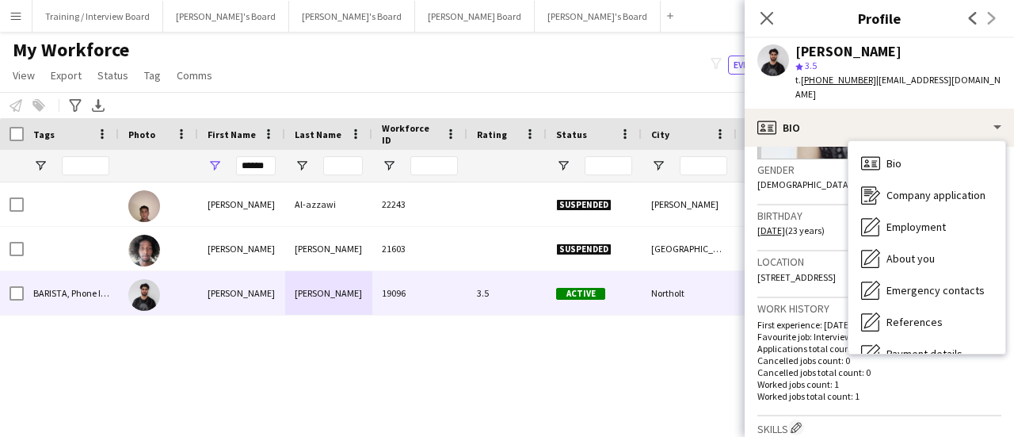
click at [789, 278] on div "Location Northolt UB5 4FR, UK, Northolt, UB5 4FR" at bounding box center [880, 274] width 244 height 46
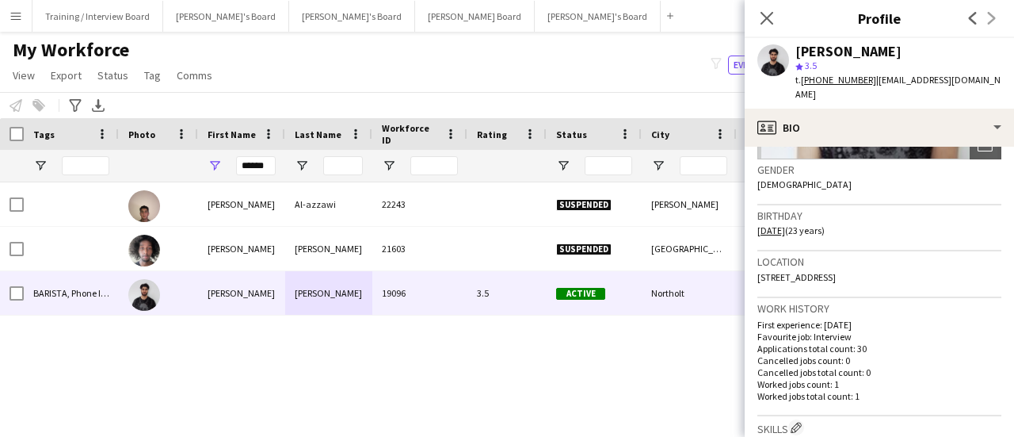
drag, startPoint x: 920, startPoint y: 265, endPoint x: 885, endPoint y: 258, distance: 35.6
click at [885, 258] on div "Location Northolt UB5 4FR, UK, Northolt, UB5 4FR" at bounding box center [880, 274] width 244 height 46
copy span "UB5 4FR"
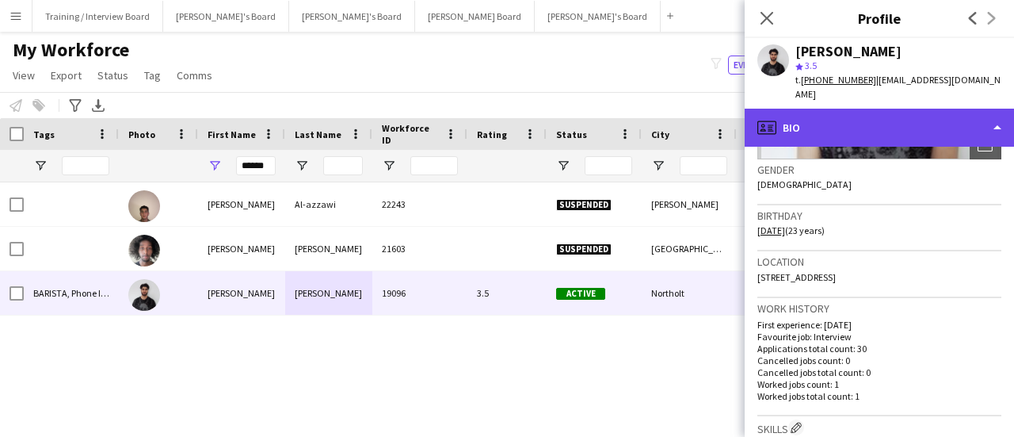
click at [877, 122] on div "profile Bio" at bounding box center [879, 128] width 269 height 38
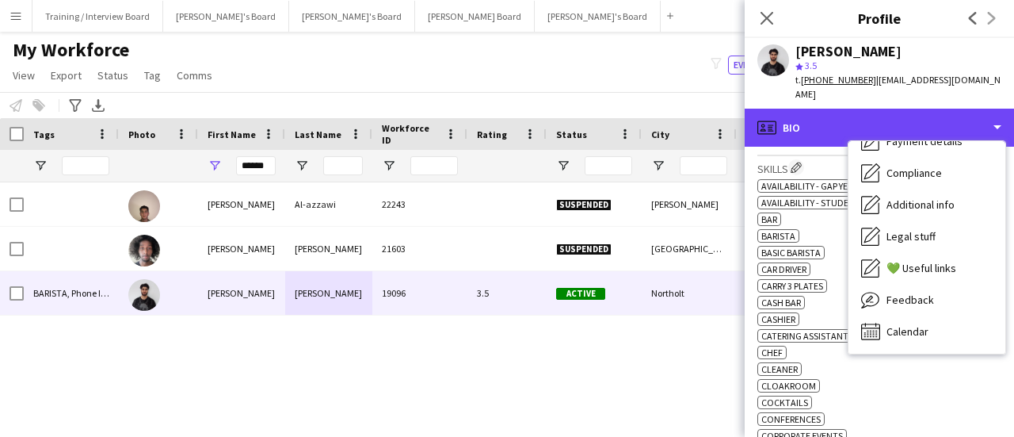
scroll to position [555, 0]
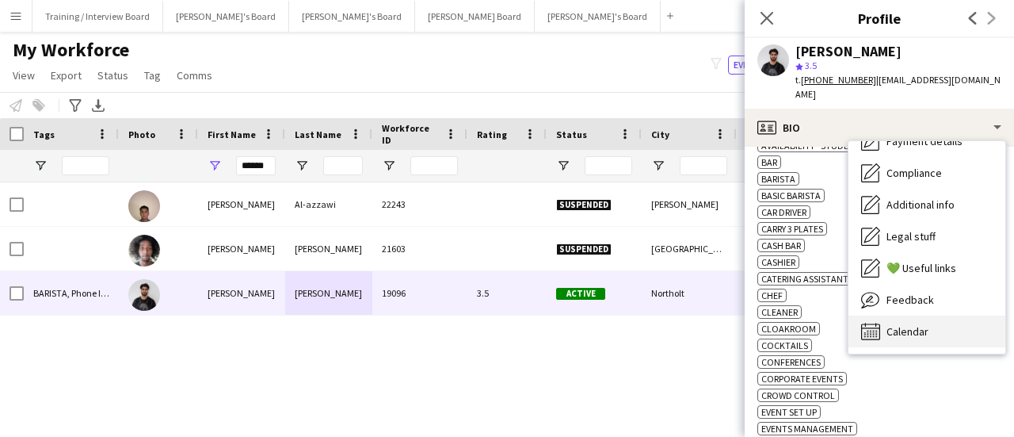
click at [956, 318] on div "Calendar Calendar" at bounding box center [927, 331] width 157 height 32
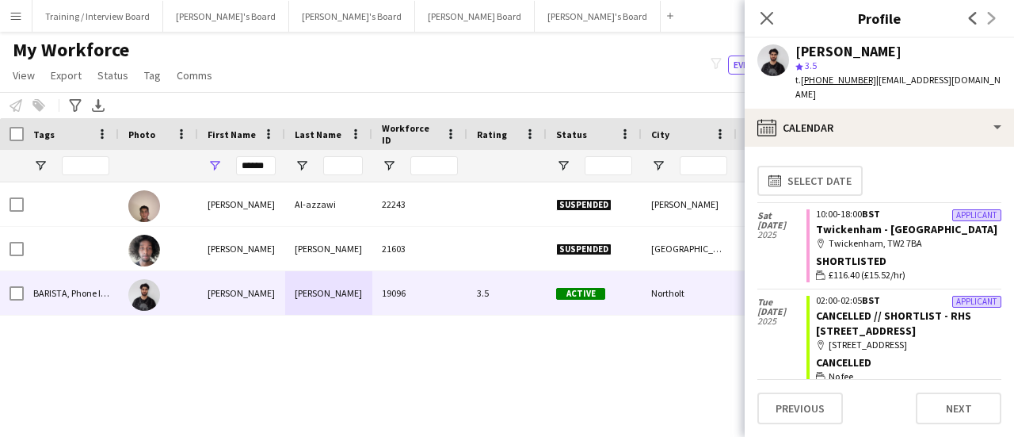
click at [872, 83] on span "| husseinhusseinuk@gmail.com" at bounding box center [898, 87] width 205 height 26
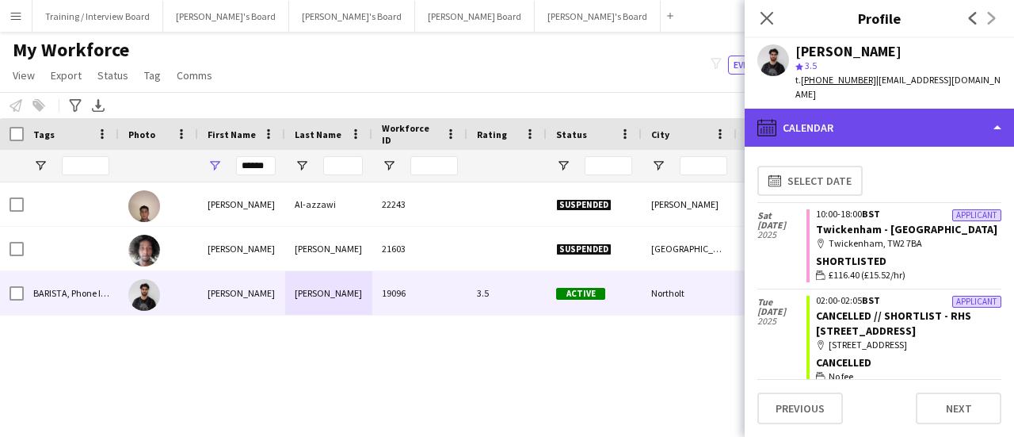
click at [914, 124] on div "calendar-full Calendar" at bounding box center [879, 128] width 269 height 38
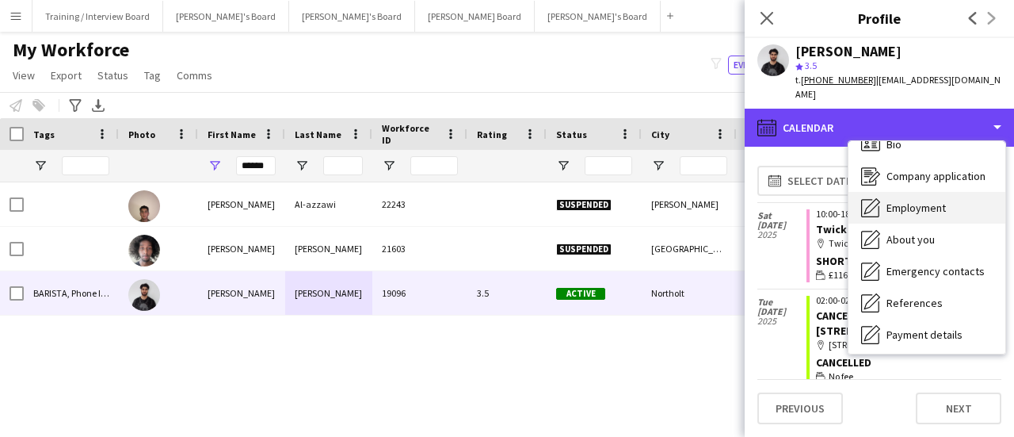
scroll to position [0, 0]
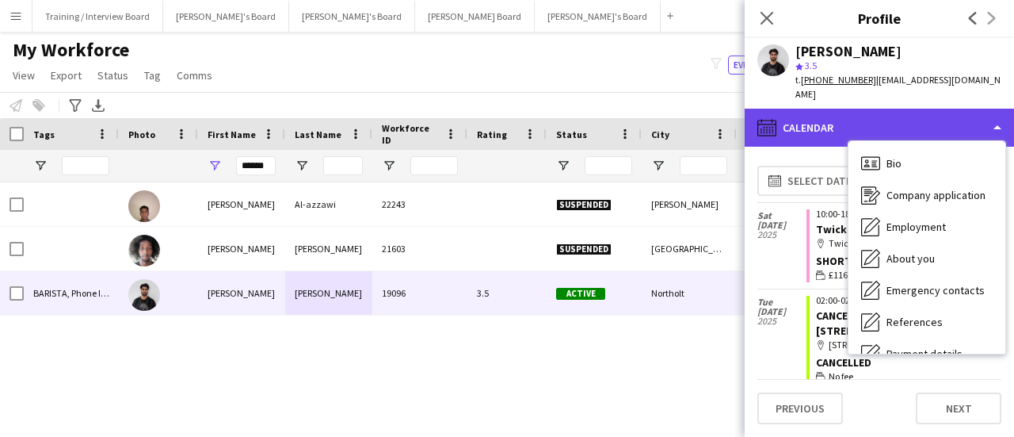
click at [822, 109] on div "calendar-full Calendar" at bounding box center [879, 128] width 269 height 38
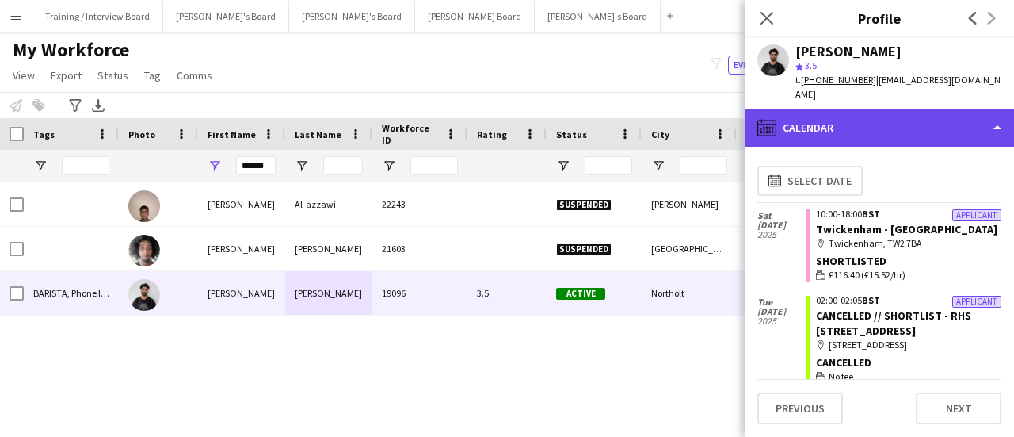
click at [872, 121] on div "calendar-full Calendar" at bounding box center [879, 128] width 269 height 38
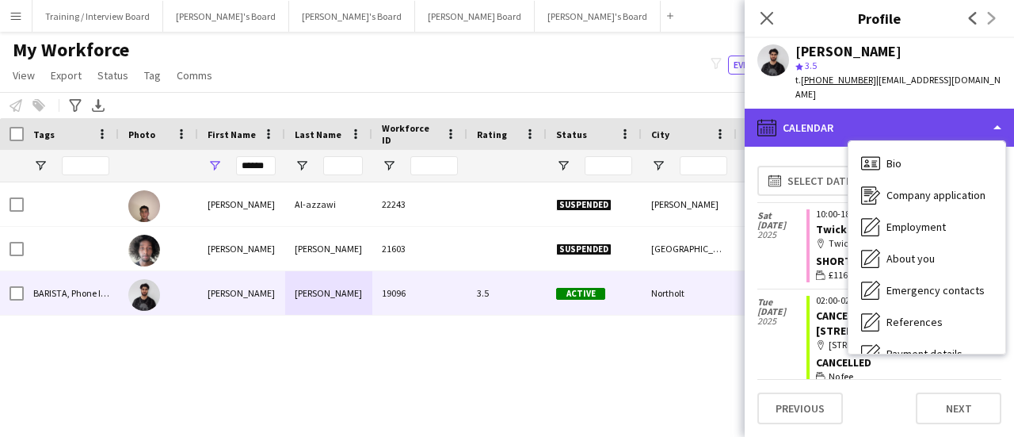
click at [773, 109] on div "calendar-full Calendar" at bounding box center [879, 128] width 269 height 38
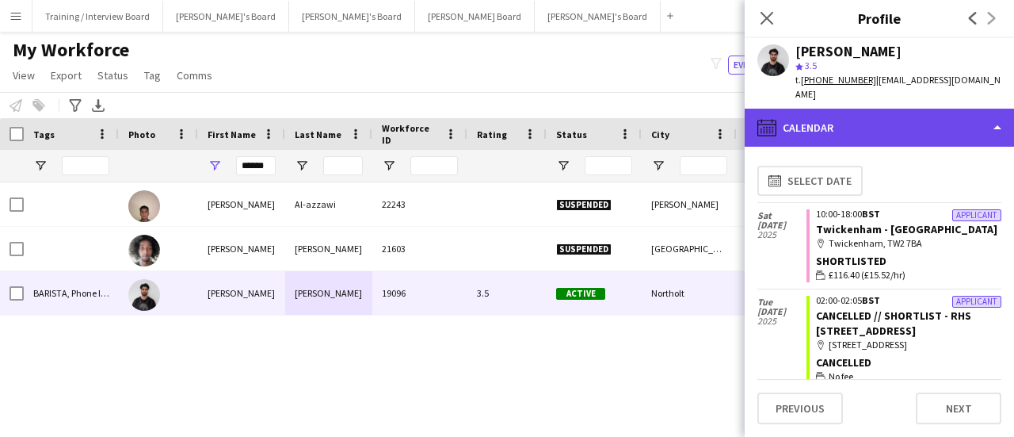
click at [901, 115] on div "calendar-full Calendar" at bounding box center [879, 128] width 269 height 38
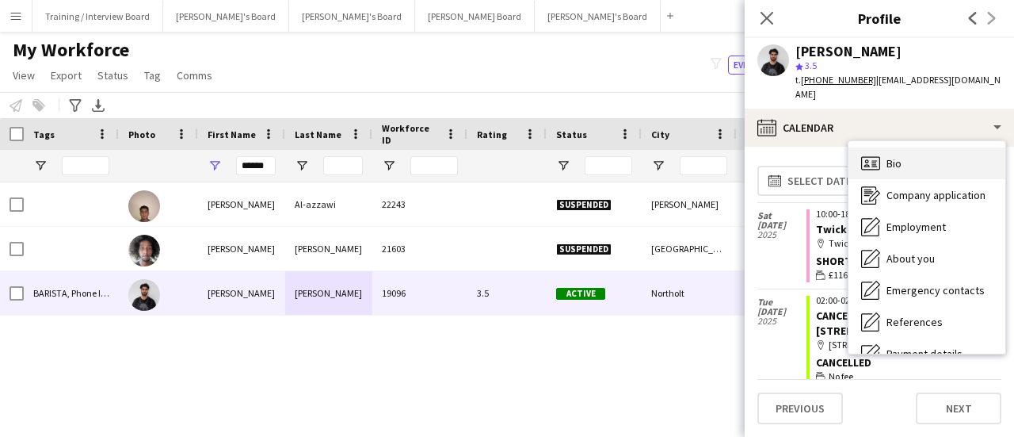
click at [913, 153] on div "Bio Bio" at bounding box center [927, 163] width 157 height 32
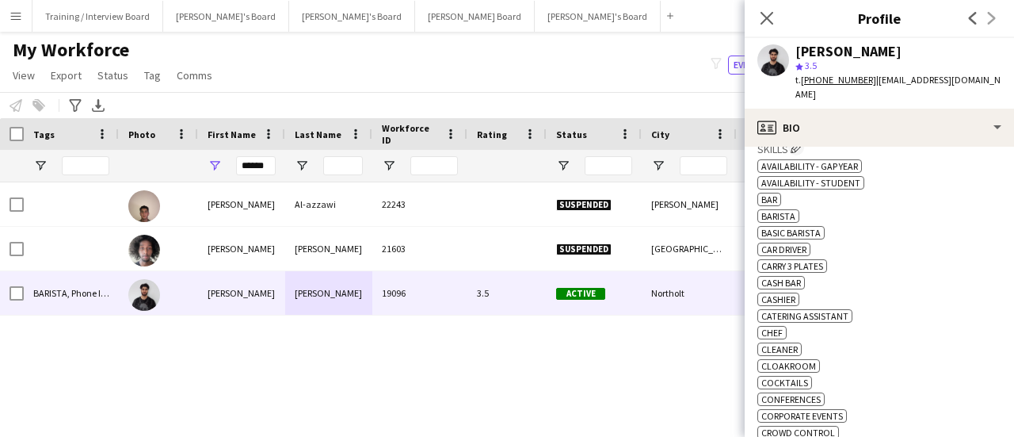
scroll to position [476, 0]
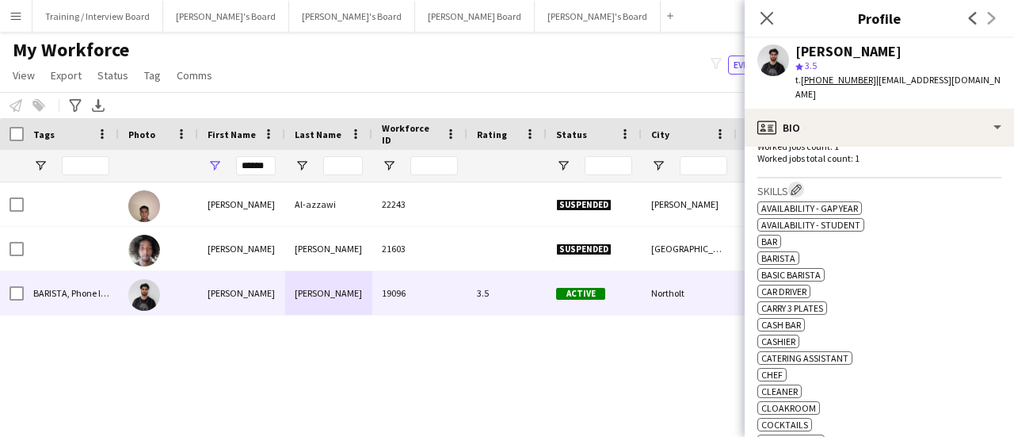
click at [802, 184] on app-icon "Edit crew company skills" at bounding box center [796, 189] width 11 height 11
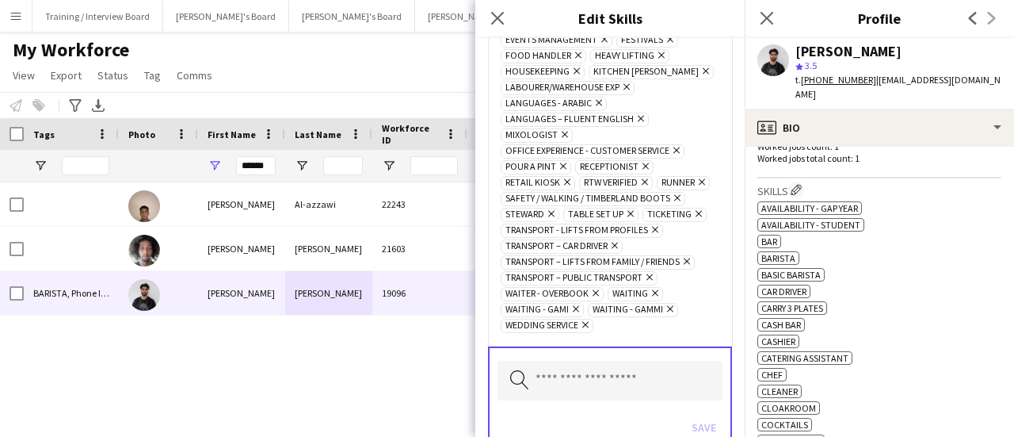
scroll to position [0, 0]
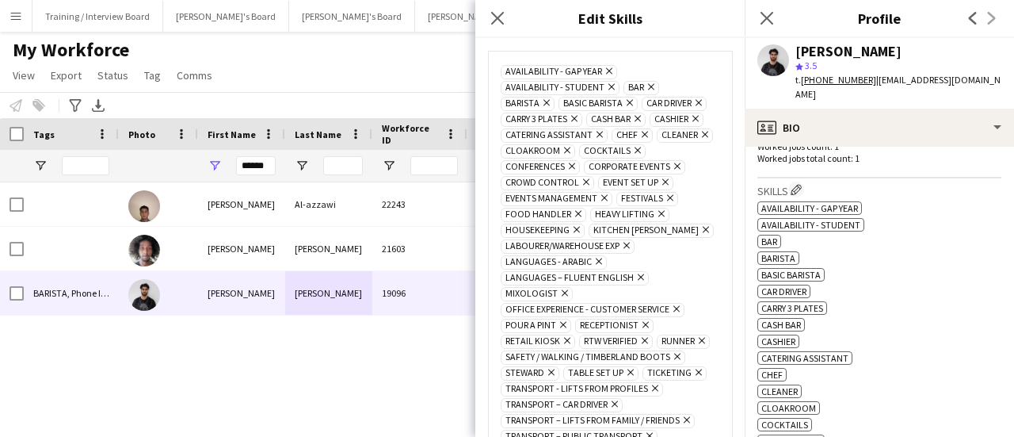
click at [609, 88] on icon "Remove" at bounding box center [610, 87] width 10 height 10
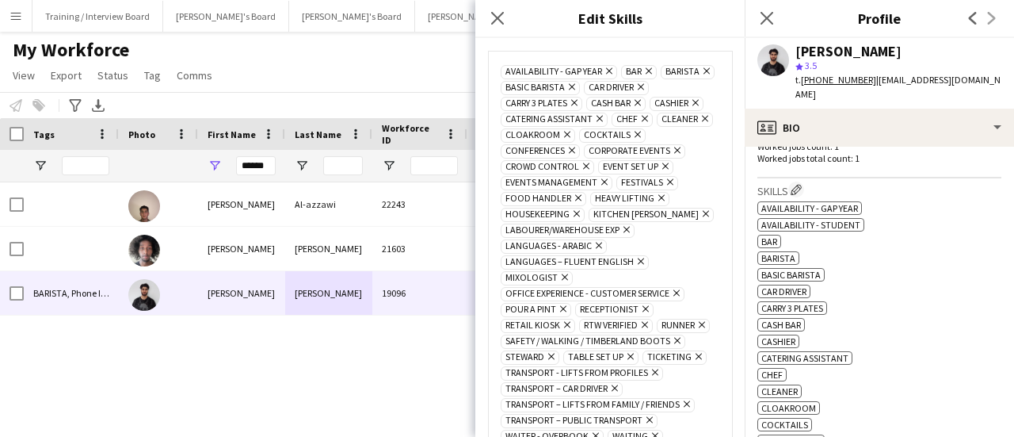
click at [609, 70] on icon "Remove" at bounding box center [607, 71] width 10 height 10
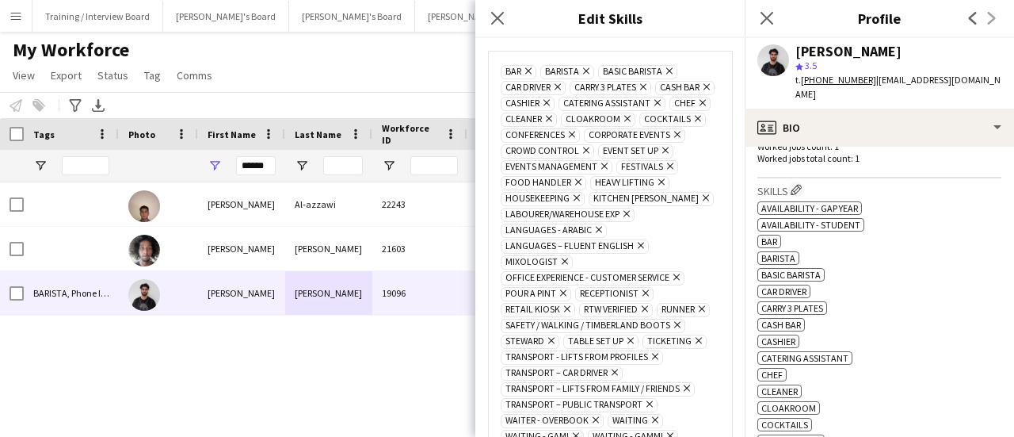
click at [641, 71] on span "BASIC BARISTA" at bounding box center [632, 72] width 59 height 13
click at [624, 70] on span "BASIC BARISTA" at bounding box center [632, 72] width 59 height 13
click at [669, 71] on icon "Remove" at bounding box center [668, 71] width 10 height 10
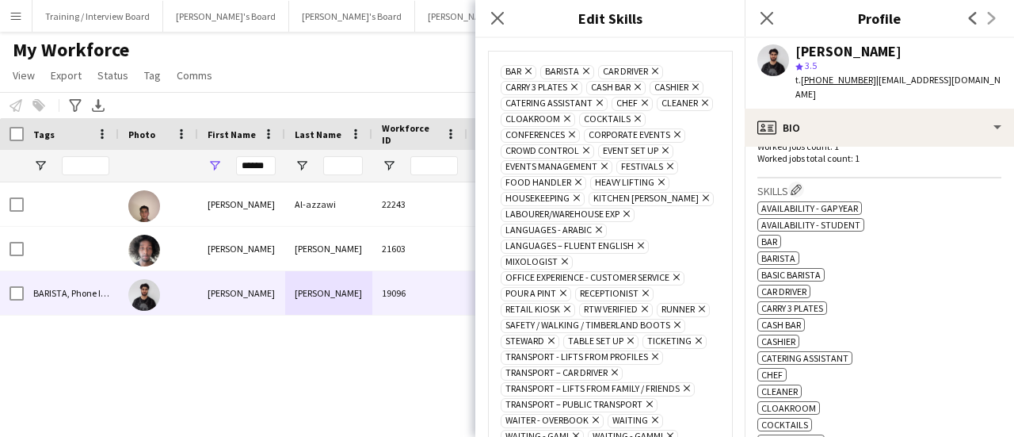
click at [658, 72] on icon "Remove" at bounding box center [653, 71] width 10 height 10
click at [621, 102] on span "Chef" at bounding box center [627, 103] width 21 height 13
click at [645, 103] on icon at bounding box center [645, 103] width 6 height 6
click at [659, 102] on icon at bounding box center [660, 103] width 6 height 6
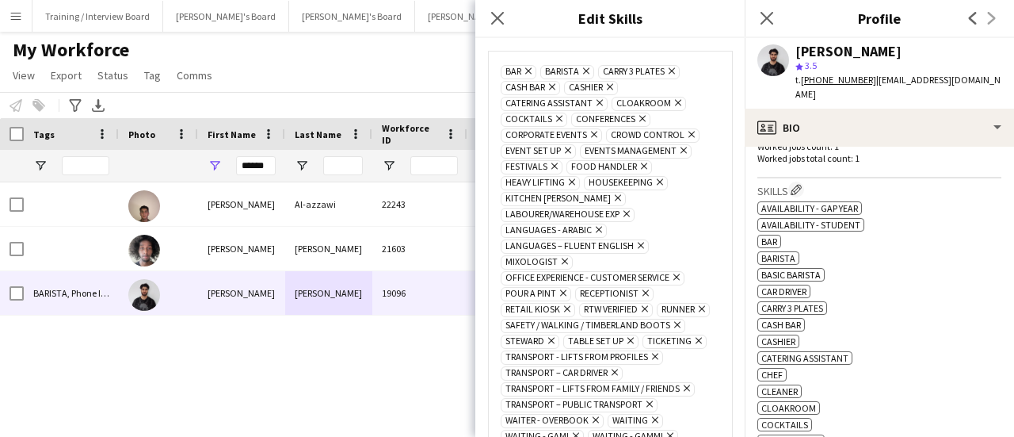
click at [598, 104] on icon "Remove" at bounding box center [598, 102] width 10 height 10
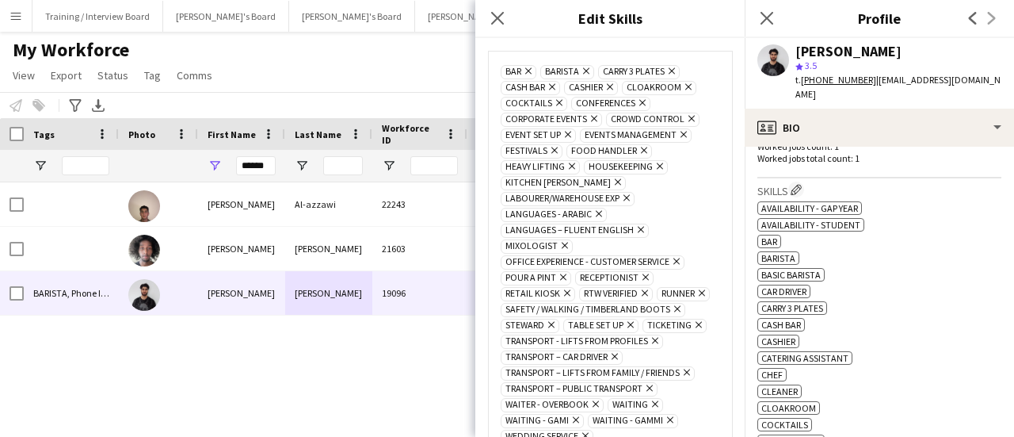
click at [556, 100] on icon at bounding box center [559, 103] width 6 height 6
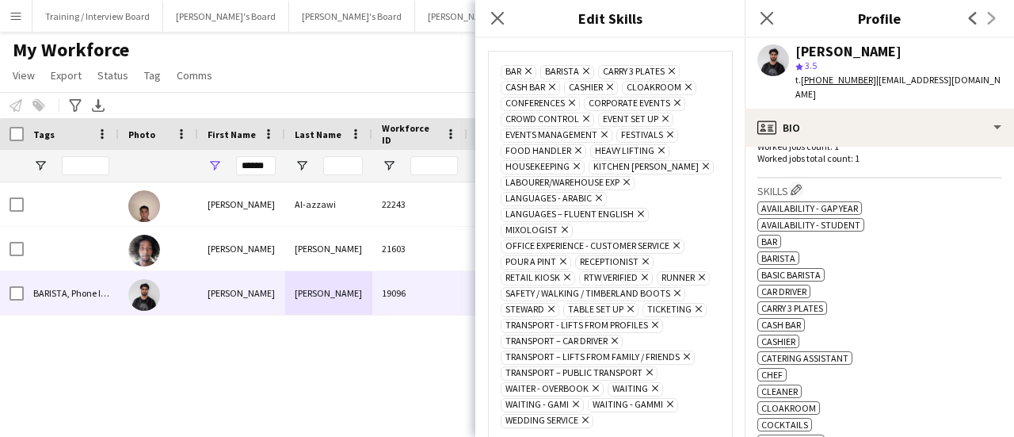
click at [678, 102] on icon at bounding box center [677, 103] width 6 height 6
click at [571, 101] on icon at bounding box center [572, 103] width 6 height 6
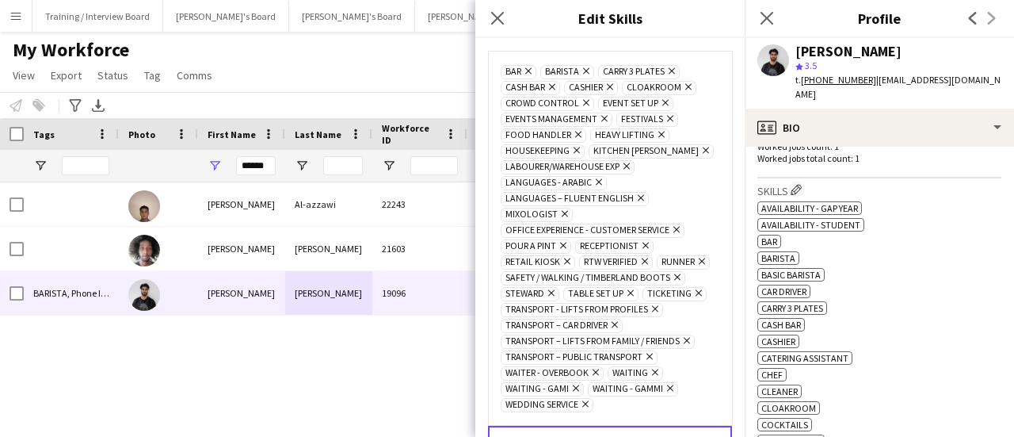
click at [602, 116] on icon "Remove" at bounding box center [603, 118] width 10 height 10
click at [556, 116] on icon at bounding box center [555, 119] width 6 height 6
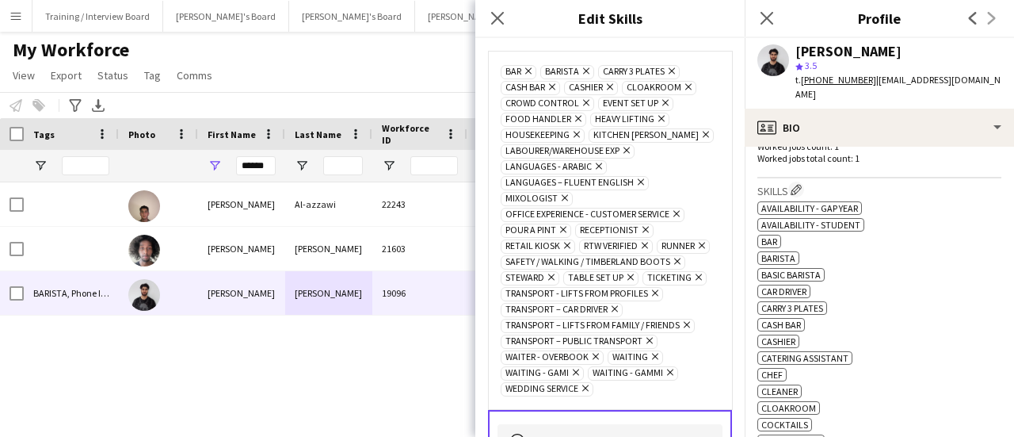
click at [558, 193] on icon "Remove" at bounding box center [563, 198] width 10 height 10
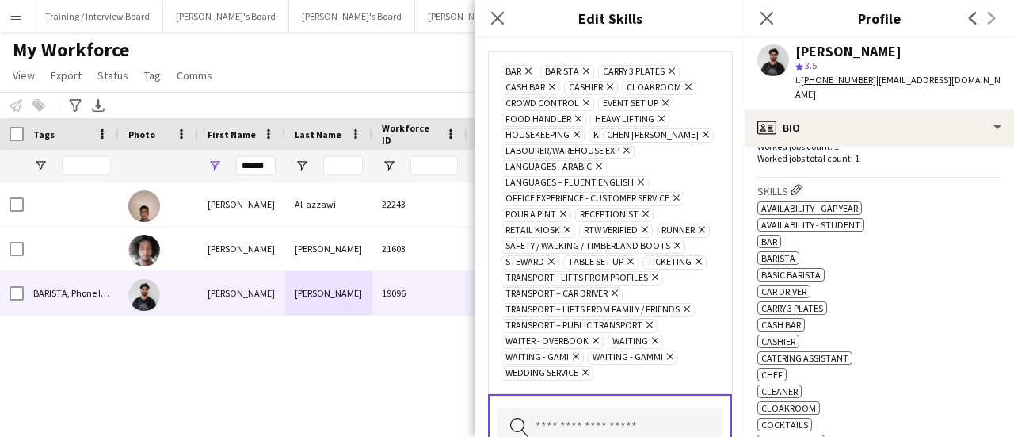
click at [641, 208] on icon "Remove" at bounding box center [644, 213] width 10 height 10
click at [656, 278] on icon "Remove" at bounding box center [653, 277] width 10 height 10
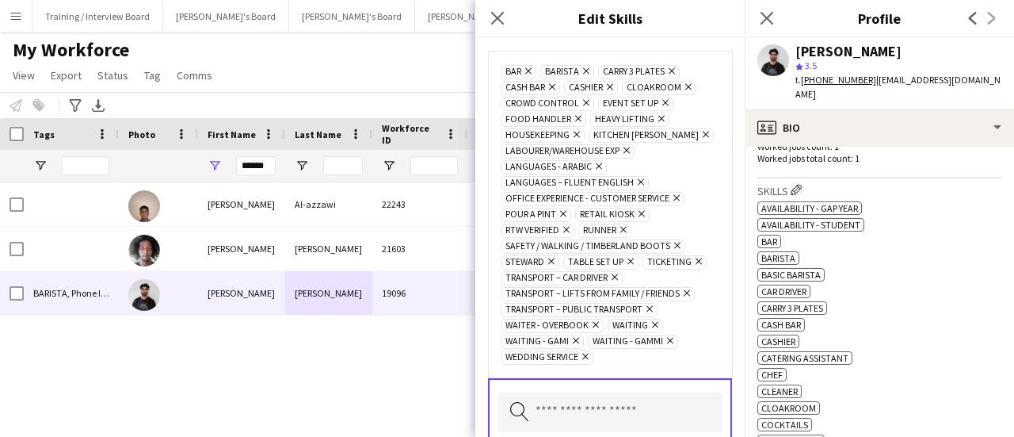
drag, startPoint x: 682, startPoint y: 267, endPoint x: 654, endPoint y: 265, distance: 27.8
click at [618, 274] on icon at bounding box center [615, 277] width 6 height 6
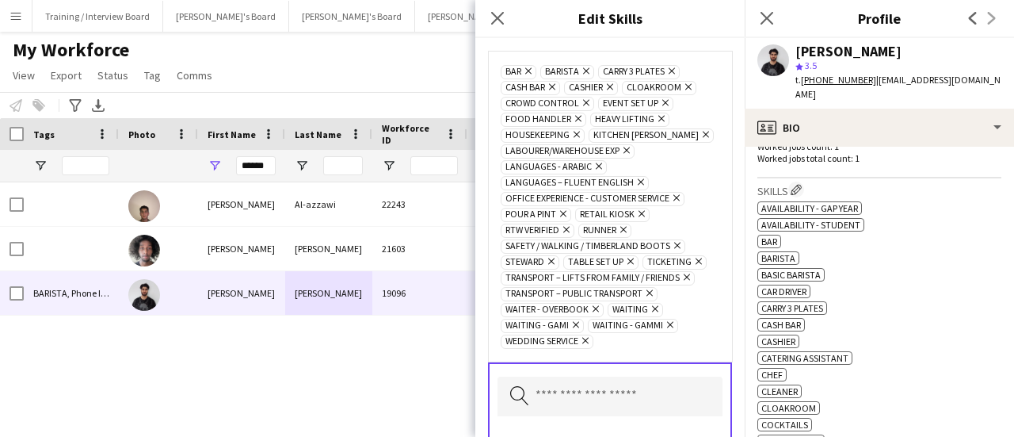
click at [692, 266] on icon "Remove" at bounding box center [697, 261] width 10 height 10
drag, startPoint x: 569, startPoint y: 269, endPoint x: 674, endPoint y: 270, distance: 104.6
click at [674, 272] on span "Transport – Lifts from Family / Friends" at bounding box center [593, 278] width 174 height 13
click at [621, 272] on span "Transport – Lifts from Family / Friends" at bounding box center [593, 278] width 174 height 13
click at [683, 272] on icon "Remove" at bounding box center [685, 277] width 10 height 10
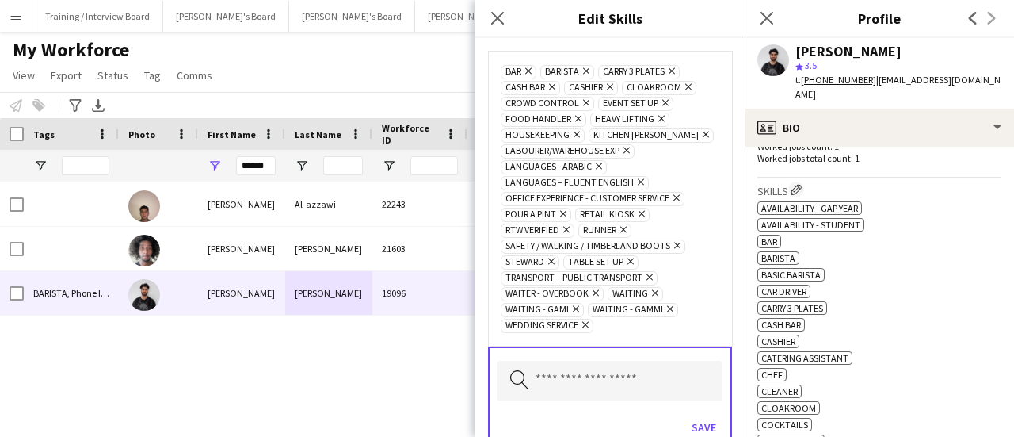
click at [593, 288] on icon "Remove" at bounding box center [594, 293] width 10 height 10
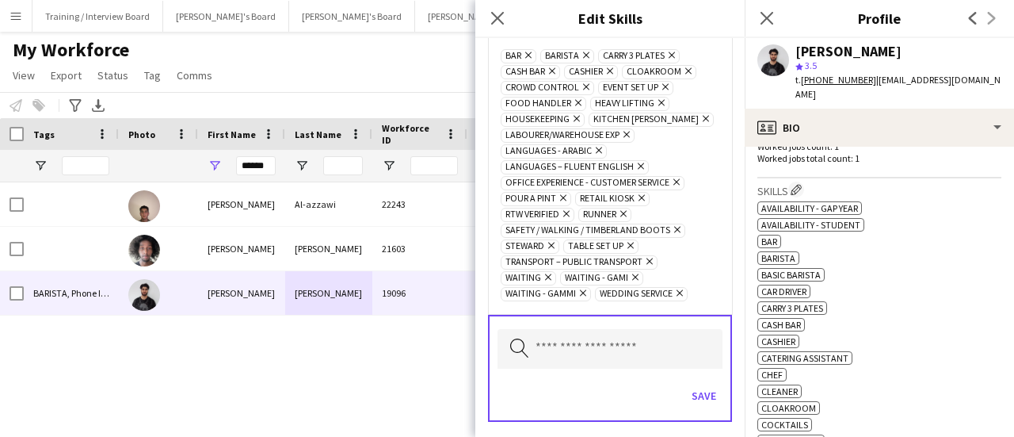
scroll to position [32, 0]
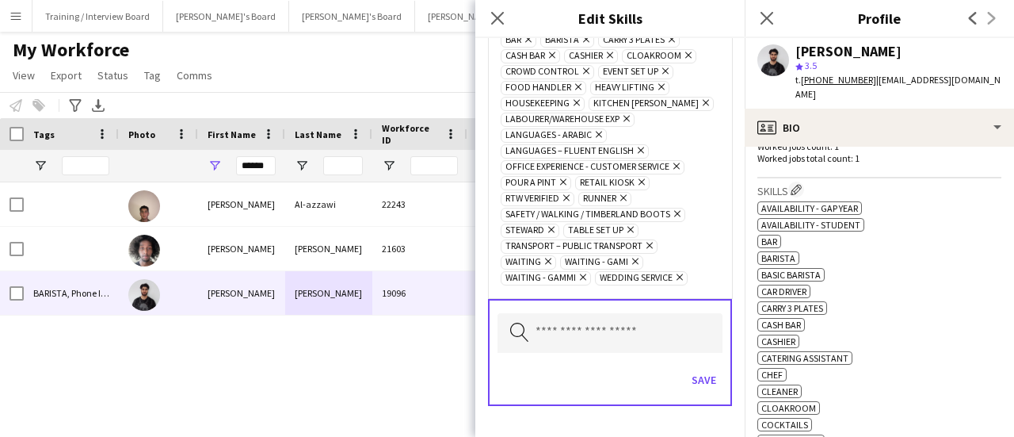
click at [634, 256] on icon "Remove" at bounding box center [633, 261] width 10 height 10
click at [640, 256] on icon "Remove" at bounding box center [641, 261] width 10 height 10
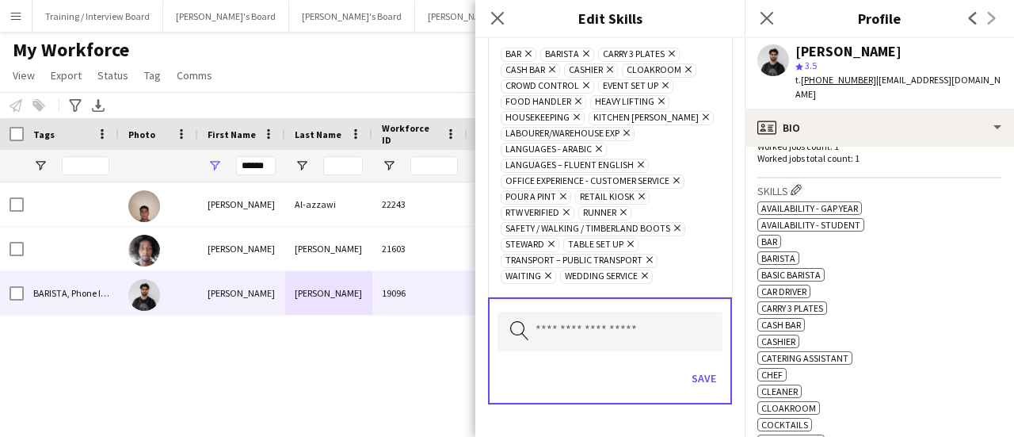
scroll to position [0, 0]
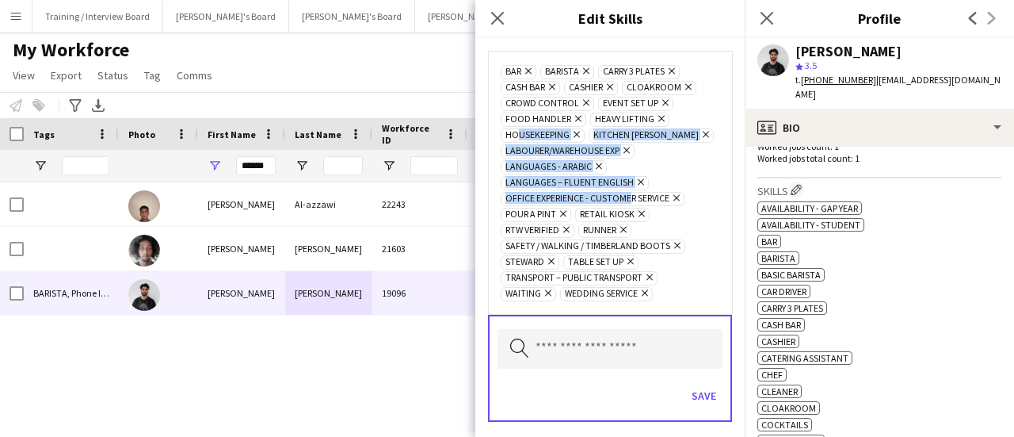
drag, startPoint x: 514, startPoint y: 130, endPoint x: 628, endPoint y: 198, distance: 132.9
click at [628, 198] on div "bar Remove Barista Remove Carry 3 Plates Remove Cash Bar Remove Cashier Remove …" at bounding box center [610, 182] width 219 height 238
click at [709, 175] on div "bar Remove Barista Remove Carry 3 Plates Remove Cash Bar Remove Cashier Remove …" at bounding box center [610, 182] width 244 height 263
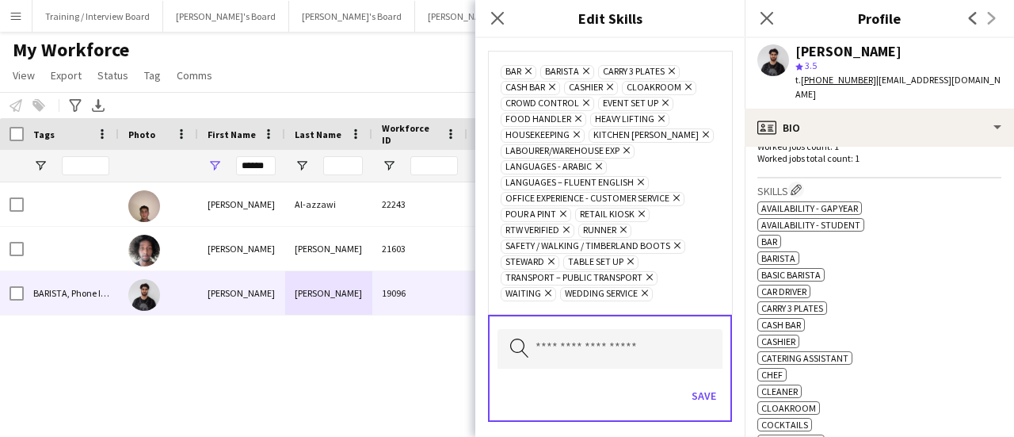
click at [584, 101] on icon at bounding box center [586, 103] width 6 height 6
click at [678, 193] on icon "Remove" at bounding box center [675, 198] width 10 height 10
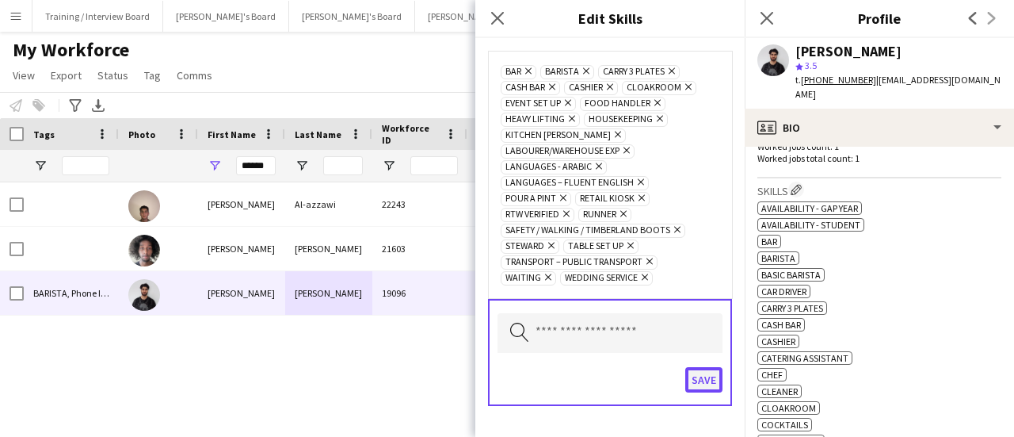
click at [692, 367] on button "Save" at bounding box center [704, 379] width 37 height 25
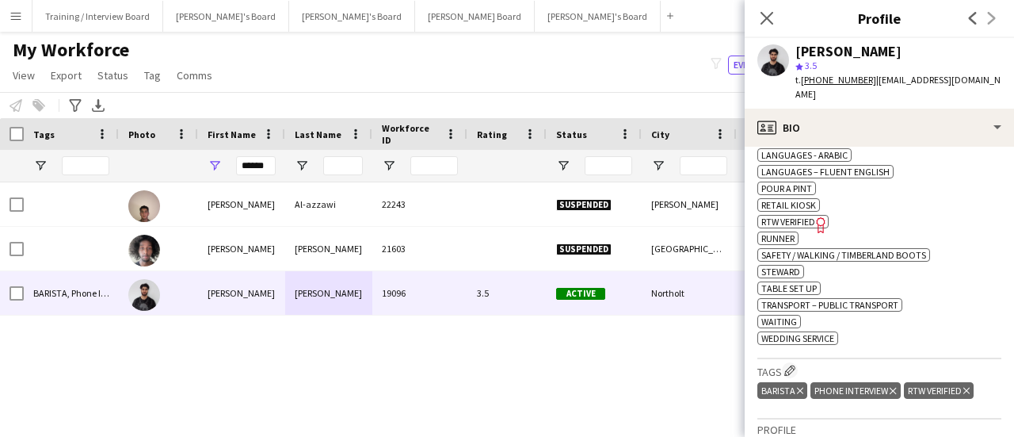
scroll to position [793, 0]
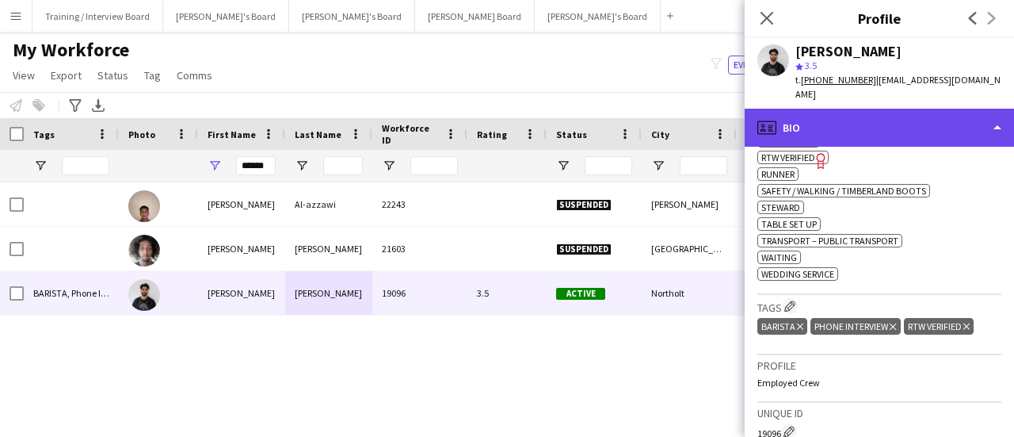
click at [870, 109] on div "profile Bio" at bounding box center [879, 128] width 269 height 38
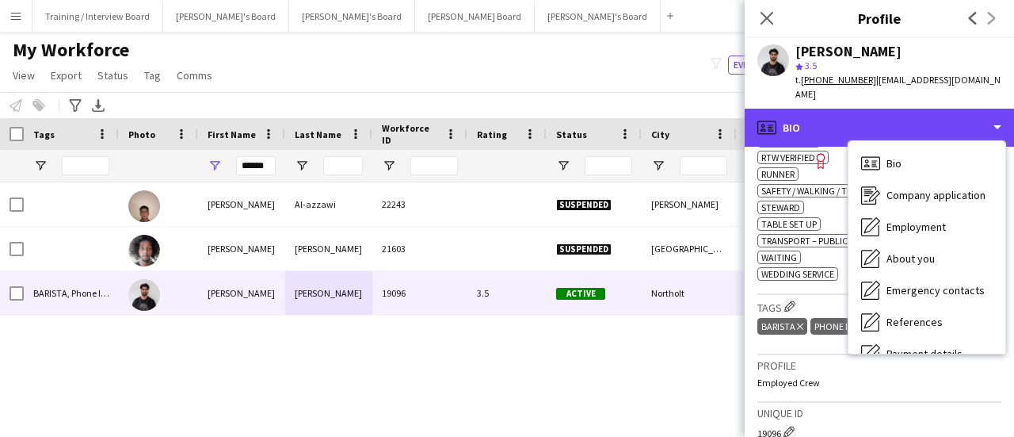
scroll to position [212, 0]
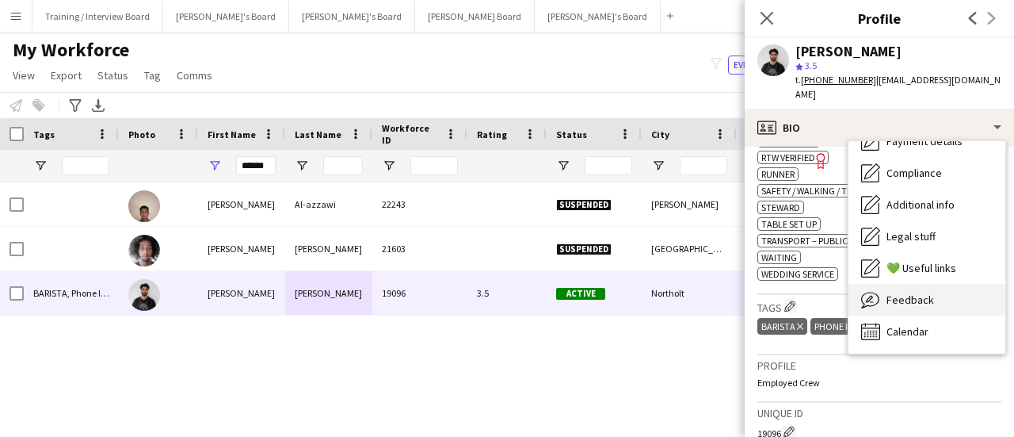
click at [911, 292] on div "Feedback Feedback" at bounding box center [927, 300] width 157 height 32
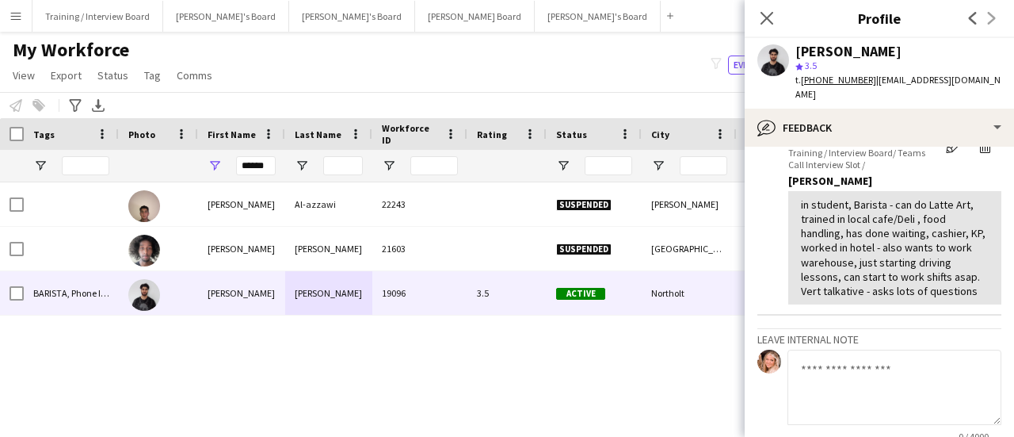
scroll to position [0, 0]
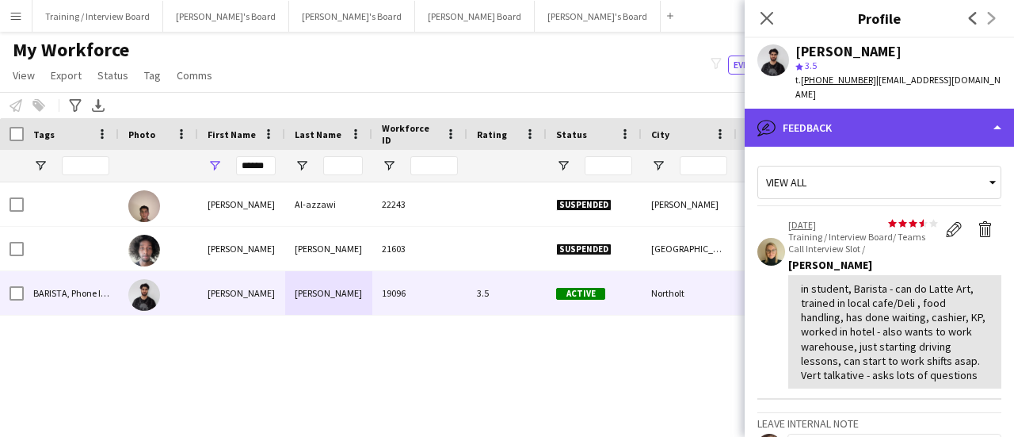
click at [872, 113] on div "bubble-pencil Feedback" at bounding box center [879, 128] width 269 height 38
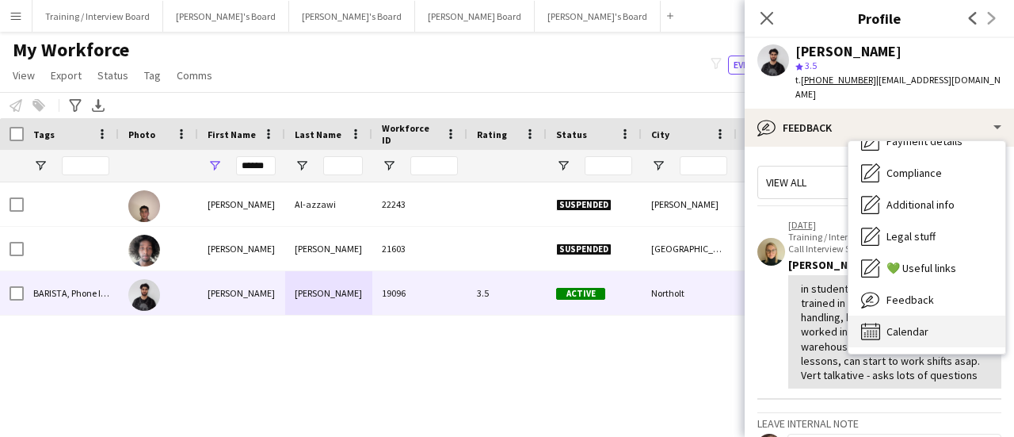
click at [919, 324] on span "Calendar" at bounding box center [908, 331] width 42 height 14
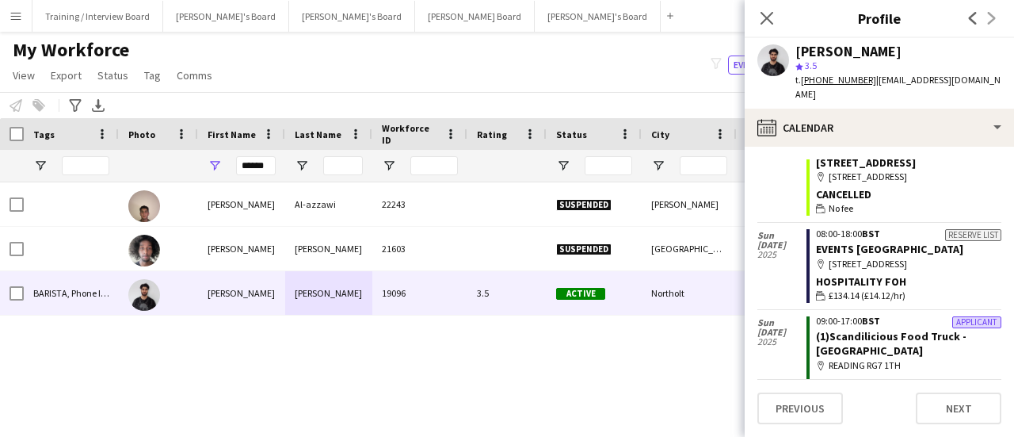
scroll to position [238, 0]
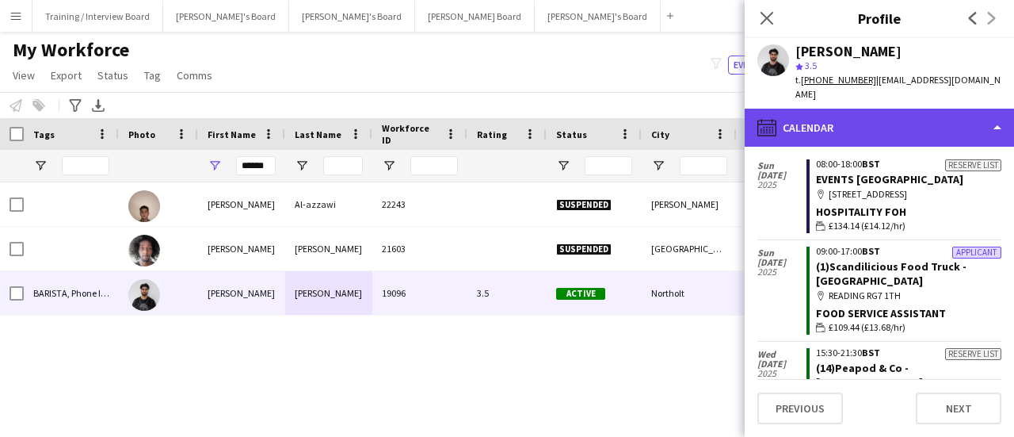
click at [872, 114] on div "calendar-full Calendar" at bounding box center [879, 128] width 269 height 38
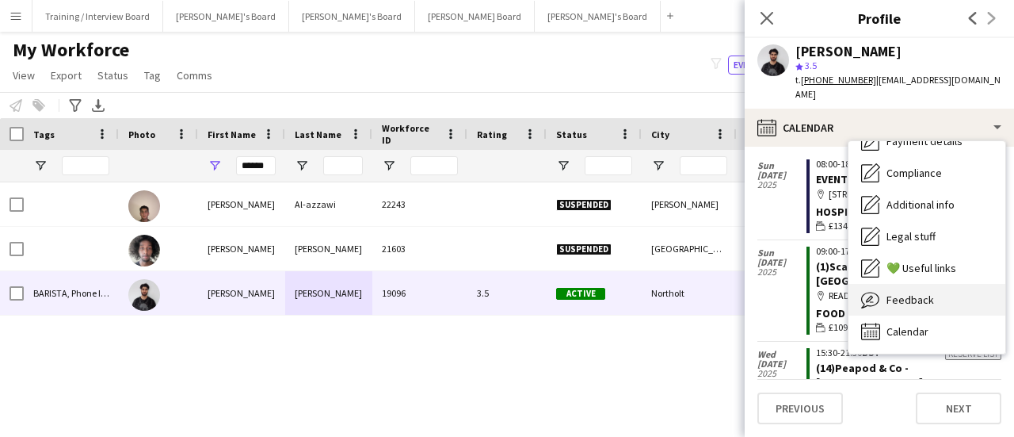
click at [918, 292] on span "Feedback" at bounding box center [911, 299] width 48 height 14
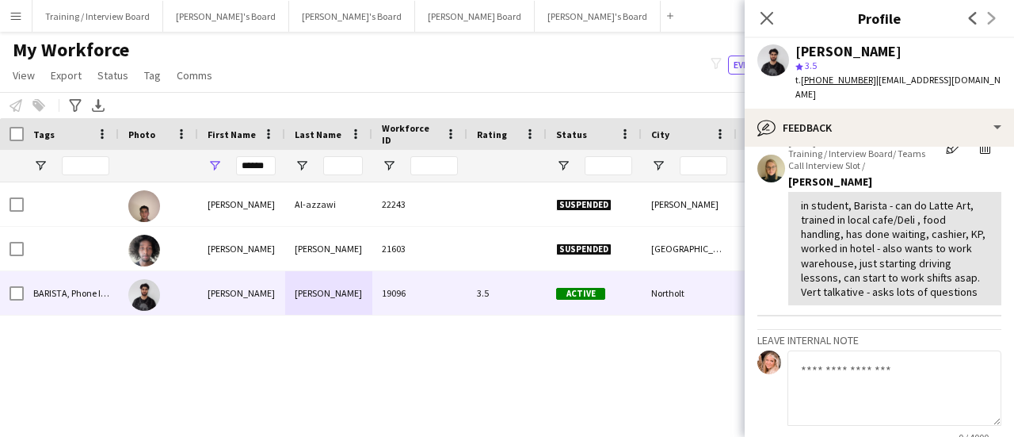
scroll to position [0, 0]
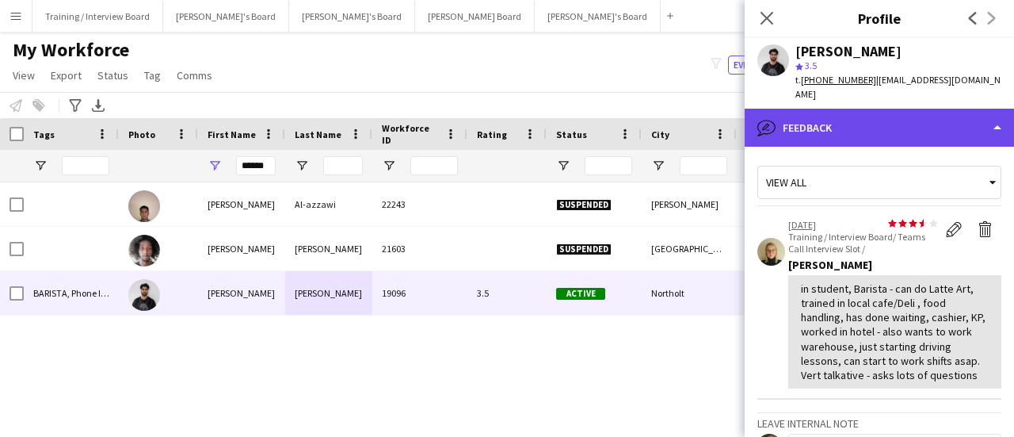
click at [908, 110] on div "bubble-pencil Feedback" at bounding box center [879, 128] width 269 height 38
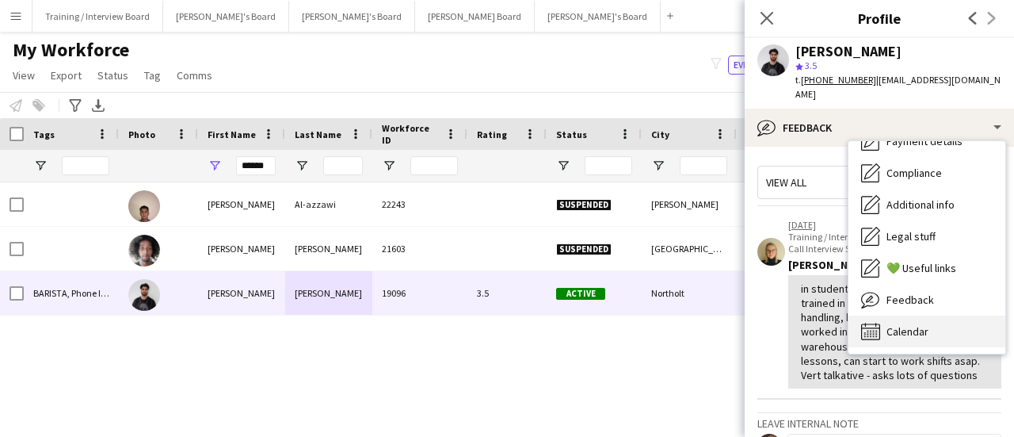
click at [930, 315] on div "Calendar Calendar" at bounding box center [927, 331] width 157 height 32
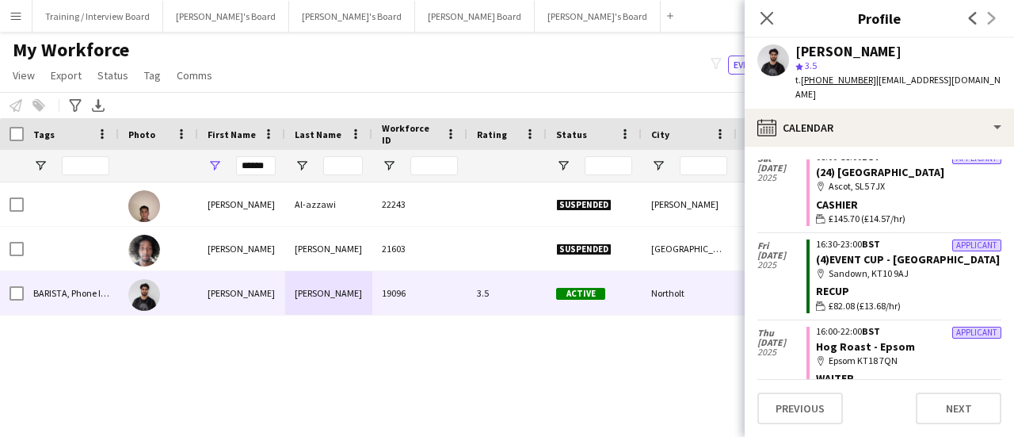
scroll to position [1043, 0]
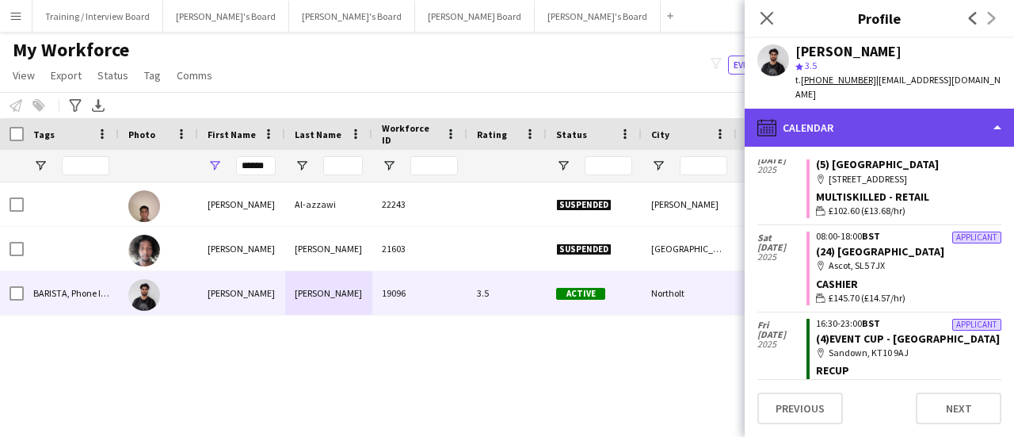
click at [915, 109] on div "calendar-full Calendar" at bounding box center [879, 128] width 269 height 38
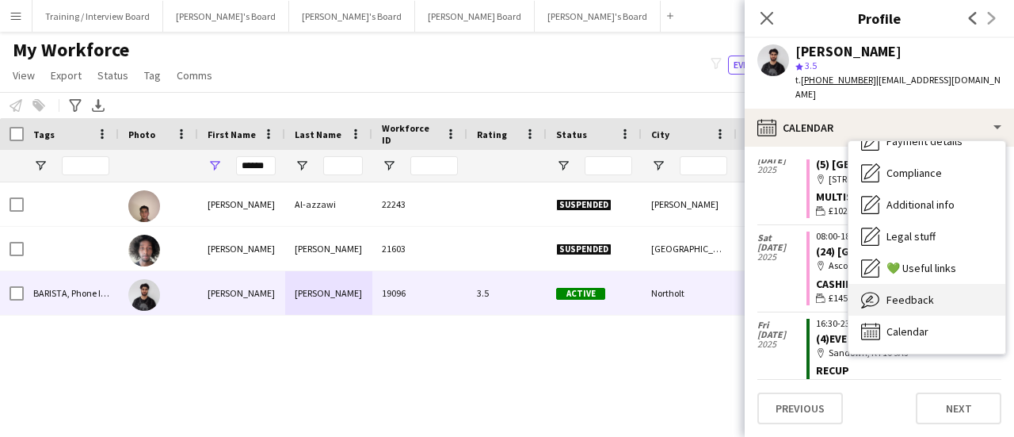
click at [918, 292] on span "Feedback" at bounding box center [911, 299] width 48 height 14
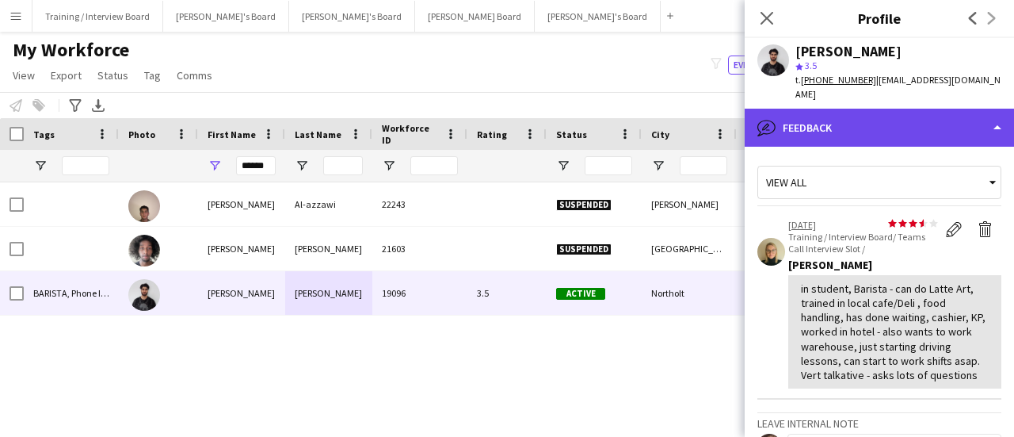
click at [863, 109] on div "bubble-pencil Feedback" at bounding box center [879, 128] width 269 height 38
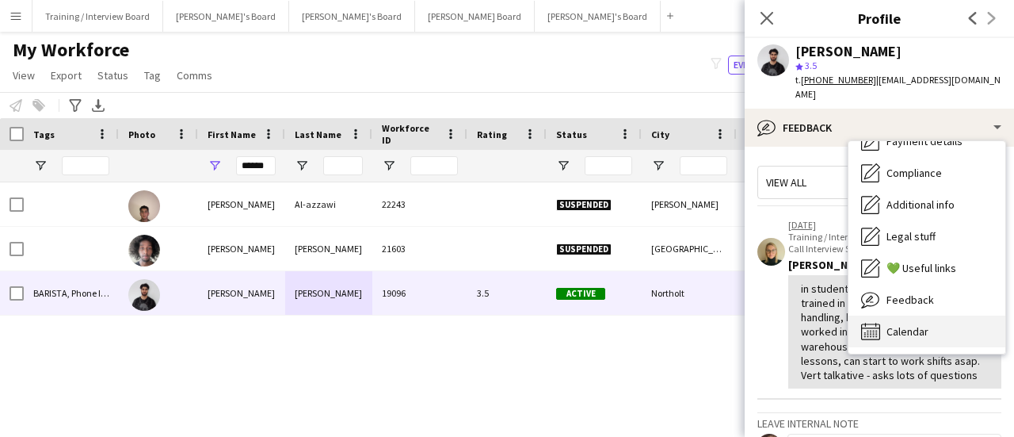
click at [924, 315] on div "Calendar Calendar" at bounding box center [927, 331] width 157 height 32
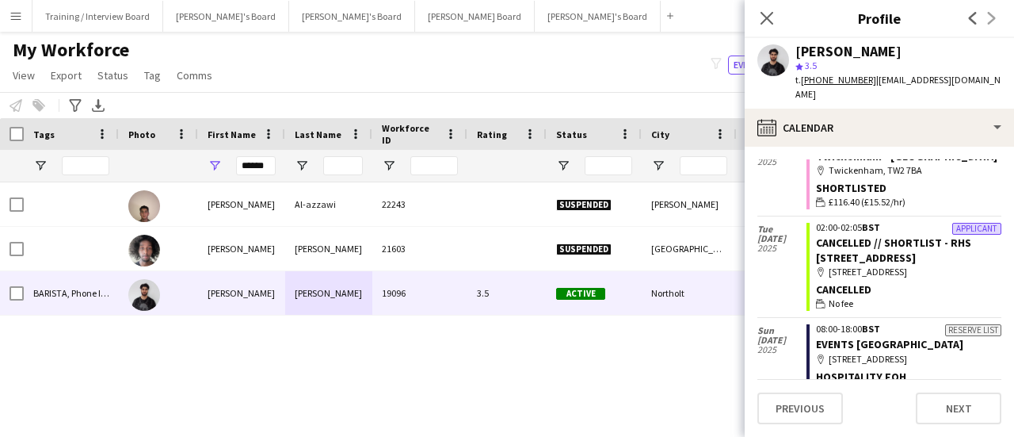
scroll to position [0, 0]
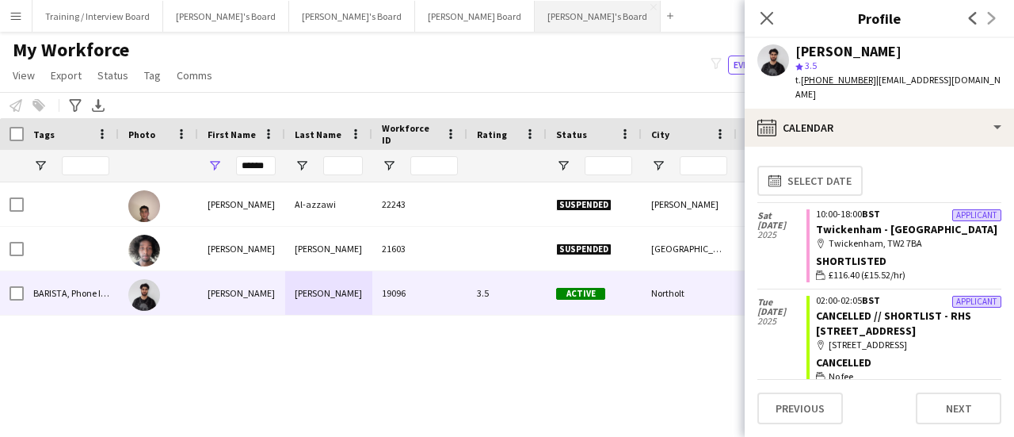
click at [535, 17] on button "Caitlin's Board Close" at bounding box center [598, 16] width 126 height 31
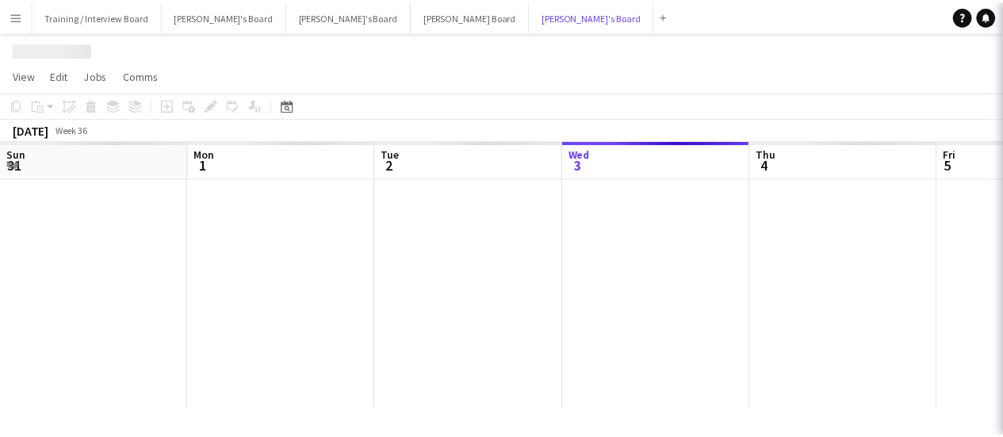
scroll to position [0, 379]
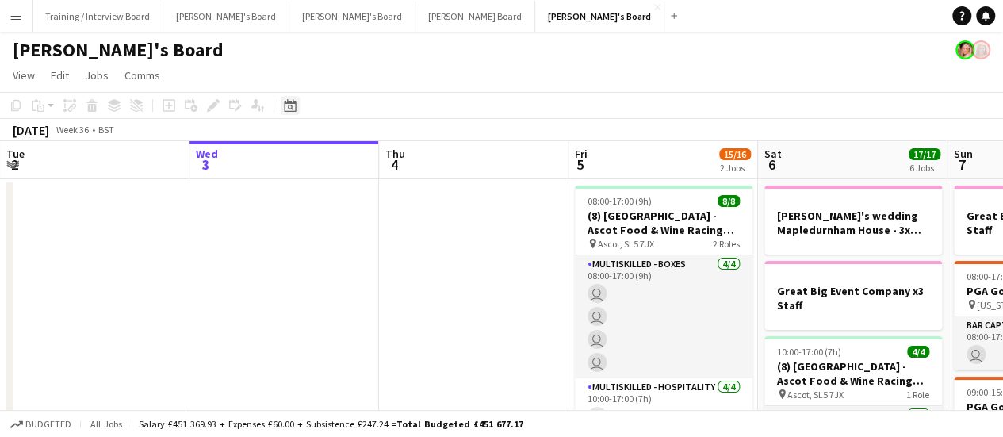
click at [296, 104] on icon at bounding box center [290, 105] width 12 height 13
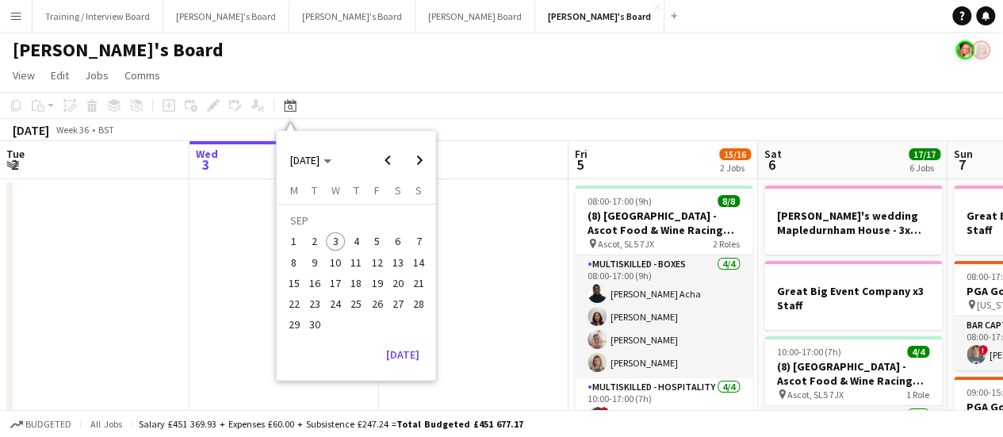
click at [391, 310] on span "27" at bounding box center [397, 303] width 19 height 19
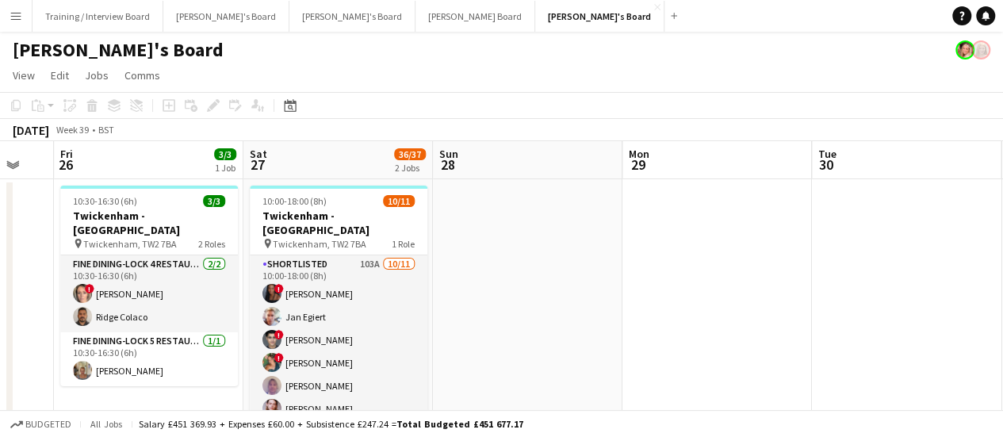
drag, startPoint x: 448, startPoint y: 303, endPoint x: 481, endPoint y: 289, distance: 35.9
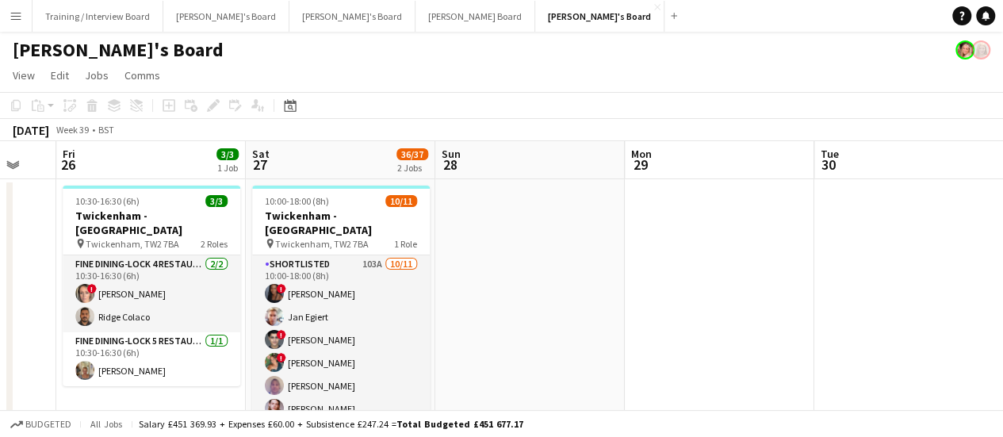
drag, startPoint x: 482, startPoint y: 289, endPoint x: 506, endPoint y: 291, distance: 24.6
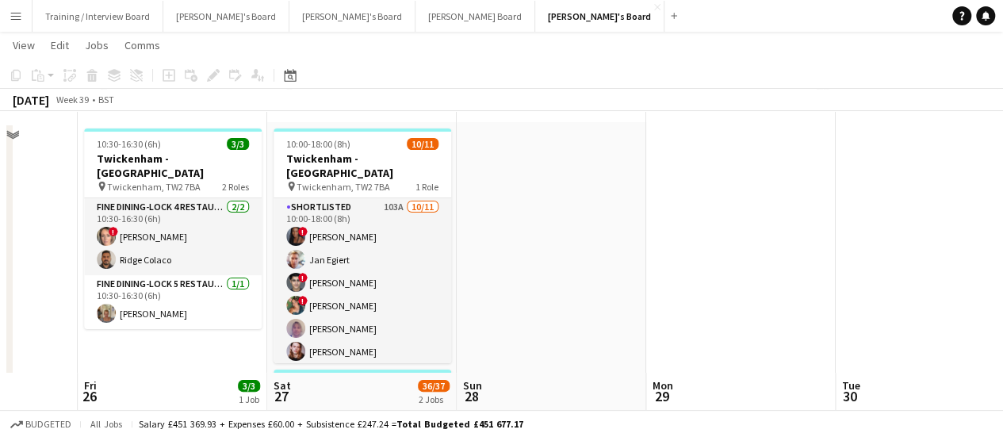
scroll to position [0, 0]
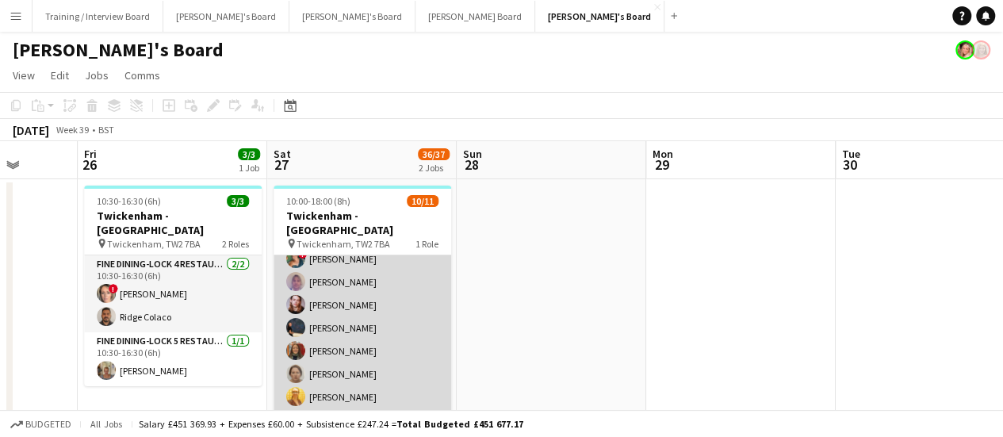
click at [365, 373] on app-card-role "Shortlisted 103A 10/11 10:00-18:00 (8h) ! Cherise Ewhrudjakpor Jan Egiert ! Fed…" at bounding box center [362, 293] width 178 height 284
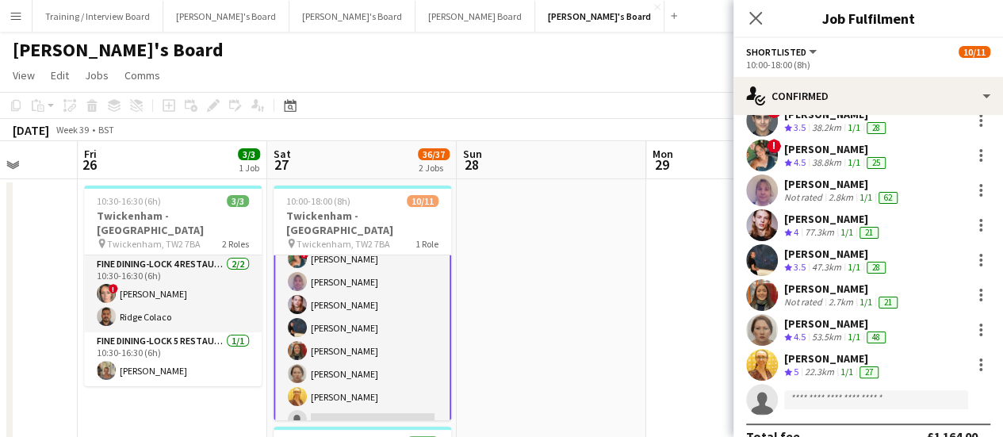
scroll to position [149, 0]
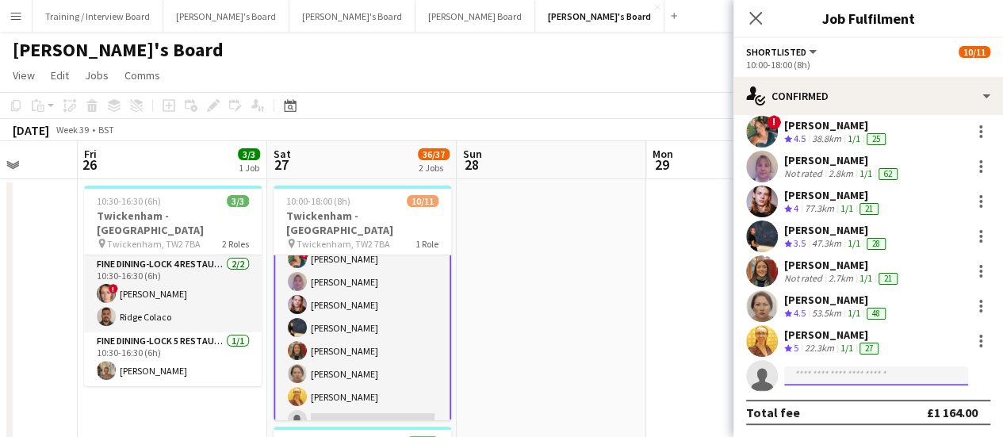
click at [821, 376] on input at bounding box center [876, 375] width 184 height 19
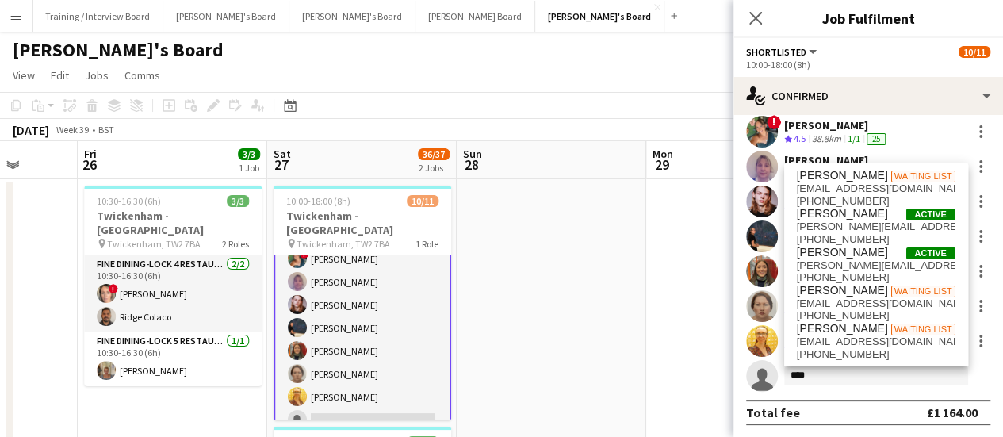
click at [856, 166] on div "Hanif Hussain Waiting list hanifhussain2004@gmail.com +447503819360 Shabbir Hus…" at bounding box center [876, 263] width 184 height 203
click at [846, 376] on input "****" at bounding box center [876, 375] width 184 height 19
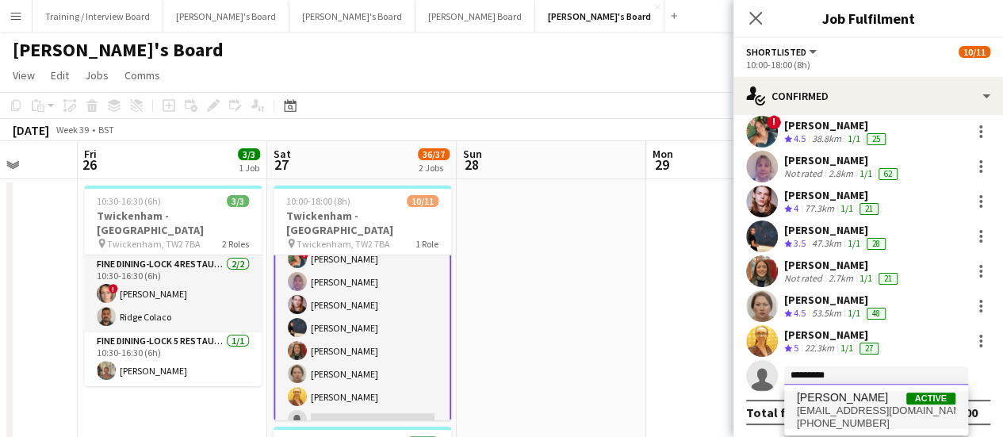
type input "*********"
click at [838, 408] on span "husseinhusseinuk@gmail.com" at bounding box center [875, 410] width 159 height 13
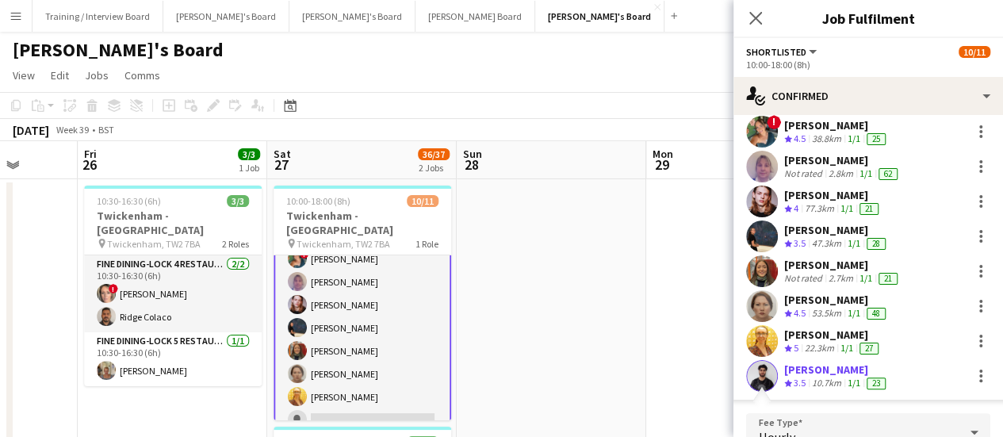
scroll to position [346, 0]
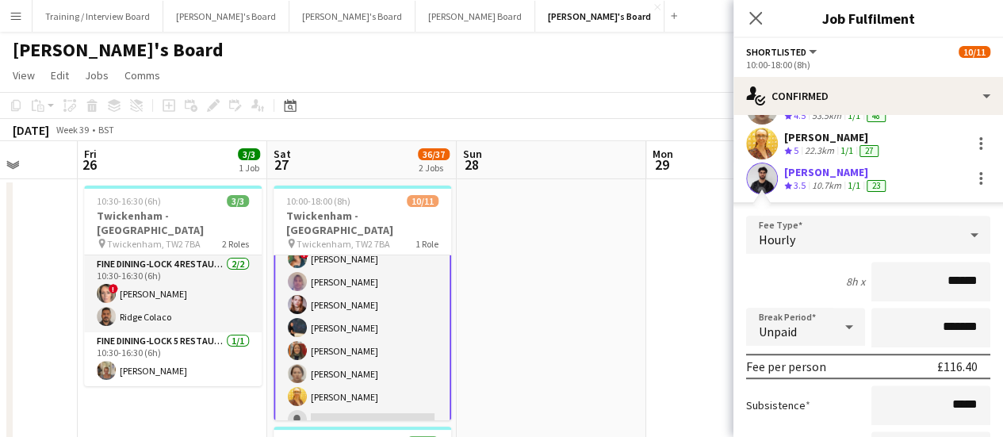
click at [755, 172] on app-user-avatar at bounding box center [762, 178] width 32 height 32
click at [821, 180] on div "10.7km" at bounding box center [826, 185] width 36 height 13
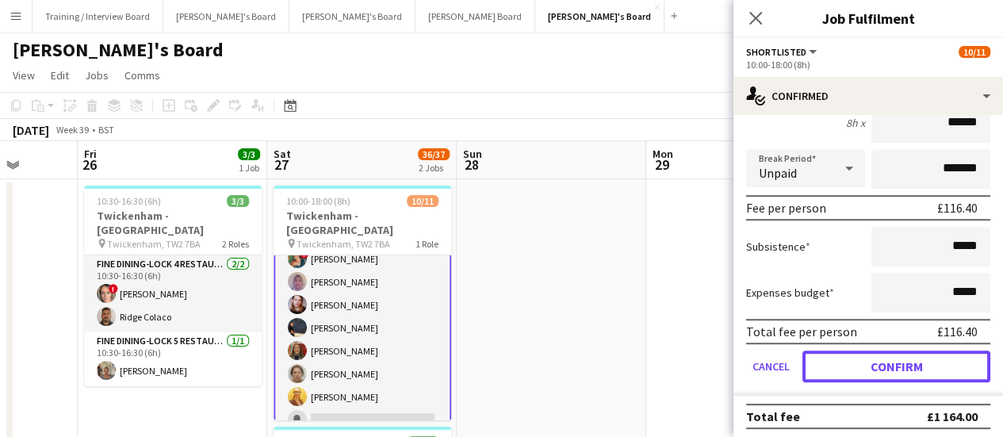
click at [917, 364] on button "Confirm" at bounding box center [896, 366] width 188 height 32
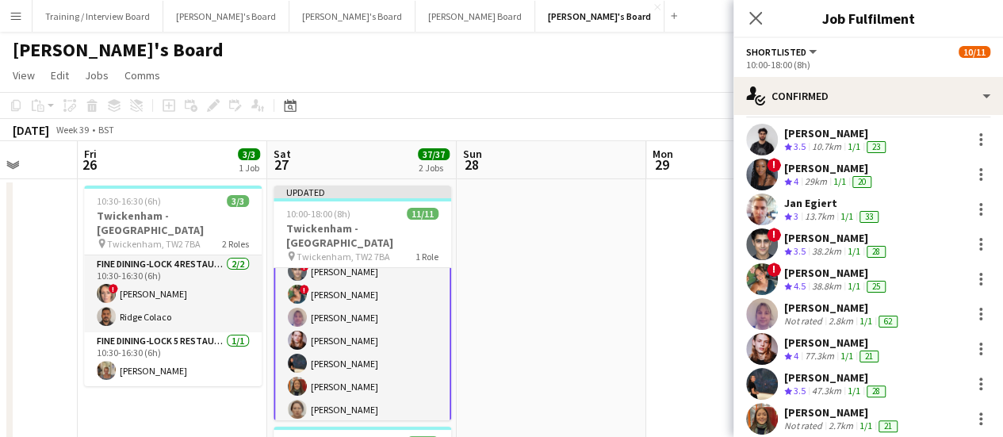
scroll to position [0, 0]
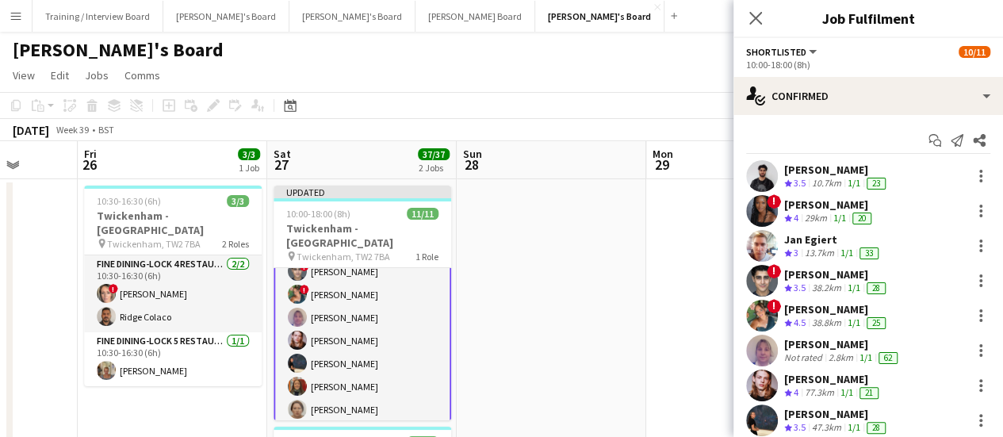
click at [769, 183] on app-user-avatar at bounding box center [762, 176] width 32 height 32
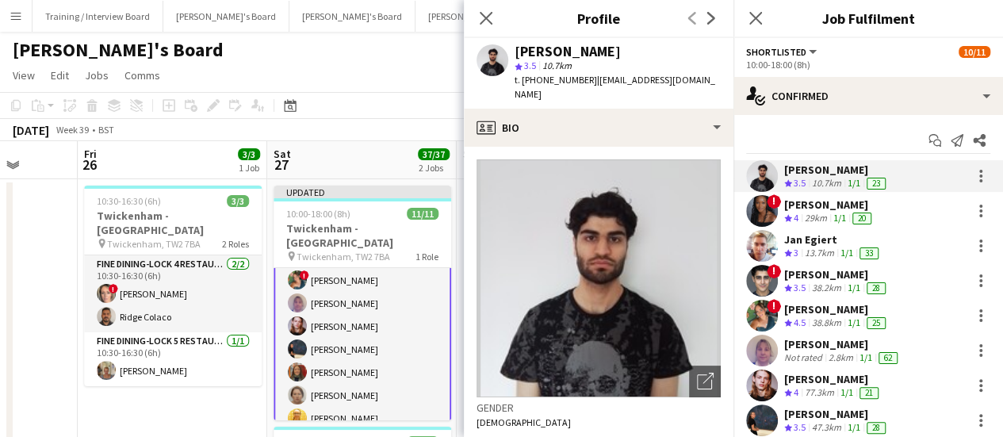
click at [401, 109] on app-toolbar "Copy Paste Paste Ctrl+V Paste with crew Ctrl+Shift+V Paste linked Job Delete Gr…" at bounding box center [501, 105] width 1003 height 27
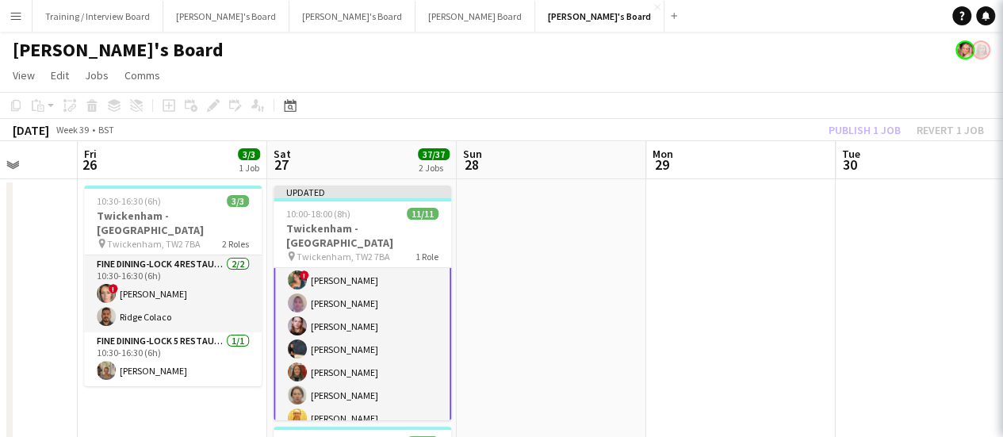
scroll to position [116, 0]
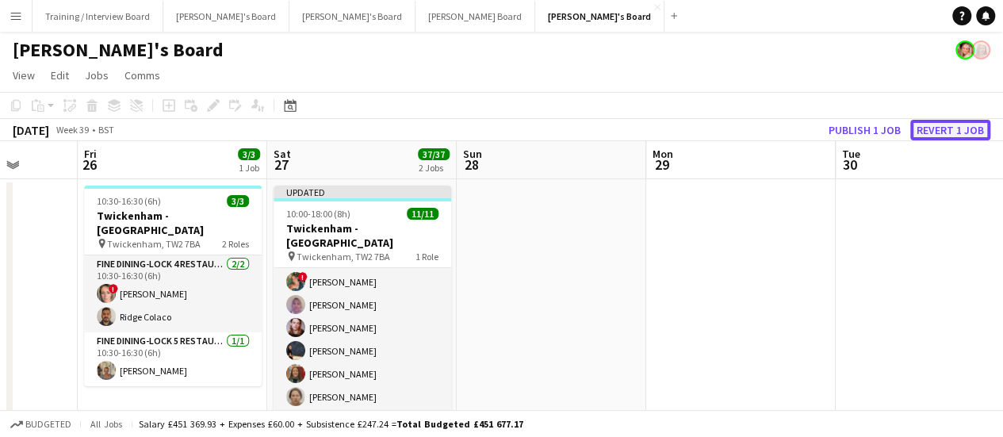
click at [934, 124] on button "Revert 1 job" at bounding box center [950, 130] width 80 height 21
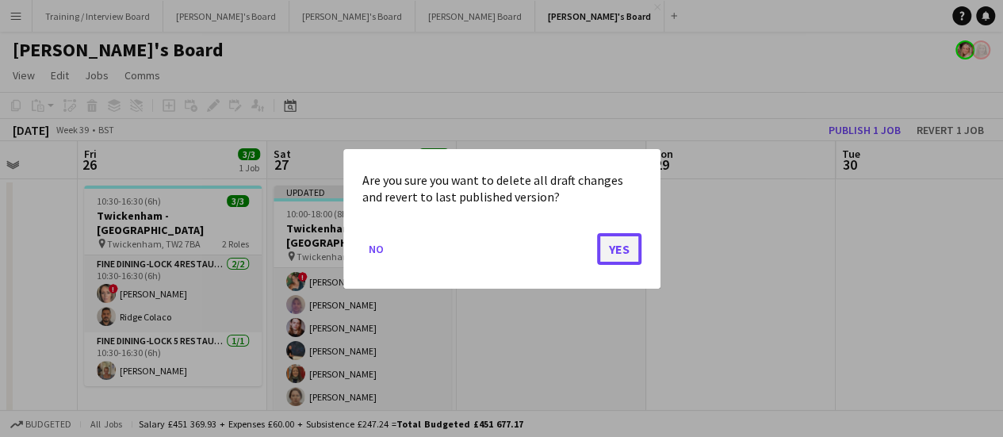
click at [628, 250] on button "Yes" at bounding box center [619, 248] width 44 height 32
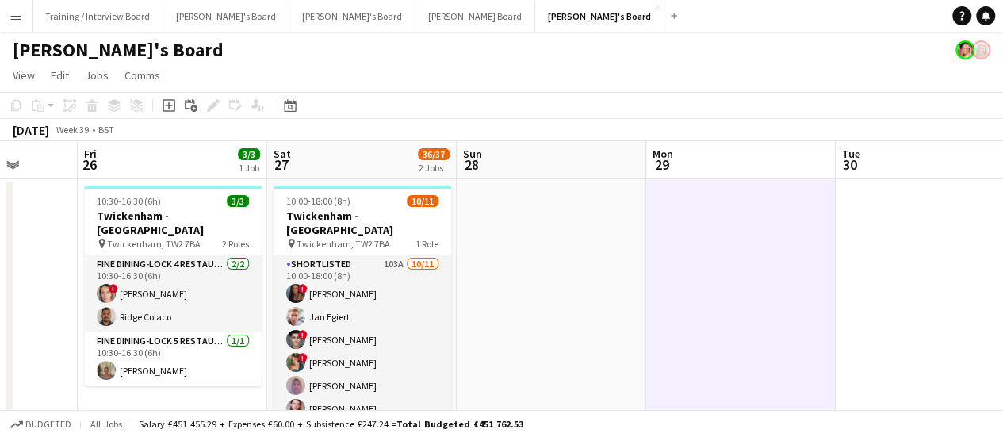
scroll to position [0, 523]
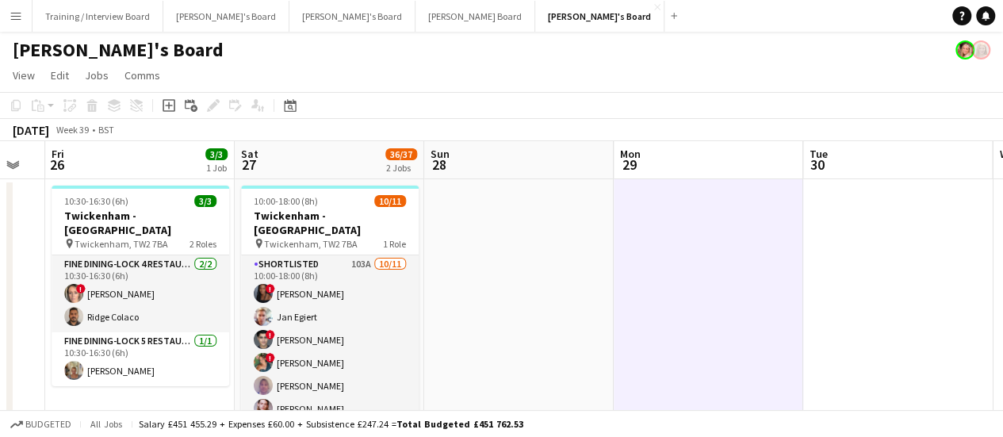
drag, startPoint x: 582, startPoint y: 312, endPoint x: 560, endPoint y: 308, distance: 21.8
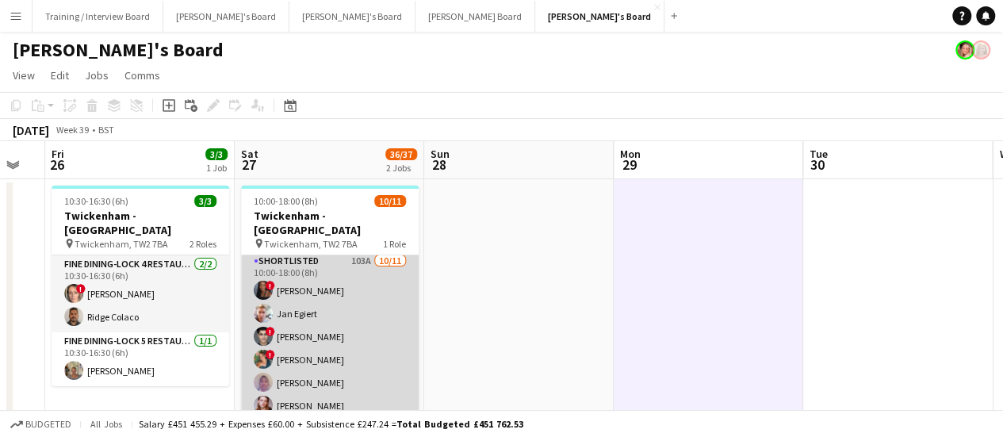
scroll to position [0, 0]
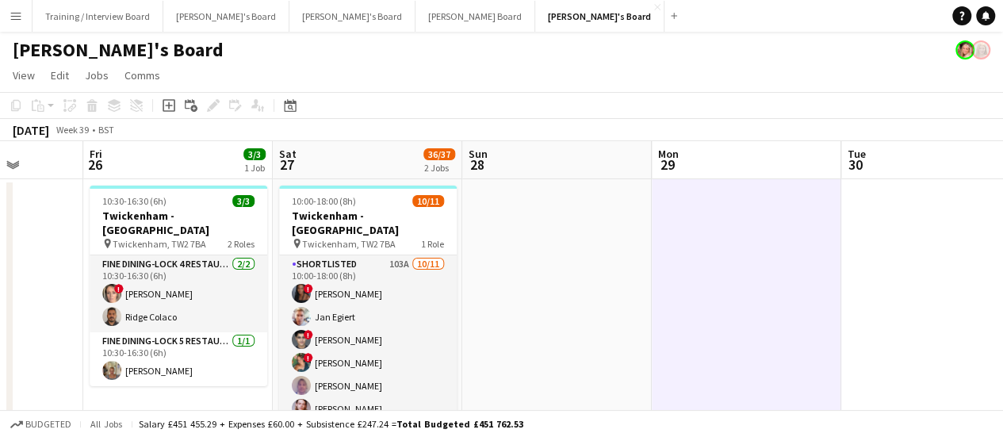
drag, startPoint x: 422, startPoint y: 345, endPoint x: 567, endPoint y: 31, distance: 346.1
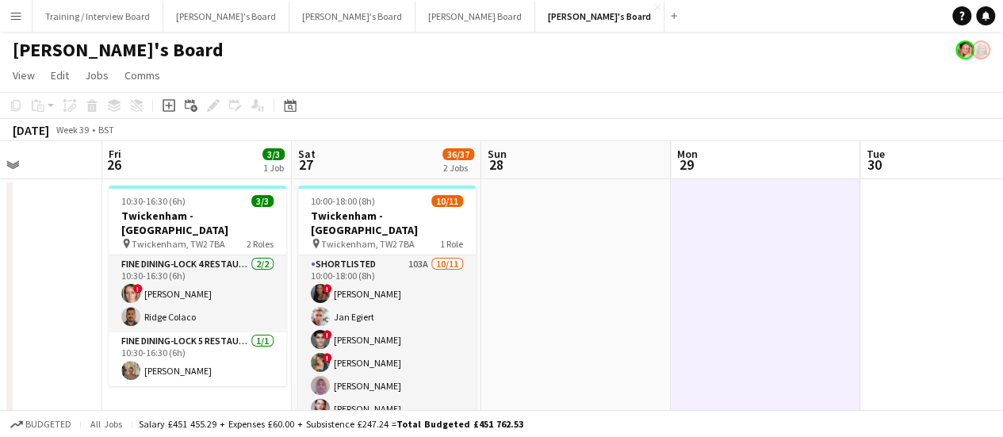
drag, startPoint x: 488, startPoint y: 311, endPoint x: 503, endPoint y: 304, distance: 17.0
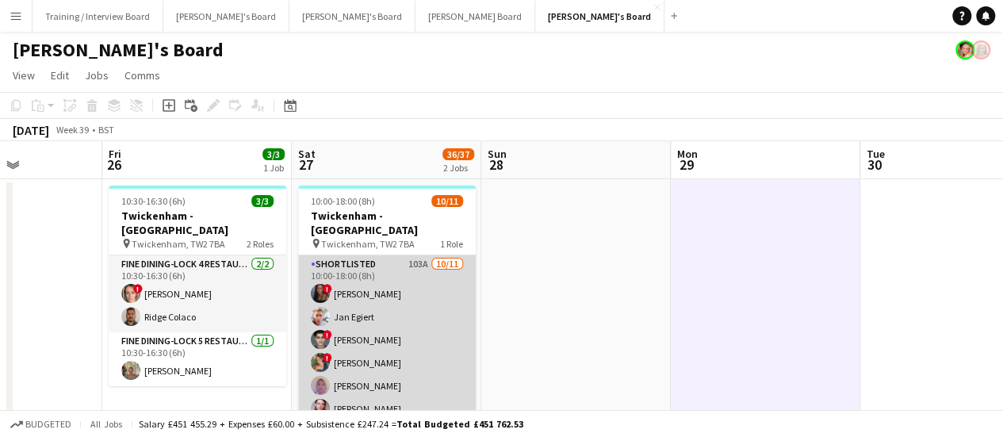
click at [444, 304] on app-card-role "Shortlisted 103A 10/11 10:00-18:00 (8h) ! Cherise Ewhrudjakpor Jan Egiert ! Fed…" at bounding box center [387, 397] width 178 height 284
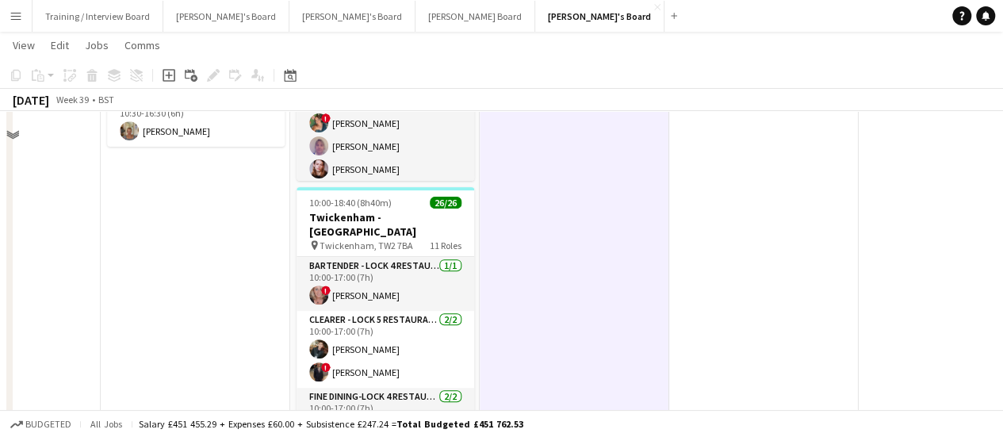
scroll to position [0, 0]
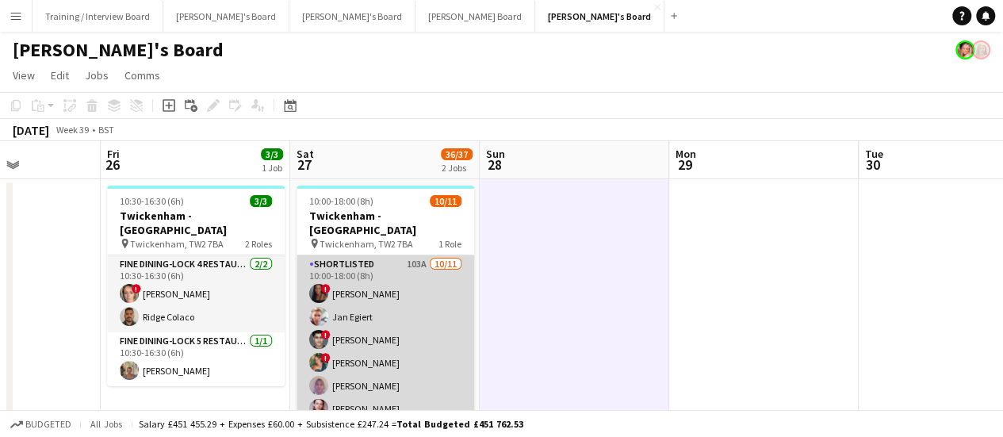
click at [379, 277] on app-card-role "Shortlisted 103A 10/11 10:00-18:00 (8h) ! Cherise Ewhrudjakpor Jan Egiert ! Fed…" at bounding box center [385, 397] width 178 height 284
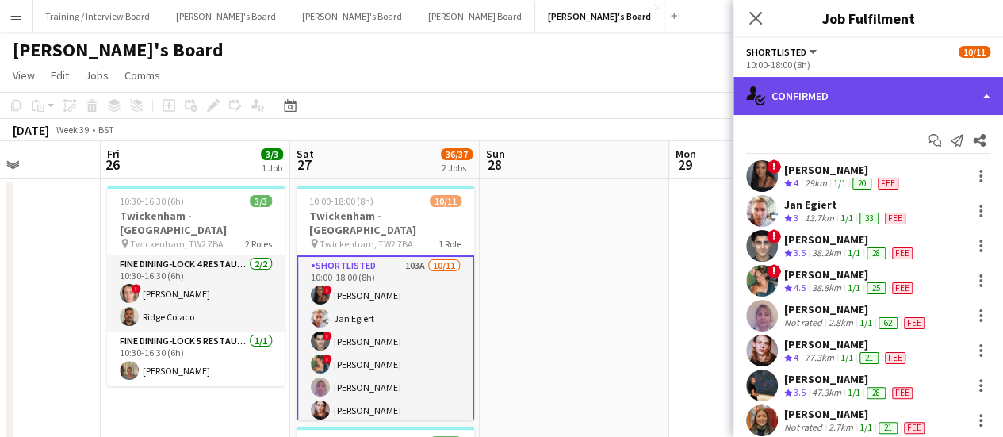
click at [846, 100] on div "single-neutral-actions-check-2 Confirmed" at bounding box center [867, 96] width 269 height 38
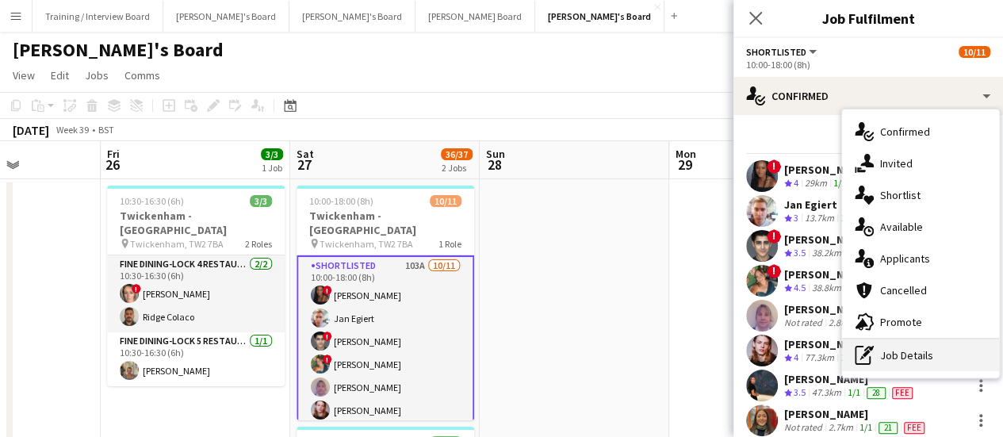
click at [927, 363] on div "pen-write Job Details" at bounding box center [920, 355] width 157 height 32
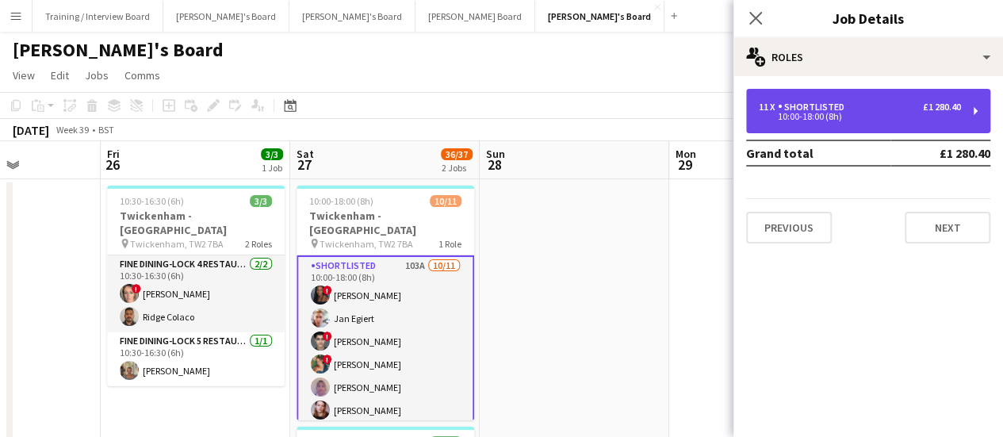
click at [865, 90] on div "11 x Shortlisted £1 280.40 10:00-18:00 (8h)" at bounding box center [868, 111] width 244 height 44
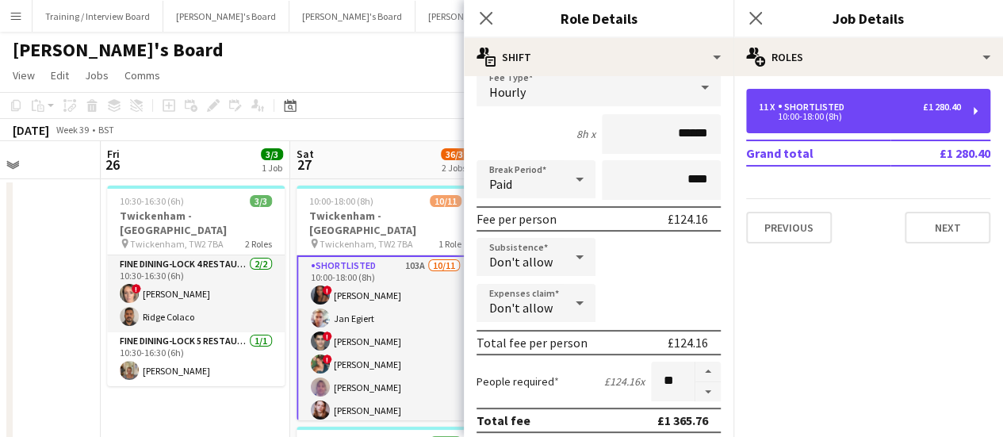
scroll to position [159, 0]
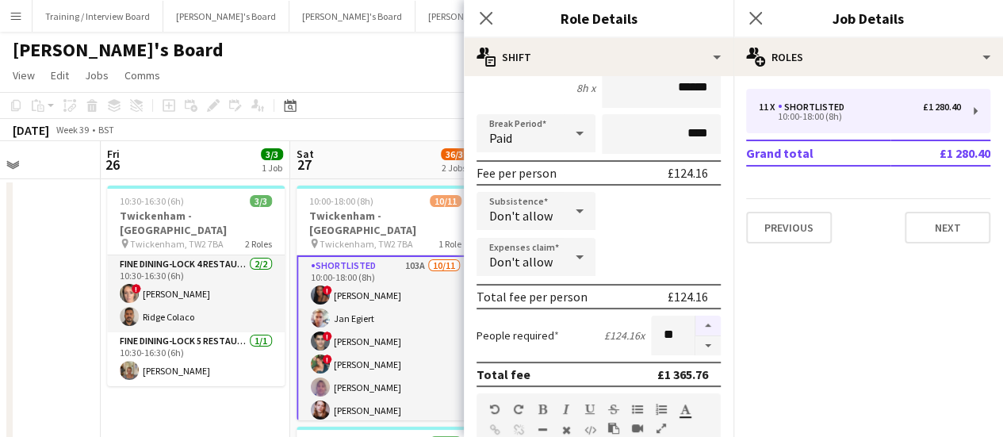
click at [700, 327] on button "button" at bounding box center [707, 325] width 25 height 21
type input "**"
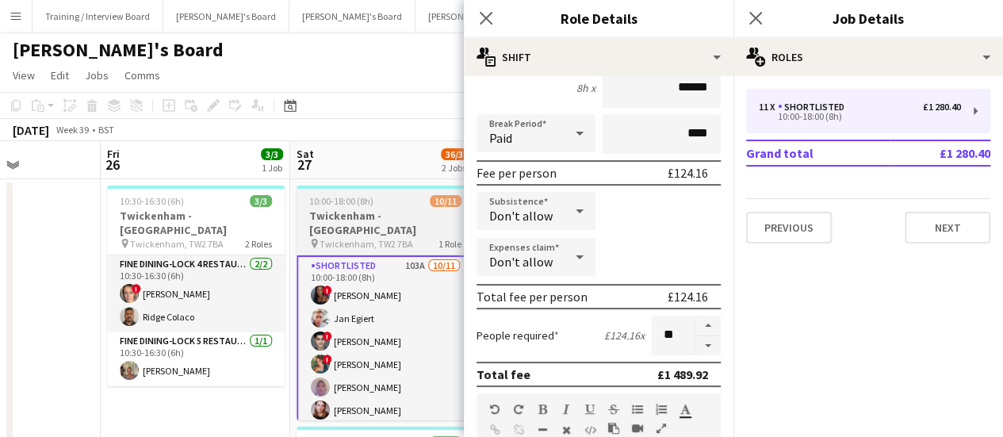
click at [461, 324] on app-card-role "Shortlisted 103A 10/11 10:00-18:00 (8h) ! Cherise Ewhrudjakpor Jan Egiert ! Fed…" at bounding box center [385, 398] width 178 height 287
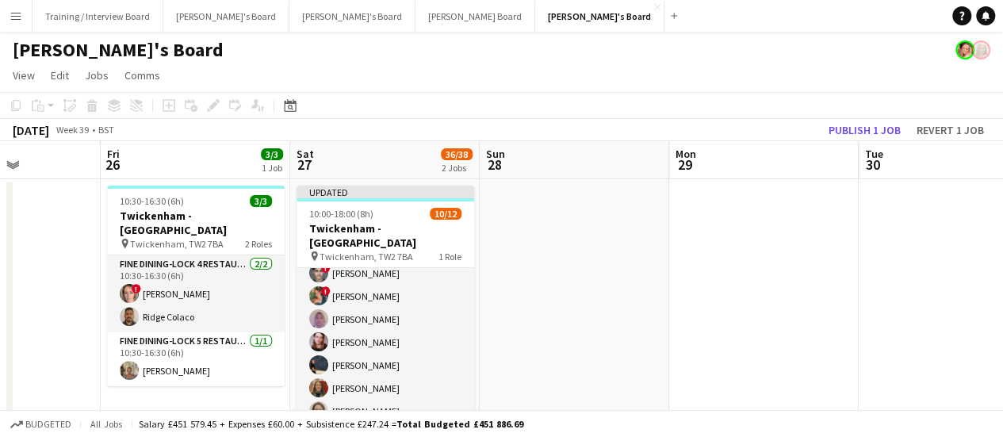
scroll to position [0, 442]
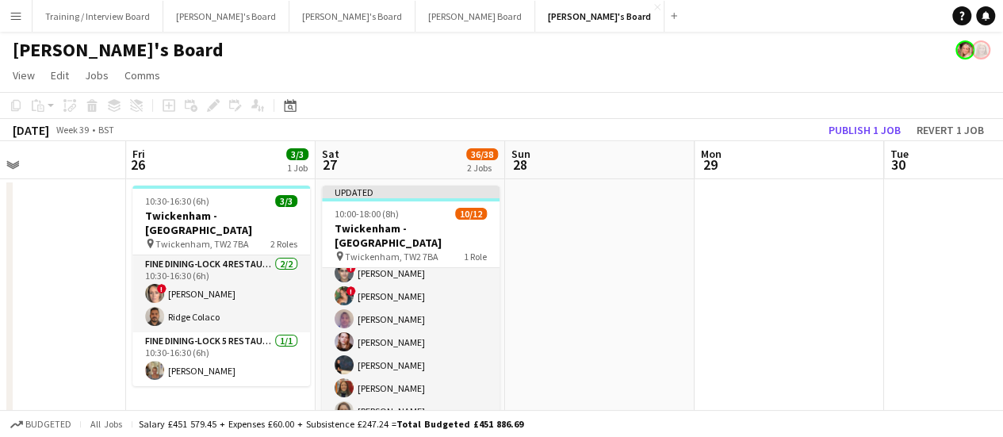
drag, startPoint x: 537, startPoint y: 316, endPoint x: 552, endPoint y: 313, distance: 15.4
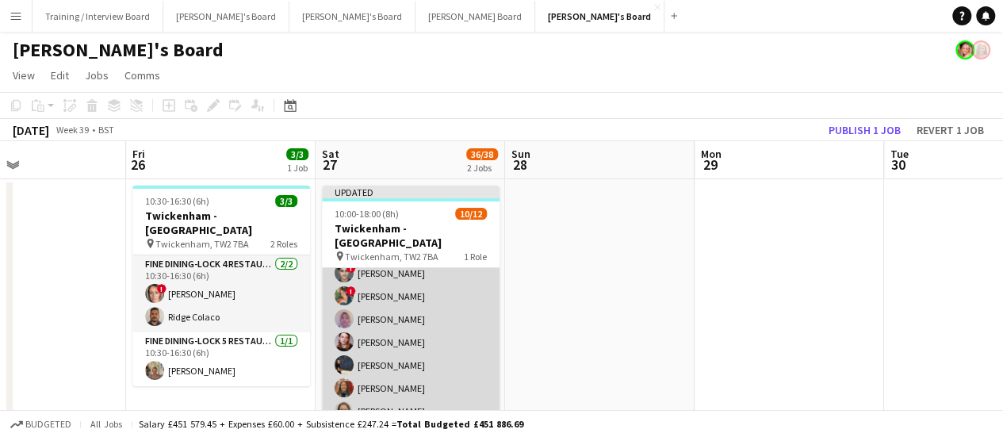
click at [349, 311] on app-user-avatar at bounding box center [343, 318] width 19 height 19
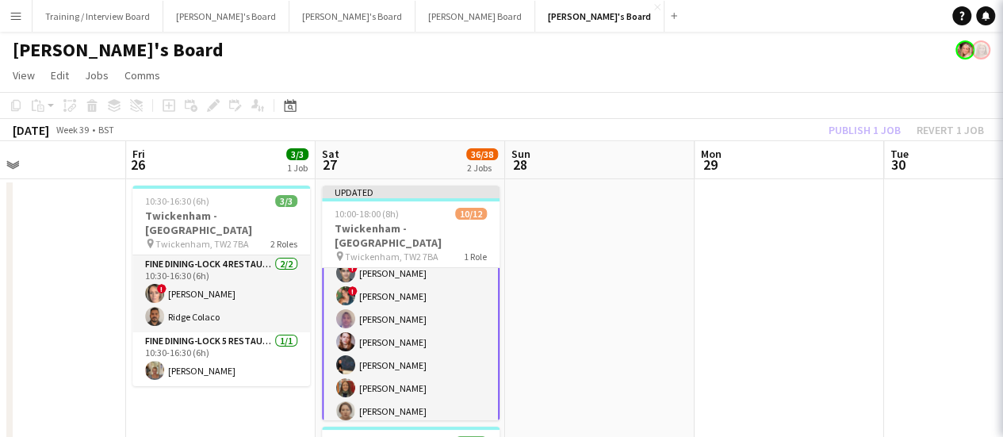
scroll to position [184, 0]
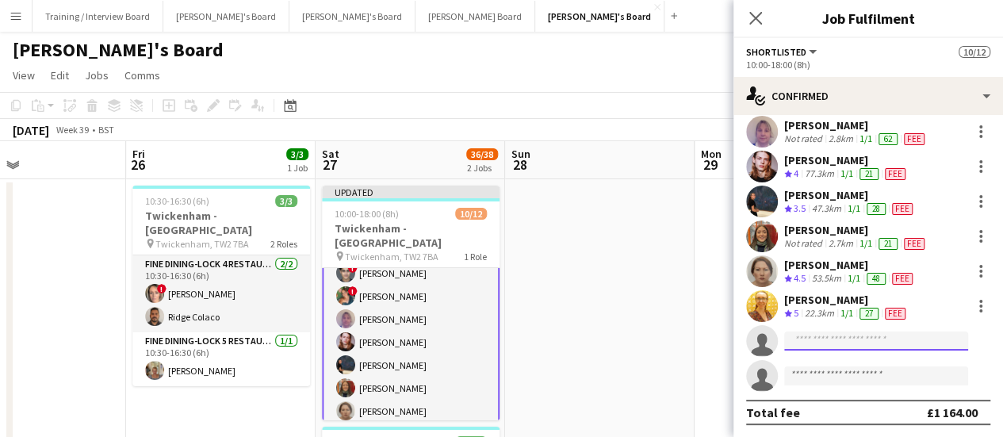
click at [883, 346] on input at bounding box center [876, 340] width 184 height 19
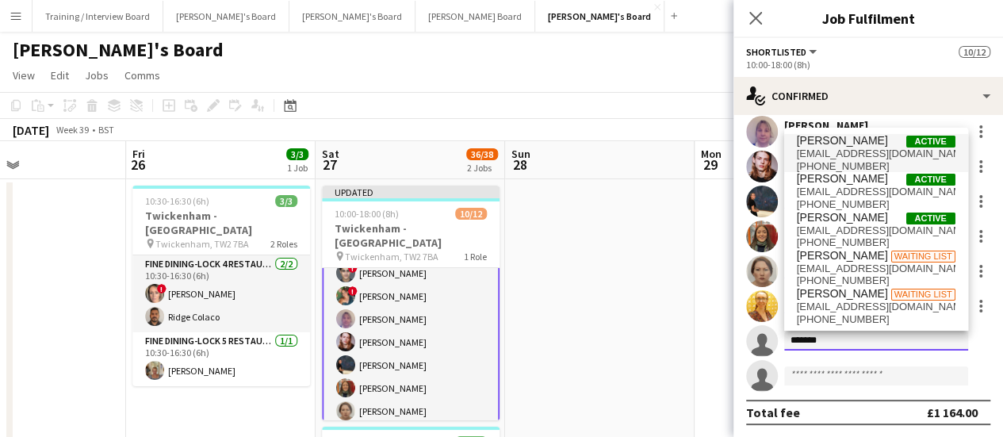
type input "*******"
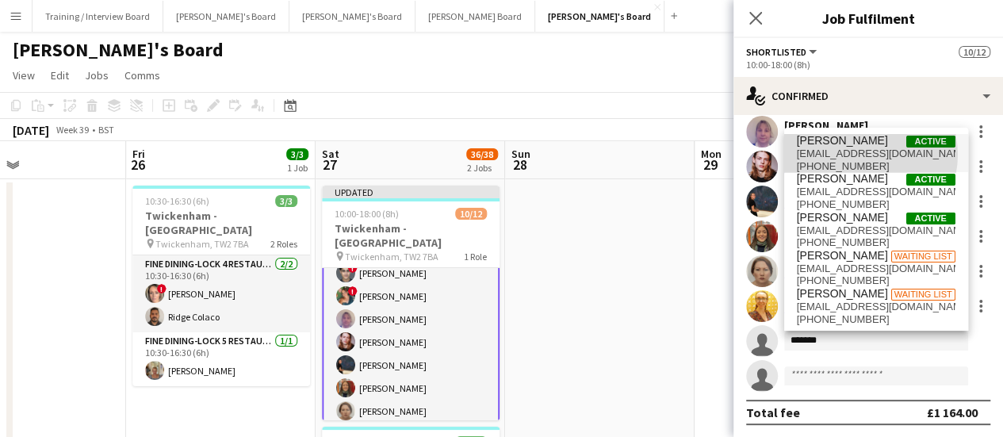
click at [861, 155] on span "husseinhusseinuk@gmail.com" at bounding box center [875, 153] width 159 height 13
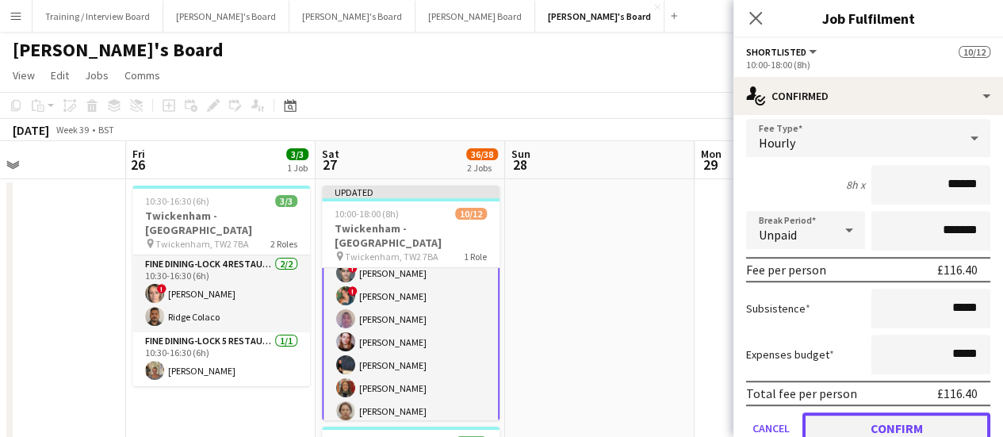
click at [892, 414] on button "Confirm" at bounding box center [896, 428] width 188 height 32
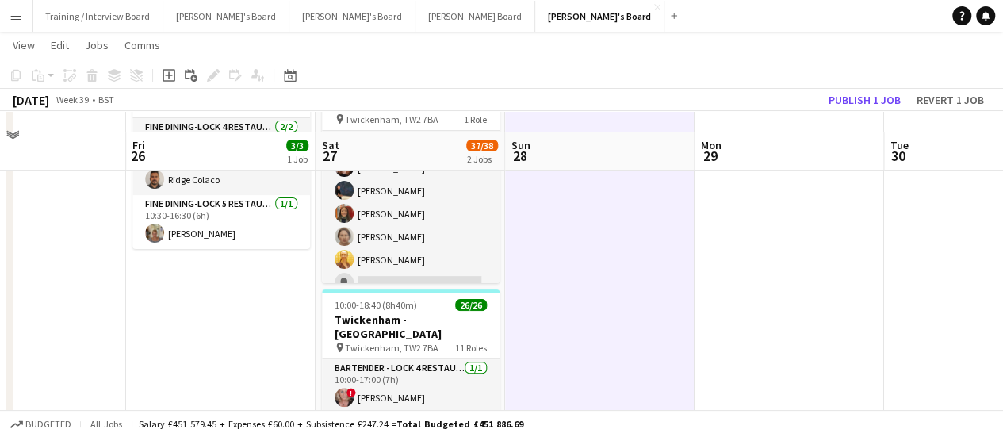
scroll to position [79, 0]
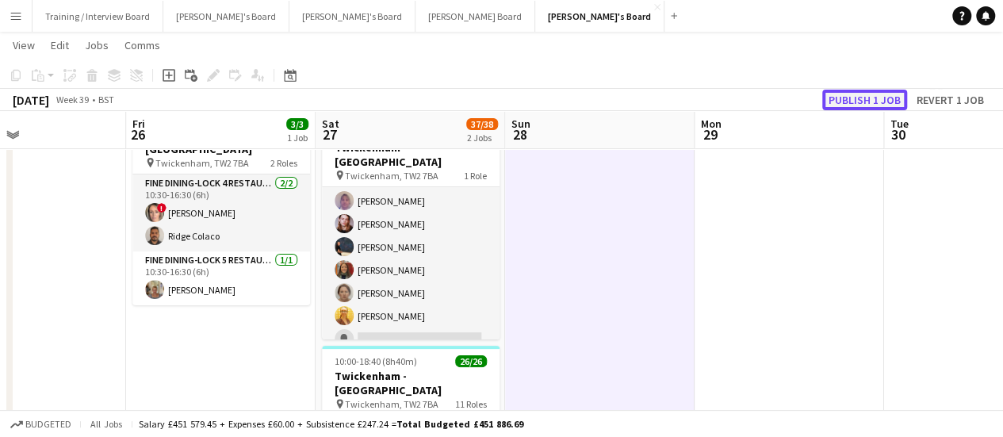
click at [852, 105] on button "Publish 1 job" at bounding box center [864, 100] width 85 height 21
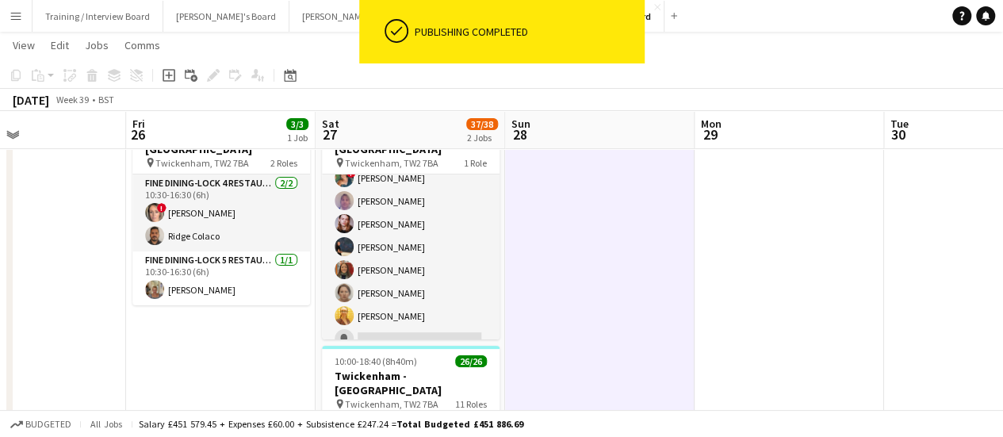
scroll to position [0, 393]
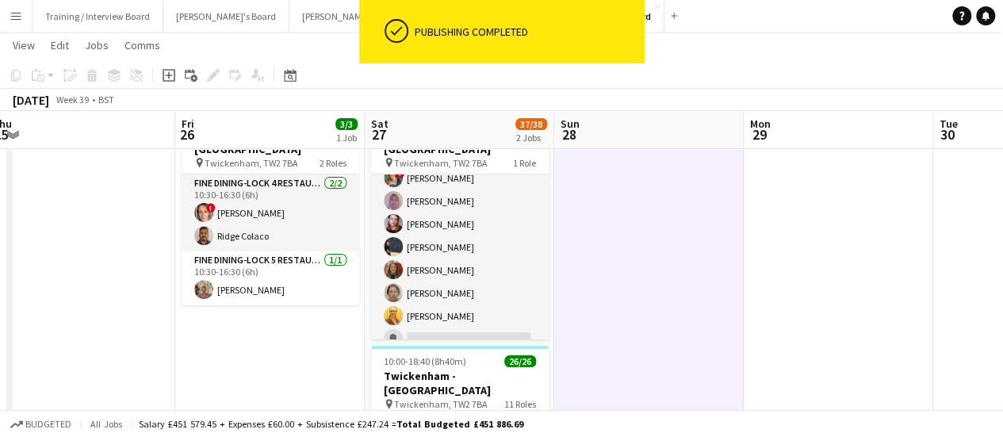
drag, startPoint x: 674, startPoint y: 254, endPoint x: 723, endPoint y: 265, distance: 50.4
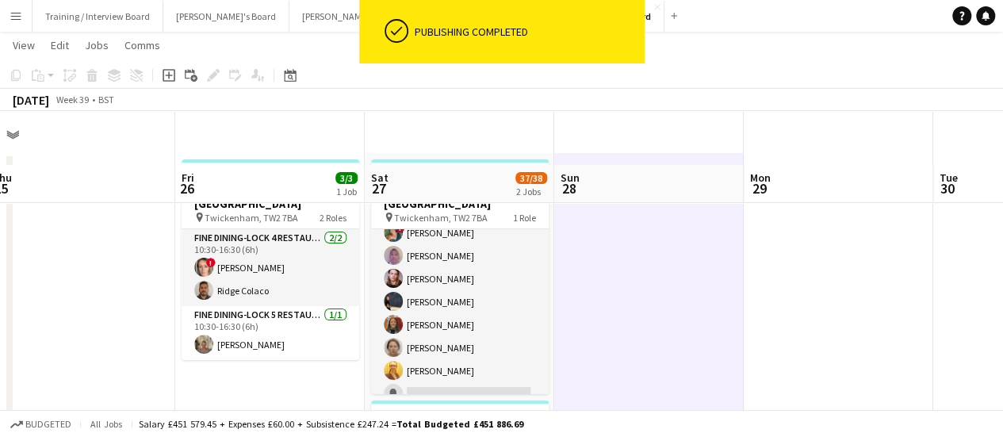
scroll to position [0, 0]
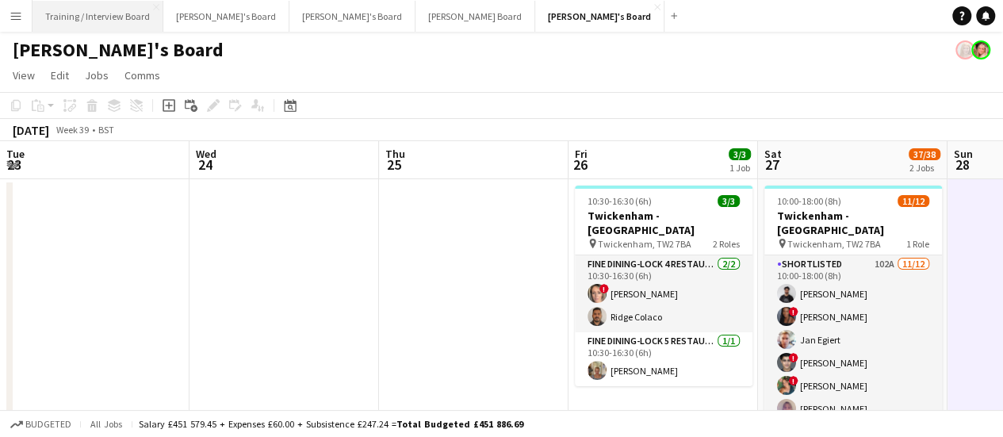
scroll to position [48, 0]
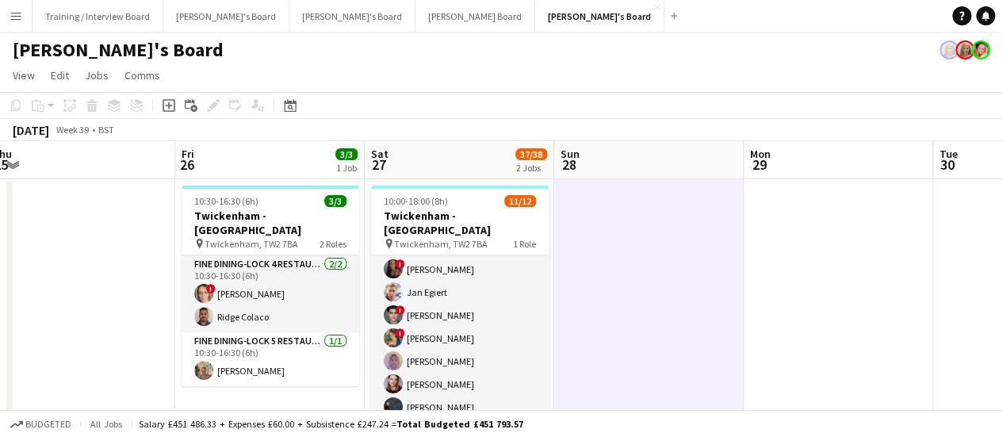
click at [6, 12] on button "Menu" at bounding box center [16, 16] width 32 height 32
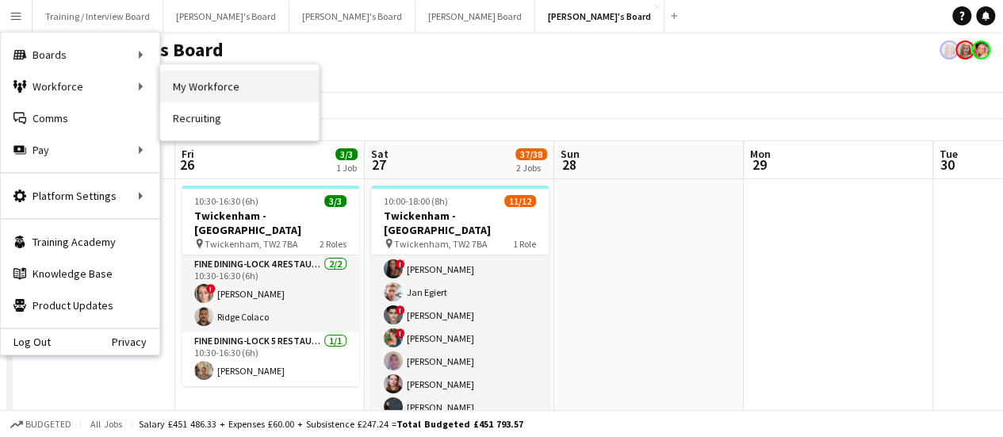
click at [221, 86] on link "My Workforce" at bounding box center [239, 87] width 159 height 32
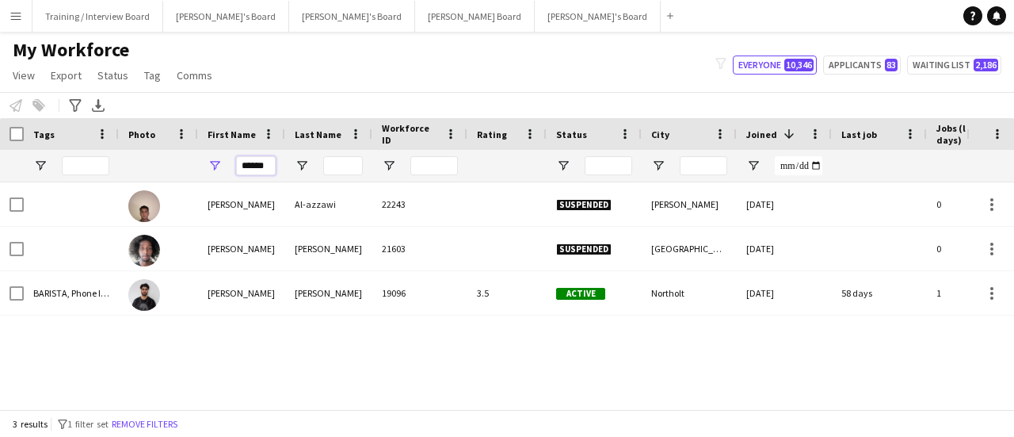
click at [265, 168] on input "******" at bounding box center [256, 165] width 40 height 19
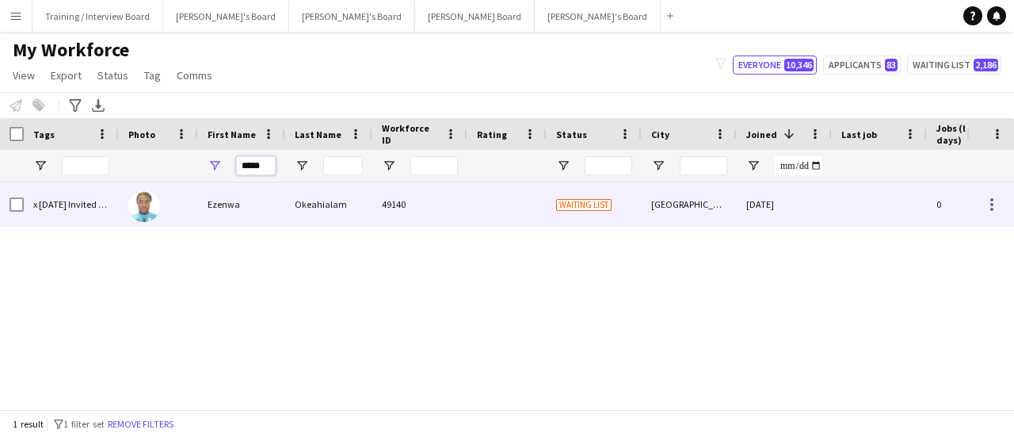
type input "*****"
click at [265, 217] on div "Ezenwa" at bounding box center [241, 204] width 87 height 44
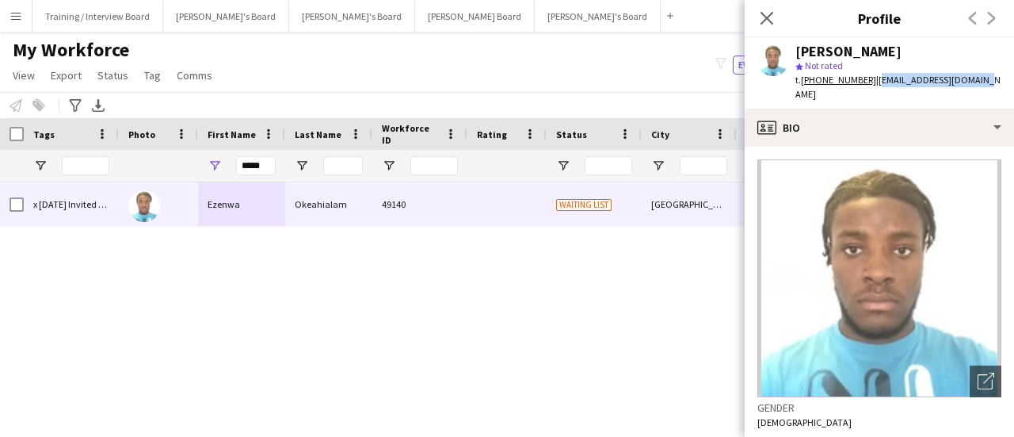
drag, startPoint x: 989, startPoint y: 74, endPoint x: 877, endPoint y: 85, distance: 113.1
click at [877, 85] on div "Ezenwa Okeahialam star Not rated t. +4407506675543 | eokeahialam4@gmail.com" at bounding box center [879, 73] width 269 height 71
copy span "[EMAIL_ADDRESS][DOMAIN_NAME]"
